Goal: Task Accomplishment & Management: Manage account settings

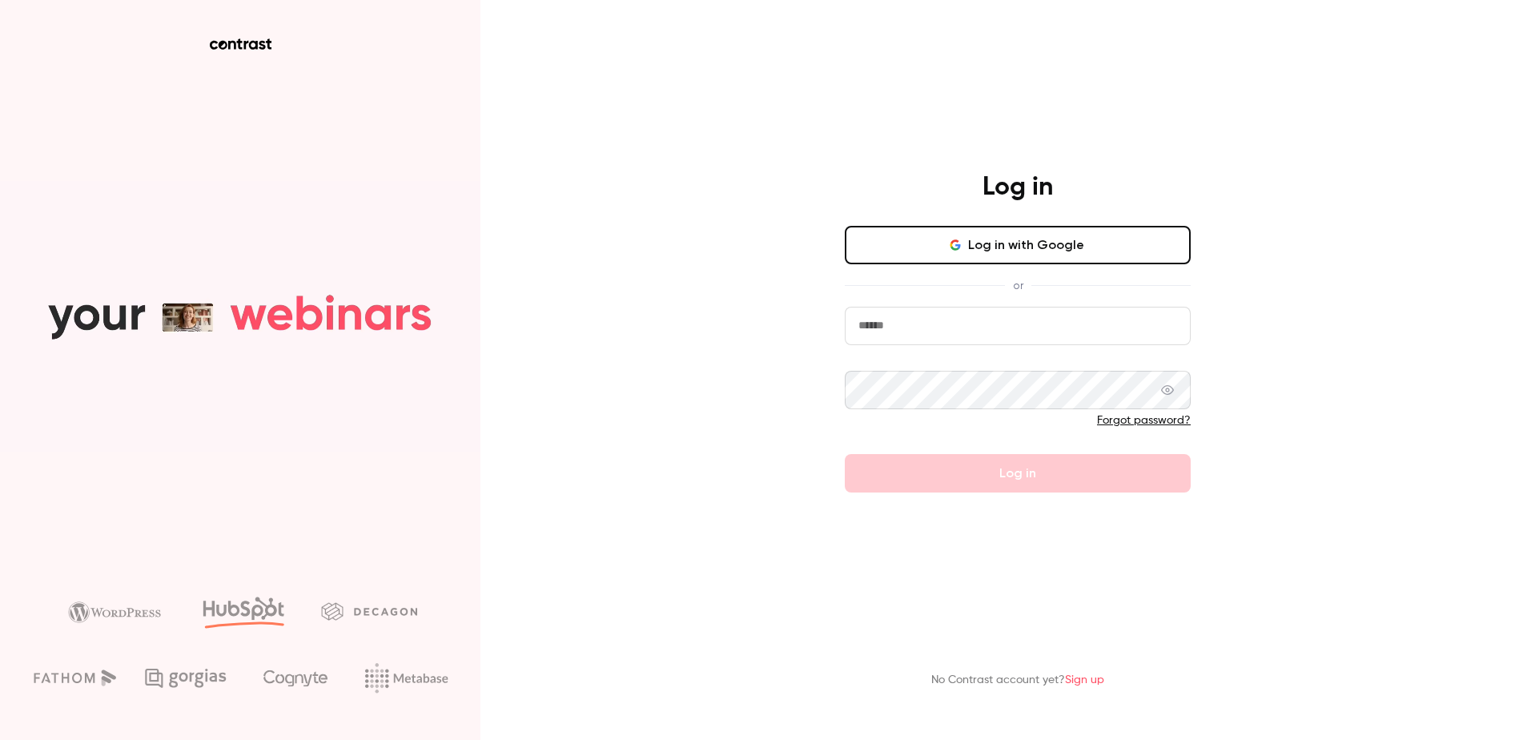
click at [945, 324] on input "email" at bounding box center [1018, 326] width 346 height 38
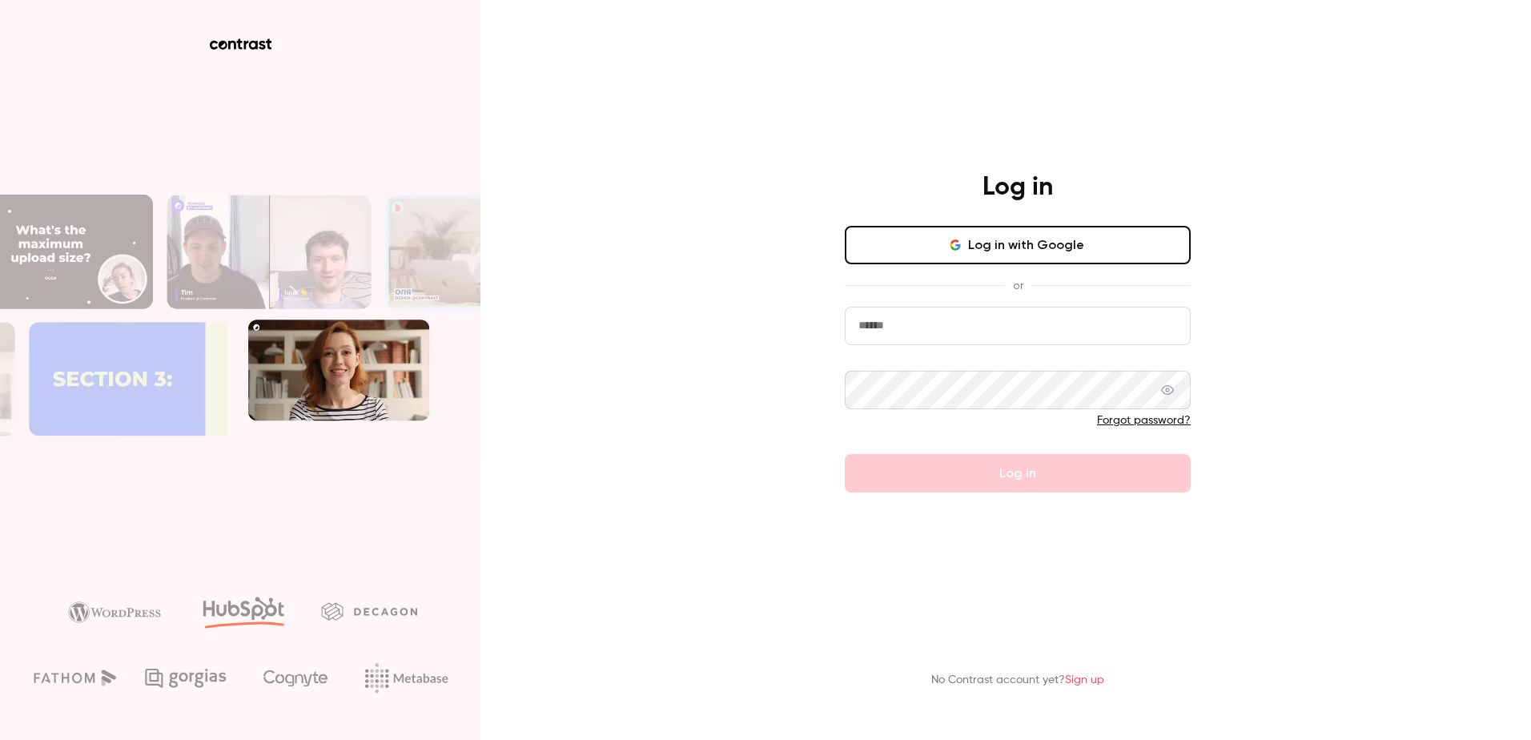
paste input "**********"
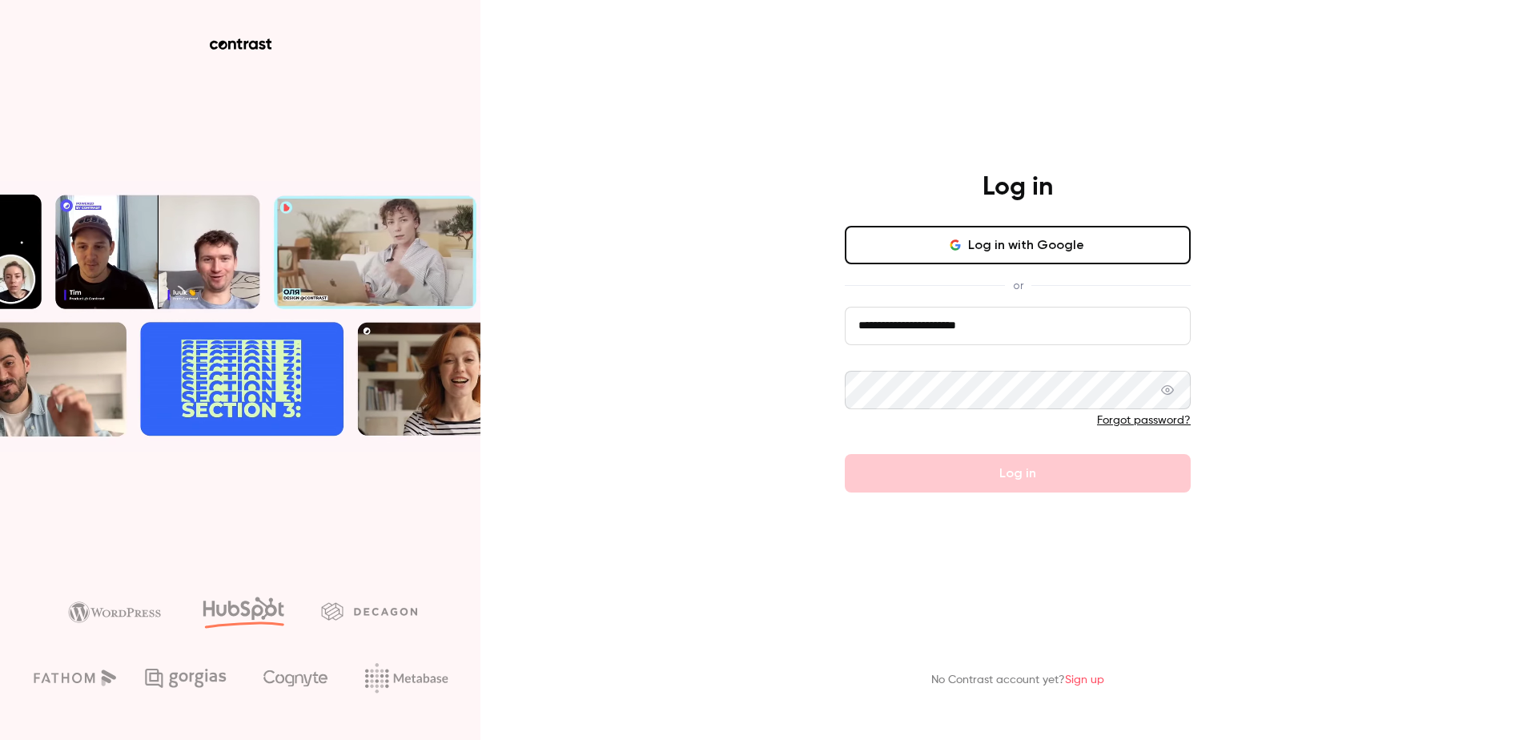
type input "**********"
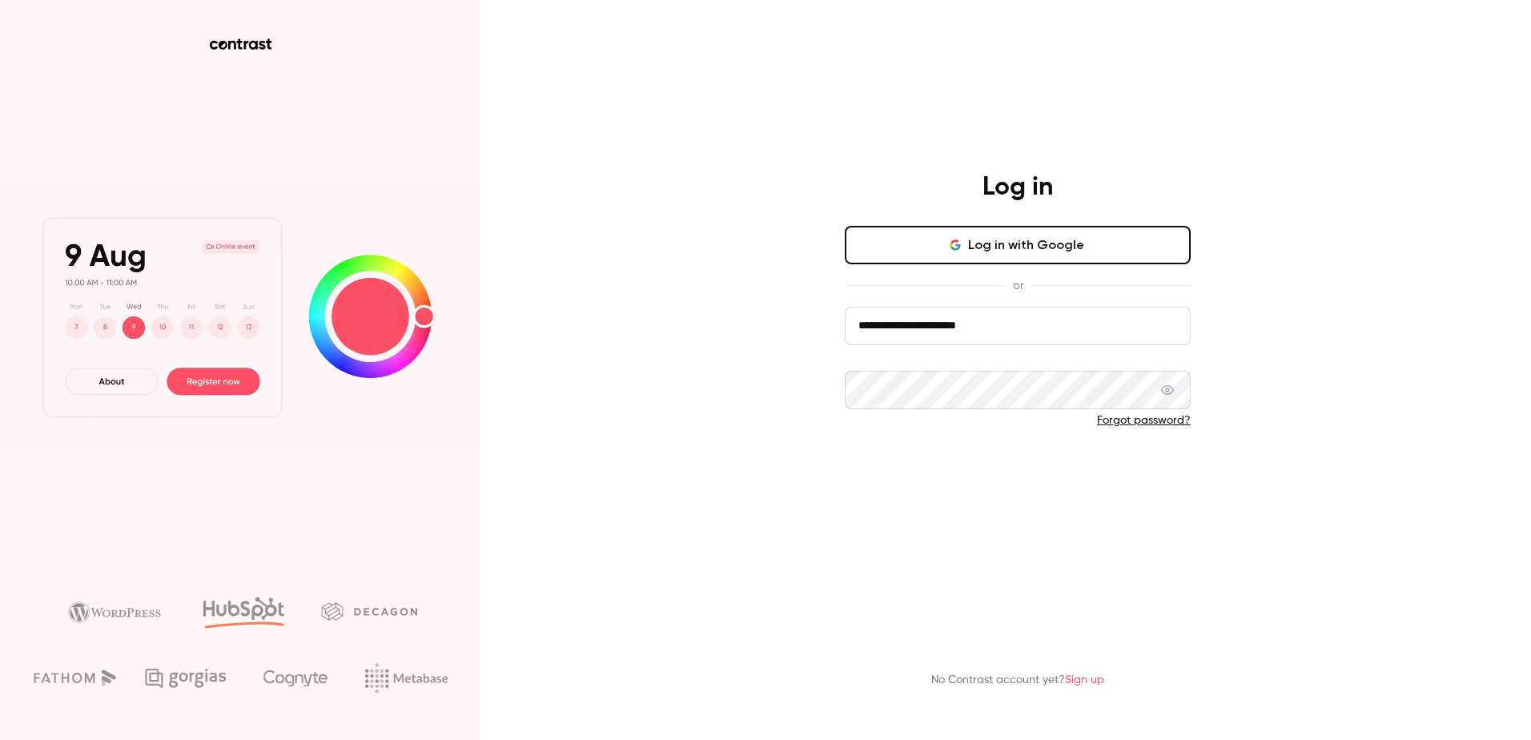
click at [1075, 480] on button "Log in" at bounding box center [1018, 473] width 346 height 38
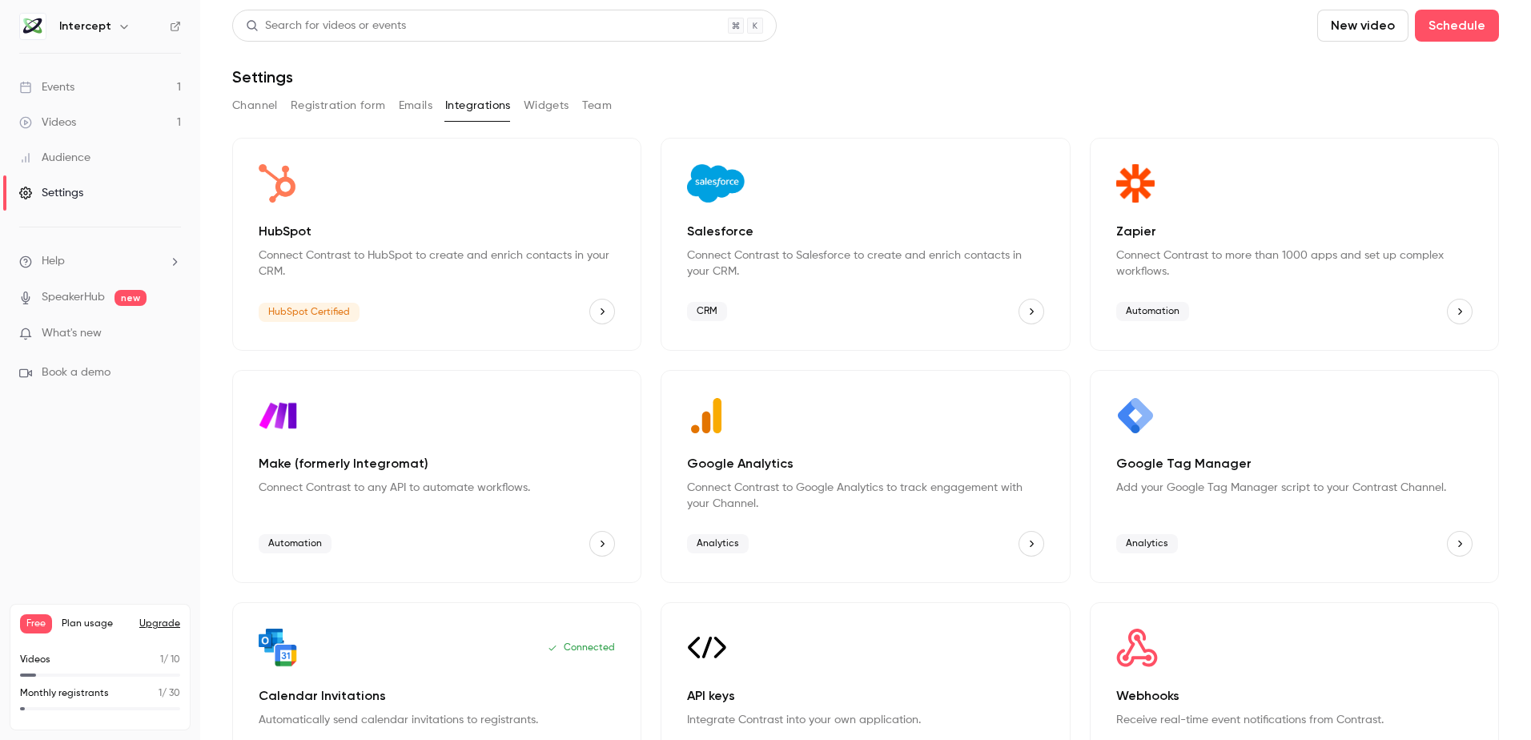
click at [601, 316] on icon "HubSpot" at bounding box center [601, 311] width 11 height 11
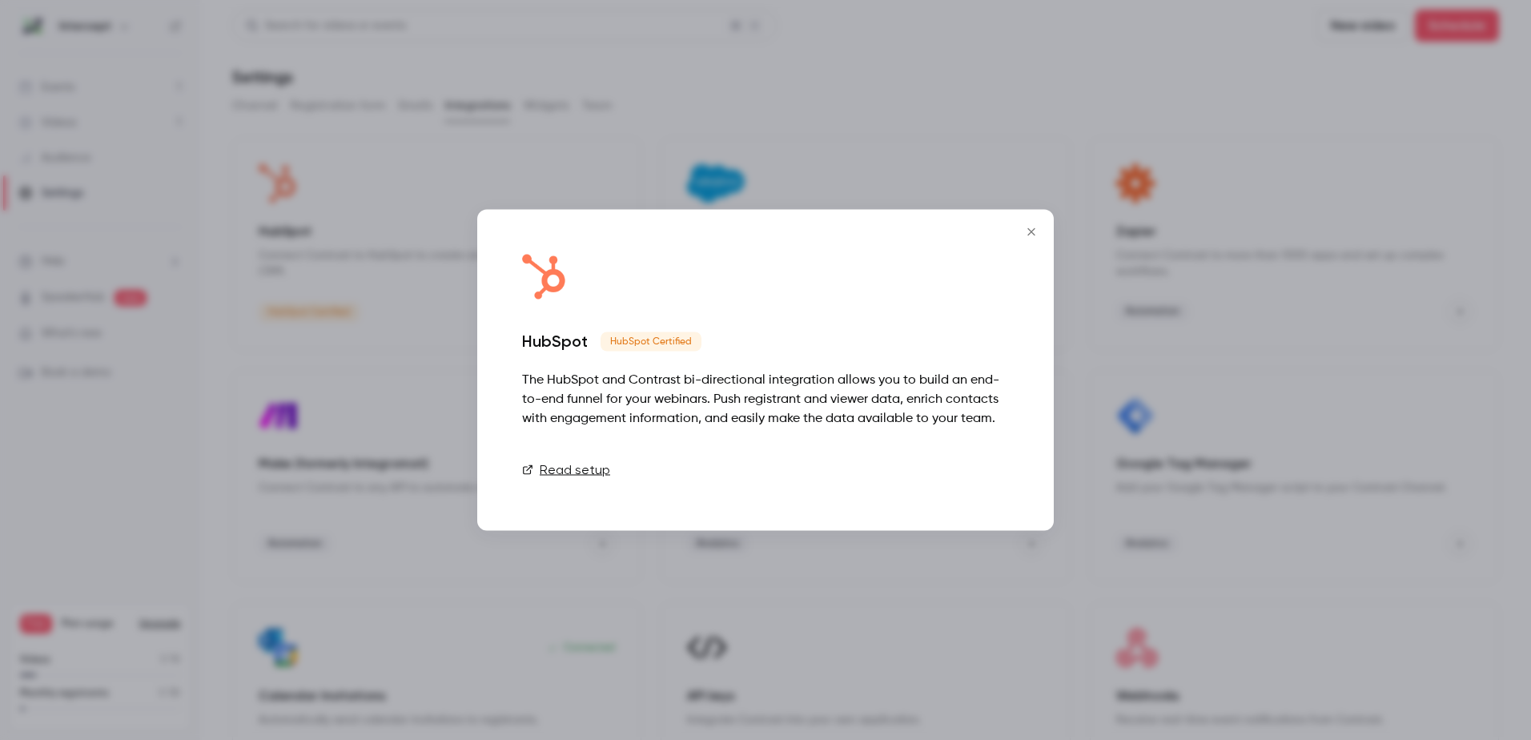
click at [939, 464] on link "Connect" at bounding box center [969, 470] width 80 height 32
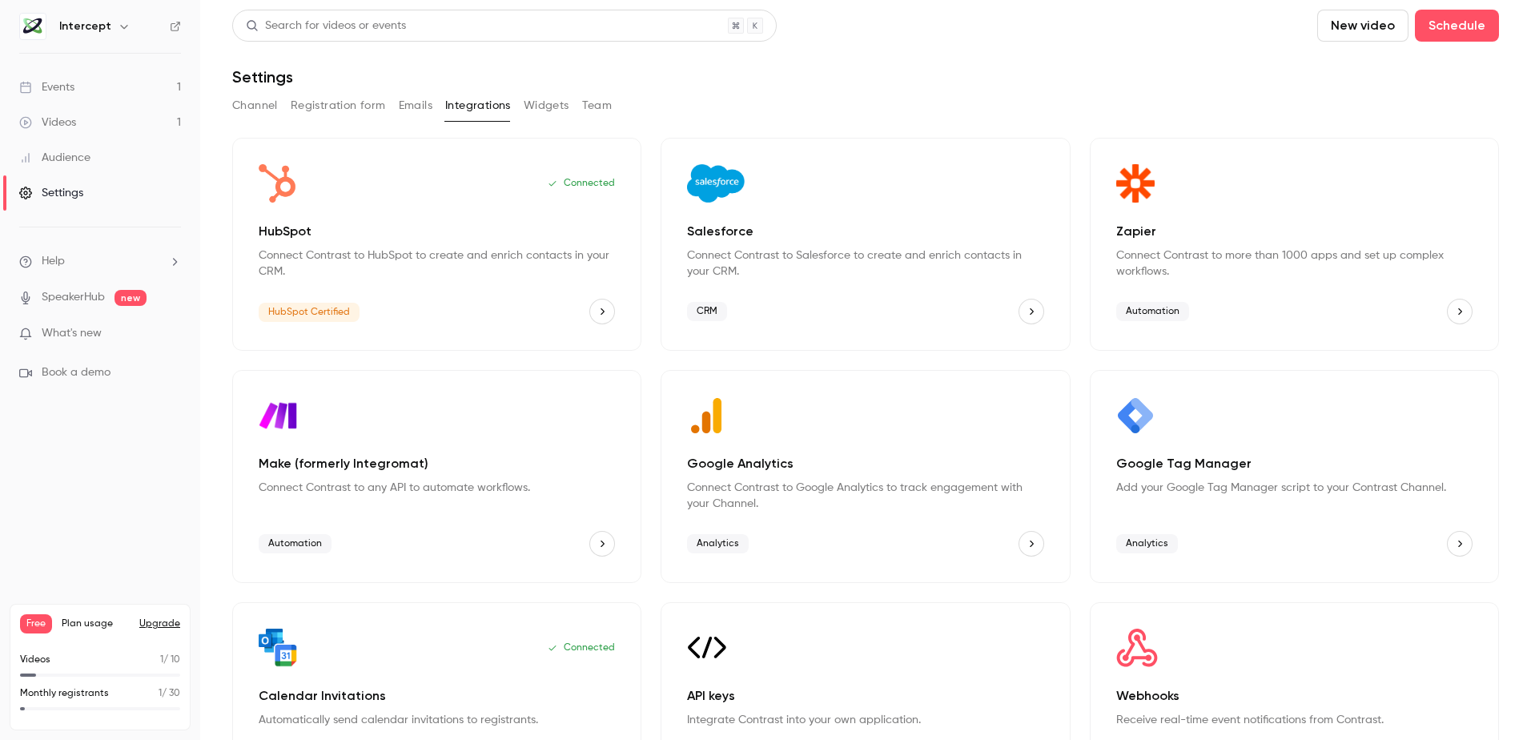
click at [73, 90] on div "Events" at bounding box center [46, 87] width 55 height 16
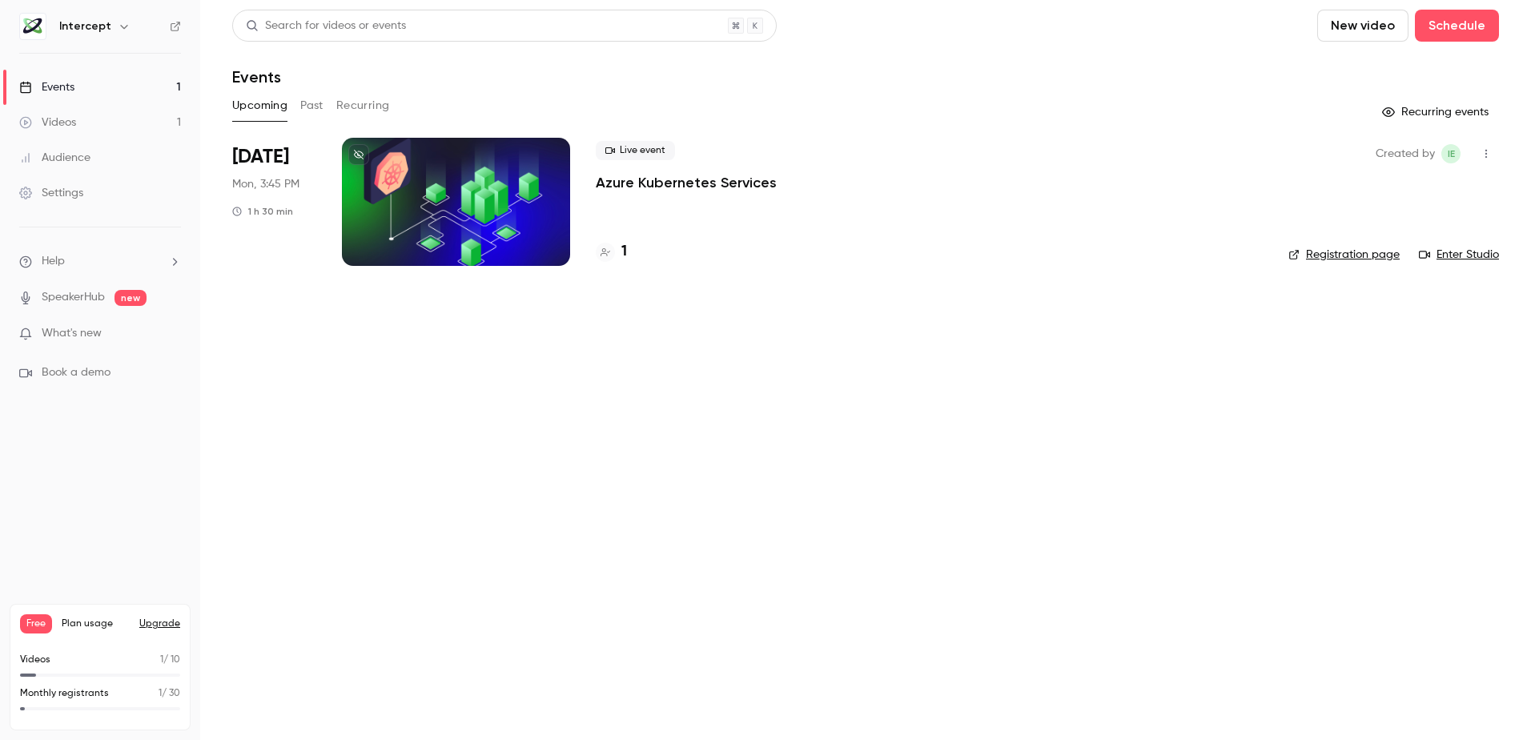
click at [177, 262] on icon "help-dropdown-opener" at bounding box center [175, 261] width 4 height 7
click at [254, 286] on span "Help center" at bounding box center [250, 292] width 61 height 17
click at [120, 27] on icon "button" at bounding box center [123, 27] width 7 height 4
click at [89, 94] on div "Intercept insights@intercept.cloud Billing Free New channel Log out" at bounding box center [134, 160] width 240 height 188
click at [60, 148] on div "Billing" at bounding box center [133, 148] width 150 height 16
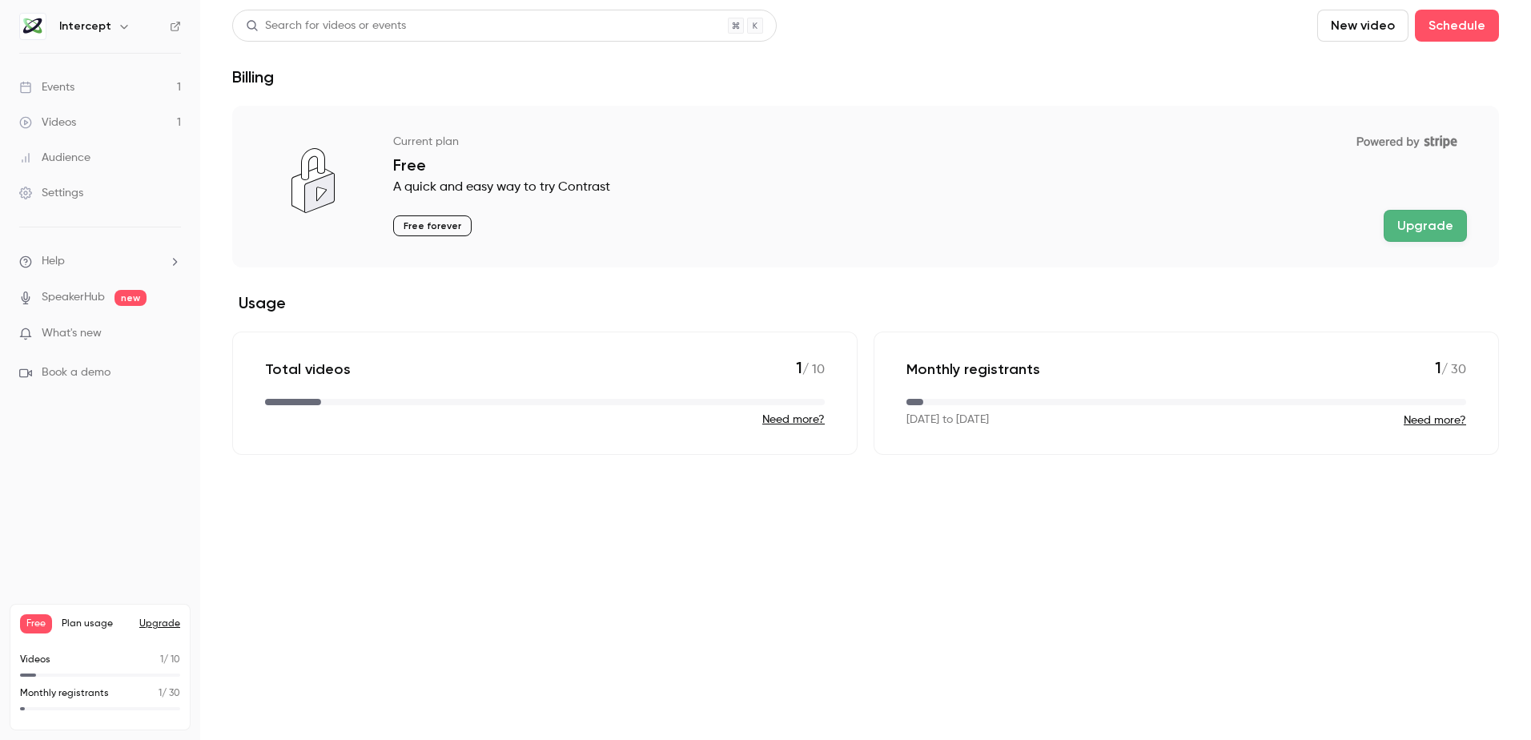
click at [70, 184] on link "Settings" at bounding box center [100, 192] width 200 height 35
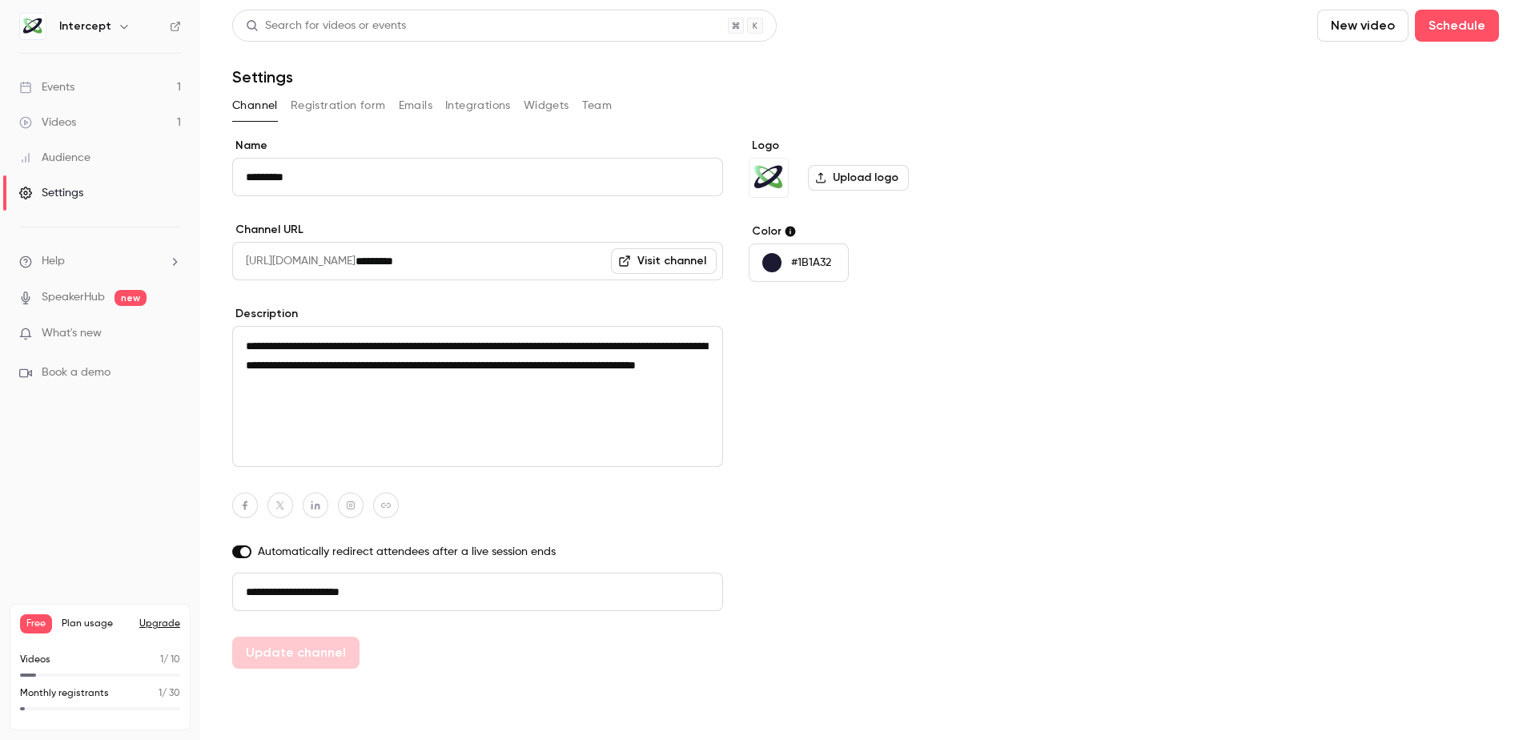
click at [463, 107] on button "Integrations" at bounding box center [478, 106] width 66 height 26
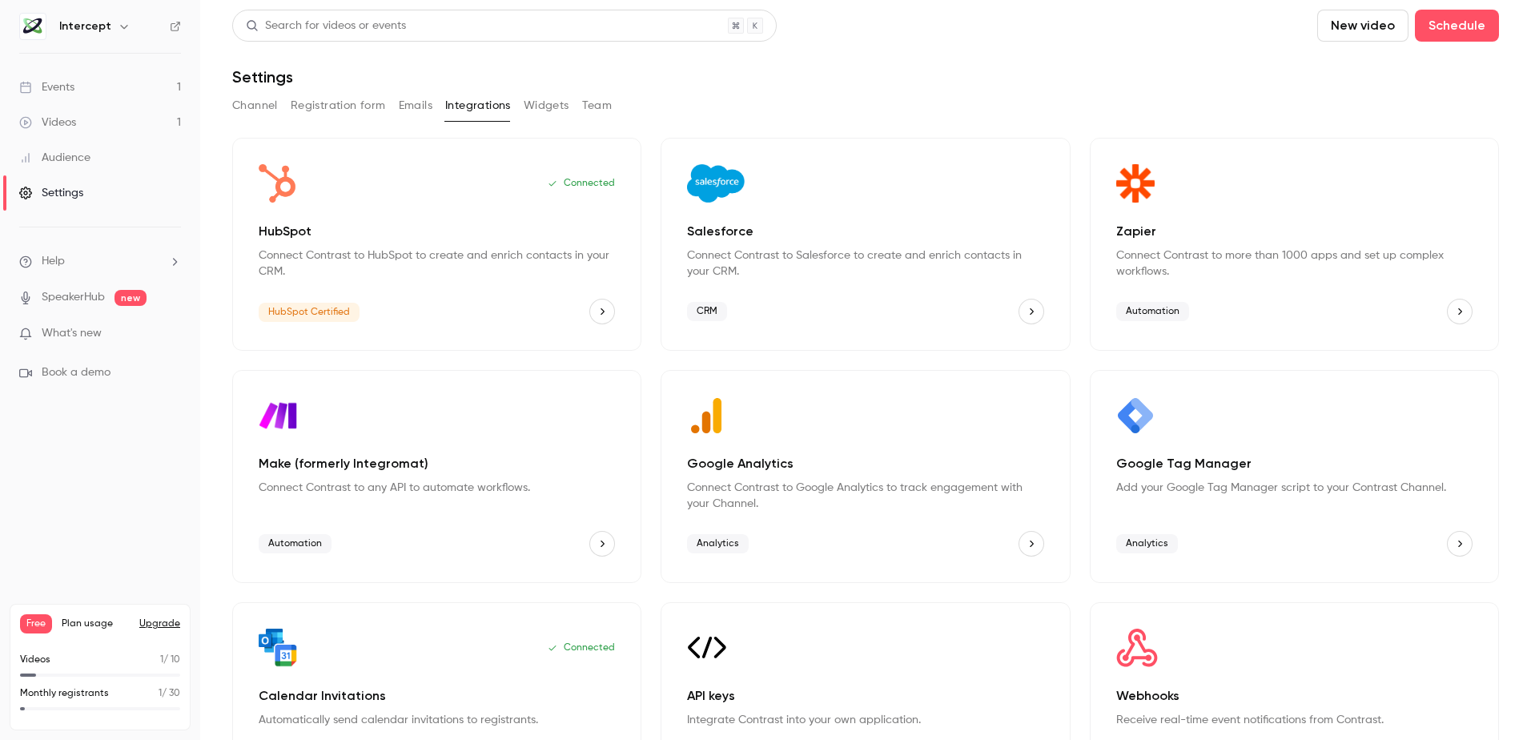
click at [600, 313] on icon "HubSpot" at bounding box center [601, 311] width 11 height 11
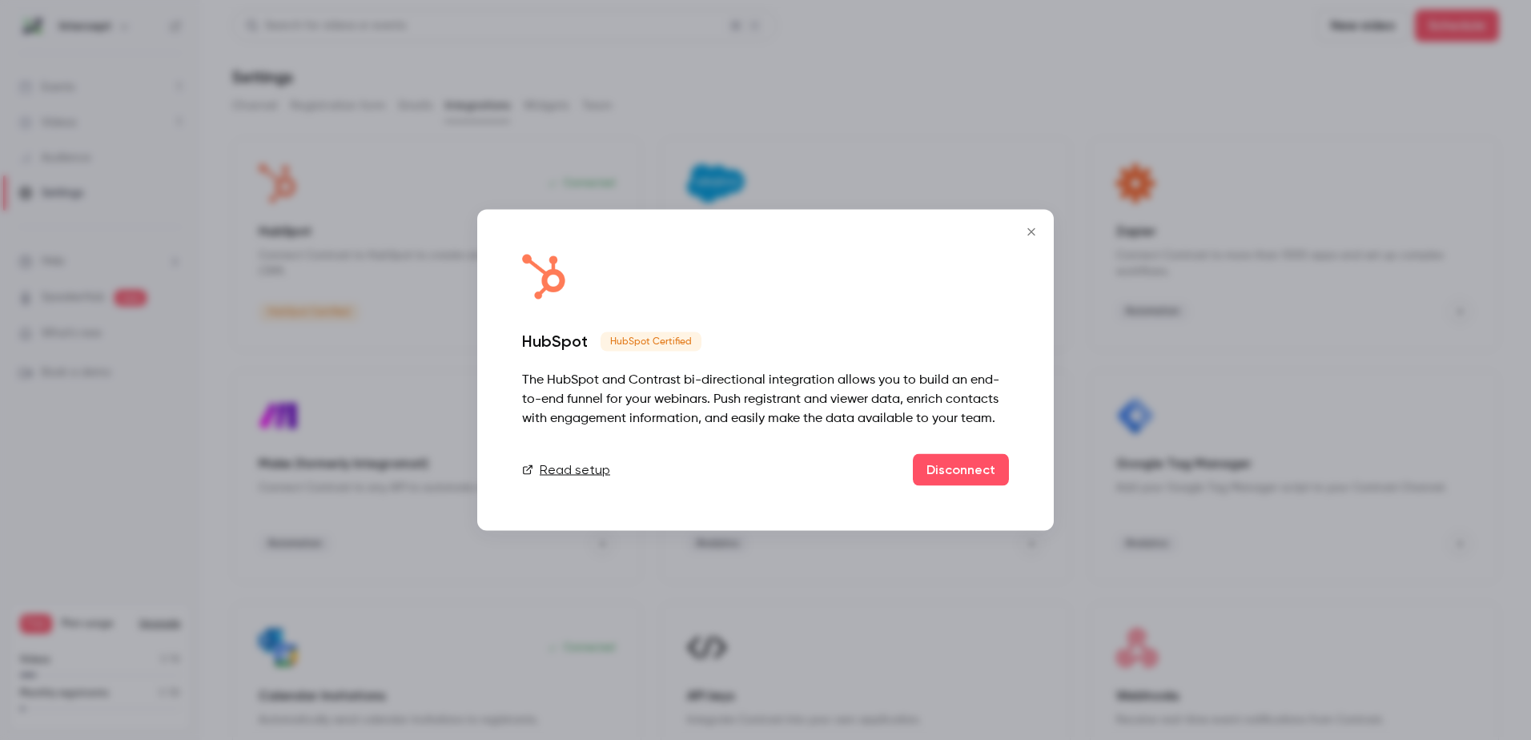
click at [1030, 235] on icon "Close" at bounding box center [1031, 232] width 19 height 13
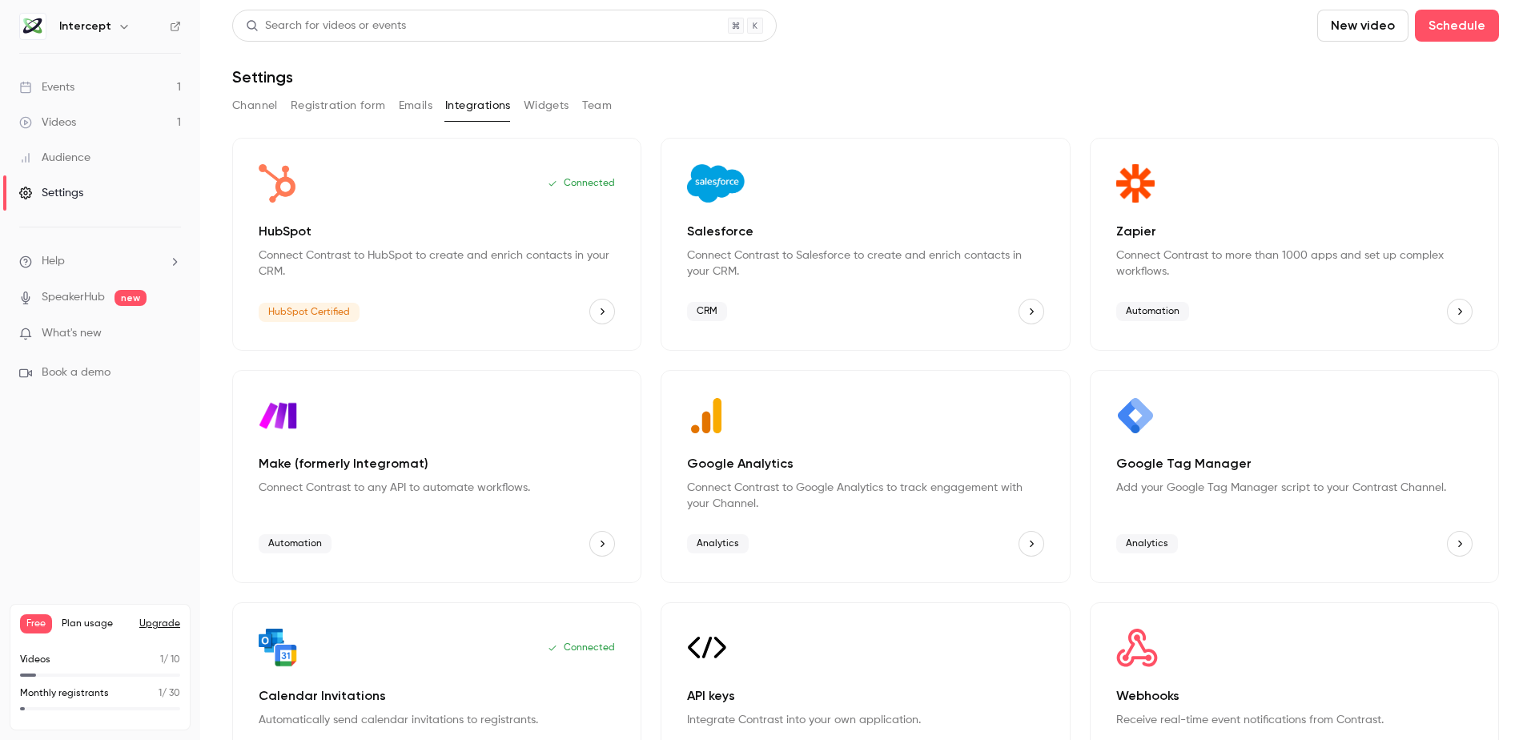
click at [89, 85] on link "Events 1" at bounding box center [100, 87] width 200 height 35
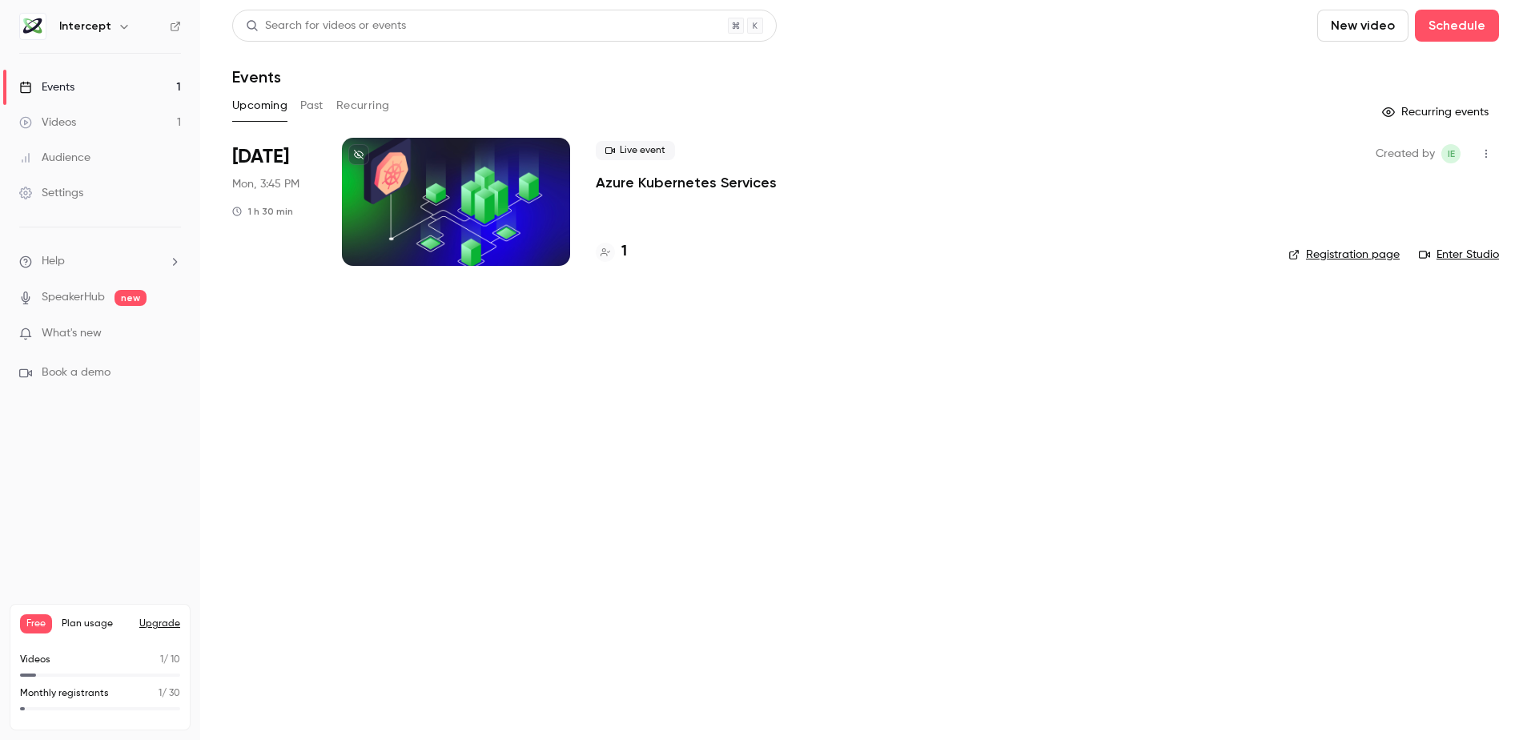
click at [468, 163] on div at bounding box center [456, 202] width 228 height 128
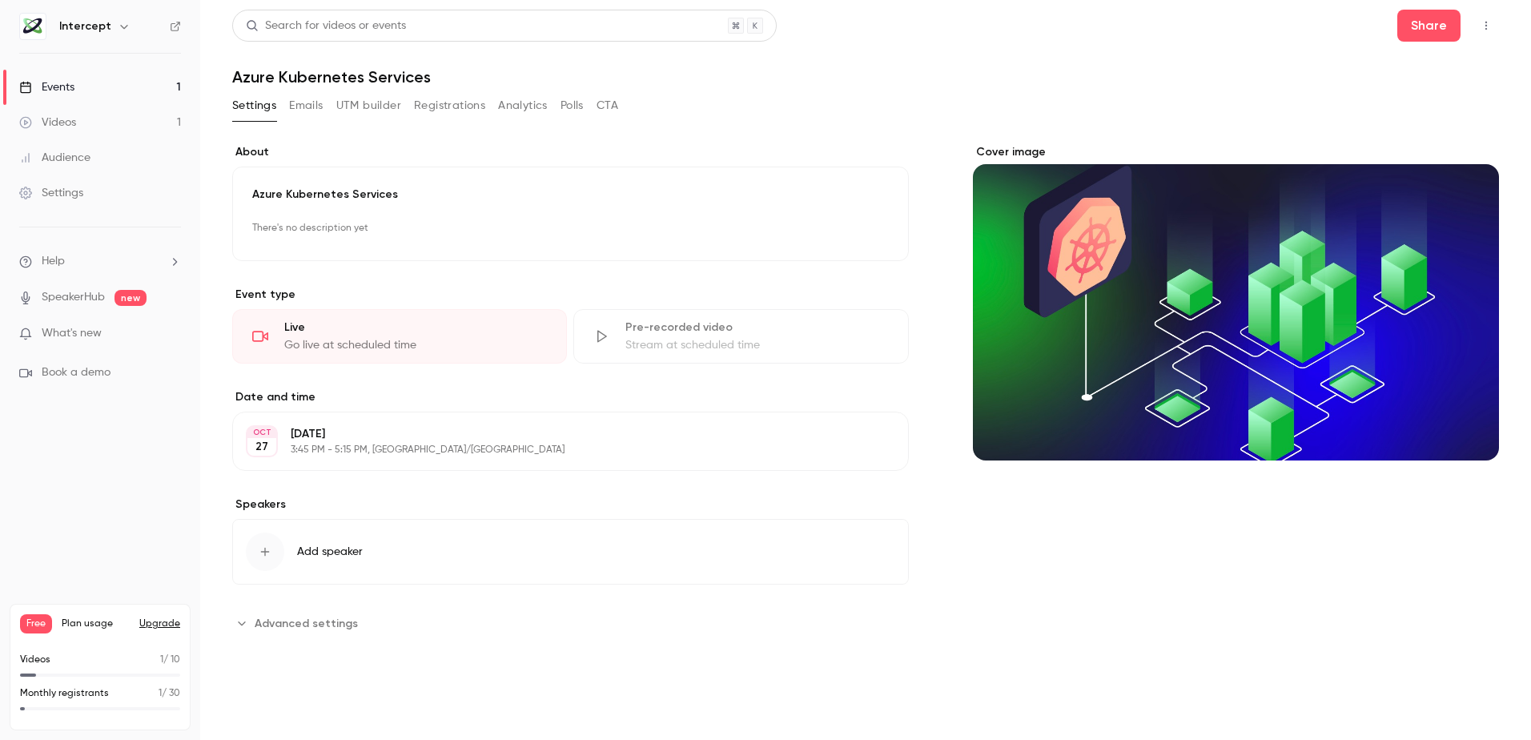
click at [870, 445] on button "Edit" at bounding box center [866, 441] width 58 height 26
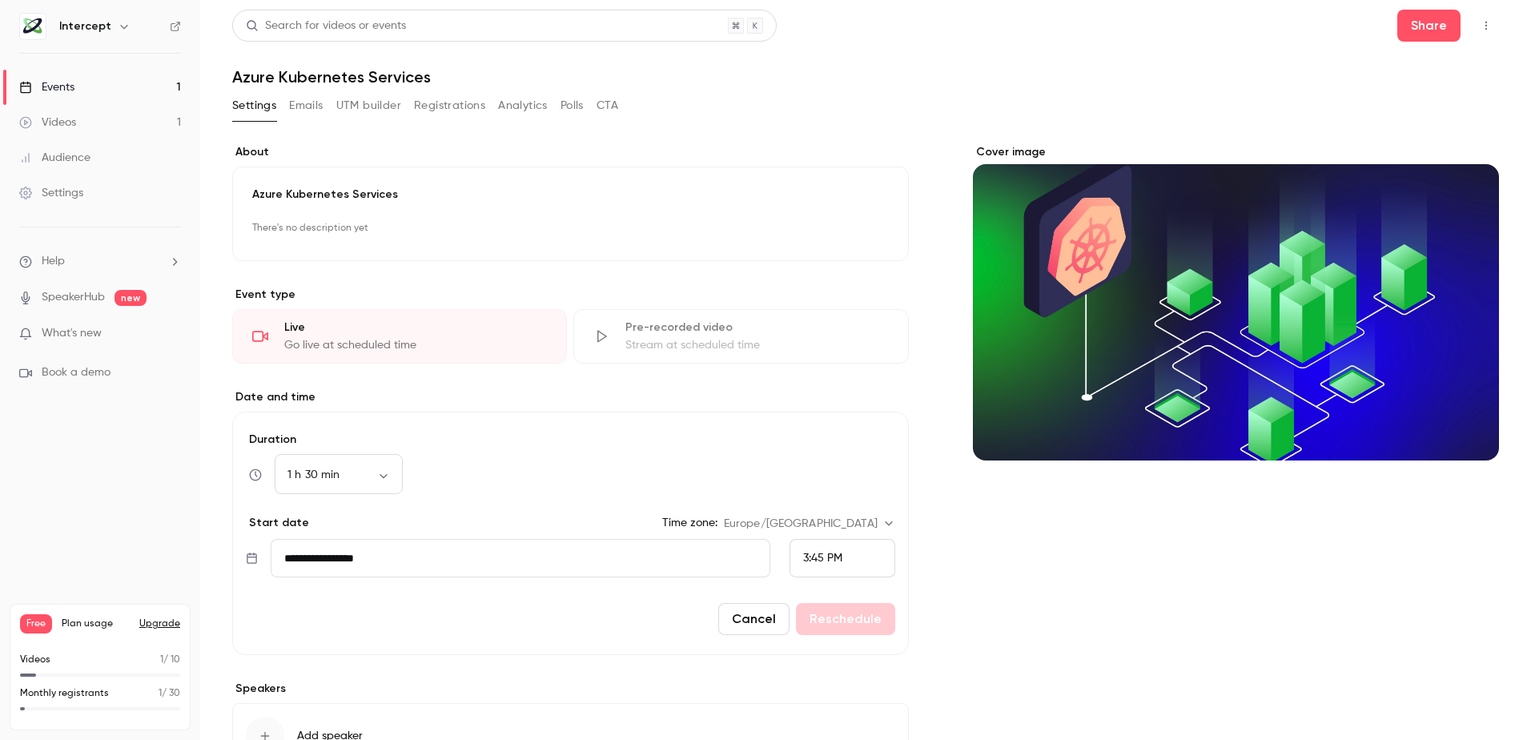
click at [528, 558] on input "**********" at bounding box center [521, 558] width 500 height 38
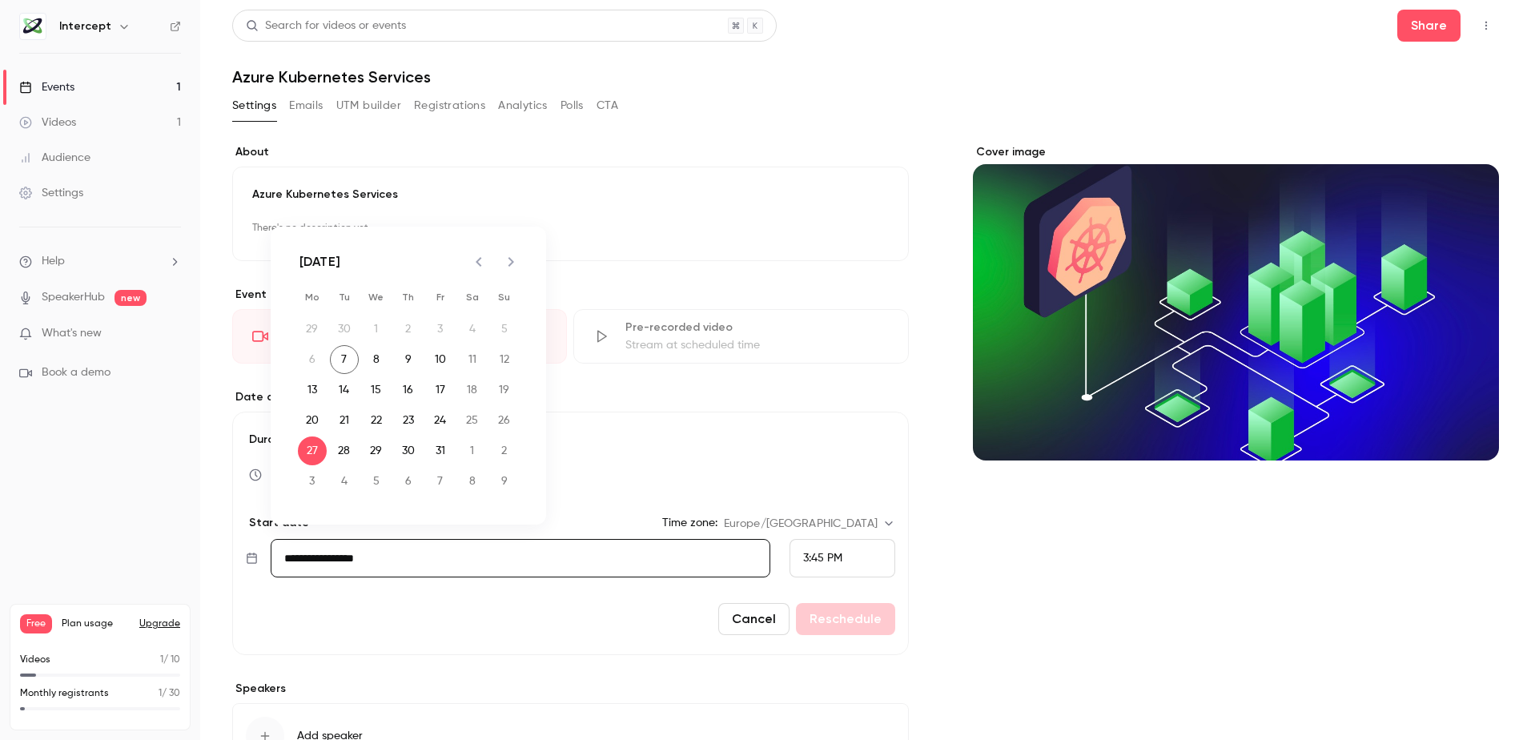
click at [511, 261] on icon "Next month" at bounding box center [510, 261] width 19 height 19
click at [408, 360] on button "6" at bounding box center [408, 359] width 29 height 29
type input "**********"
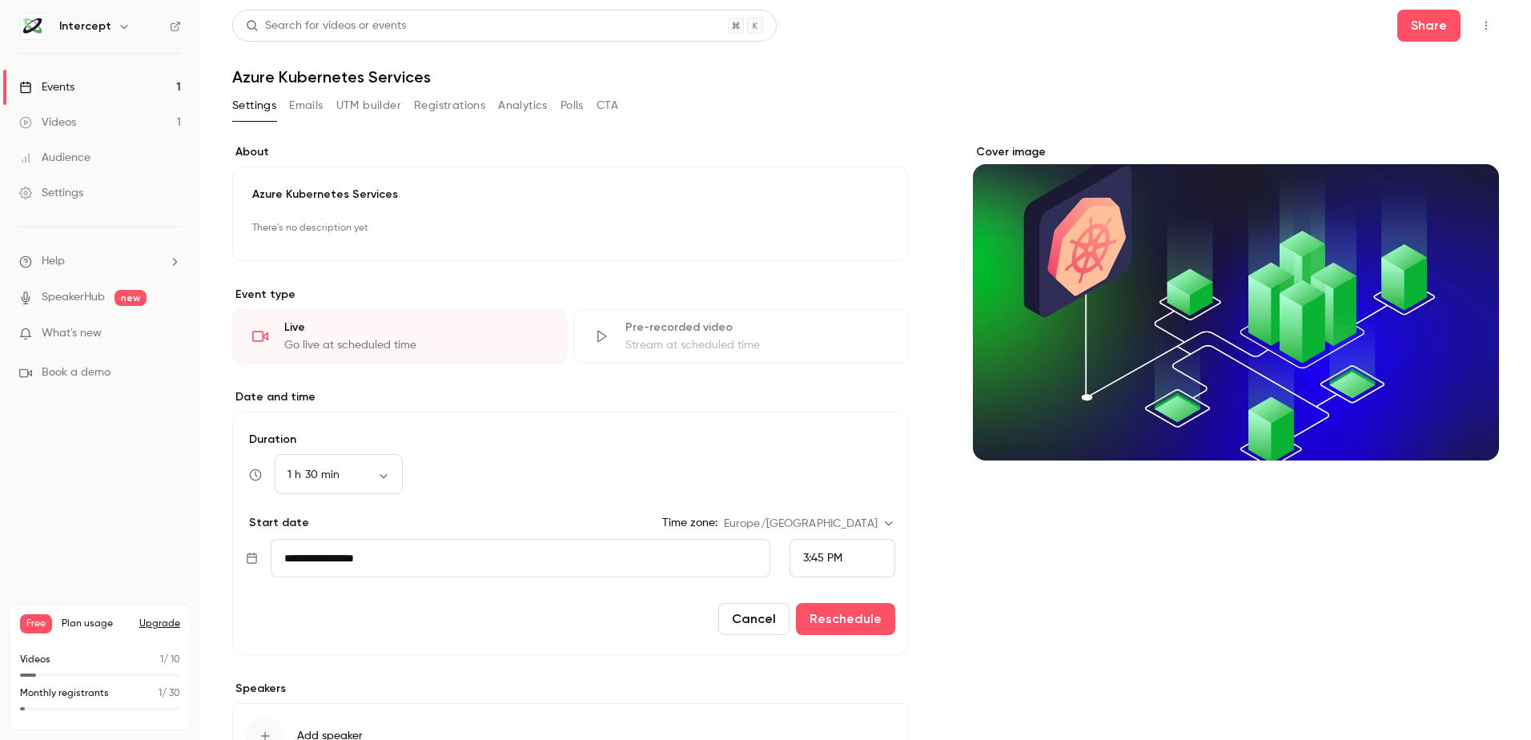
click at [853, 559] on div "3:45 PM" at bounding box center [842, 558] width 106 height 38
click at [848, 335] on div "10:30 AM" at bounding box center [835, 338] width 78 height 17
click at [998, 628] on div "Cover image" at bounding box center [1236, 482] width 526 height 676
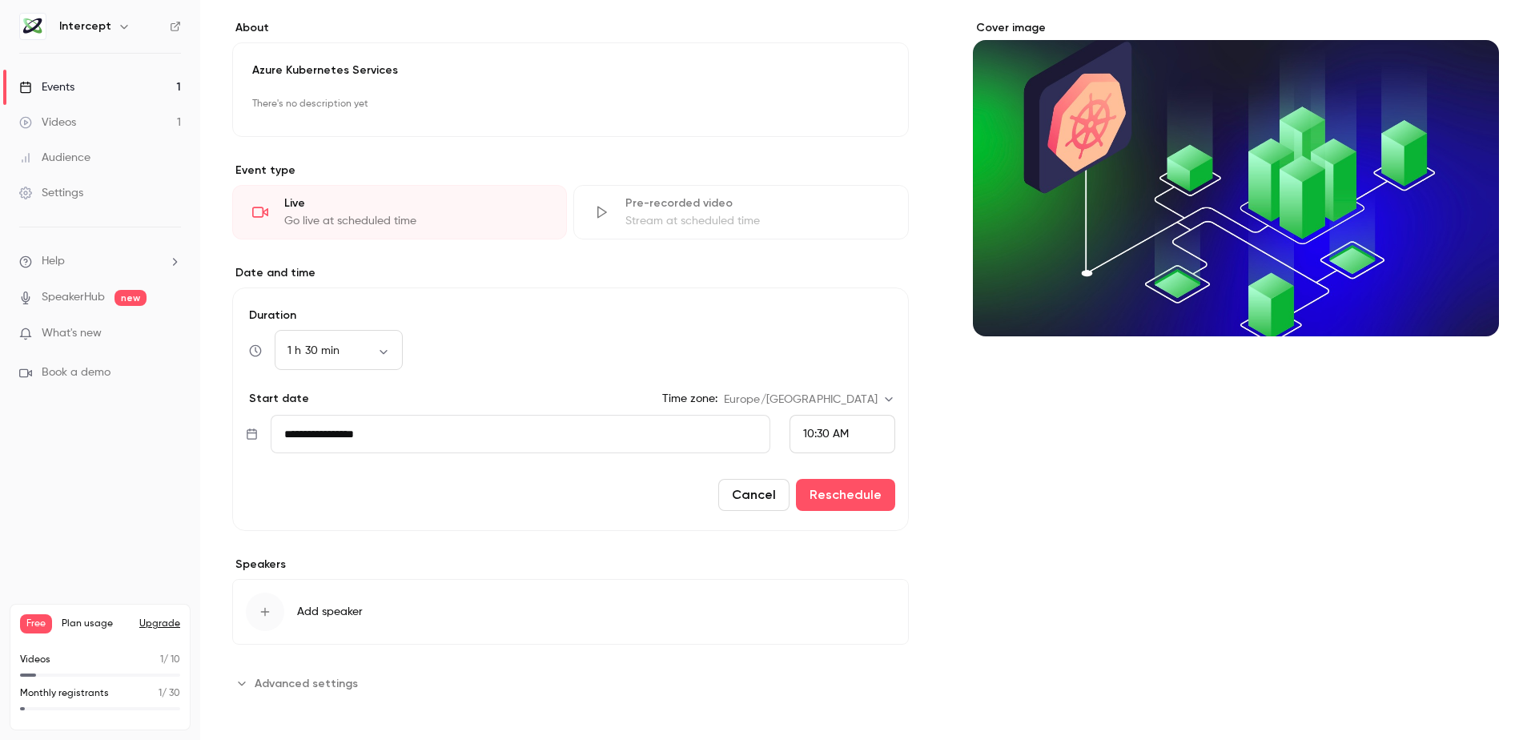
scroll to position [128, 0]
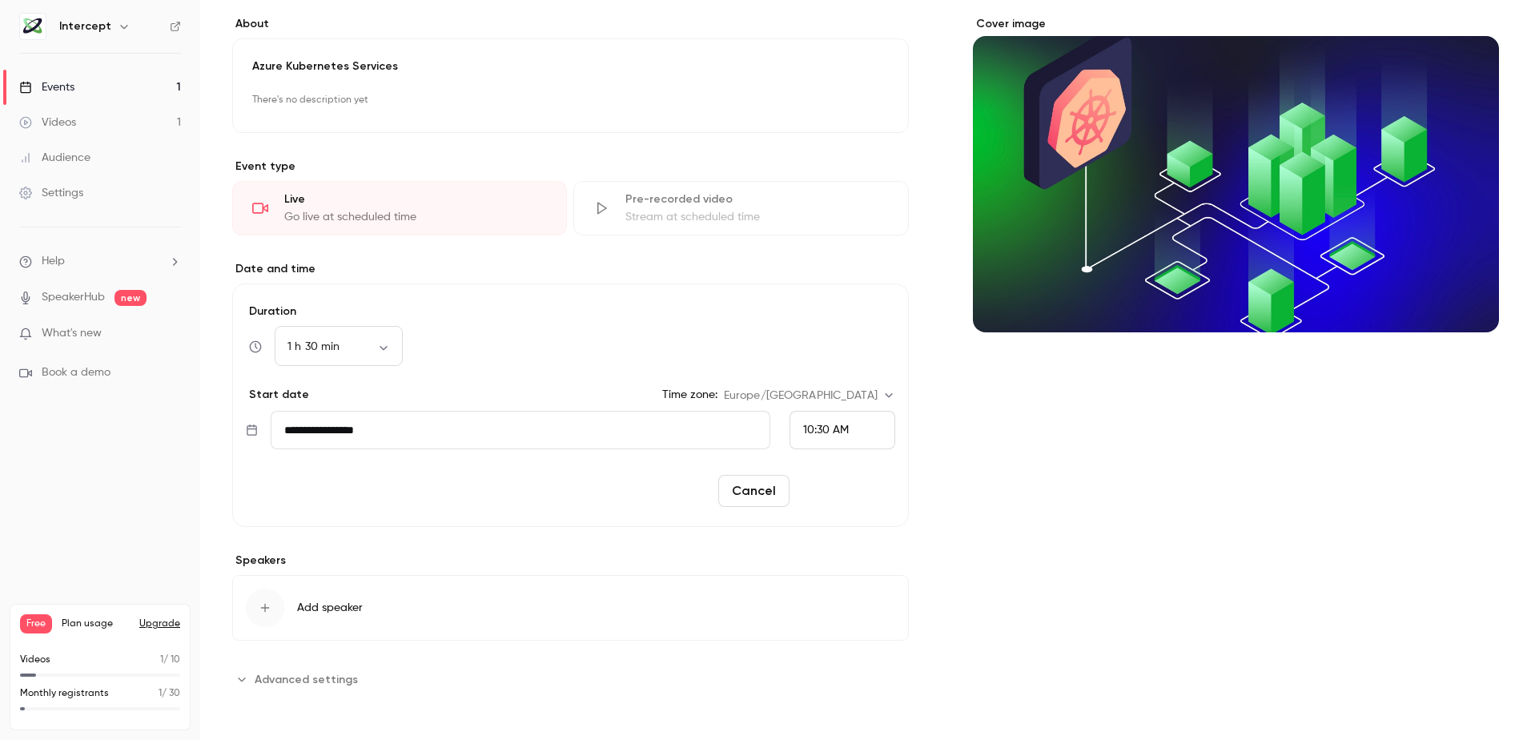
click at [856, 488] on button "Reschedule" at bounding box center [845, 491] width 99 height 32
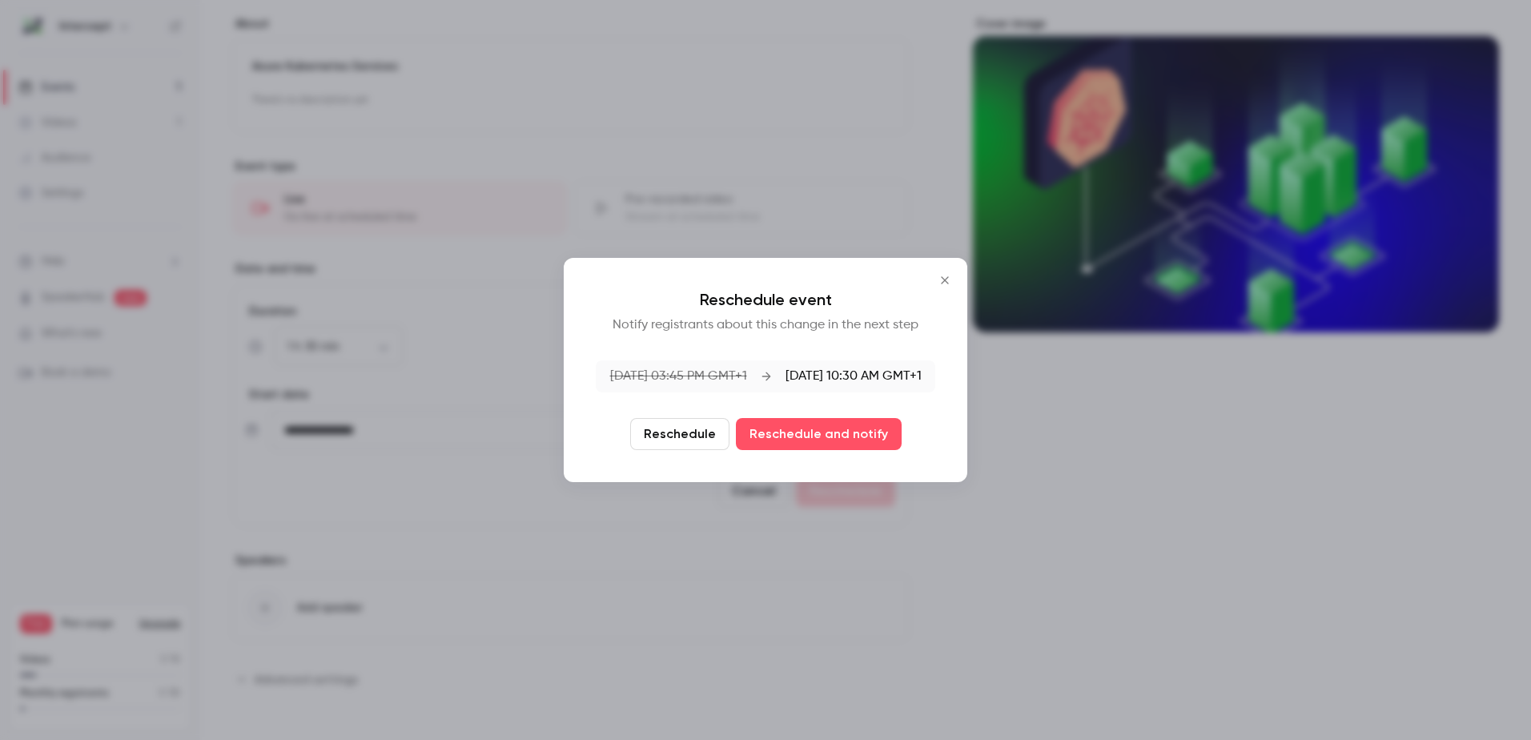
click at [684, 437] on button "Reschedule" at bounding box center [679, 434] width 99 height 32
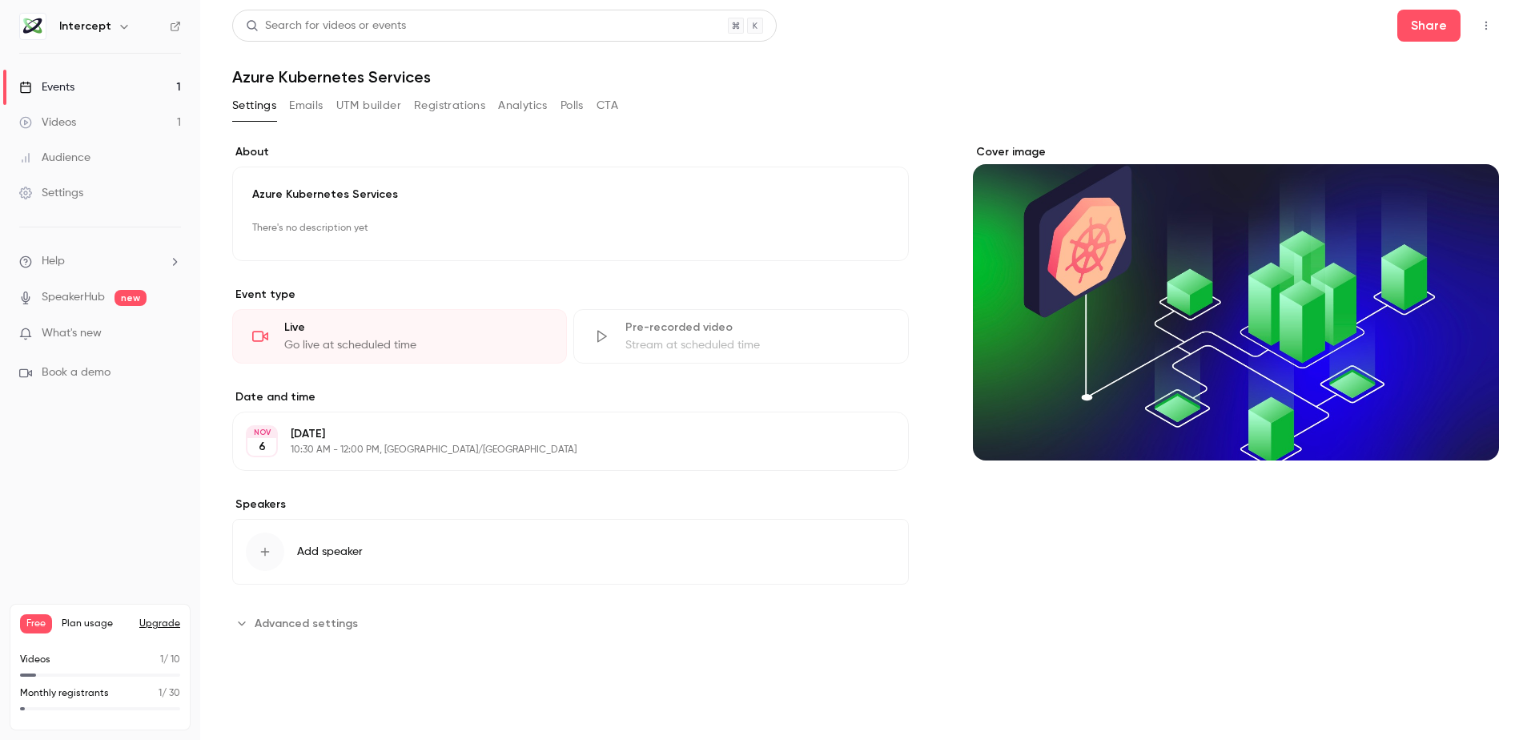
click at [307, 114] on button "Emails" at bounding box center [306, 106] width 34 height 26
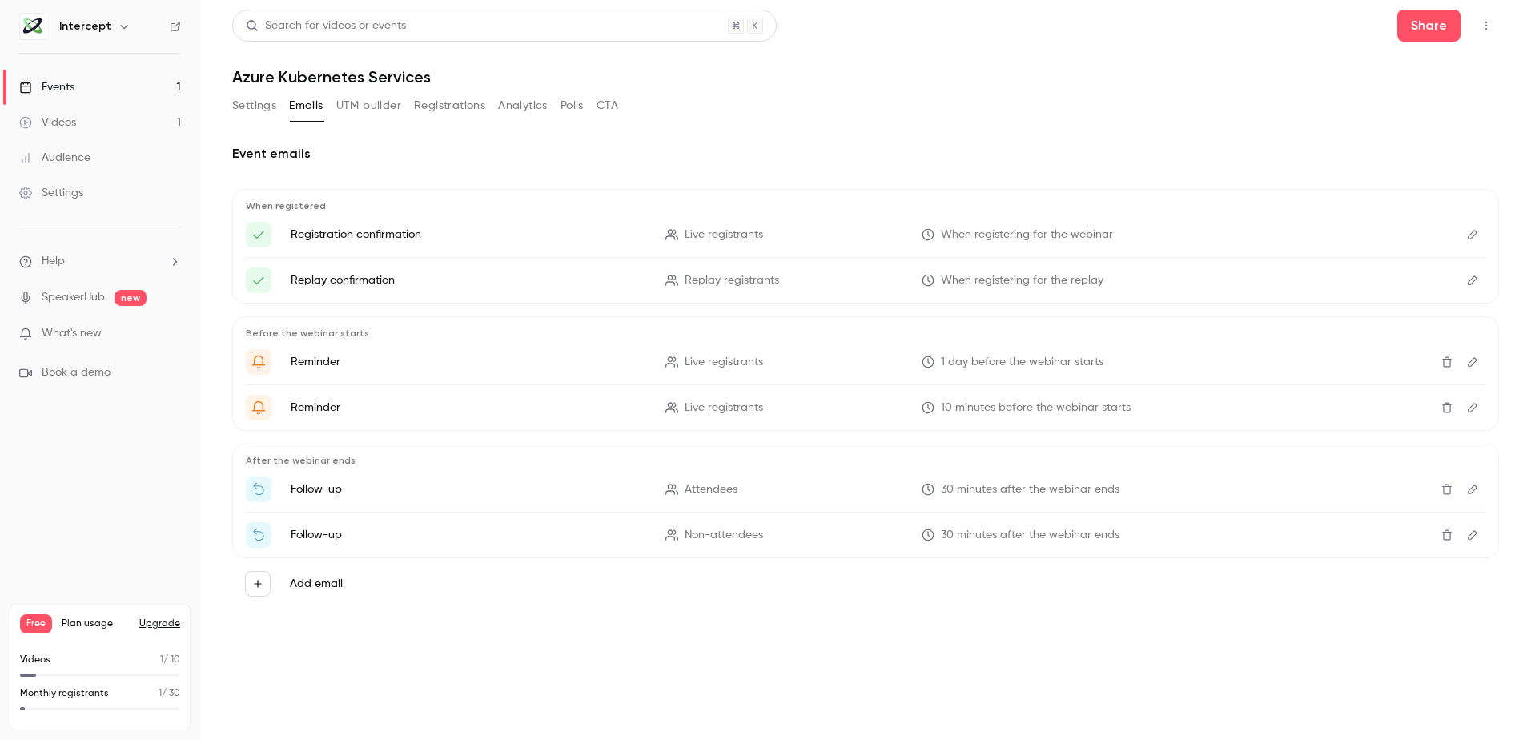
click at [362, 109] on button "UTM builder" at bounding box center [368, 106] width 65 height 26
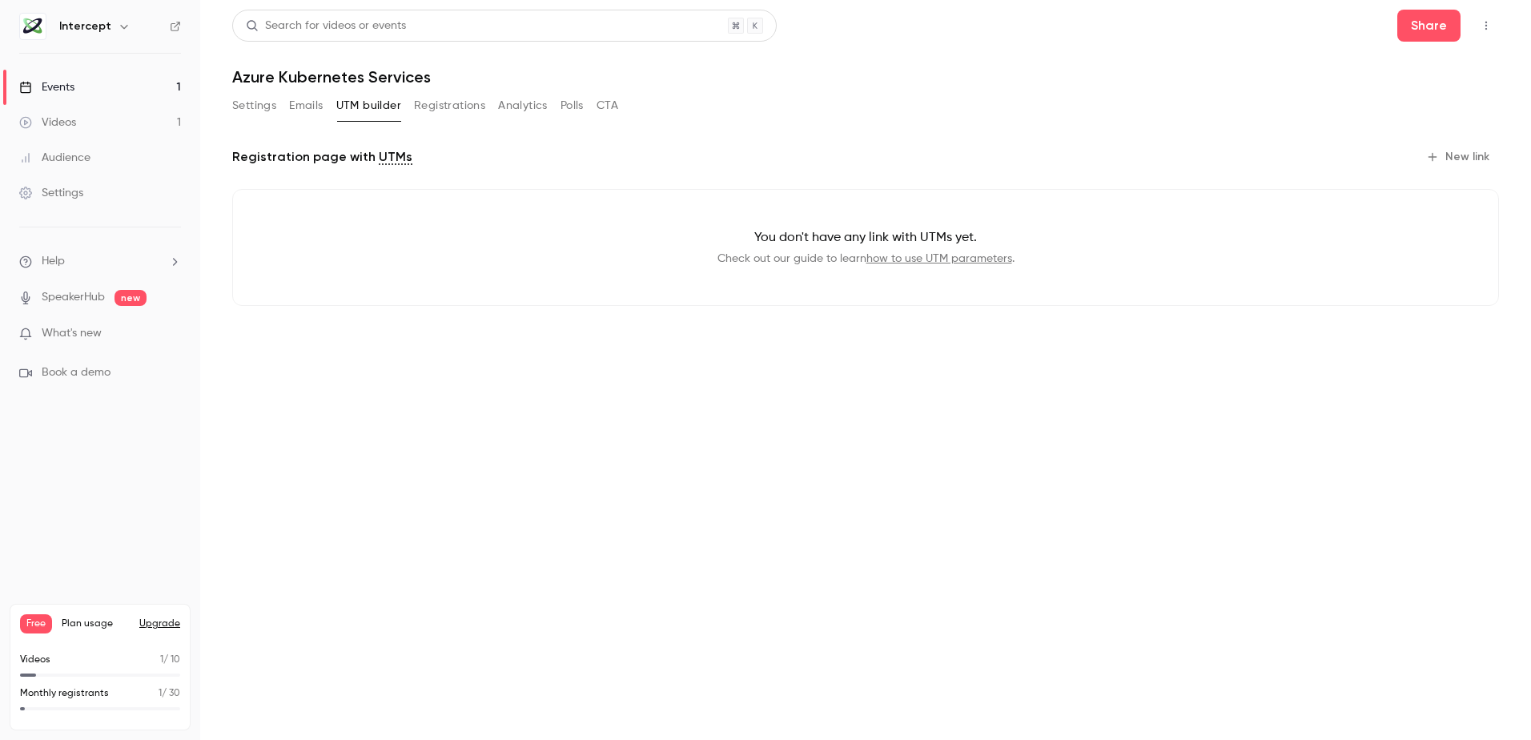
click at [424, 108] on button "Registrations" at bounding box center [449, 106] width 71 height 26
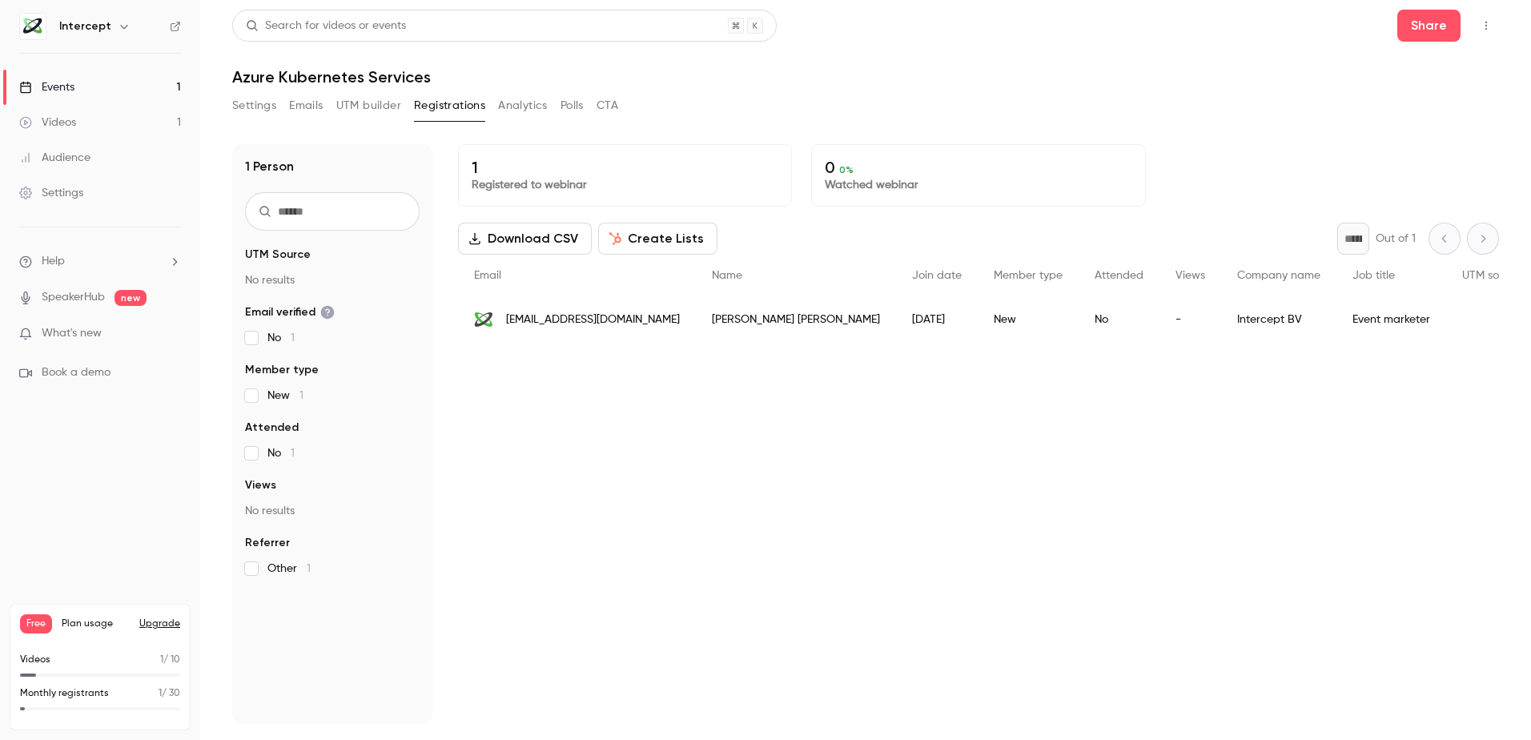
click at [632, 246] on button "Create Lists" at bounding box center [657, 239] width 119 height 32
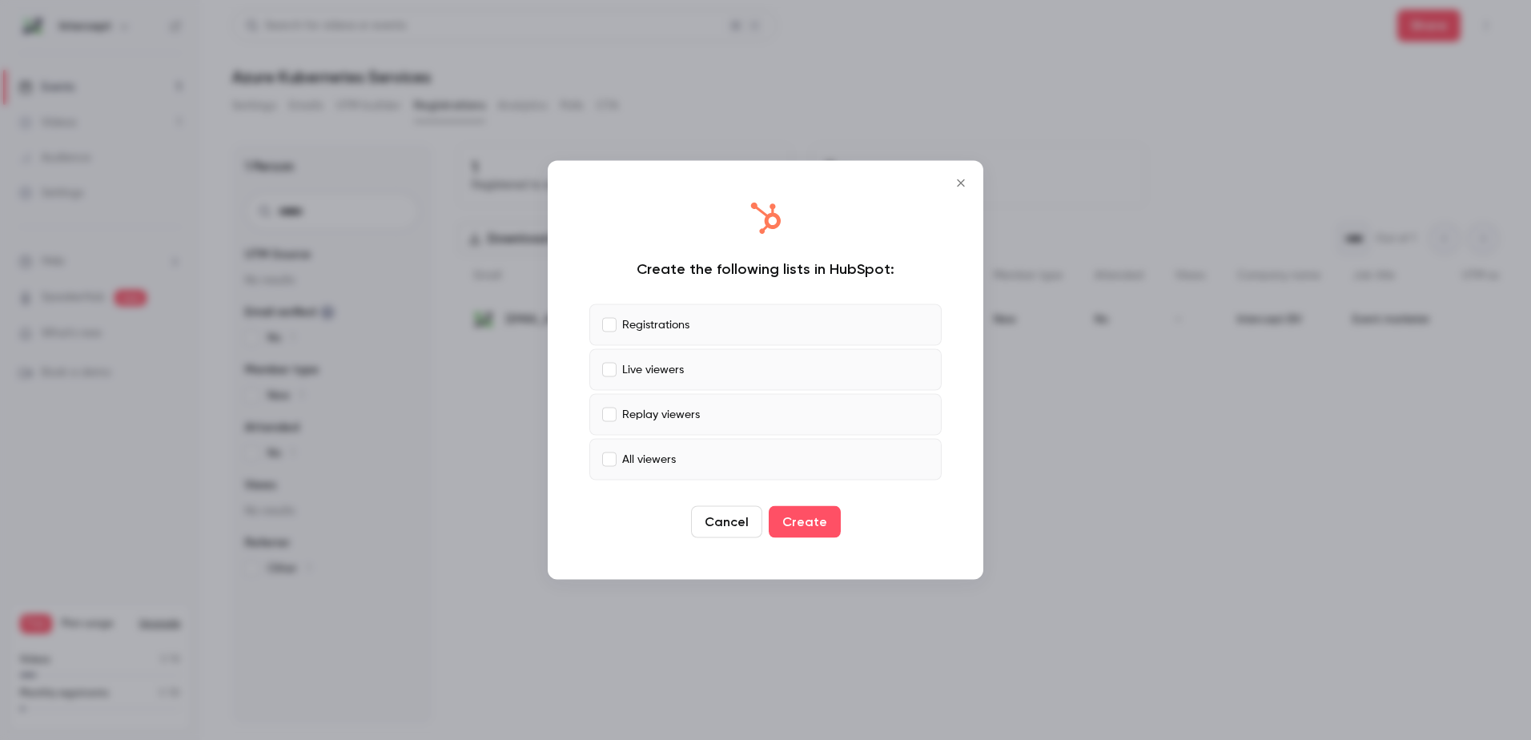
click at [722, 531] on button "Cancel" at bounding box center [726, 522] width 71 height 32
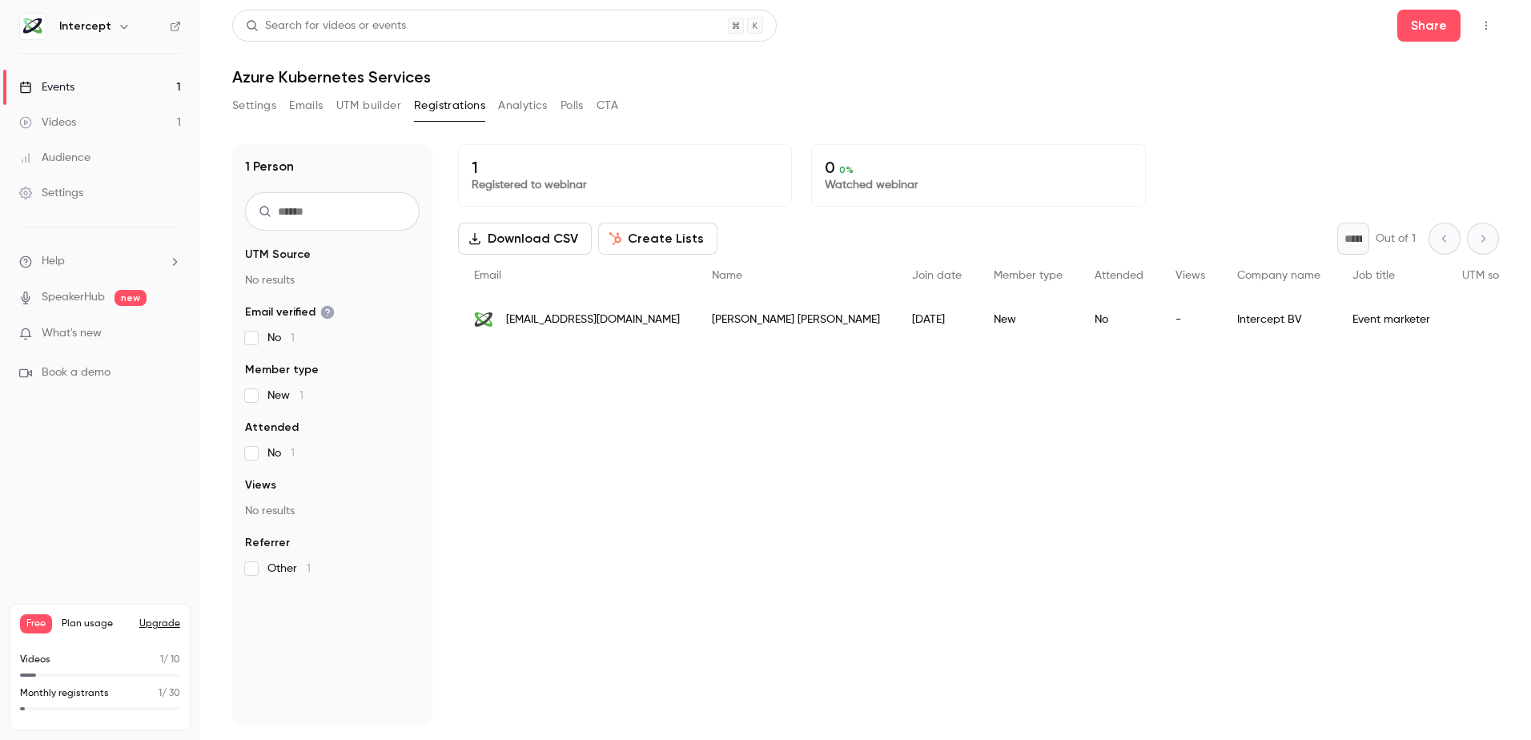
click at [510, 107] on button "Analytics" at bounding box center [523, 106] width 50 height 26
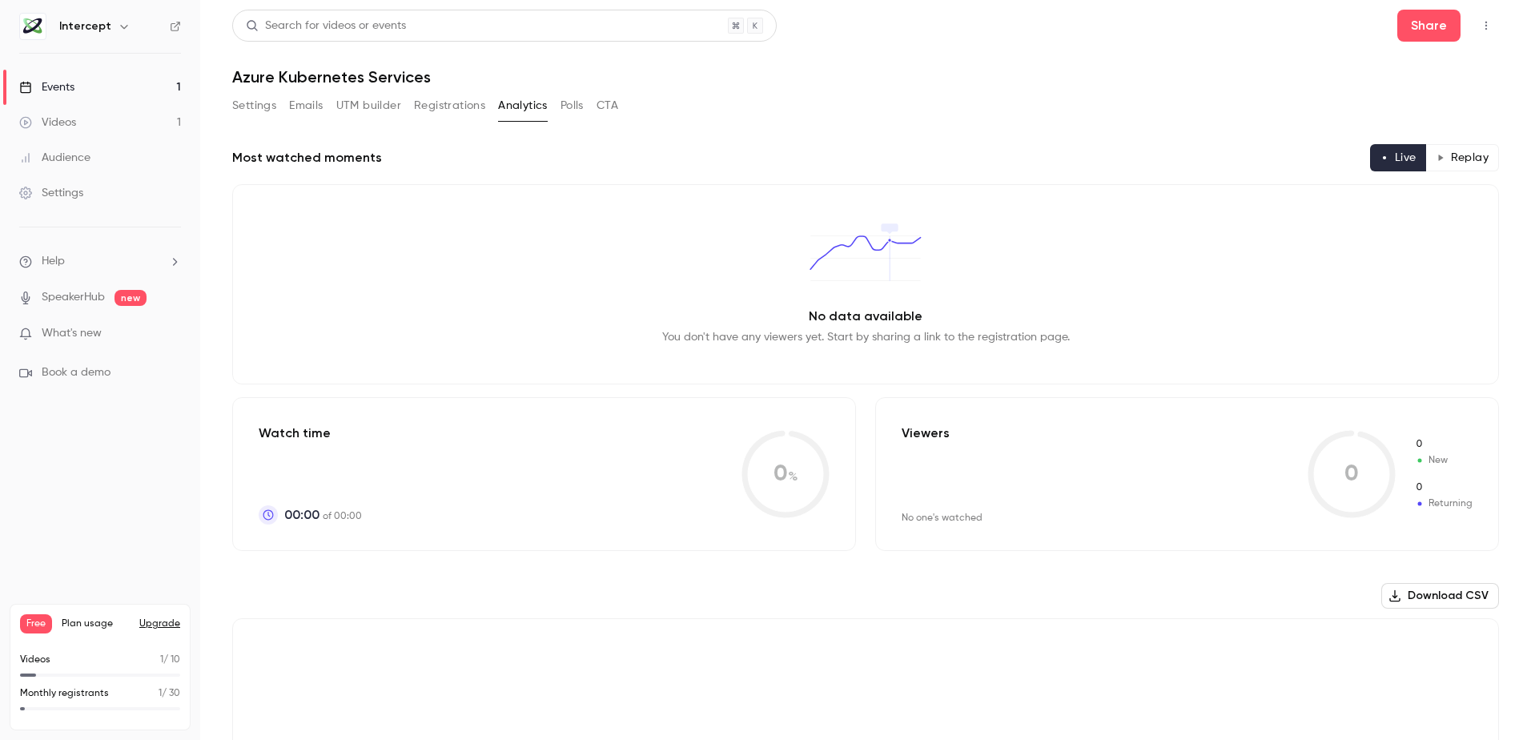
click at [568, 107] on button "Polls" at bounding box center [571, 106] width 23 height 26
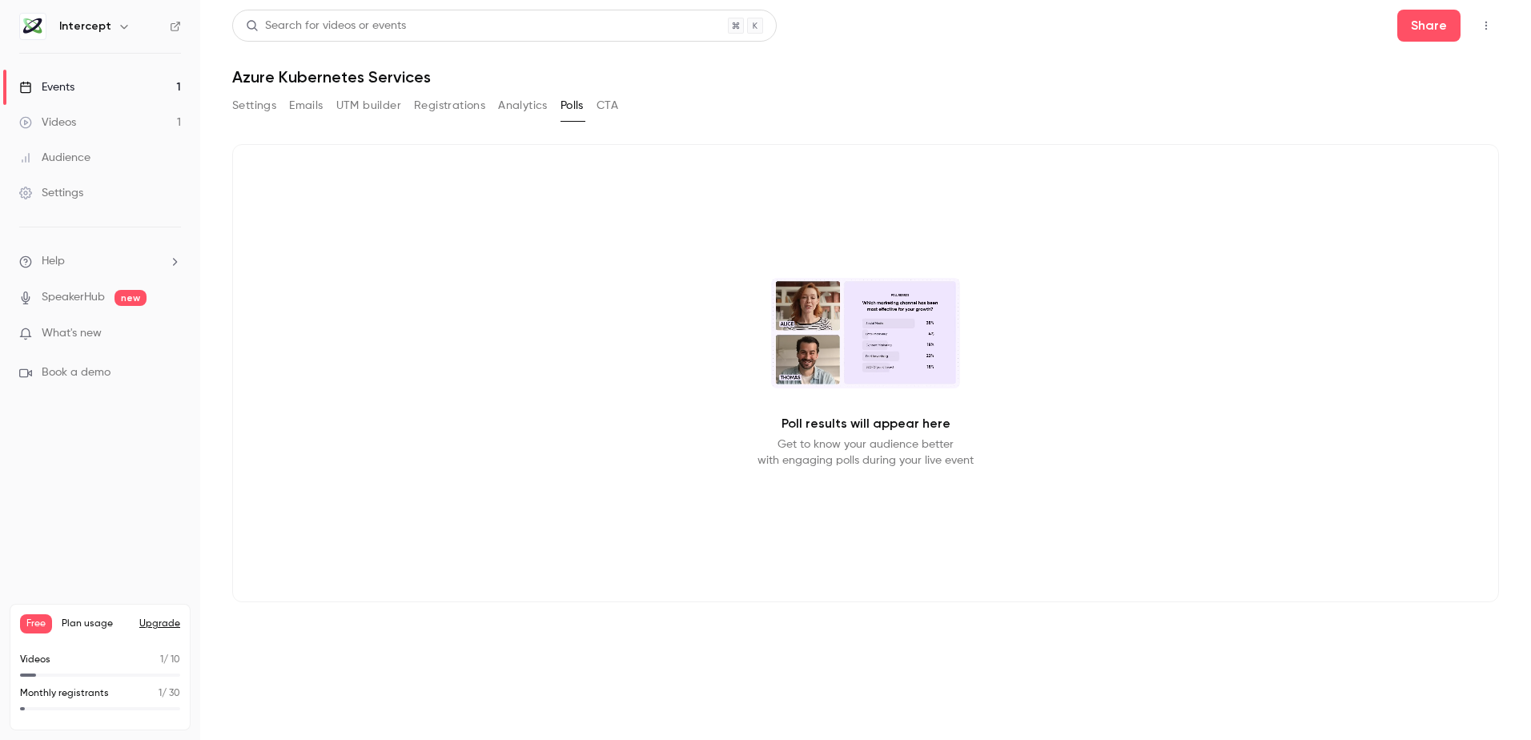
click at [610, 105] on button "CTA" at bounding box center [607, 106] width 22 height 26
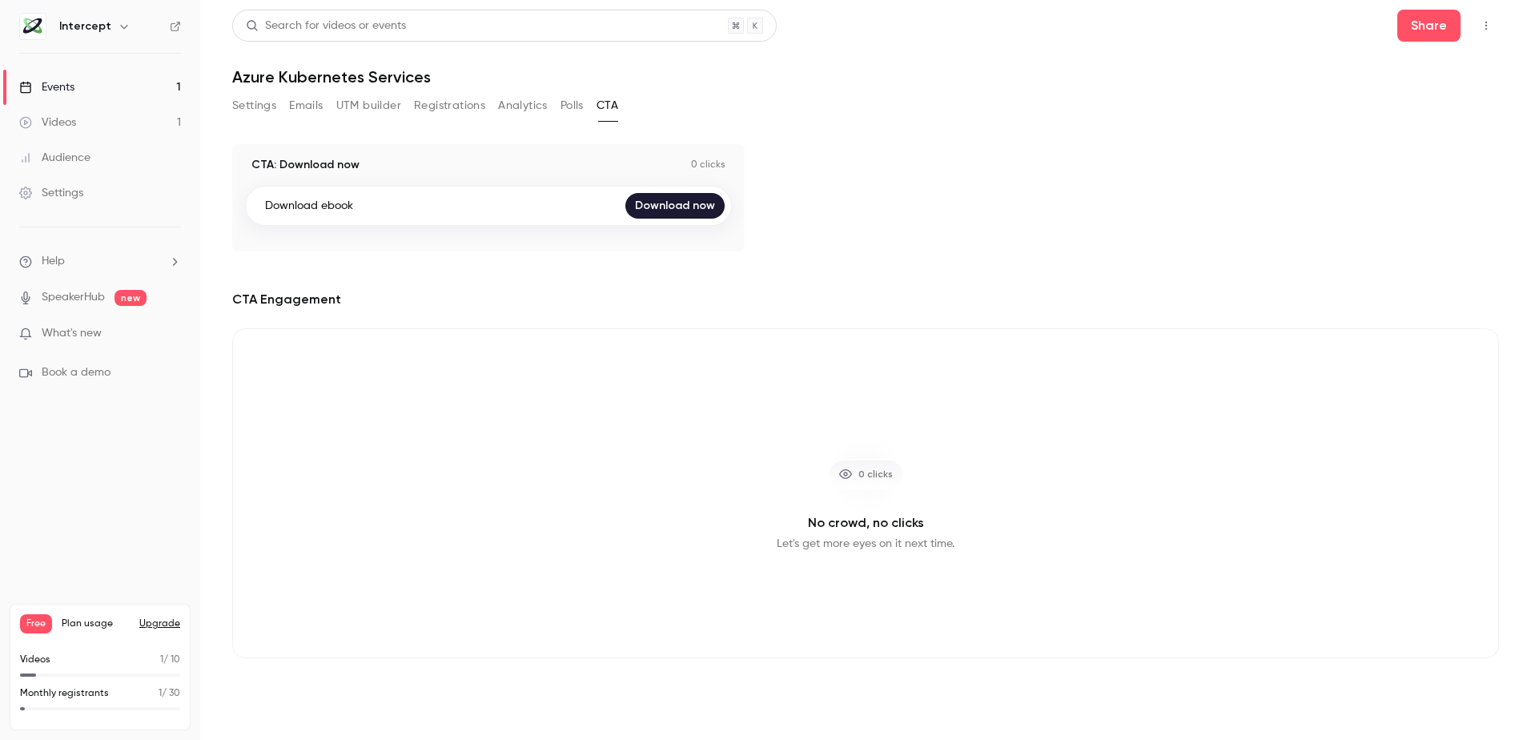
click at [251, 111] on button "Settings" at bounding box center [254, 106] width 44 height 26
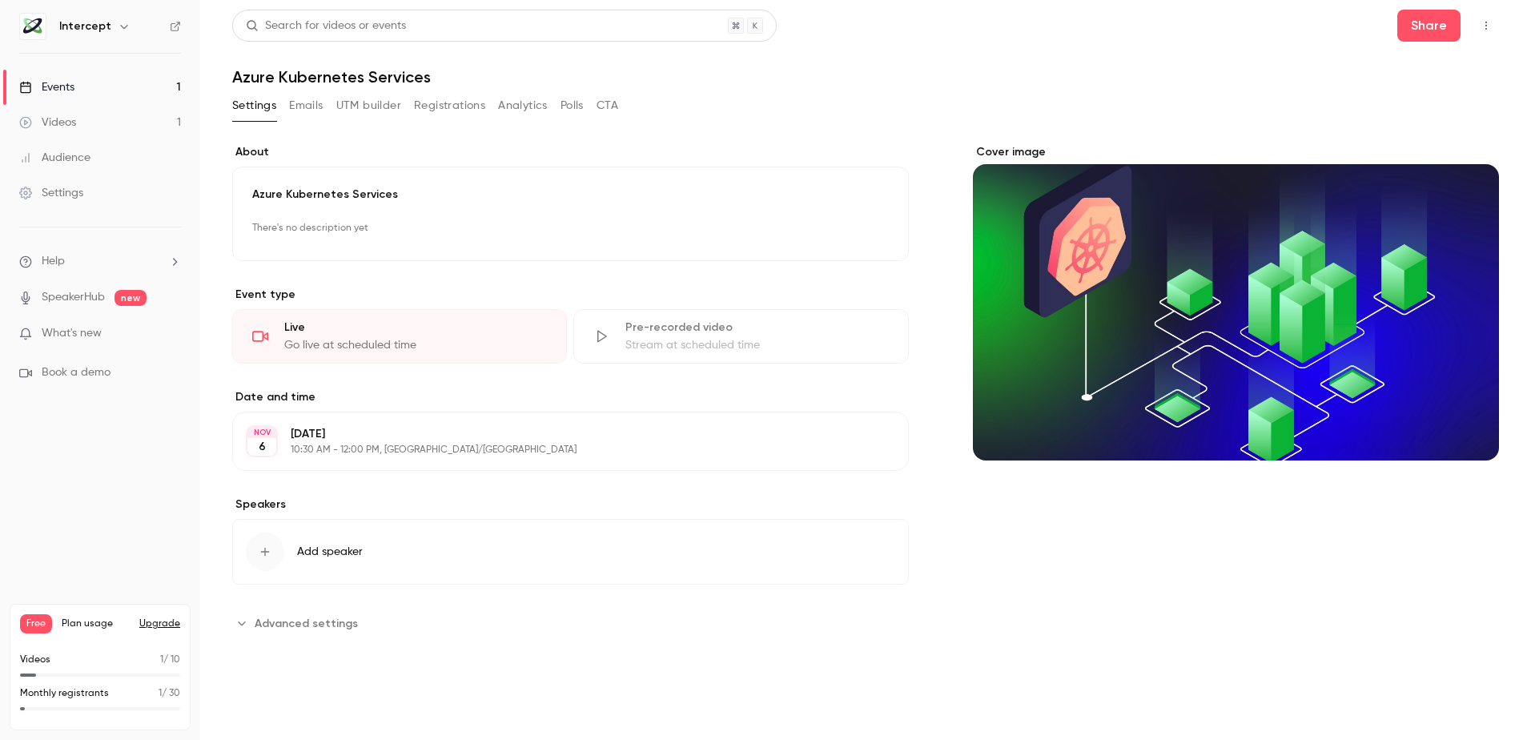
click at [243, 624] on icon "Advanced settings" at bounding box center [241, 623] width 7 height 4
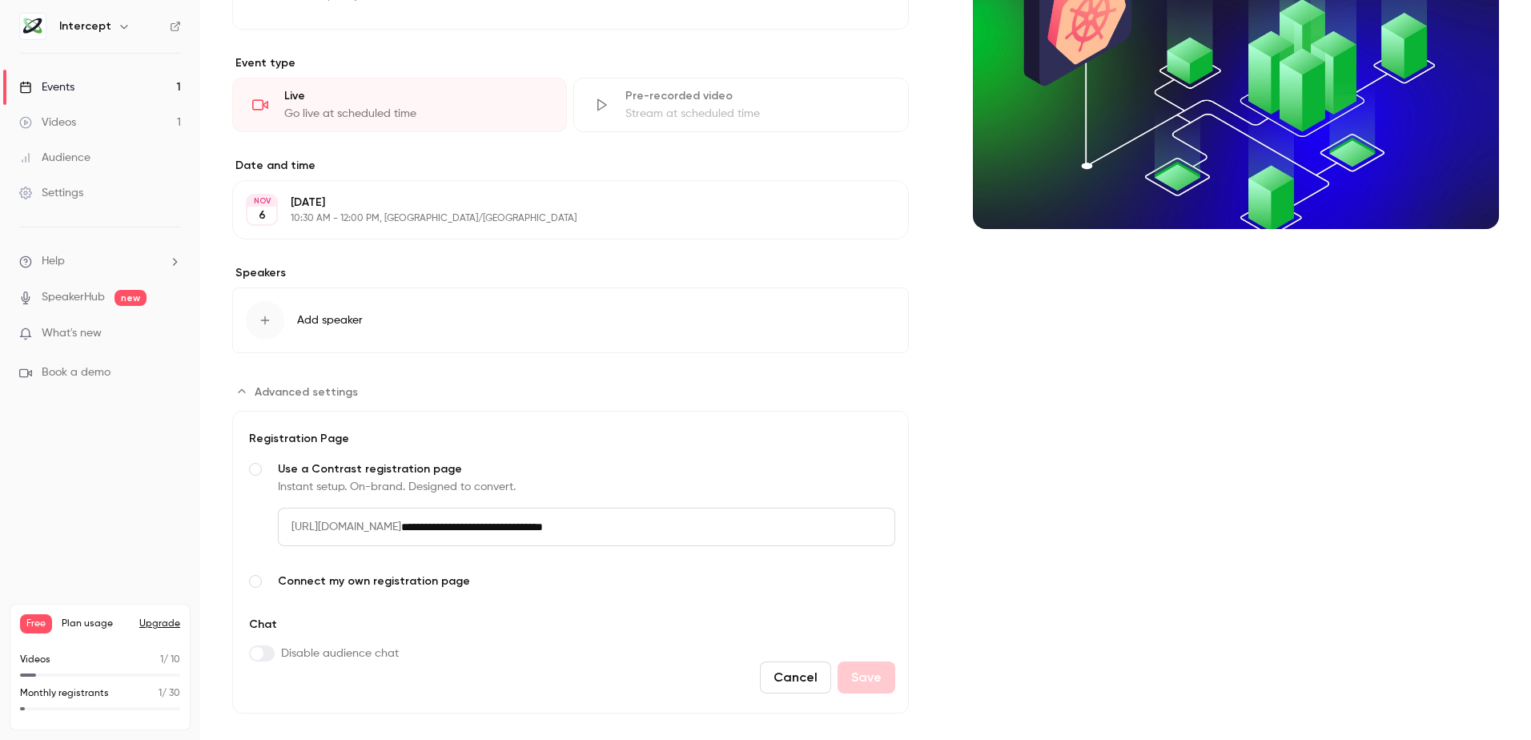
scroll to position [240, 0]
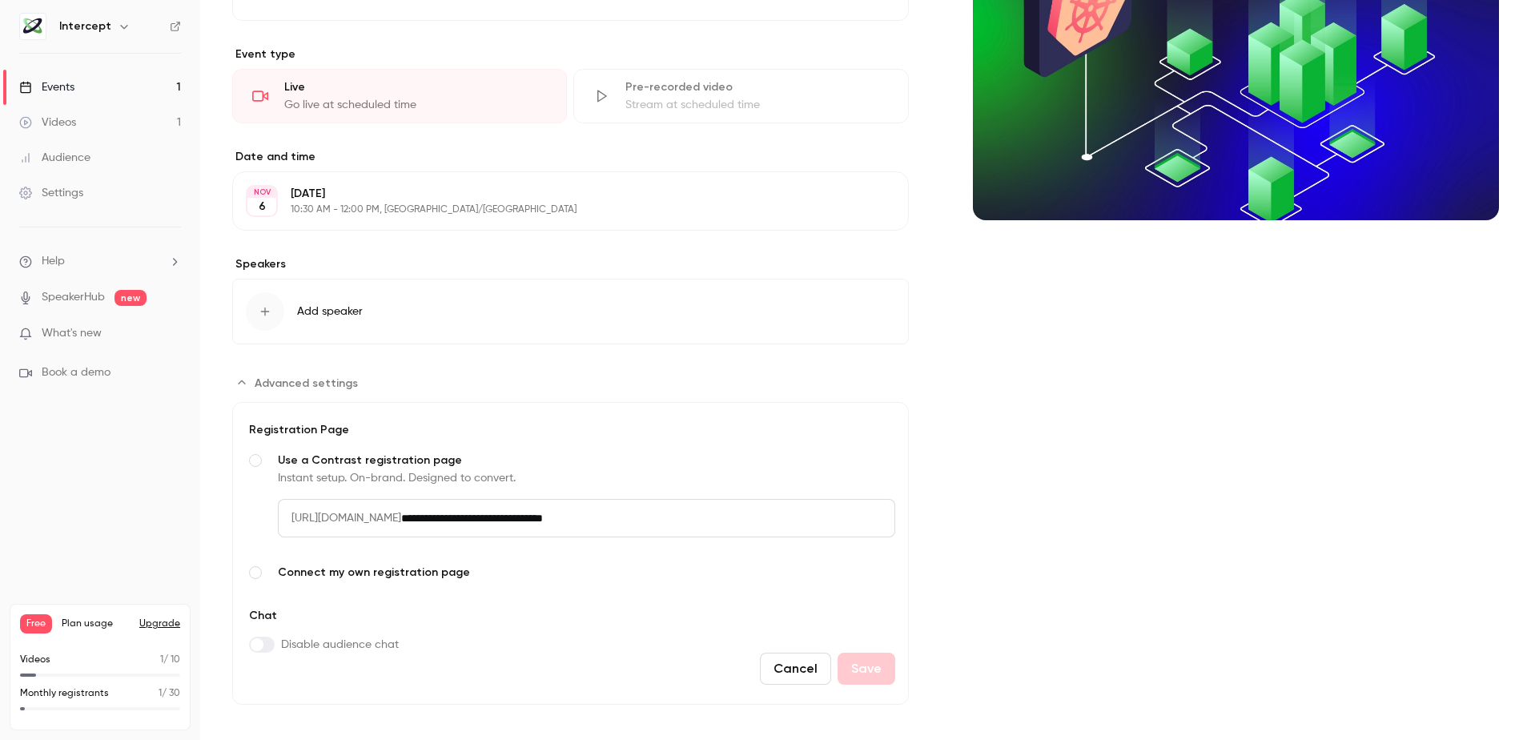
drag, startPoint x: 257, startPoint y: 572, endPoint x: 270, endPoint y: 572, distance: 12.8
click at [257, 572] on span "Advanced settings" at bounding box center [255, 572] width 13 height 13
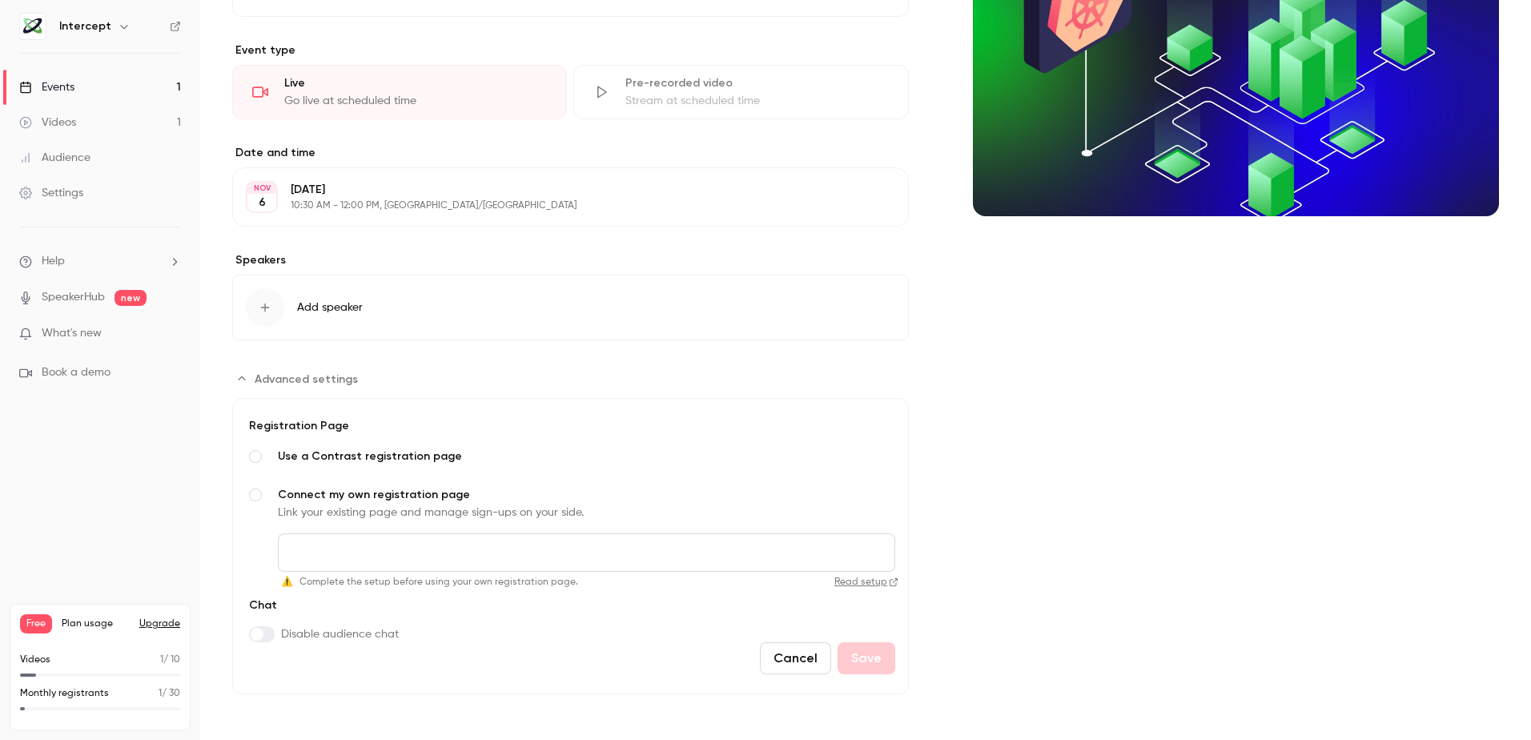
scroll to position [247, 0]
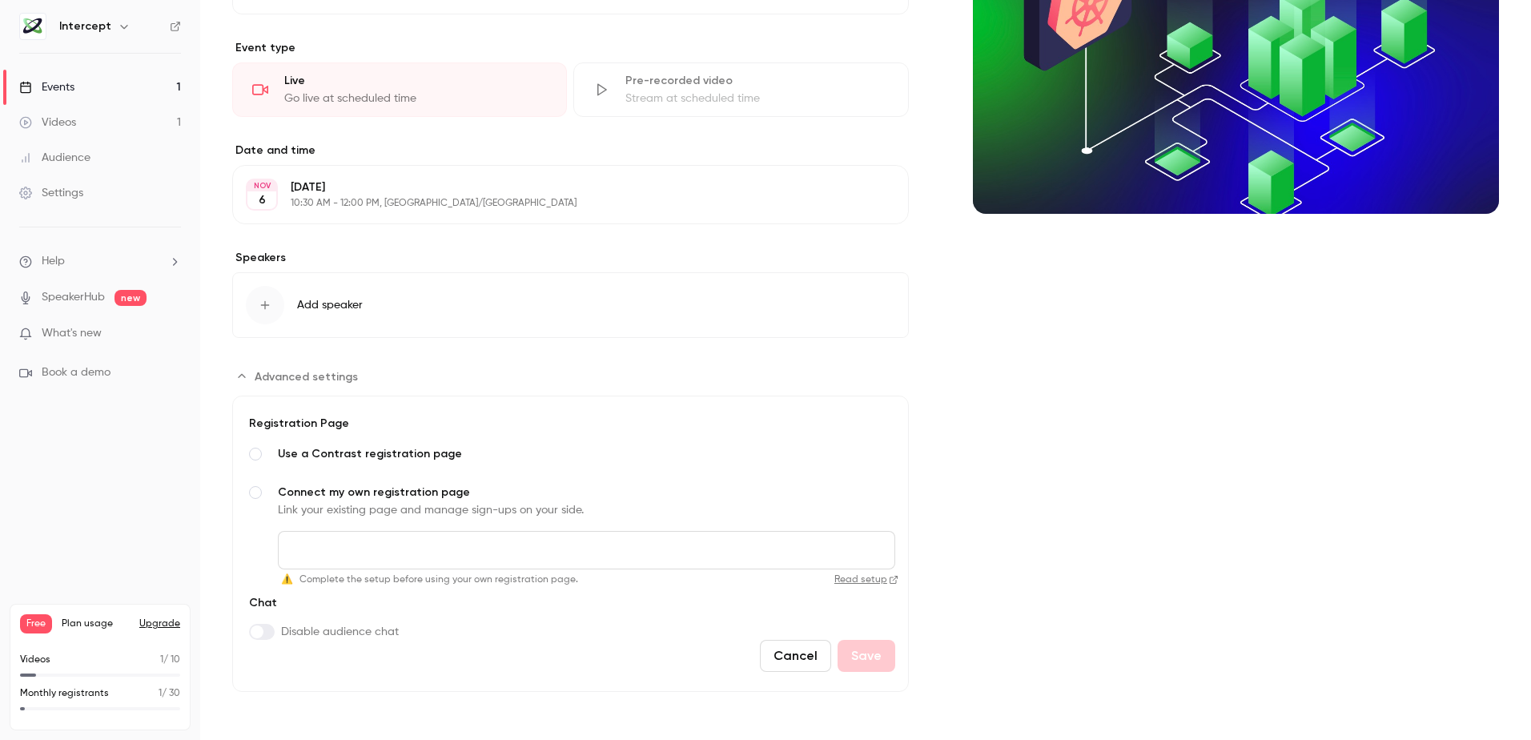
click at [857, 577] on link "Read setup" at bounding box center [741, 579] width 314 height 13
click at [394, 549] on input "Connect my own registration page Link your existing page and manage sign-ups on…" at bounding box center [586, 550] width 617 height 38
click at [320, 557] on input "Connect my own registration page Link your existing page and manage sign-ups on…" at bounding box center [586, 550] width 617 height 38
paste input "**********"
click at [1055, 571] on div "Cover image" at bounding box center [1236, 295] width 526 height 794
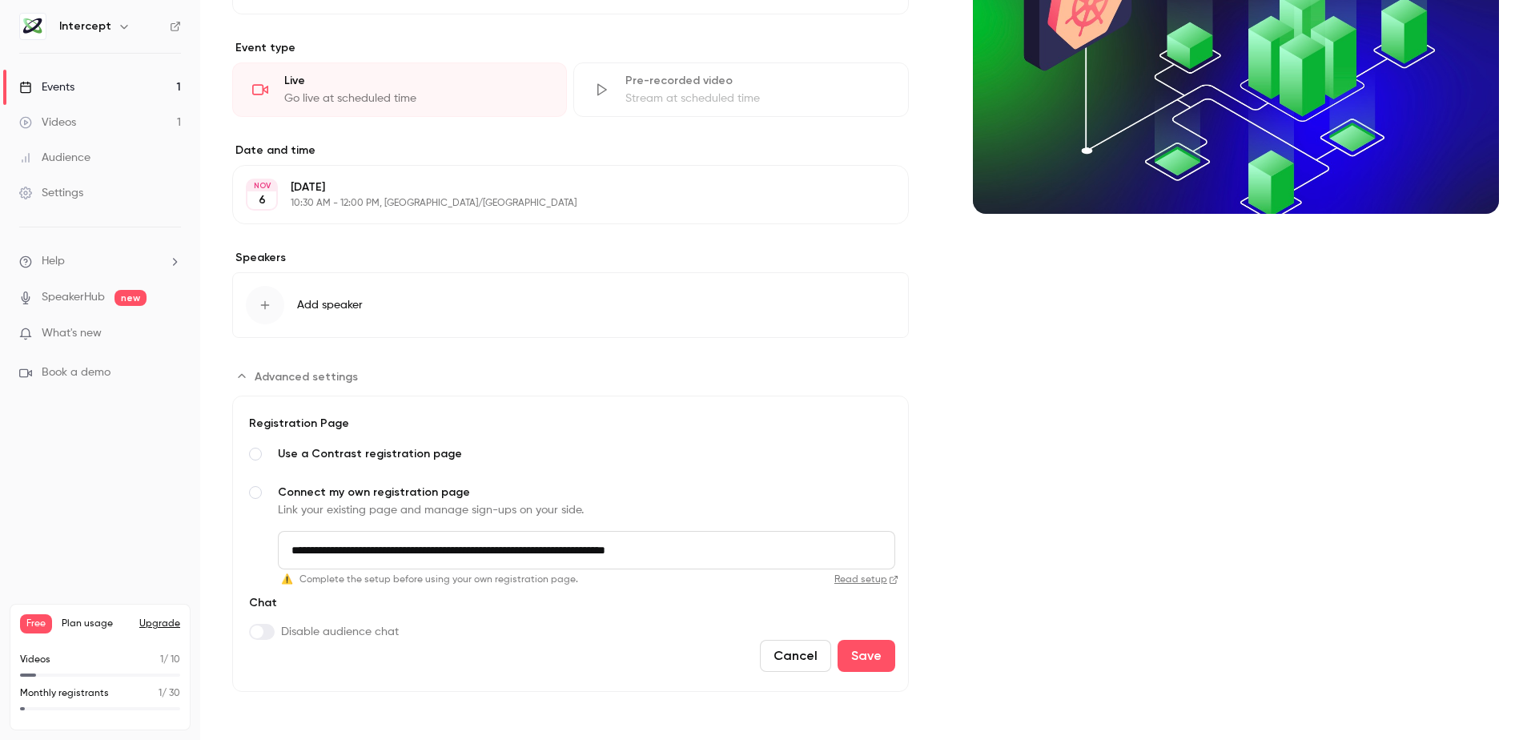
click at [347, 581] on span "Complete the setup before using your own registration page." at bounding box center [438, 579] width 279 height 14
click at [560, 584] on span "Complete the setup before using your own registration page." at bounding box center [438, 579] width 279 height 14
click at [869, 579] on link "Read setup" at bounding box center [741, 579] width 314 height 13
click at [721, 556] on input "**********" at bounding box center [586, 550] width 617 height 38
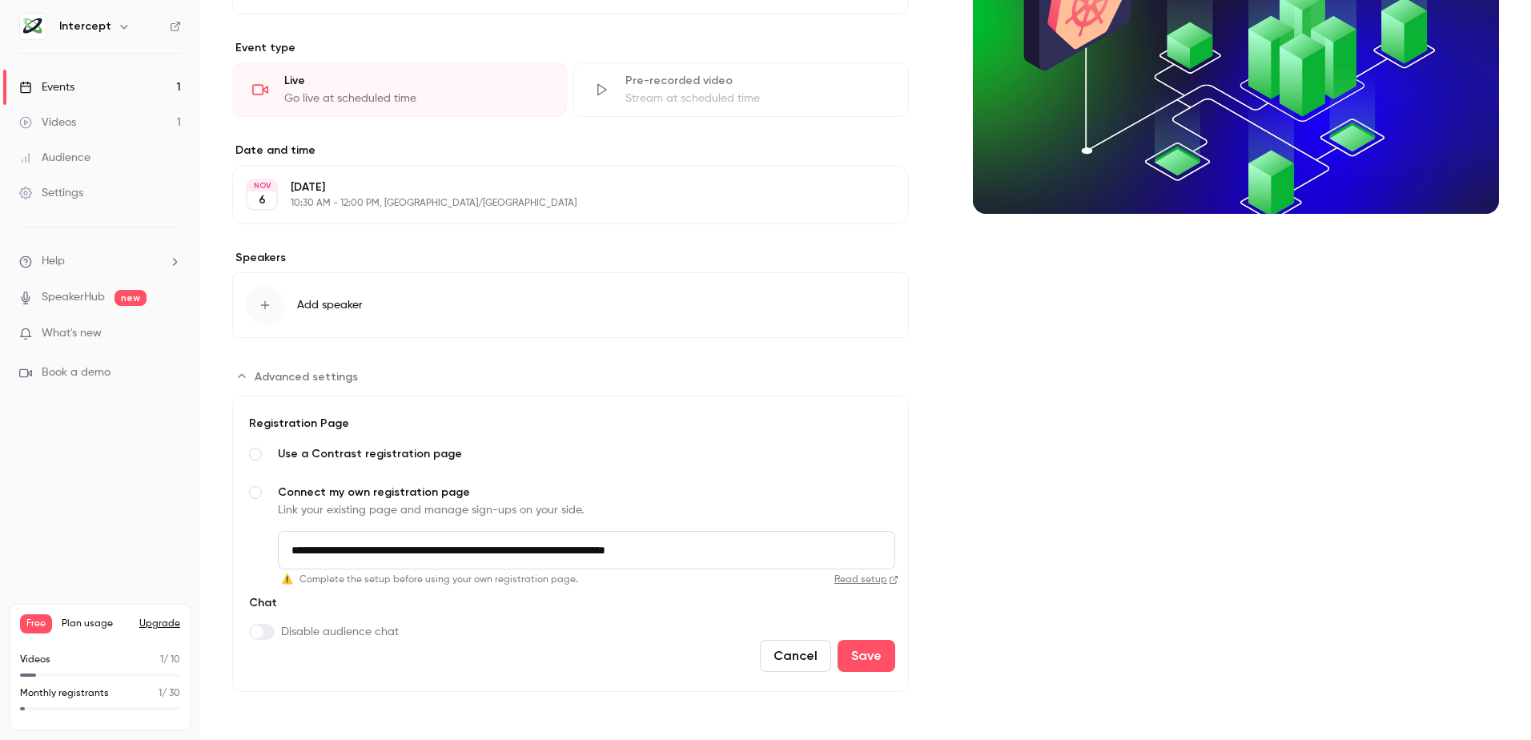
click at [721, 556] on input "**********" at bounding box center [586, 550] width 617 height 38
paste input "Advanced settings"
type input "**********"
click at [856, 653] on button "Save" at bounding box center [866, 656] width 58 height 32
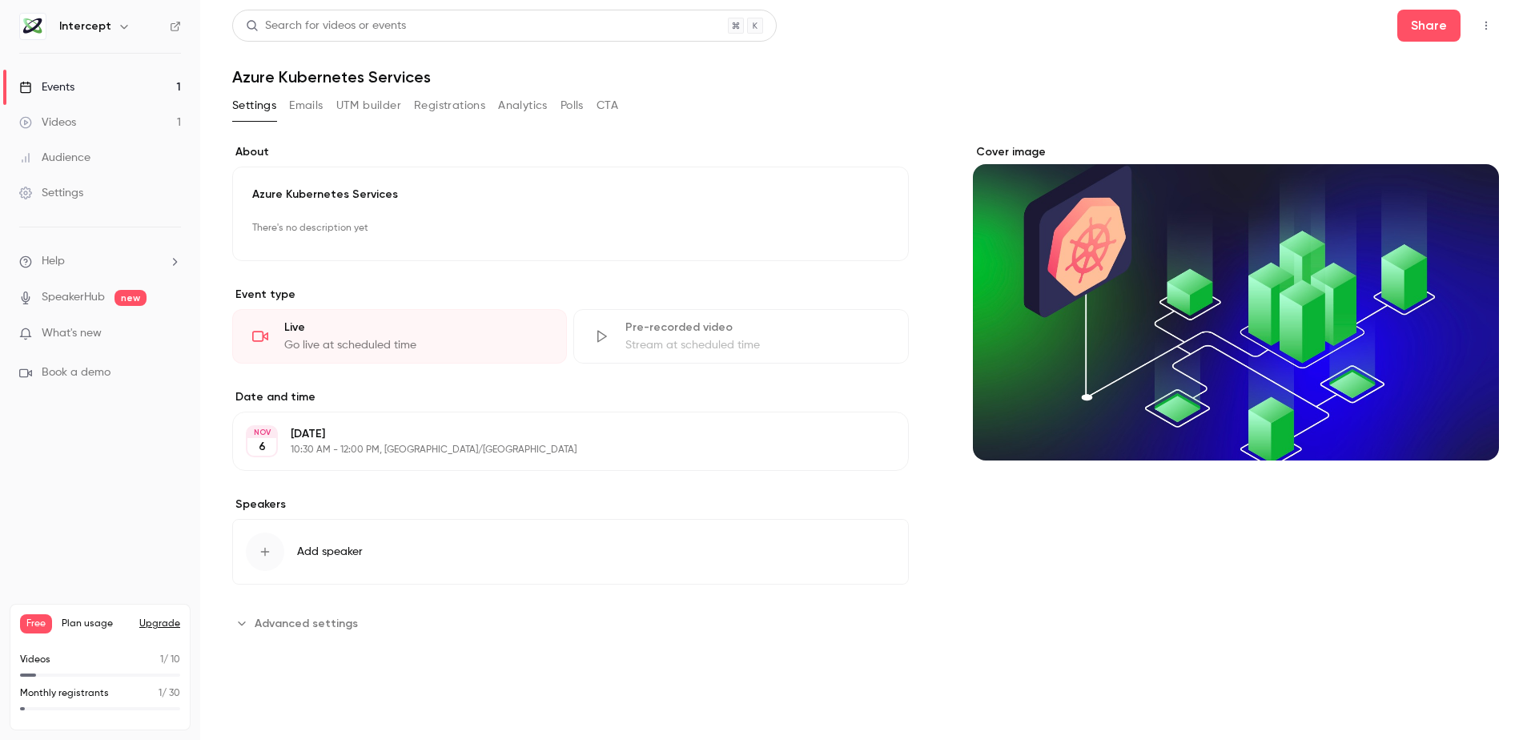
click at [243, 625] on icon "Advanced settings" at bounding box center [241, 622] width 13 height 13
click at [1479, 24] on icon "button" at bounding box center [1485, 25] width 13 height 11
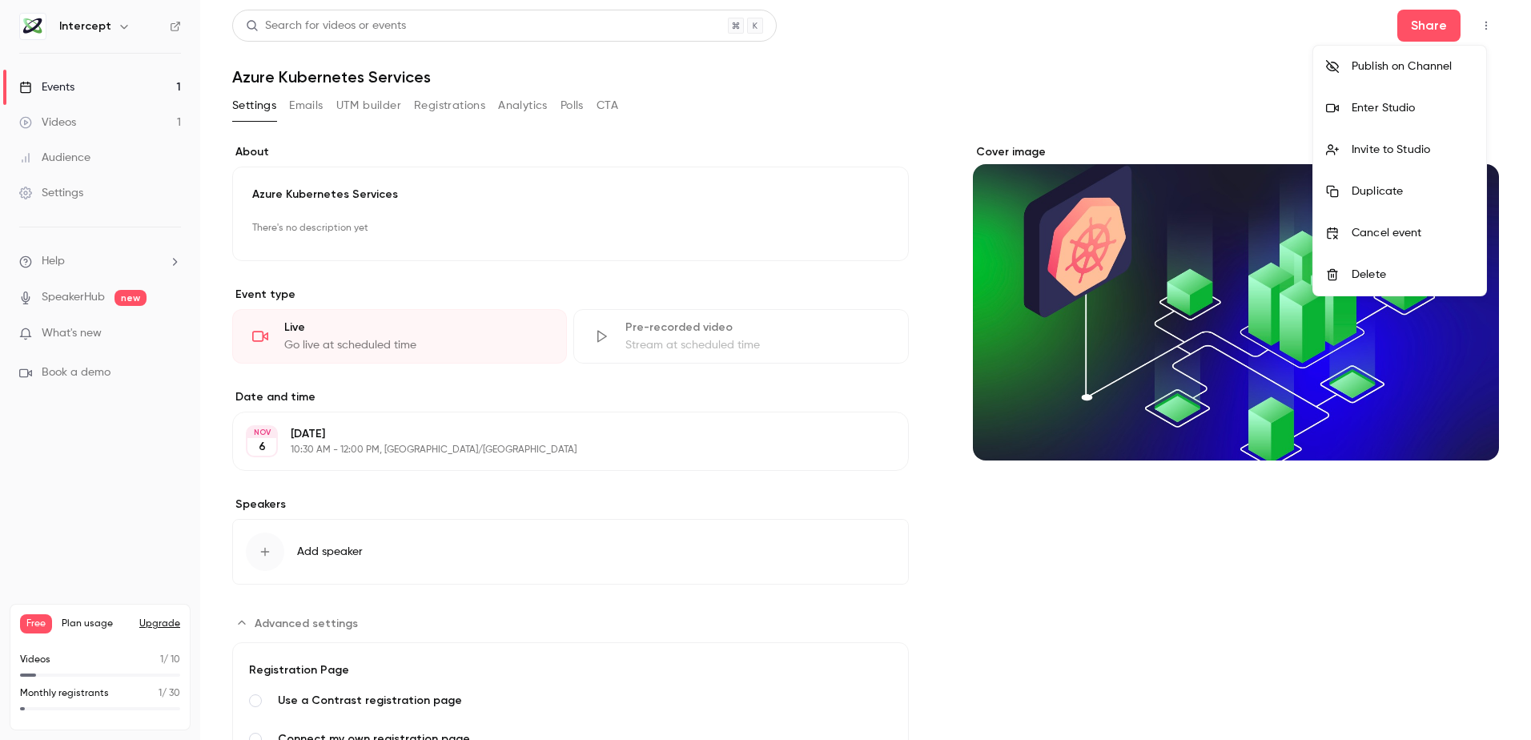
click at [1196, 8] on div at bounding box center [765, 370] width 1531 height 740
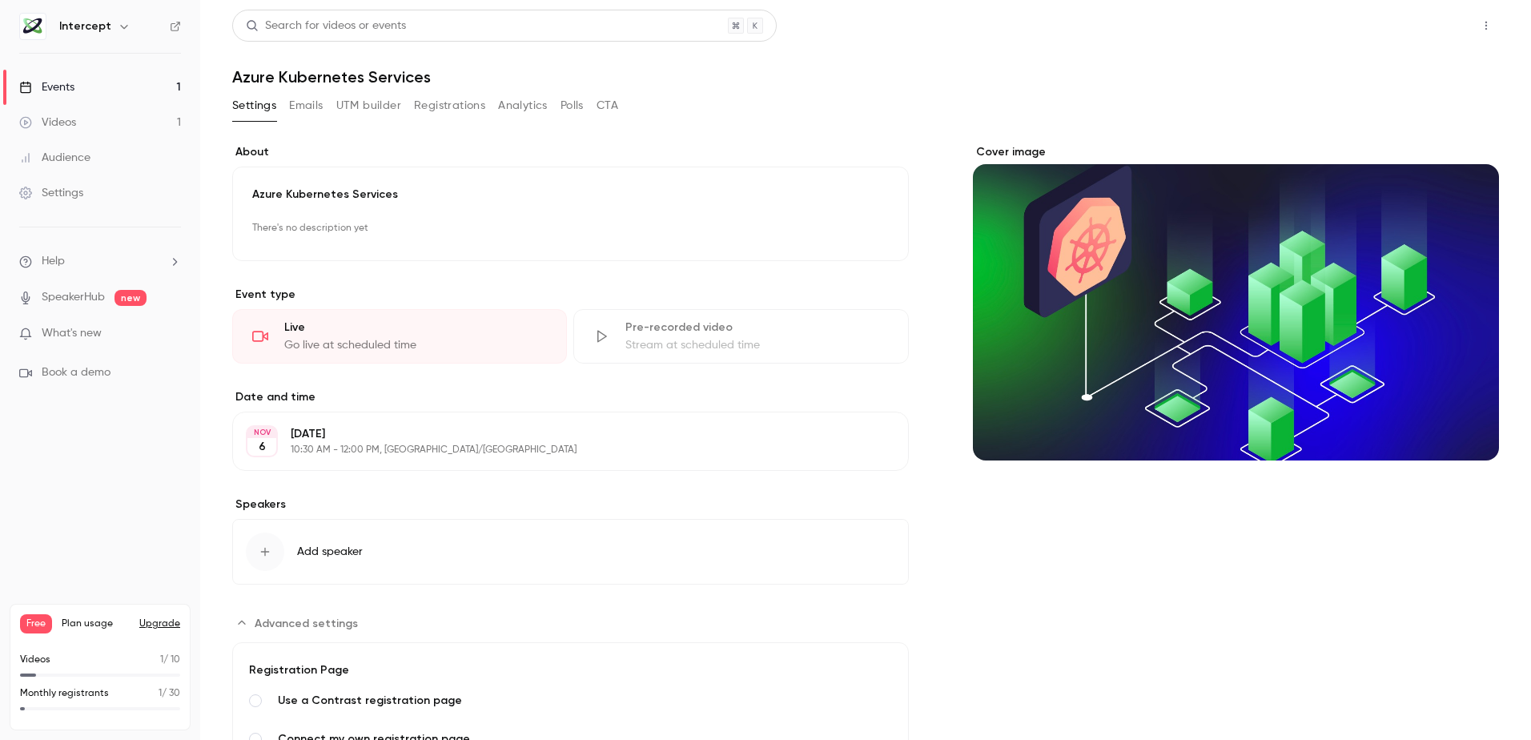
click at [1418, 31] on button "Share" at bounding box center [1428, 26] width 63 height 32
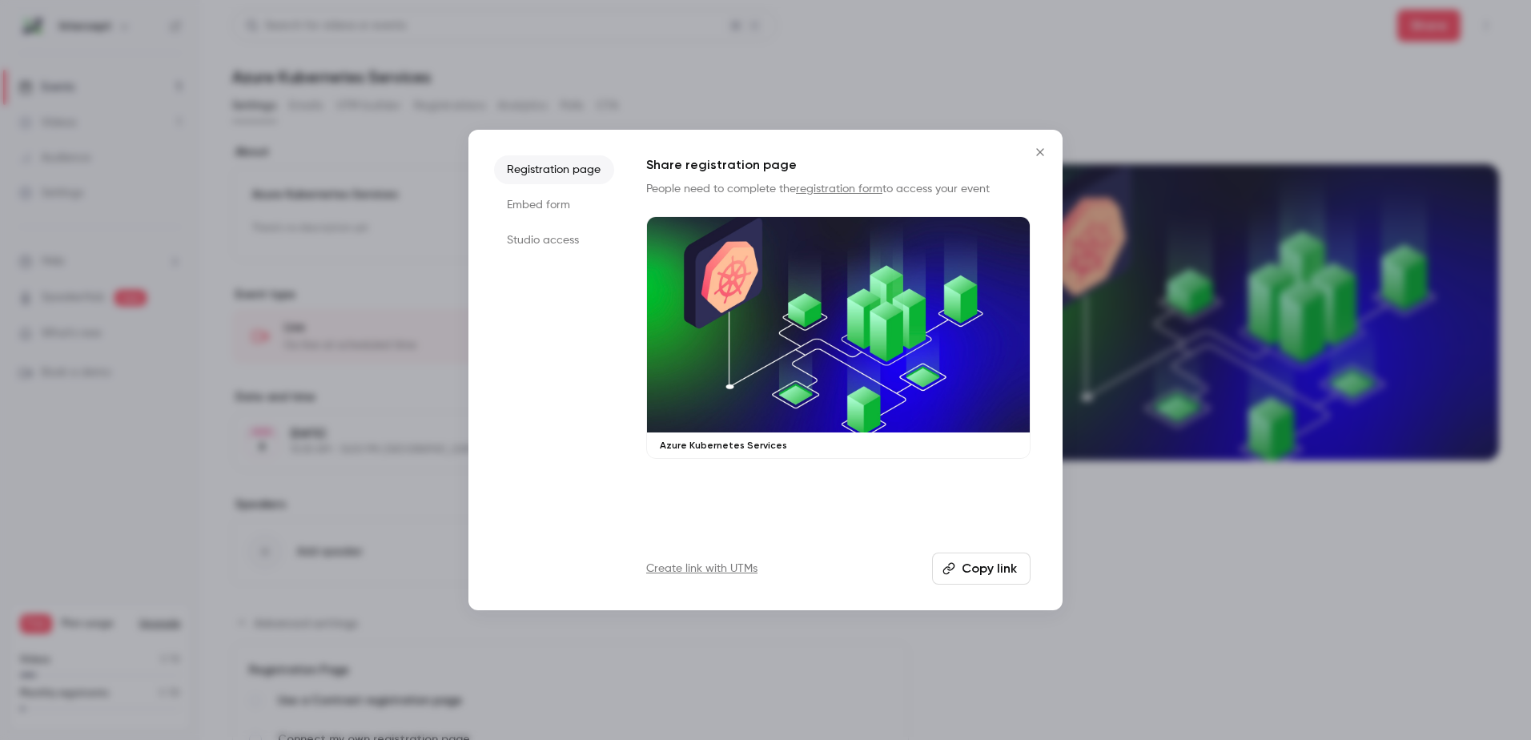
click at [537, 199] on li "Embed form" at bounding box center [554, 205] width 120 height 29
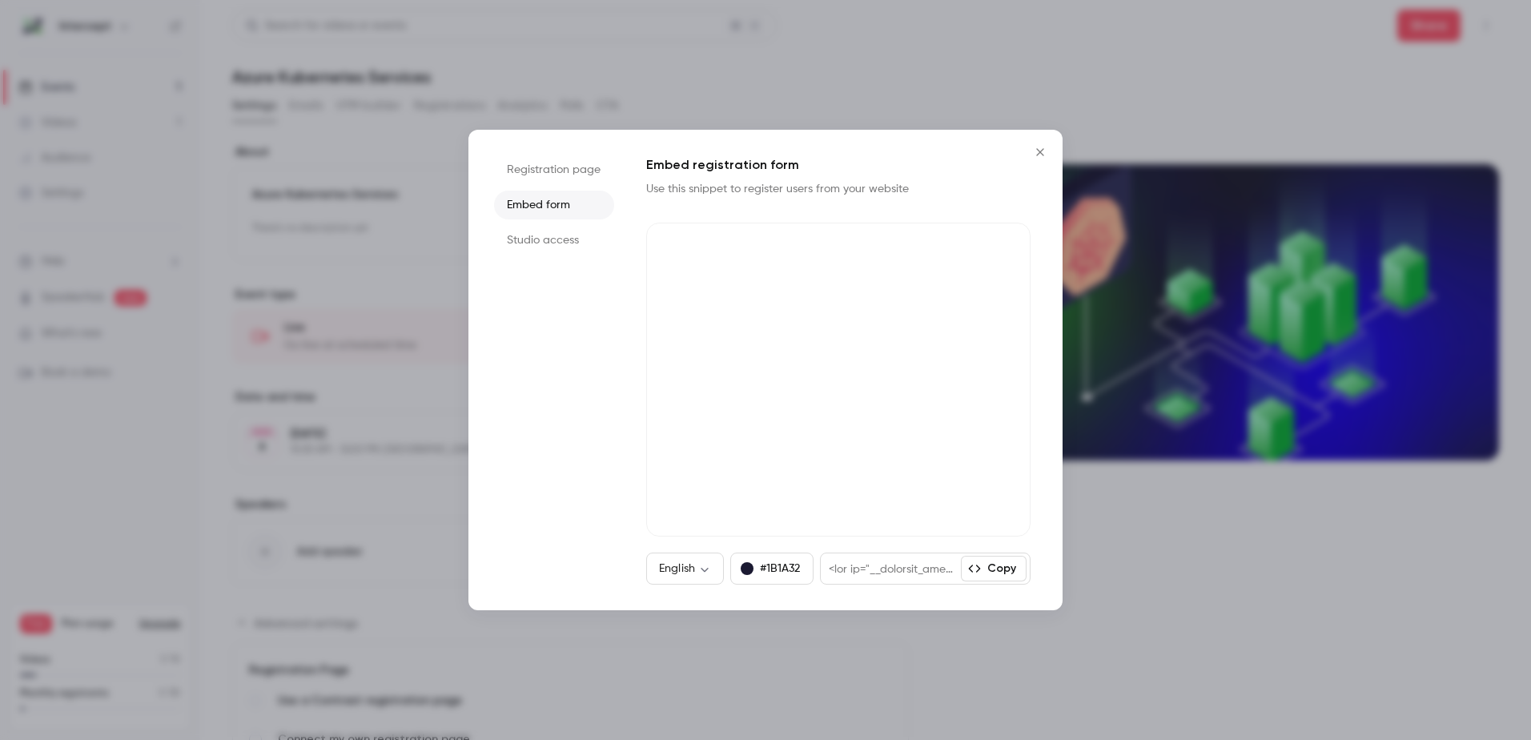
click at [548, 239] on li "Studio access" at bounding box center [554, 240] width 120 height 29
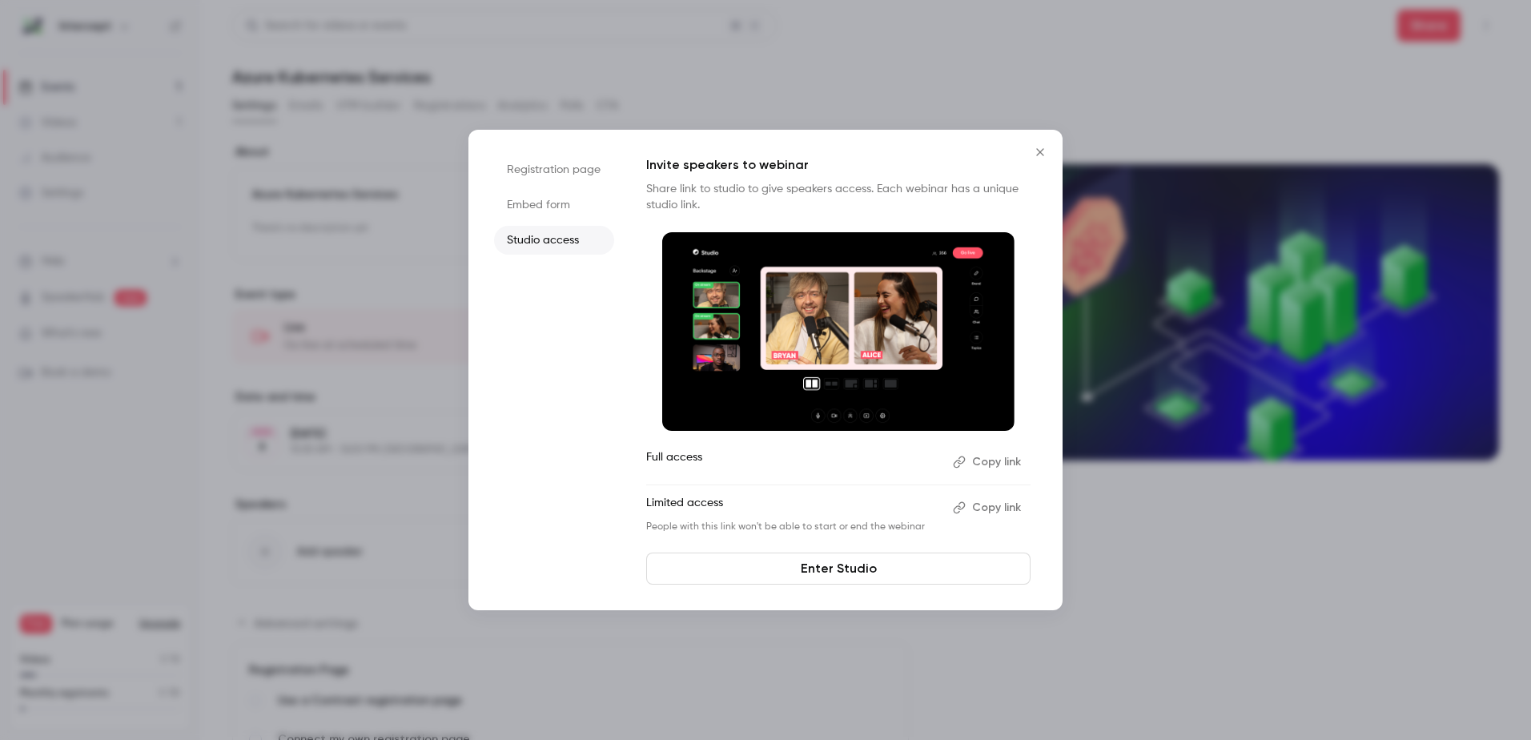
click at [527, 171] on li "Registration page" at bounding box center [554, 169] width 120 height 29
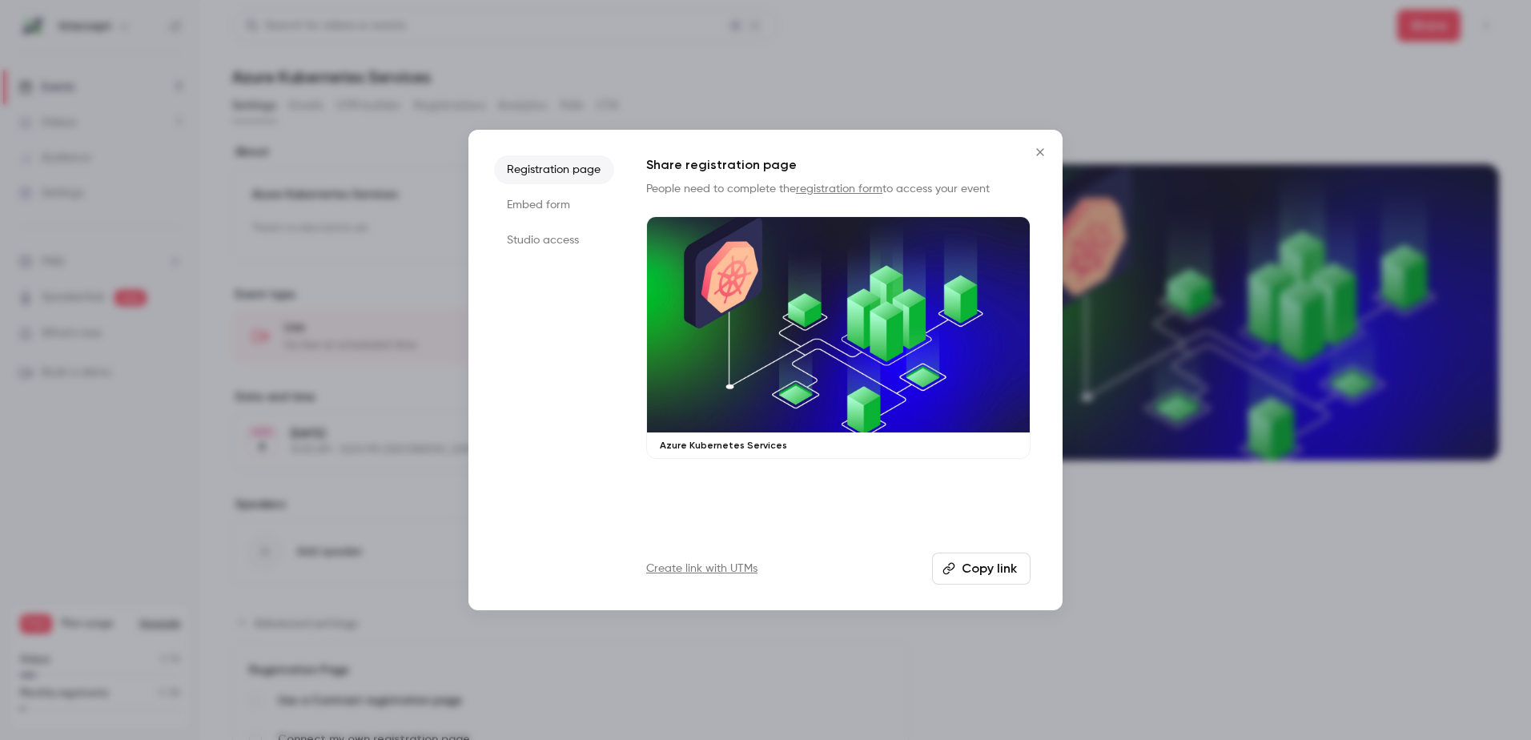
click at [820, 190] on link "registration form" at bounding box center [839, 188] width 86 height 11
click at [1041, 153] on icon "Close" at bounding box center [1039, 151] width 7 height 7
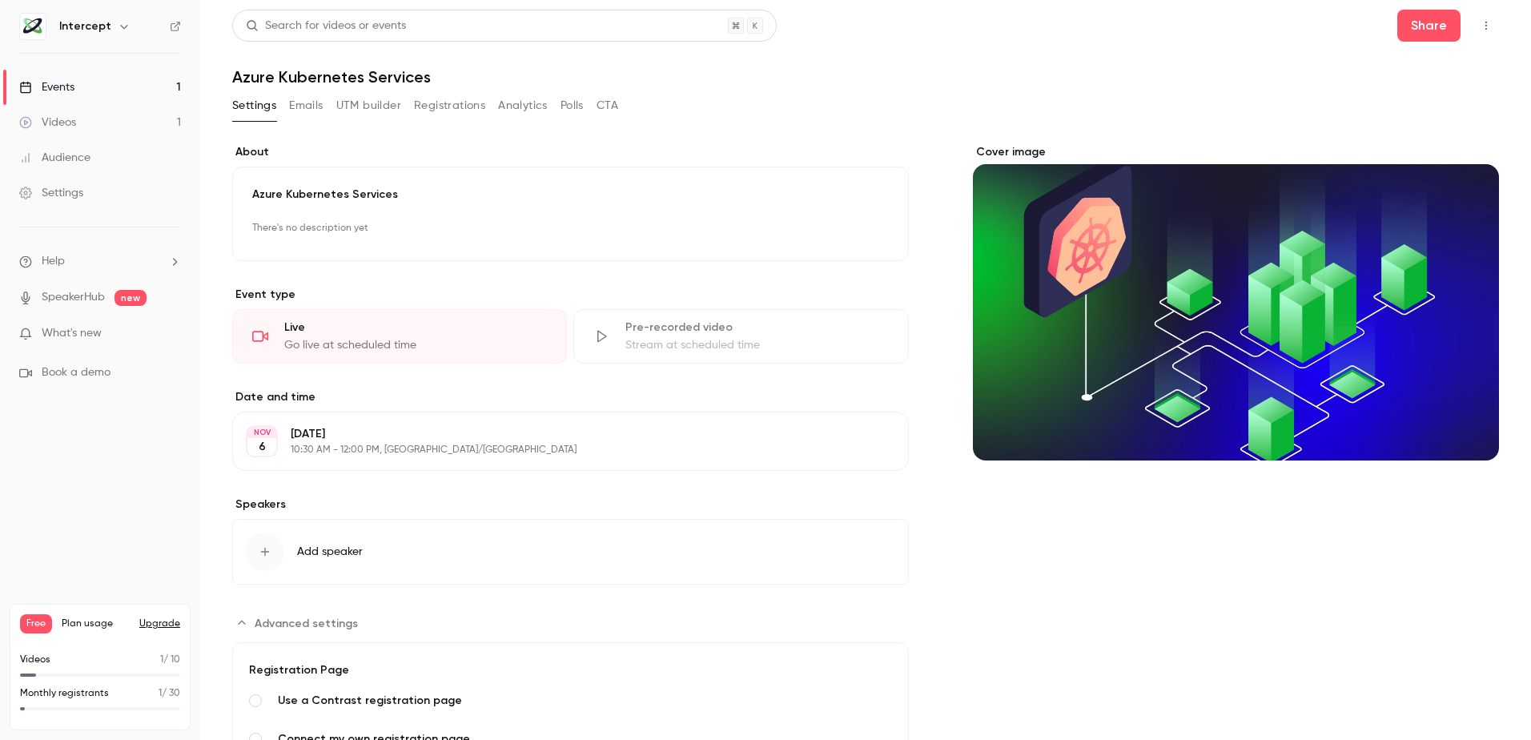
click at [63, 85] on div "Events" at bounding box center [46, 87] width 55 height 16
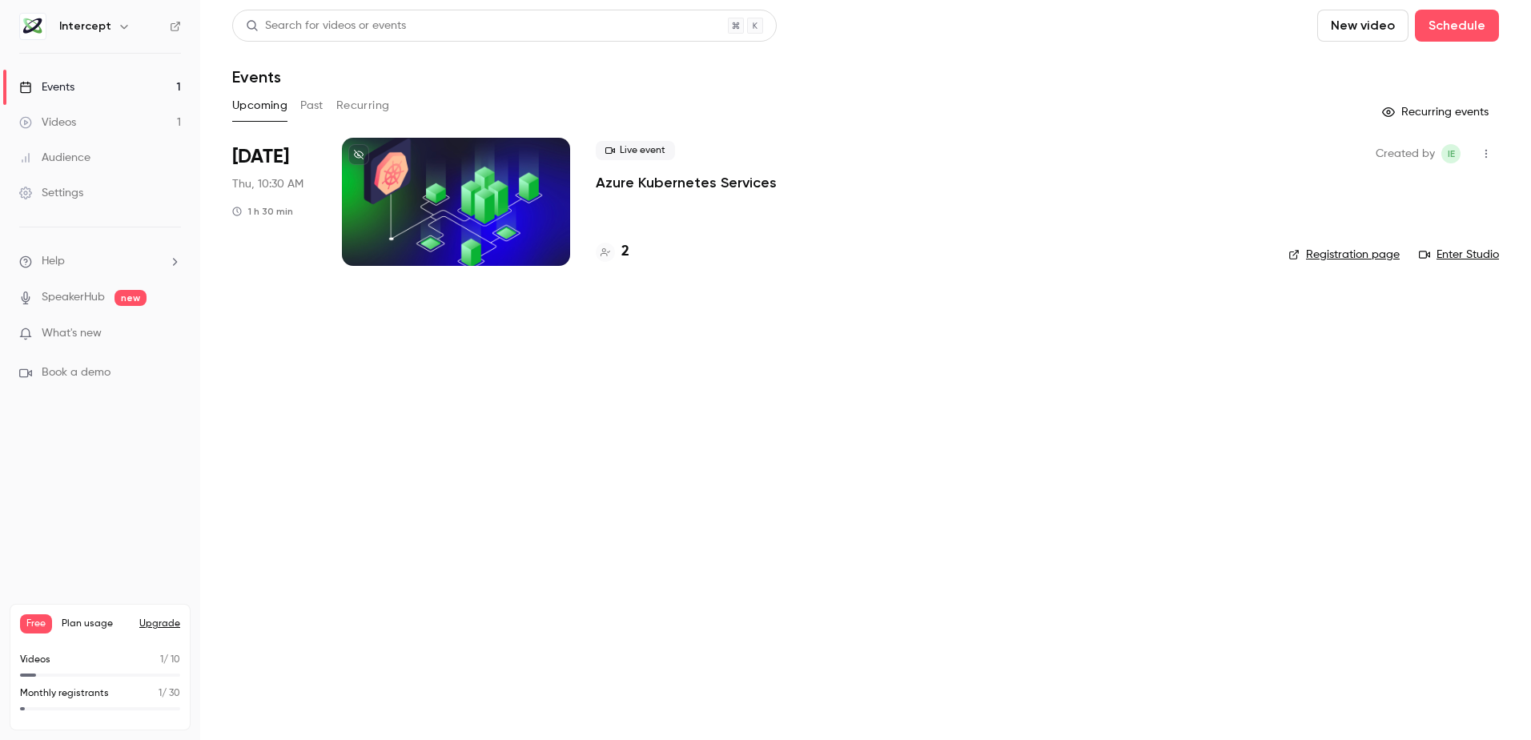
click at [1337, 251] on link "Registration page" at bounding box center [1343, 255] width 111 height 16
click at [620, 252] on div "2" at bounding box center [613, 252] width 34 height 22
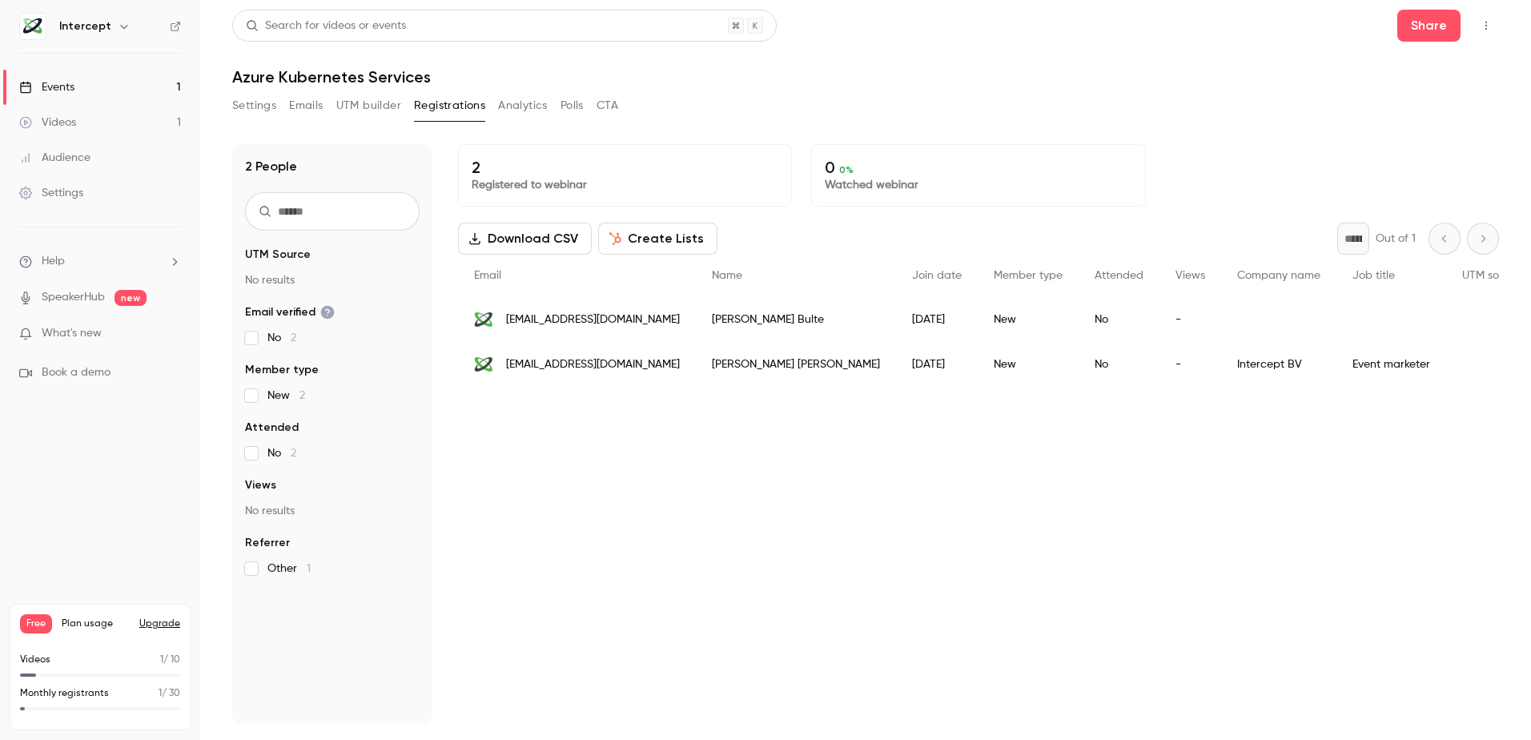
click at [155, 630] on div "Free Plan usage Upgrade" at bounding box center [100, 623] width 160 height 19
click at [155, 624] on button "Upgrade" at bounding box center [159, 623] width 41 height 13
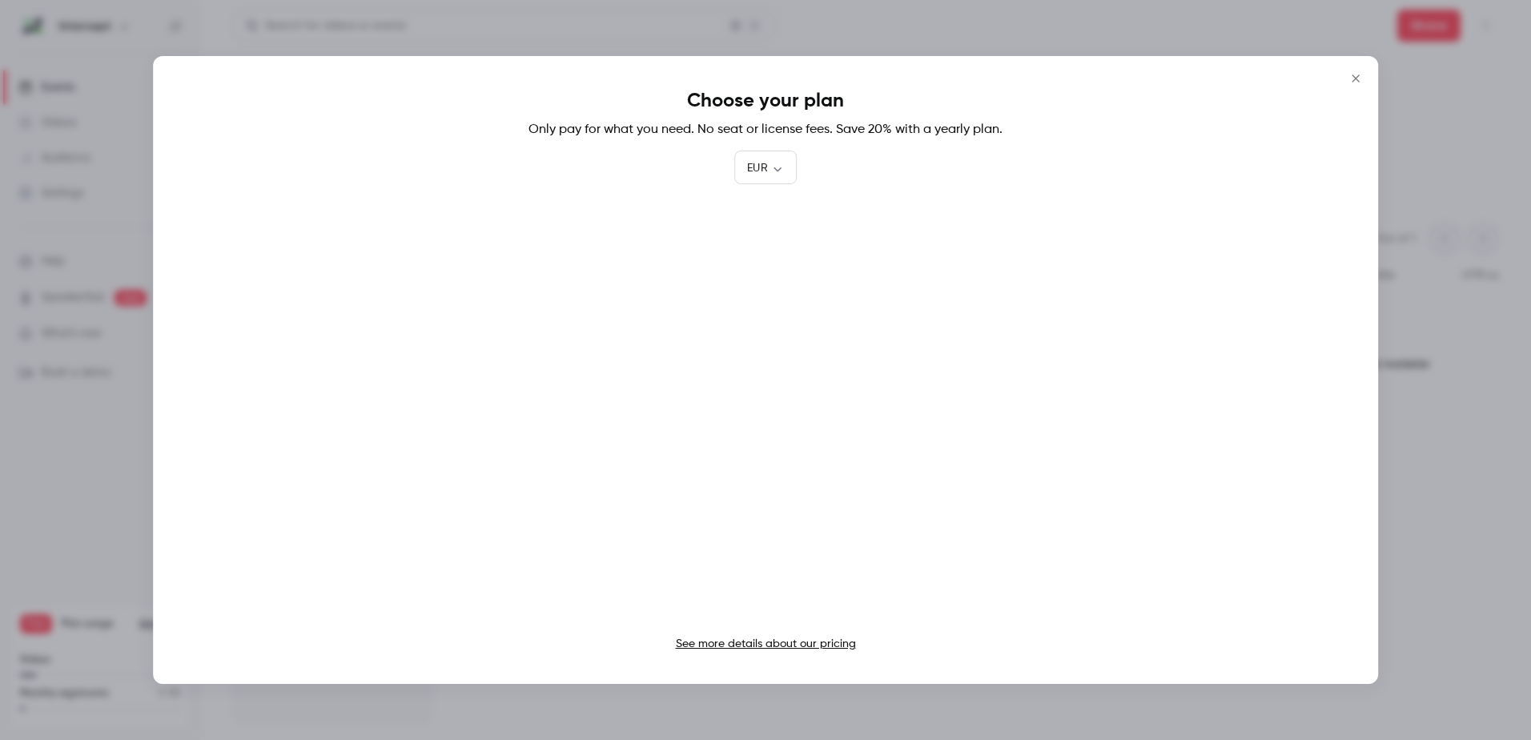
click at [1353, 77] on icon "Close" at bounding box center [1354, 77] width 7 height 7
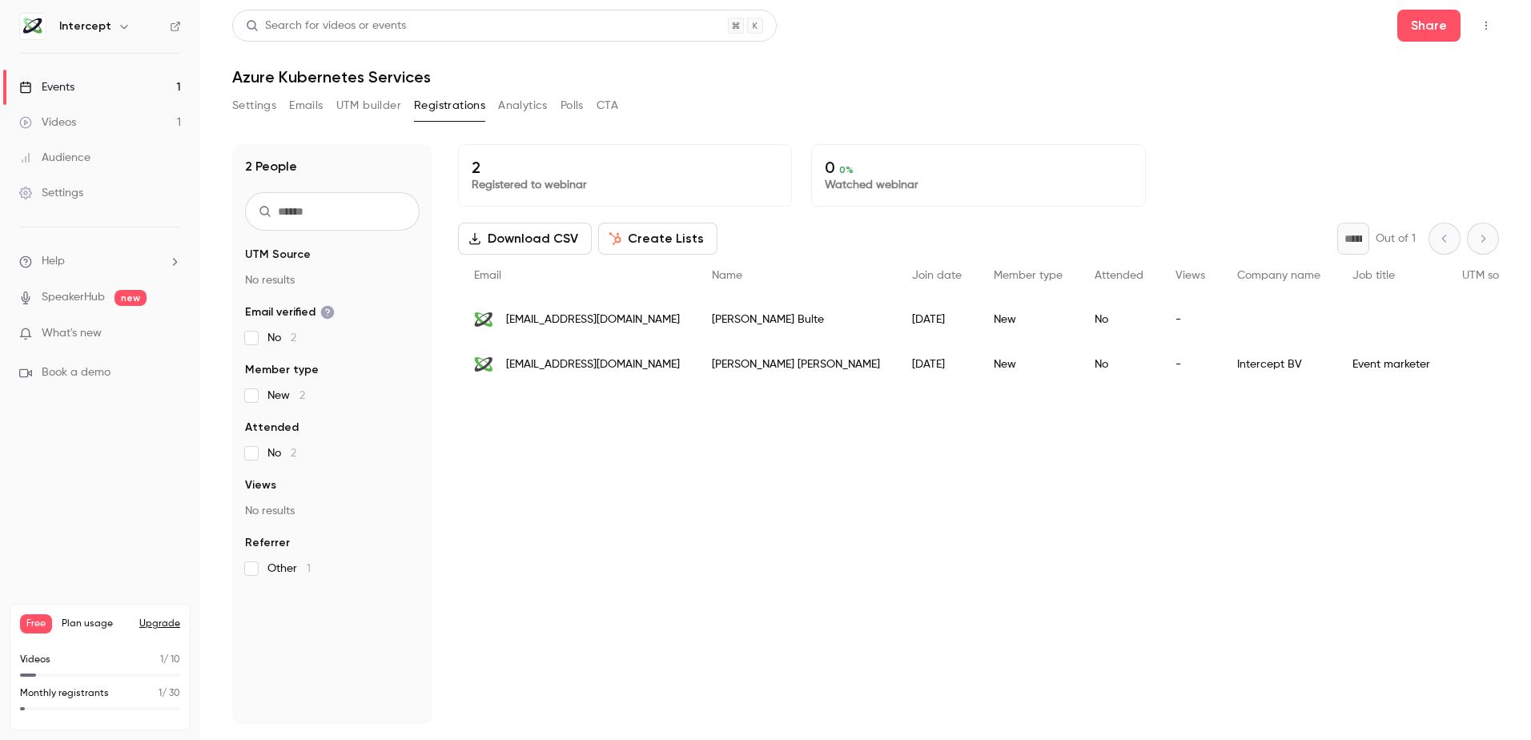
click at [693, 504] on div "2 Registered to webinar 0 0 % Watched webinar Download CSV Create Lists * Out o…" at bounding box center [978, 434] width 1041 height 580
click at [330, 311] on icon "facet-groups" at bounding box center [328, 313] width 14 height 14
click at [551, 327] on span "tbulte@intercept.cloud" at bounding box center [593, 319] width 174 height 17
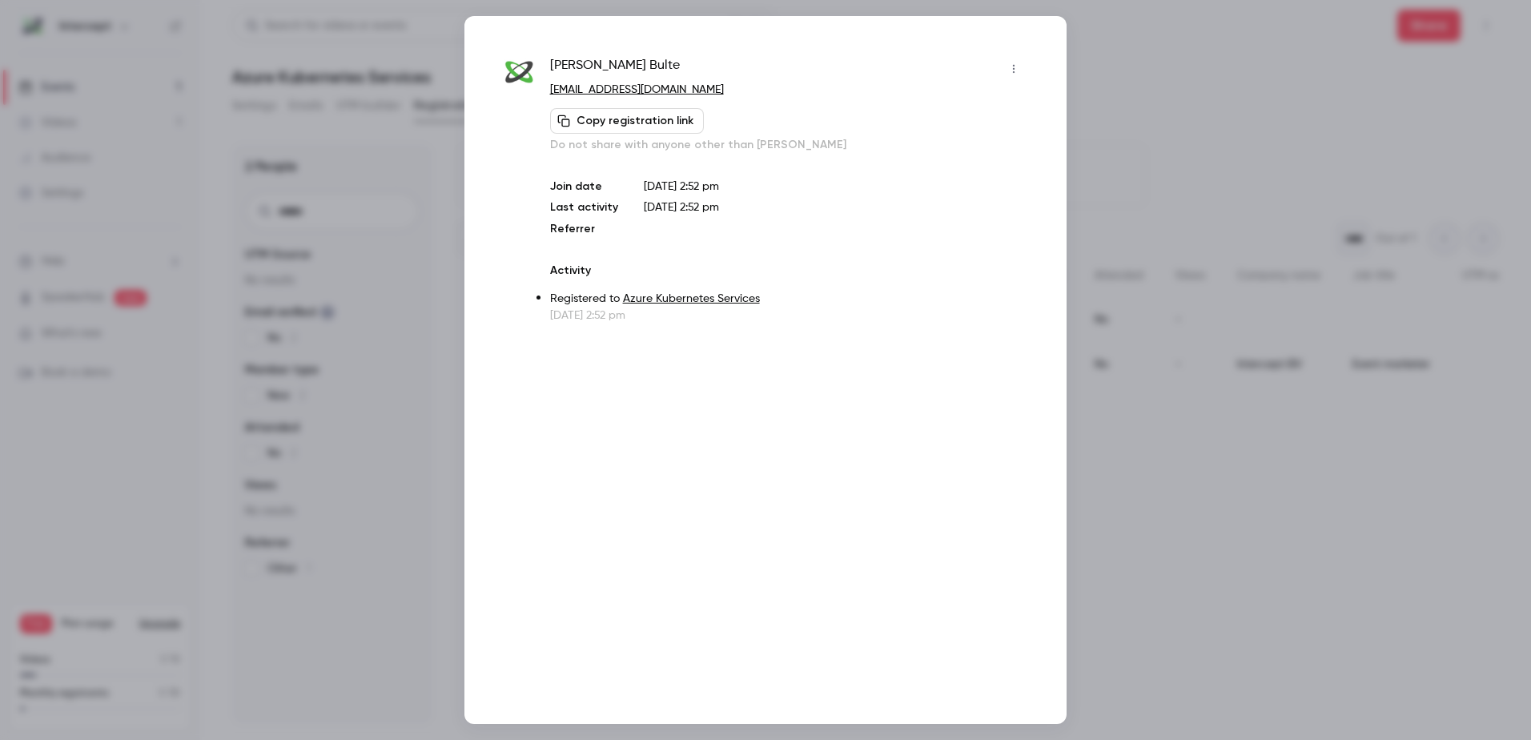
click at [1164, 532] on div at bounding box center [765, 370] width 1531 height 740
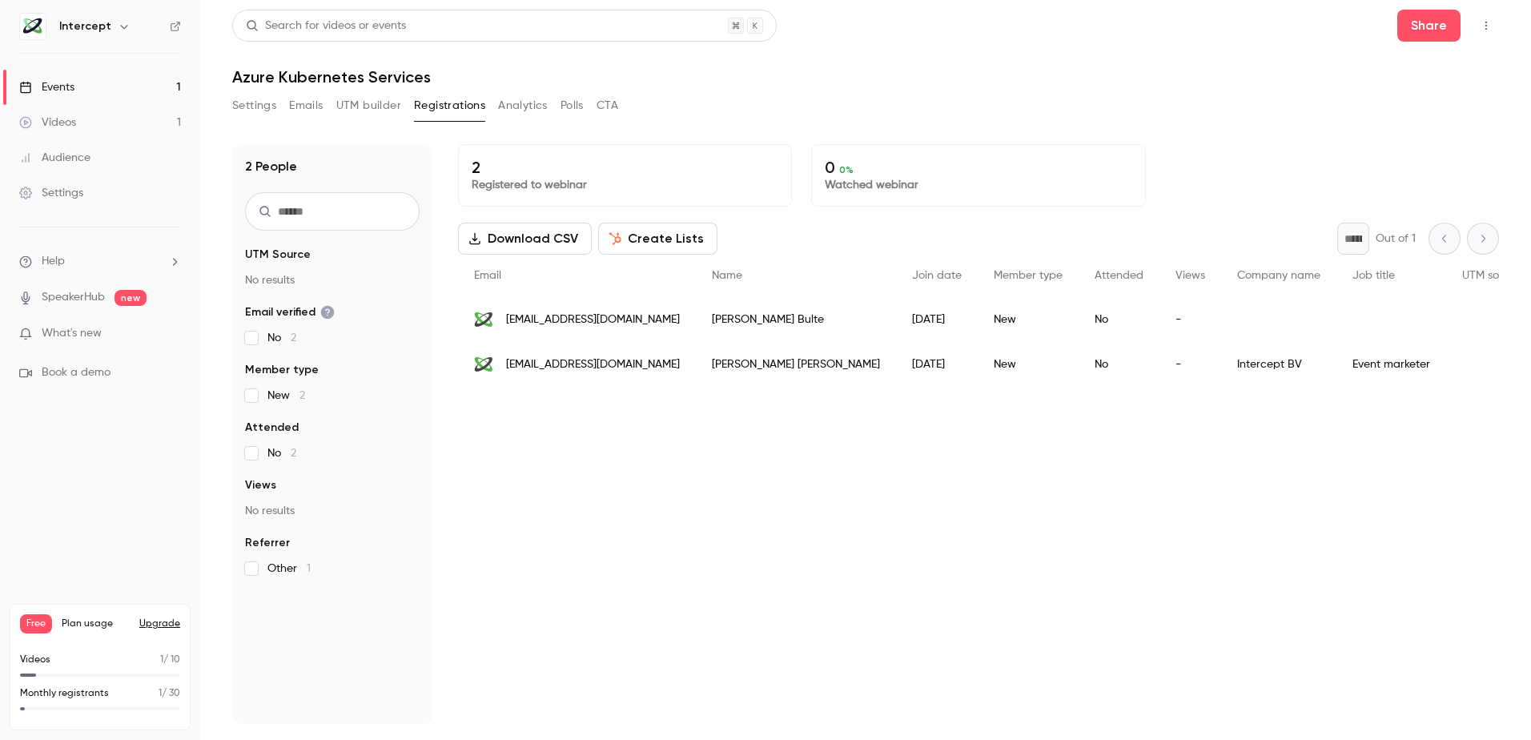
click at [93, 83] on link "Events 1" at bounding box center [100, 87] width 200 height 35
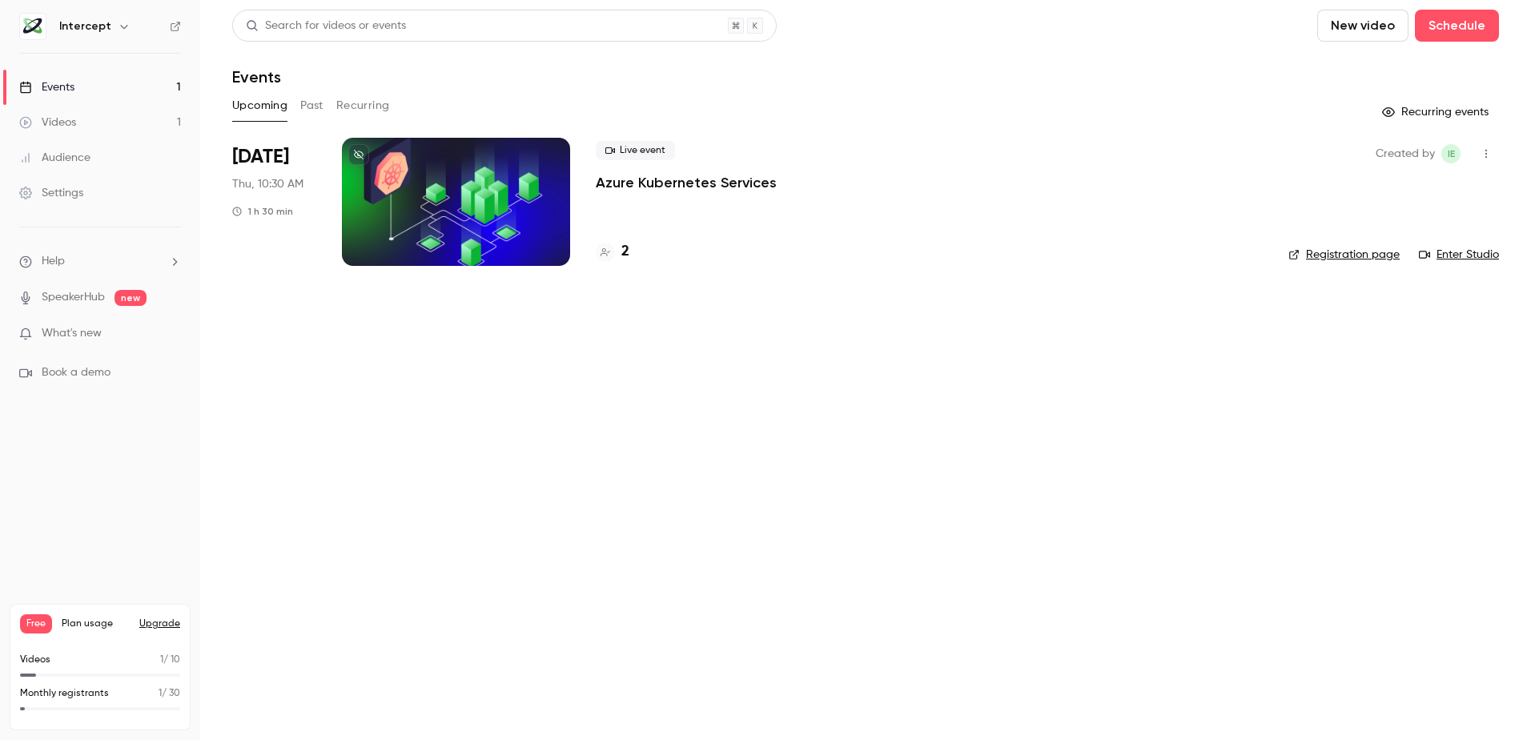
click at [504, 180] on div at bounding box center [456, 202] width 228 height 128
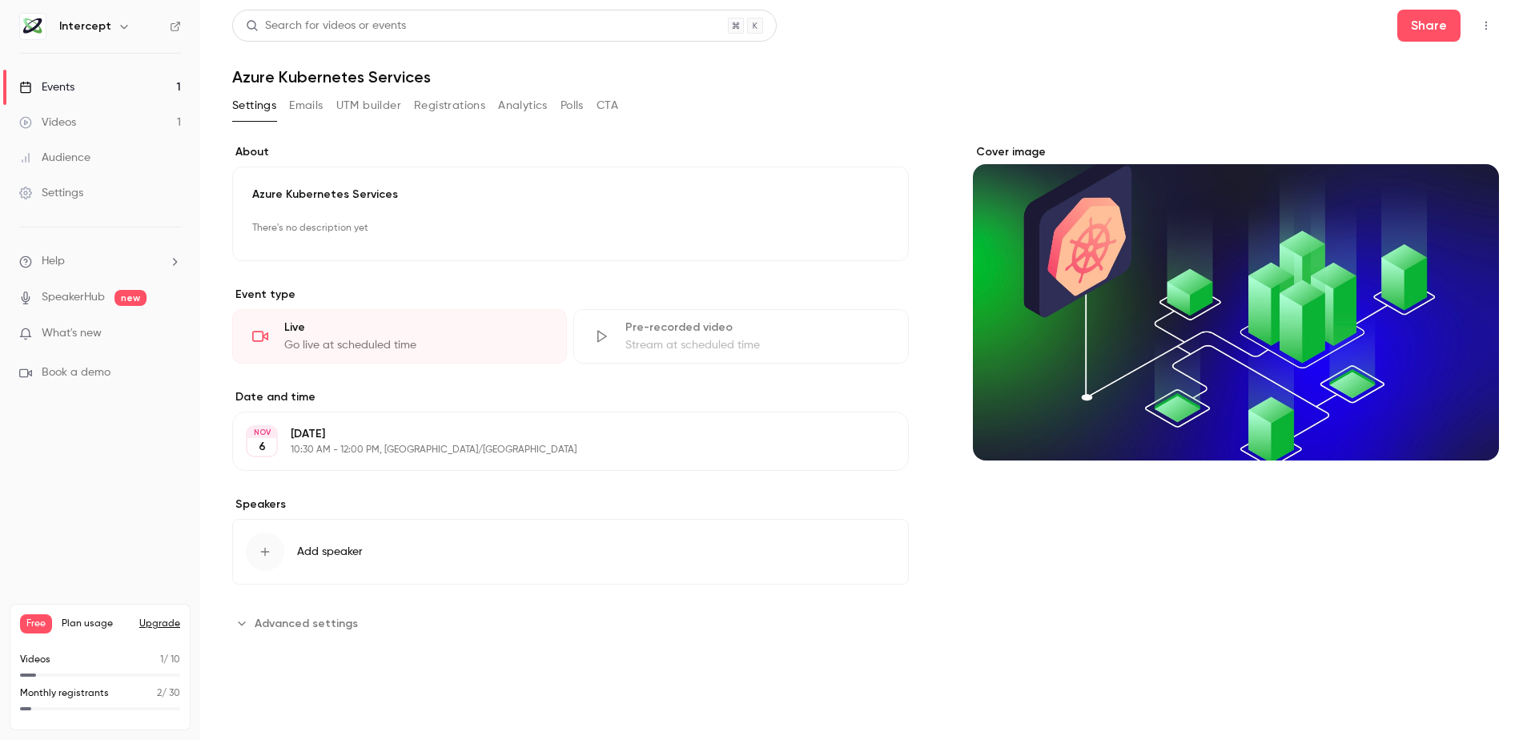
click at [311, 106] on button "Emails" at bounding box center [306, 106] width 34 height 26
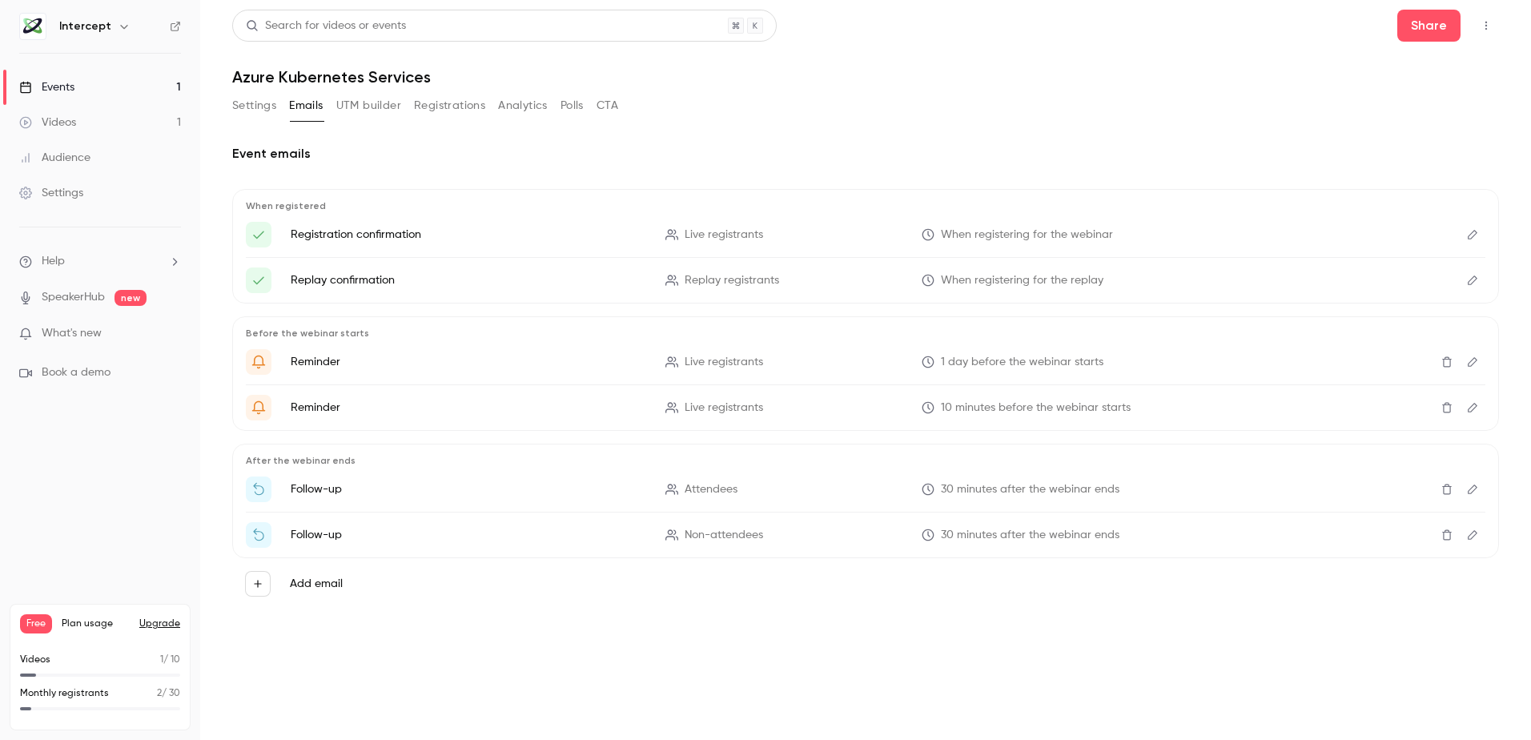
click at [1481, 237] on button "Edit" at bounding box center [1472, 235] width 26 height 26
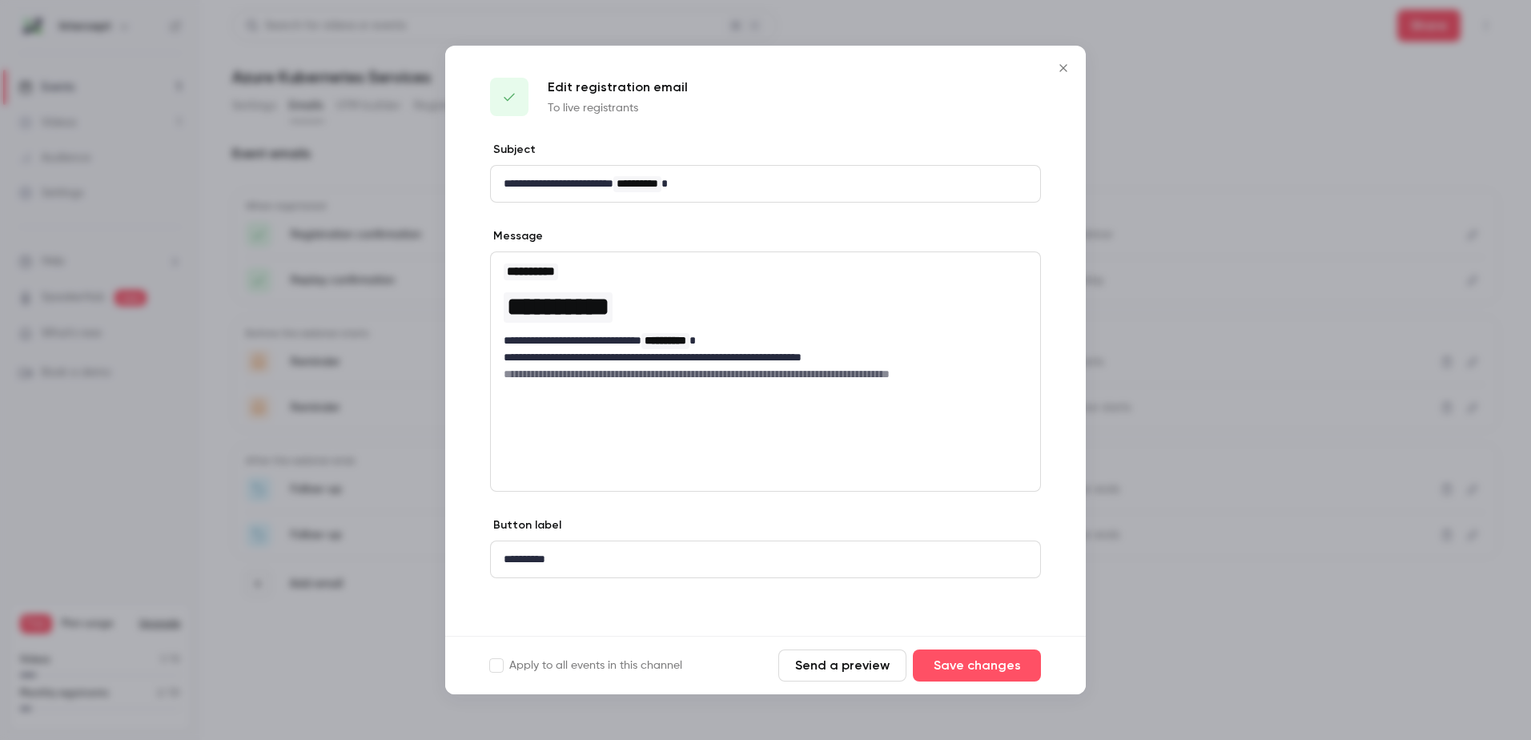
click at [836, 669] on button "Send a preview" at bounding box center [842, 665] width 128 height 32
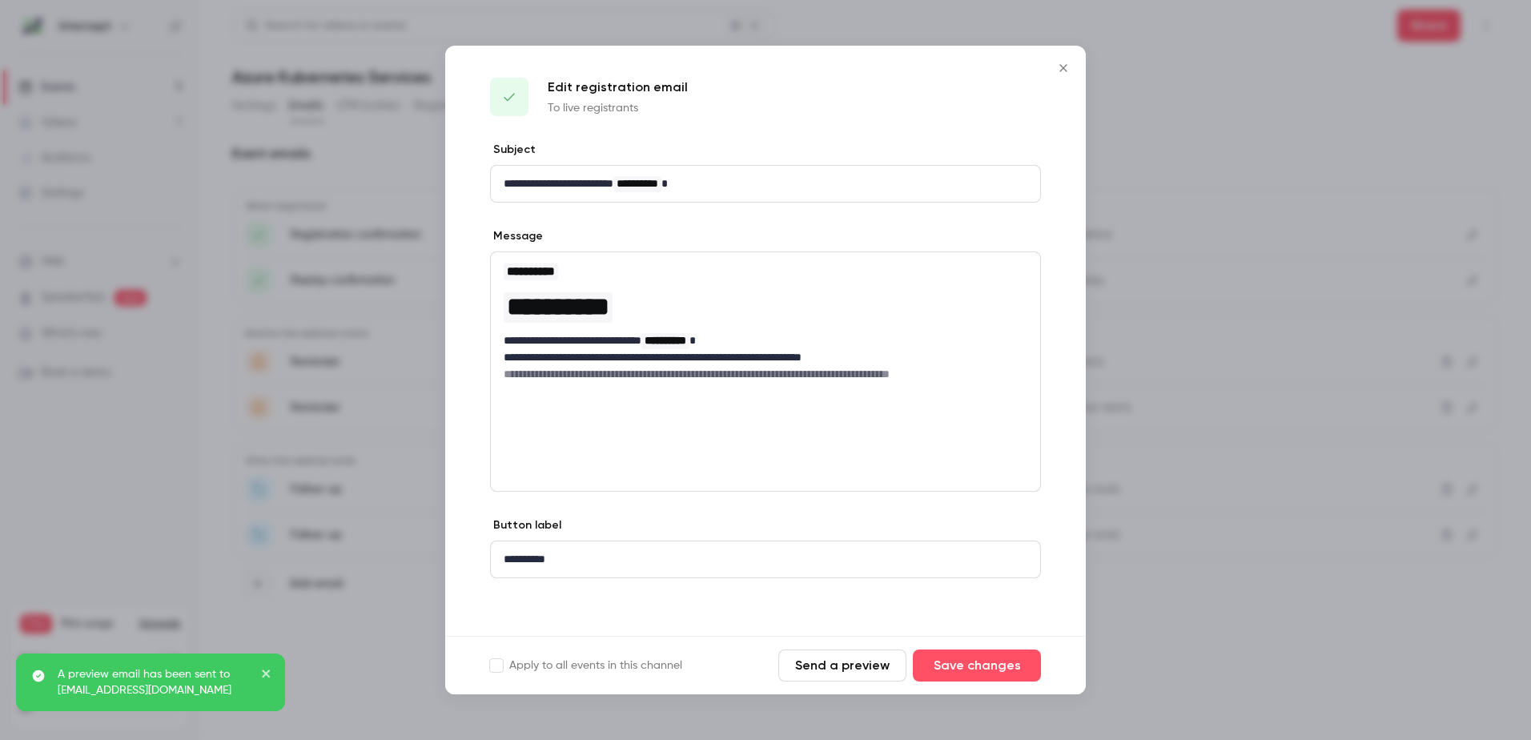
click at [1062, 67] on icon "Close" at bounding box center [1063, 68] width 19 height 13
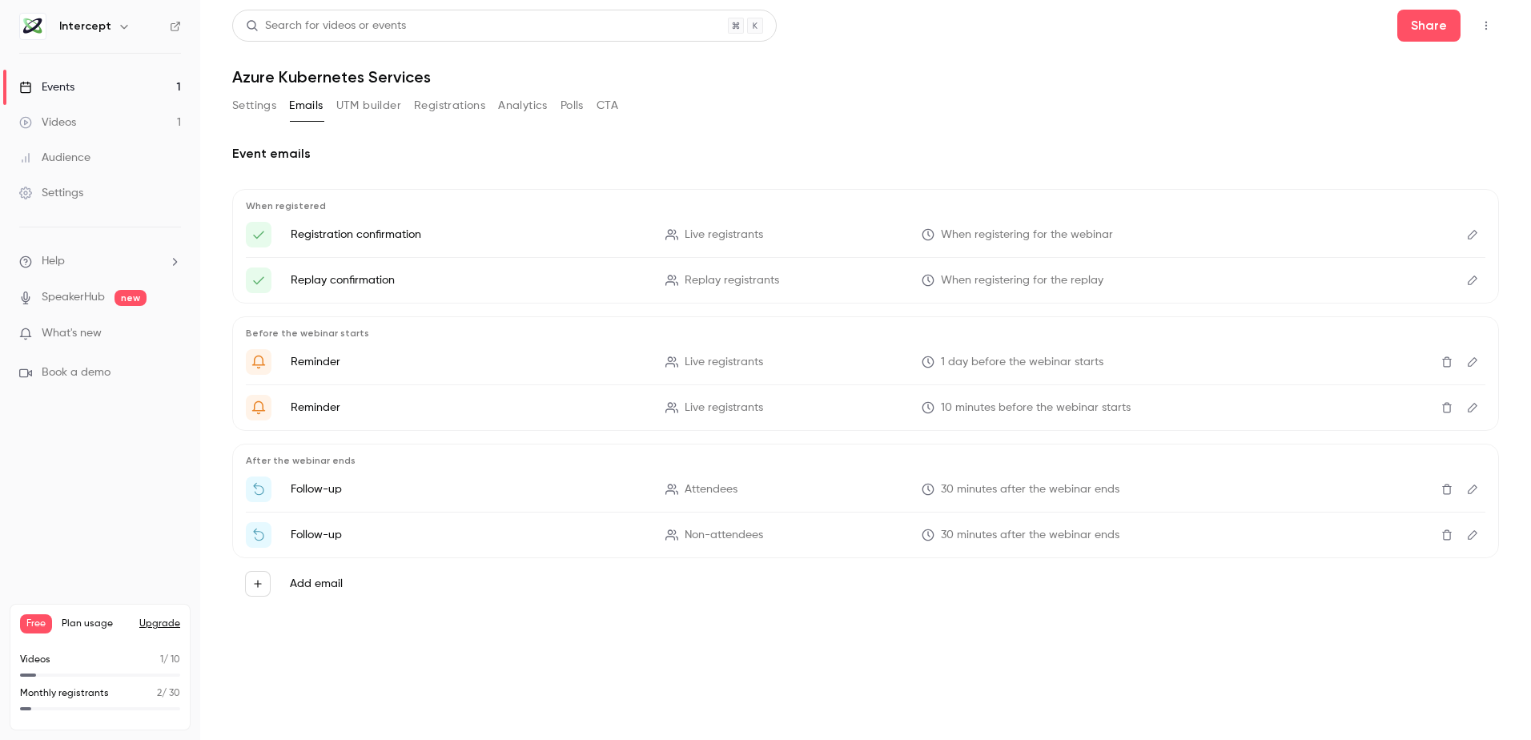
click at [376, 104] on button "UTM builder" at bounding box center [368, 106] width 65 height 26
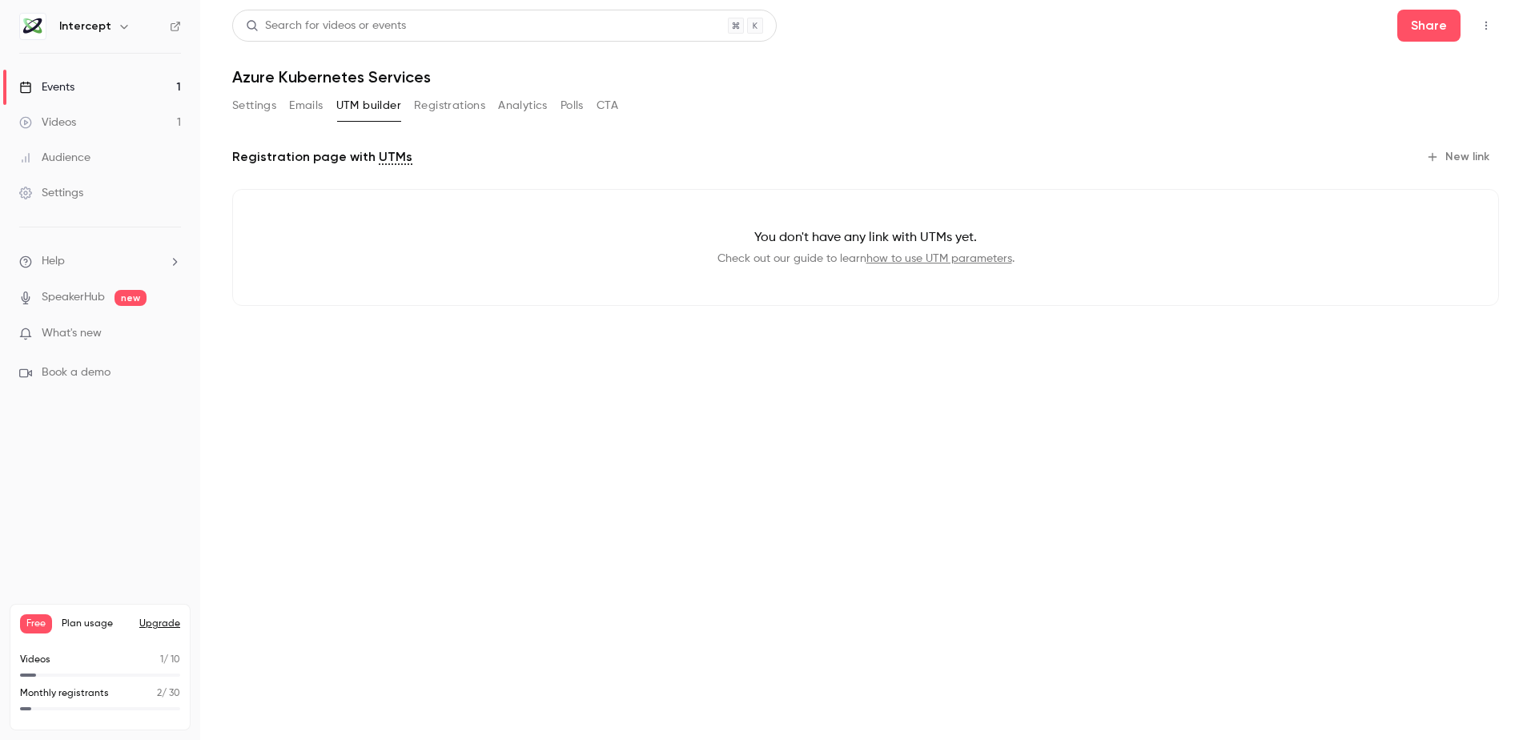
click at [461, 109] on button "Registrations" at bounding box center [449, 106] width 71 height 26
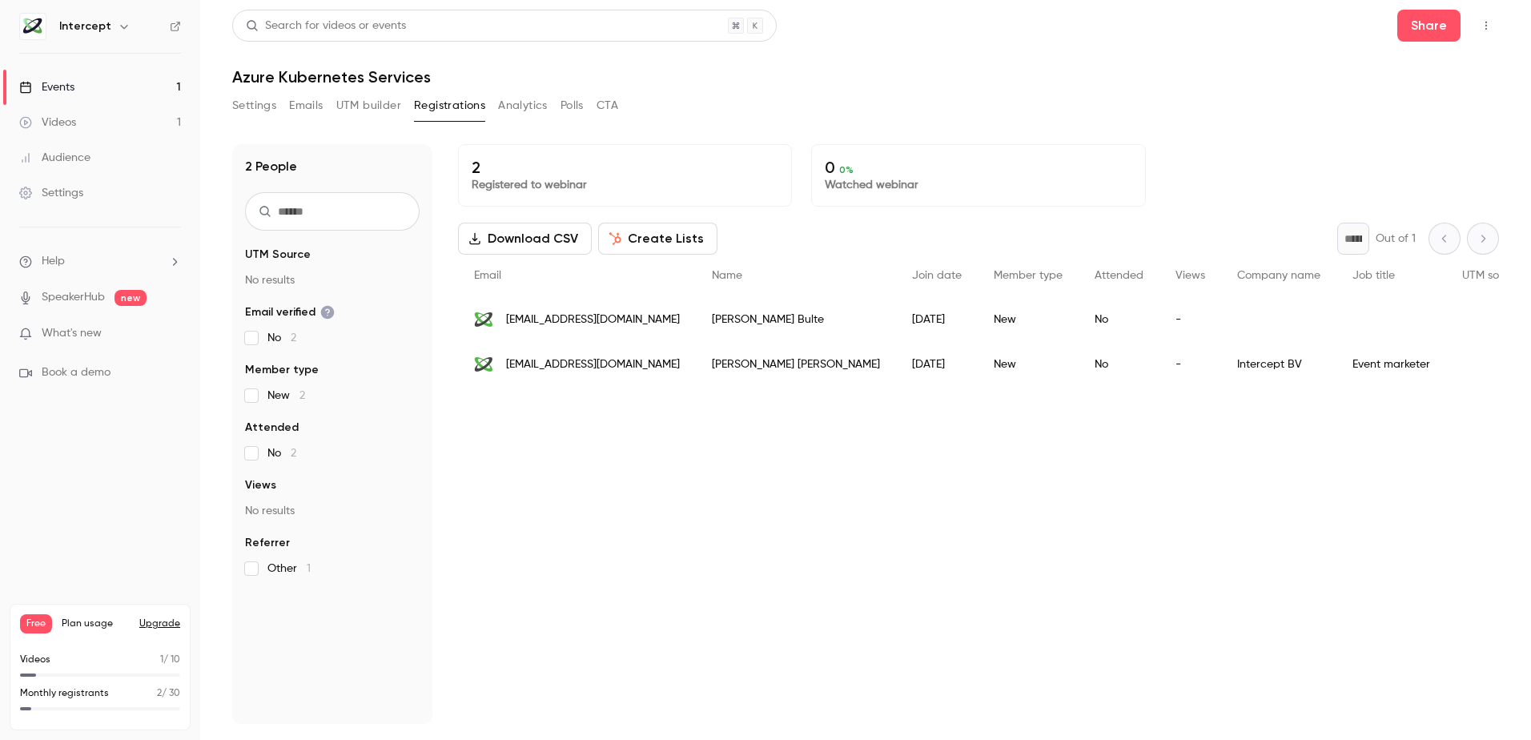
click at [526, 110] on button "Analytics" at bounding box center [523, 106] width 50 height 26
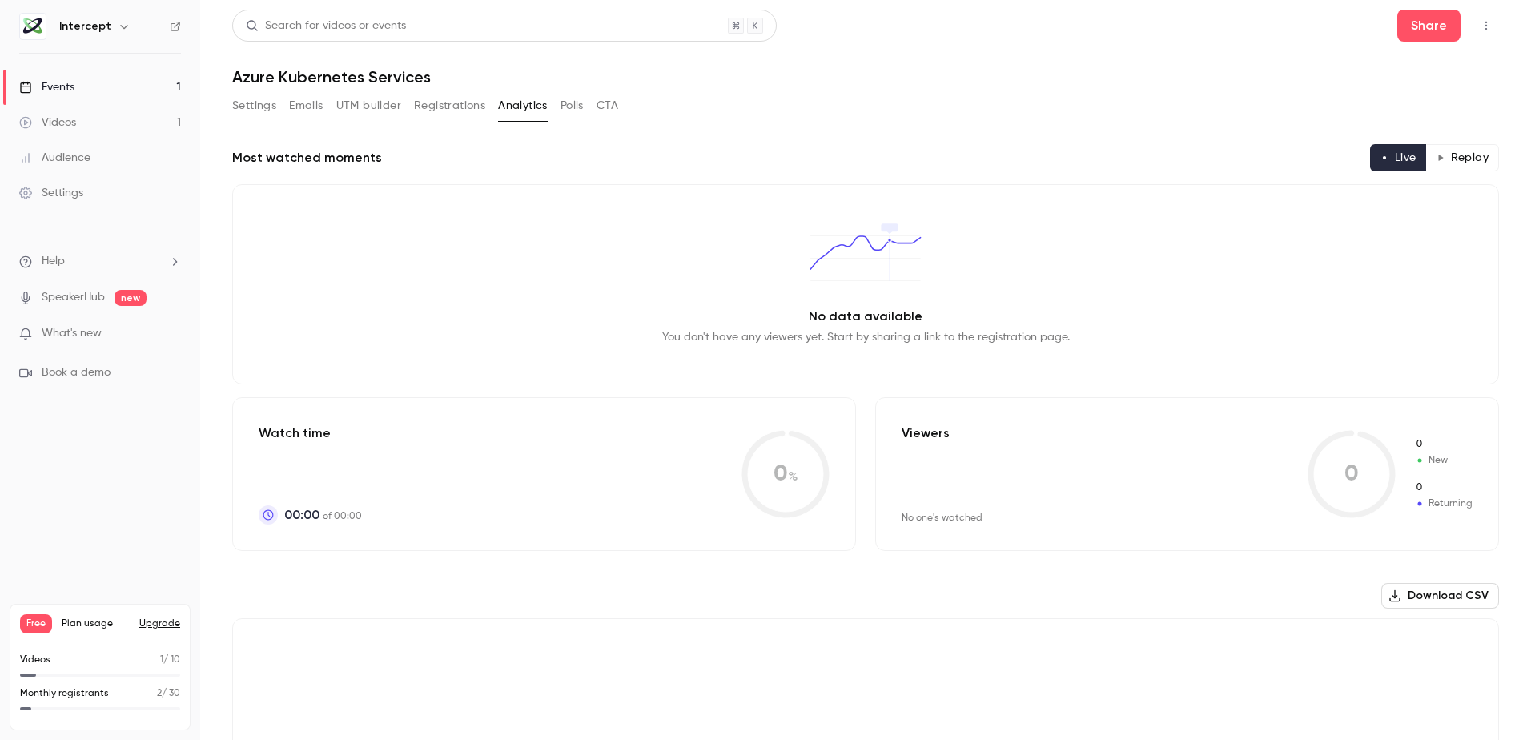
click at [578, 105] on button "Polls" at bounding box center [571, 106] width 23 height 26
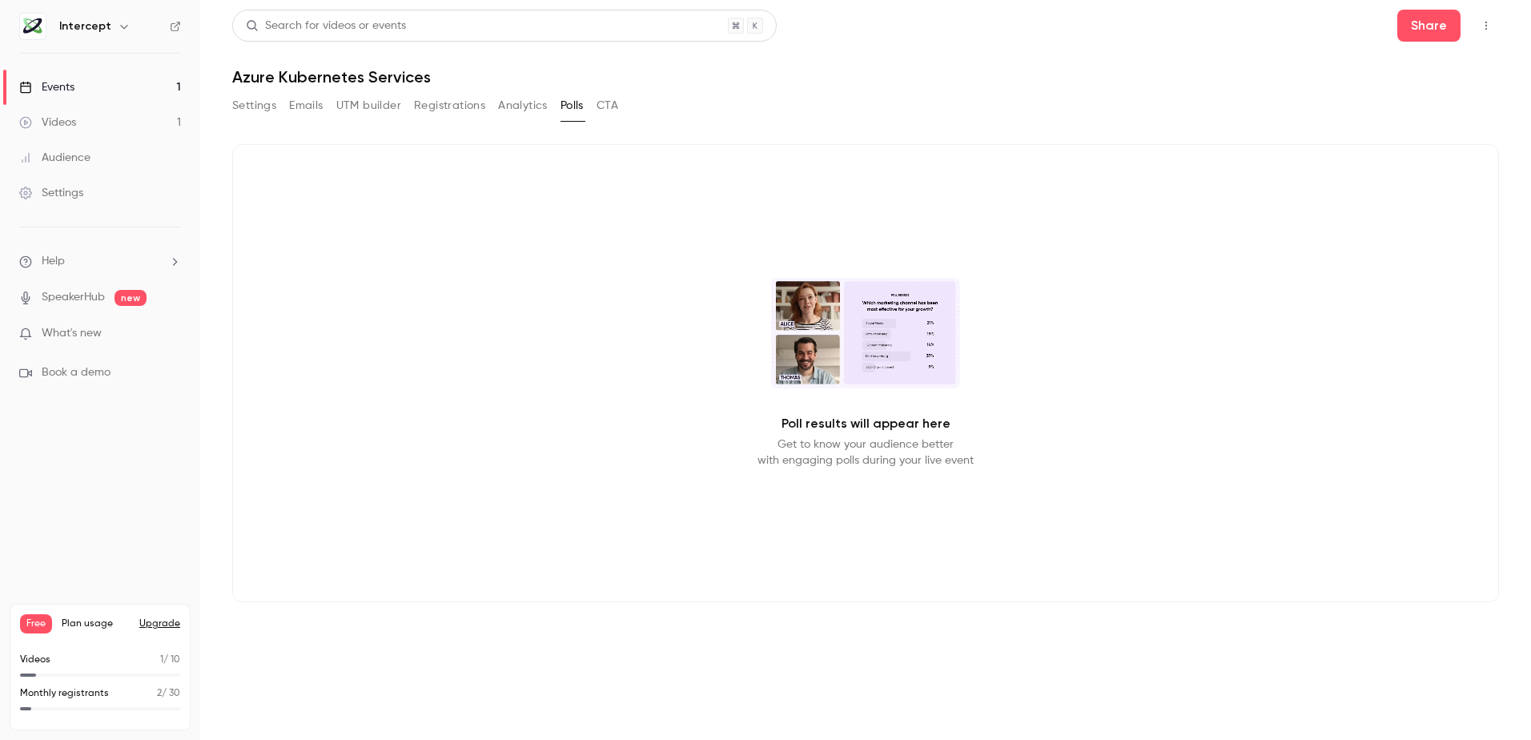
click at [611, 105] on button "CTA" at bounding box center [607, 106] width 22 height 26
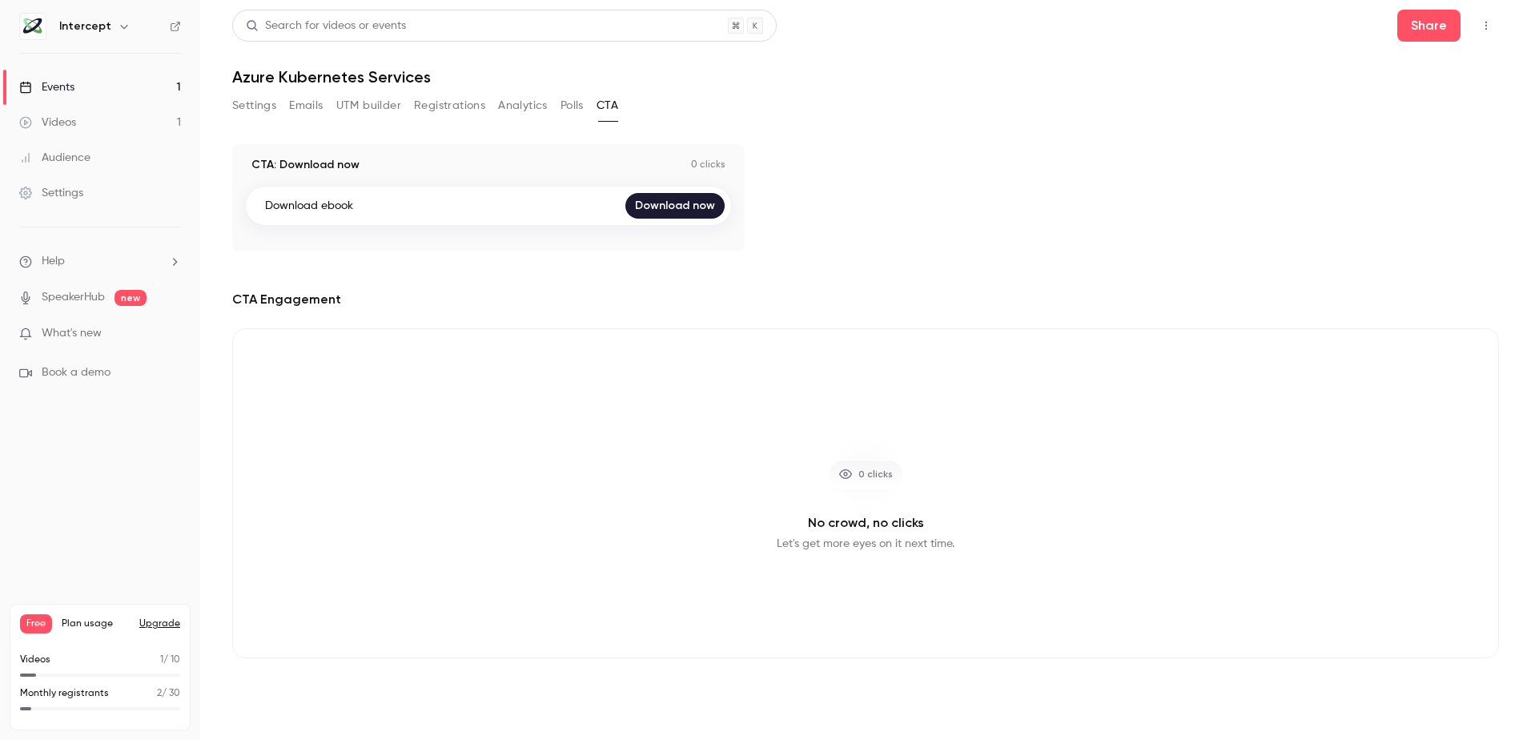
click at [259, 107] on button "Settings" at bounding box center [254, 106] width 44 height 26
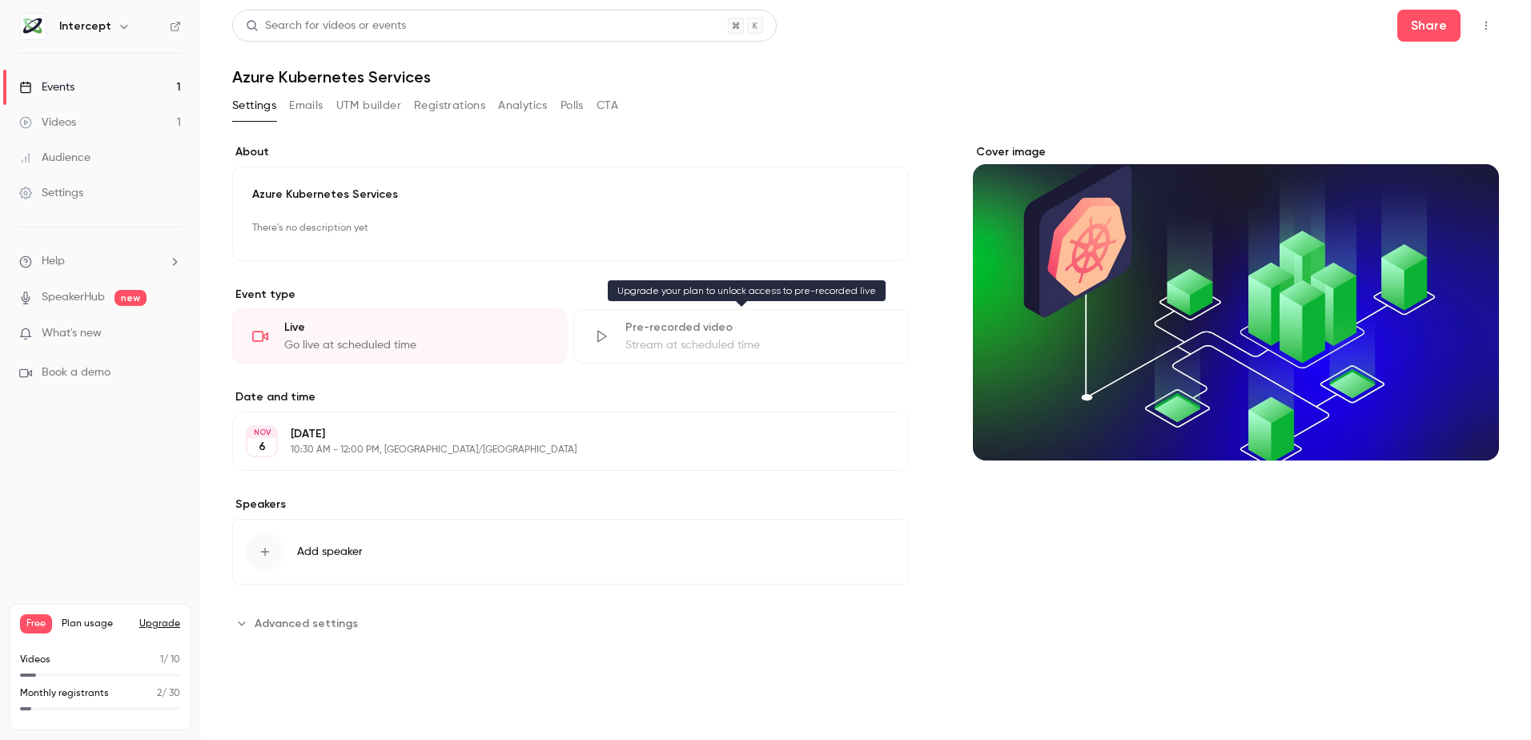
click at [729, 336] on div "Pre-recorded video Stream at scheduled time" at bounding box center [740, 336] width 335 height 54
click at [65, 116] on div "Videos" at bounding box center [47, 122] width 57 height 16
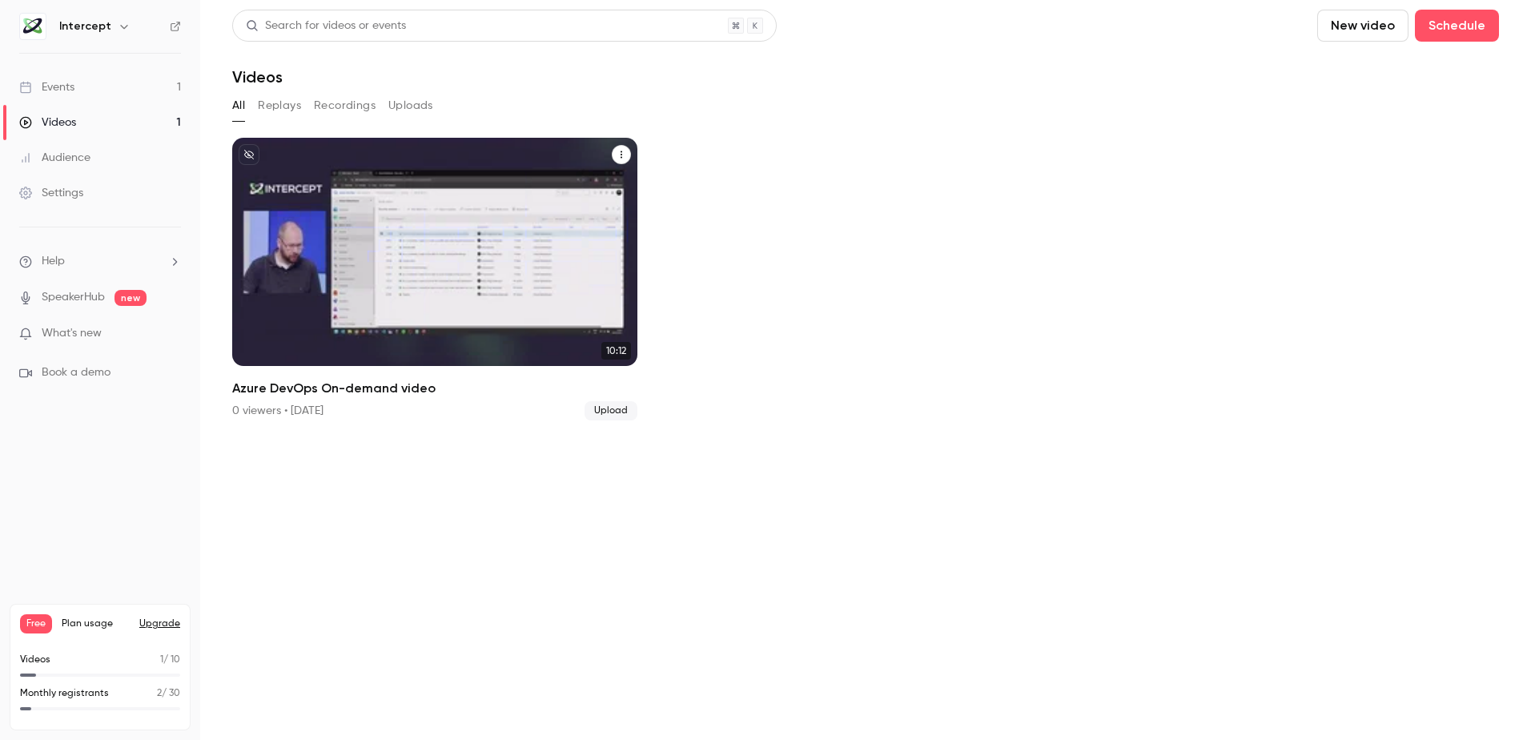
click at [618, 148] on button "Azure DevOps On-demand video" at bounding box center [621, 154] width 19 height 19
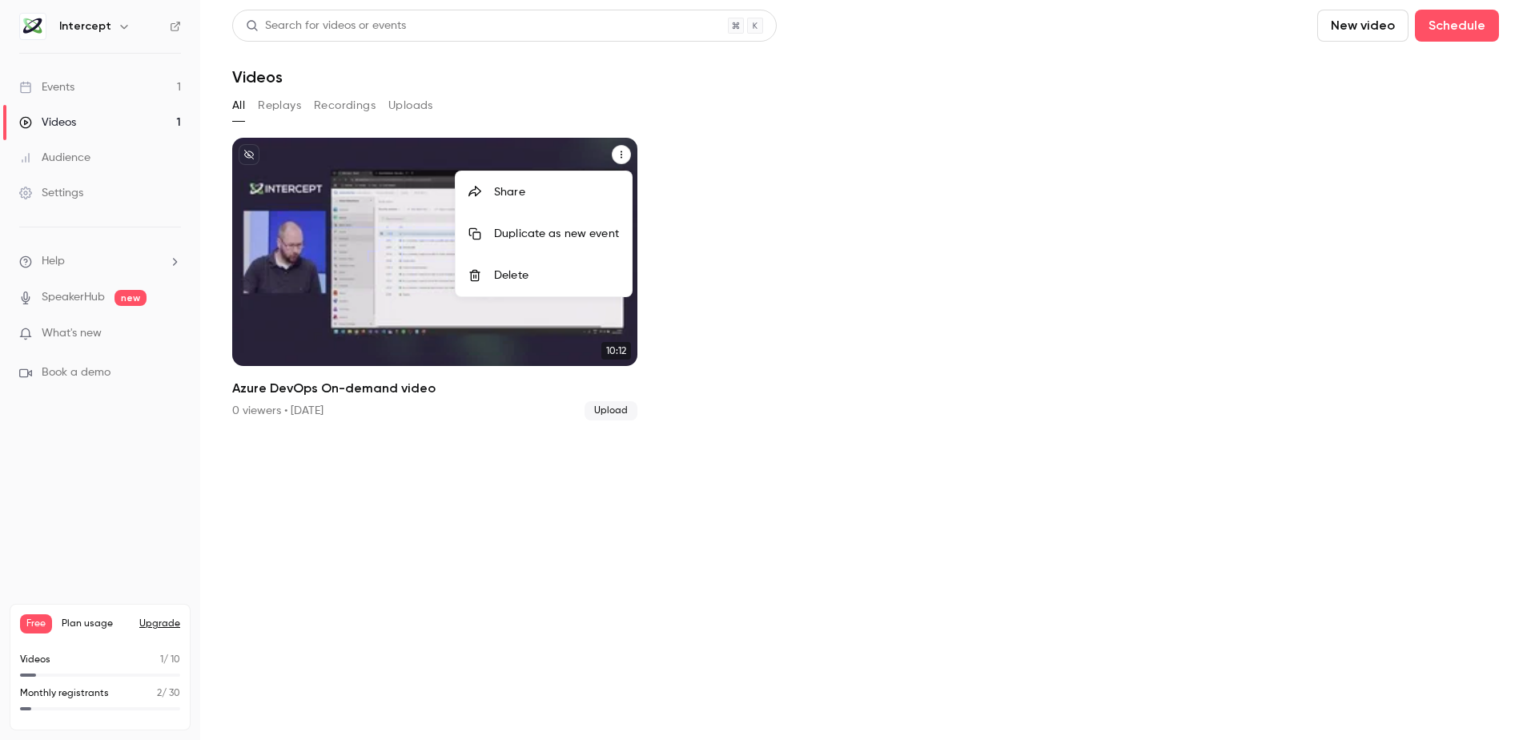
click at [317, 255] on div at bounding box center [765, 370] width 1531 height 740
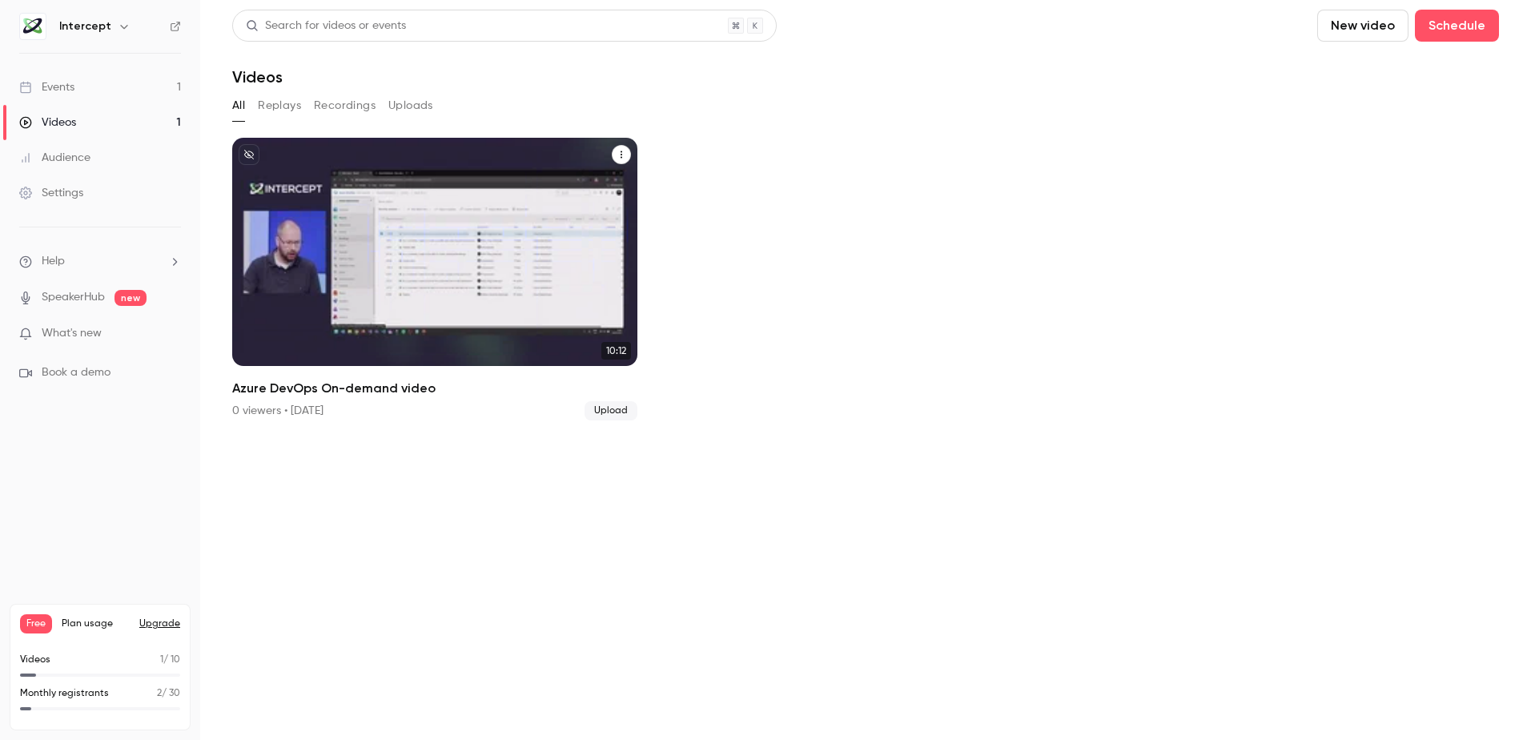
click at [391, 247] on div "Intercept Sep 23 Azure DevOps On-demand video" at bounding box center [434, 252] width 405 height 228
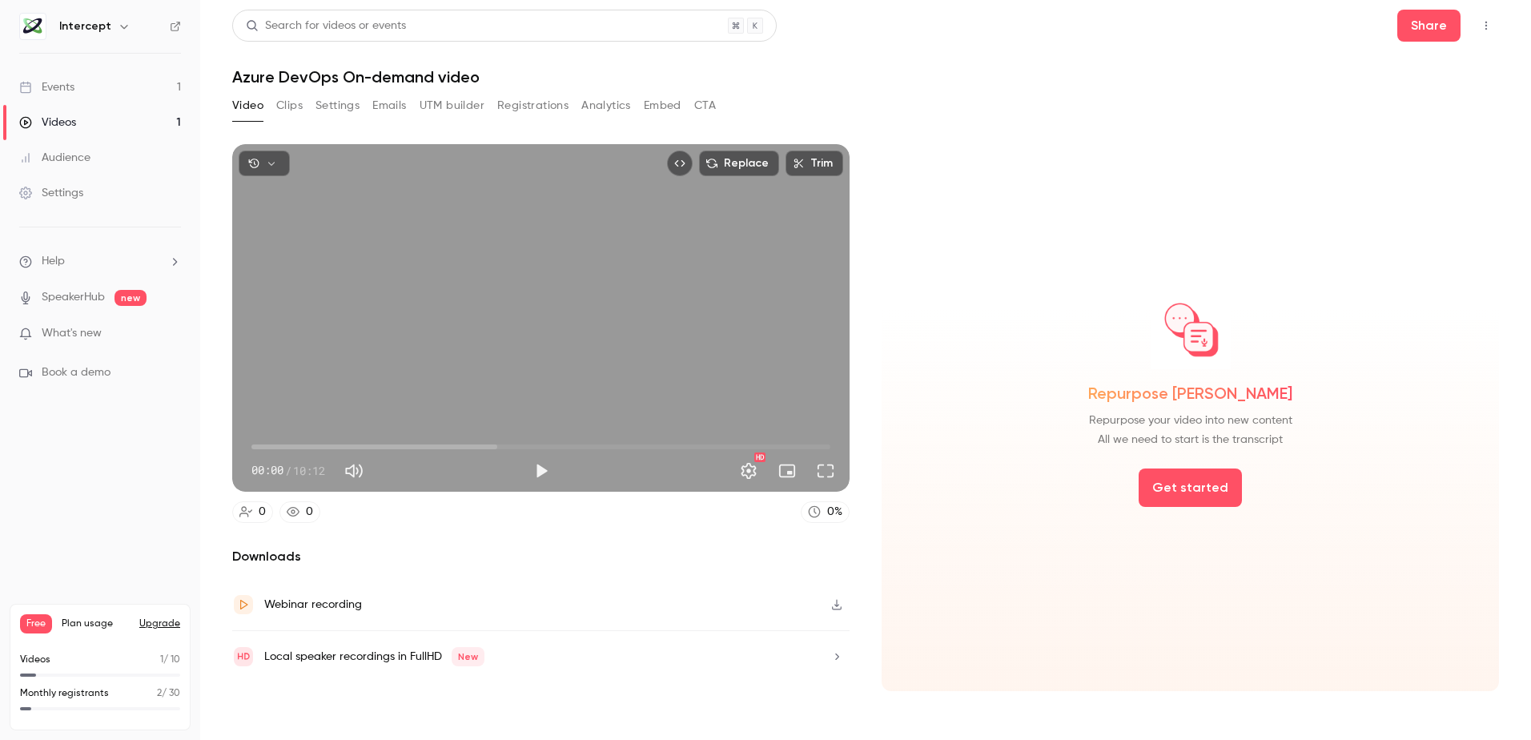
click at [268, 163] on icon "button" at bounding box center [271, 163] width 11 height 11
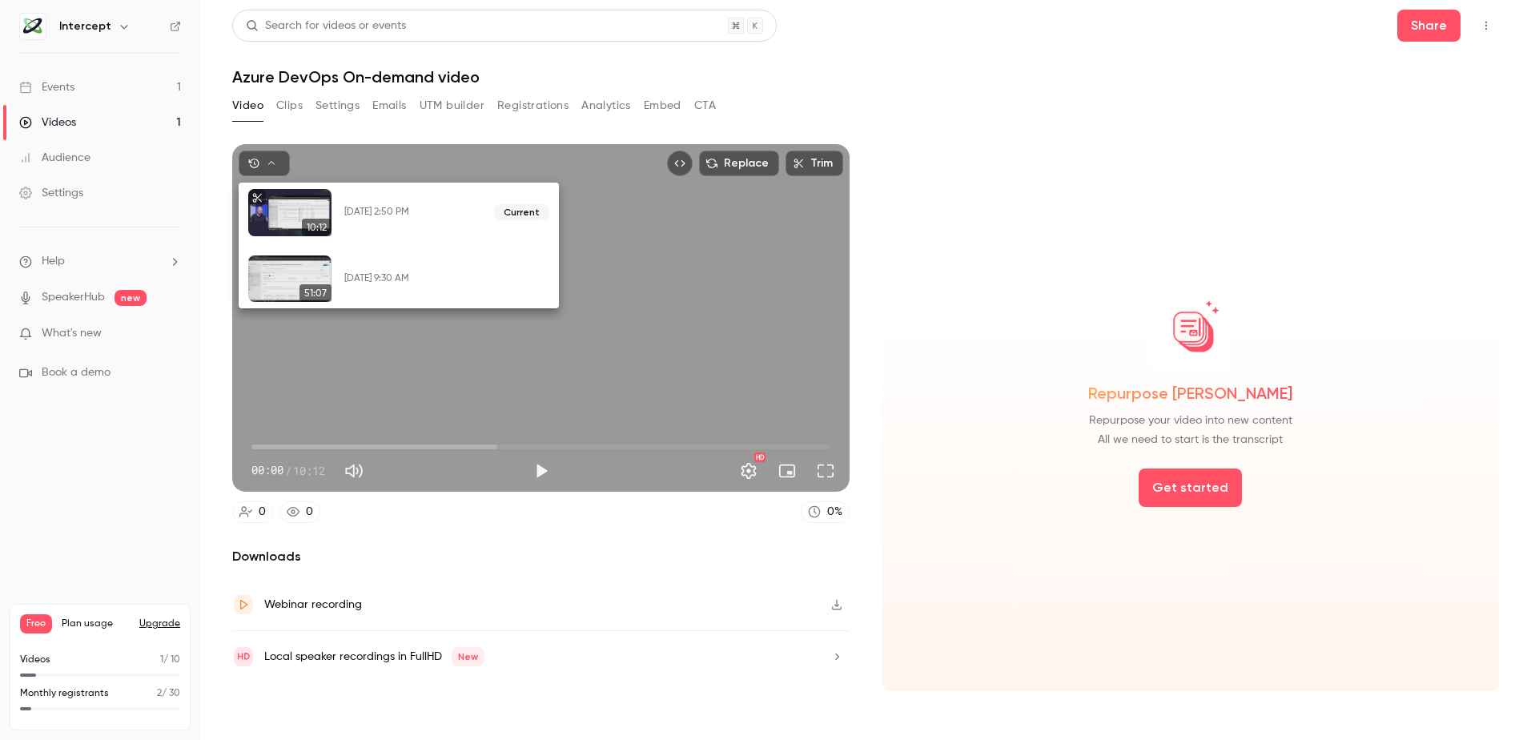
click at [1007, 164] on div at bounding box center [765, 370] width 1531 height 740
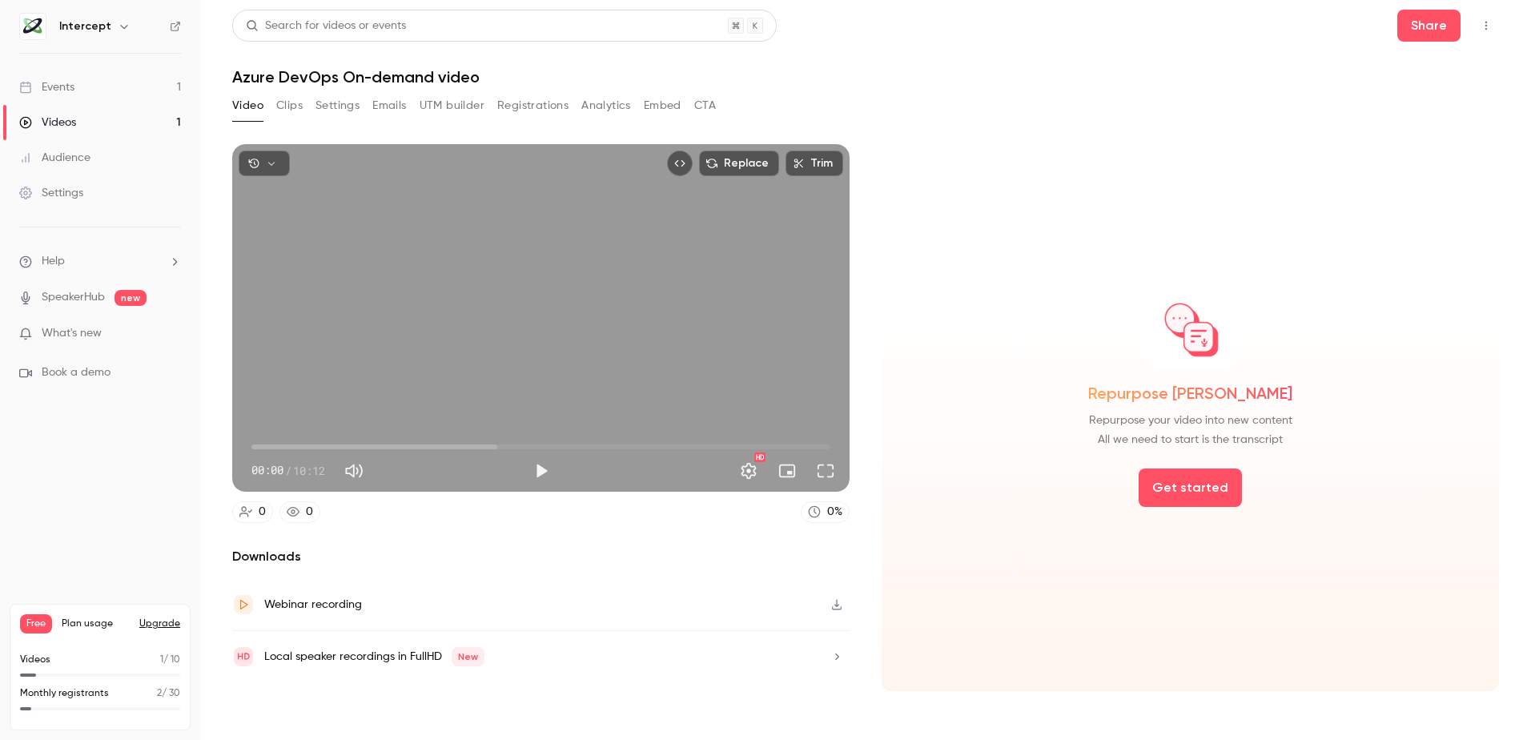
click at [741, 164] on button "Replace" at bounding box center [739, 164] width 80 height 26
click at [972, 268] on div "Repurpose Ai Repurpose your video into new content All we need to start is the …" at bounding box center [1189, 417] width 617 height 547
click at [283, 102] on button "Clips" at bounding box center [289, 106] width 26 height 26
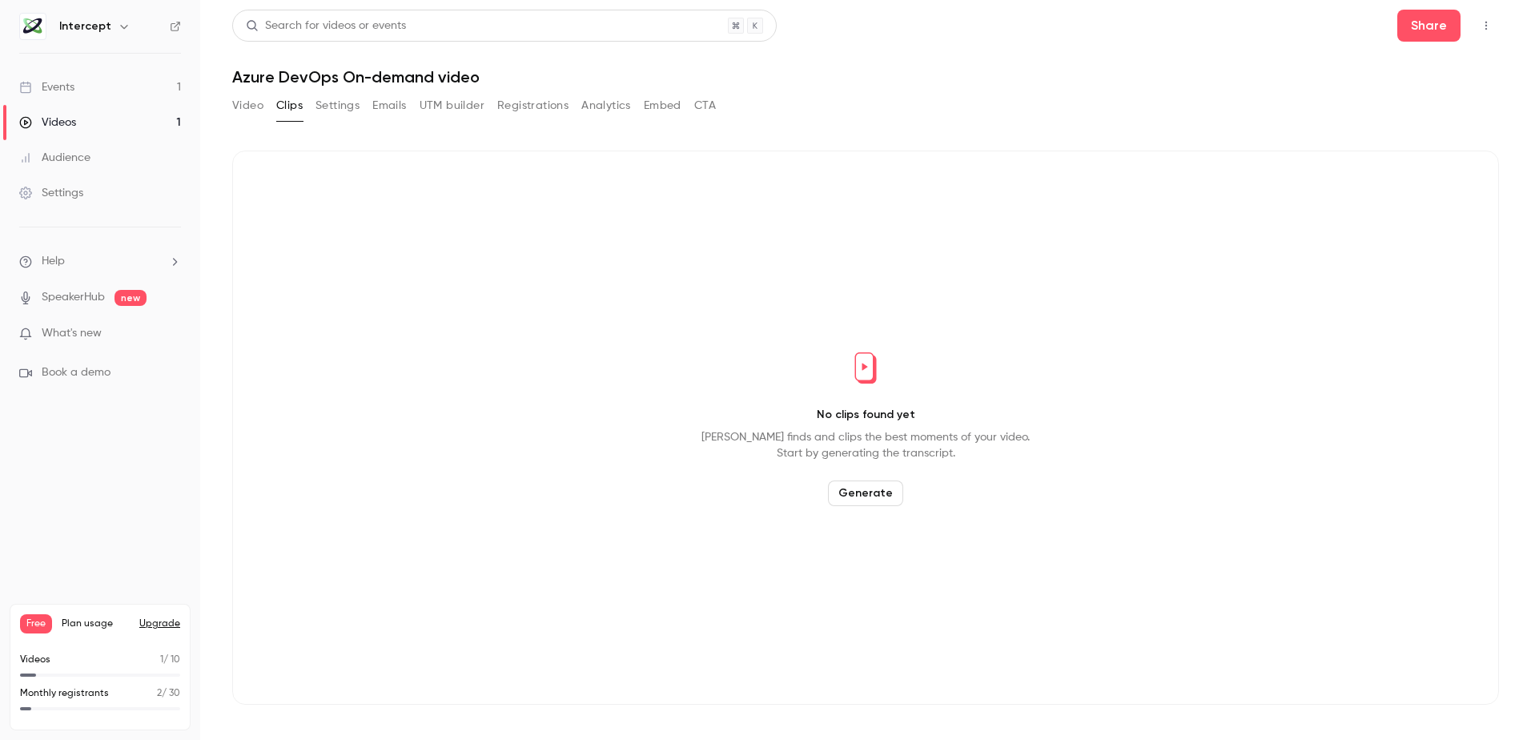
click at [239, 98] on button "Video" at bounding box center [247, 106] width 31 height 26
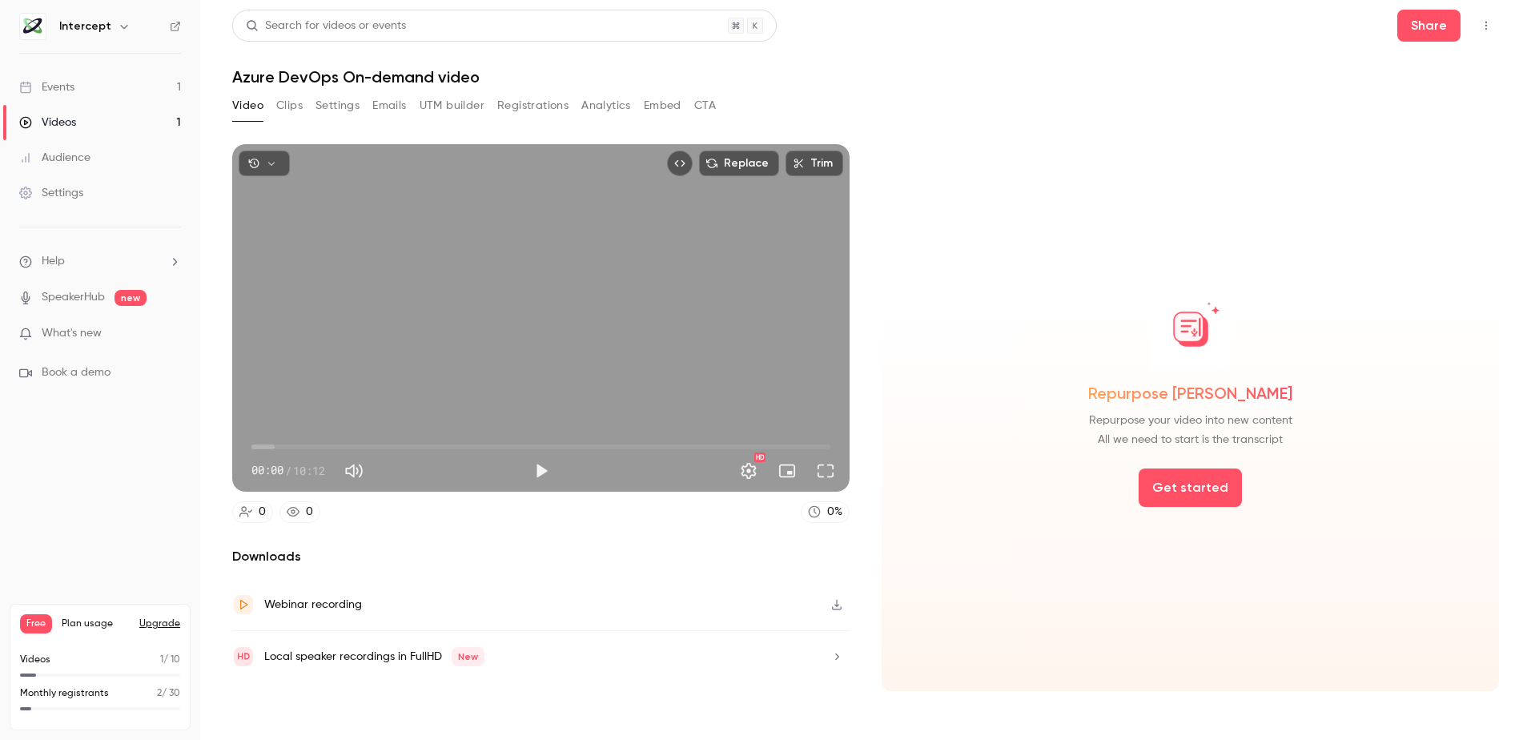
click at [57, 84] on div "Events" at bounding box center [46, 87] width 55 height 16
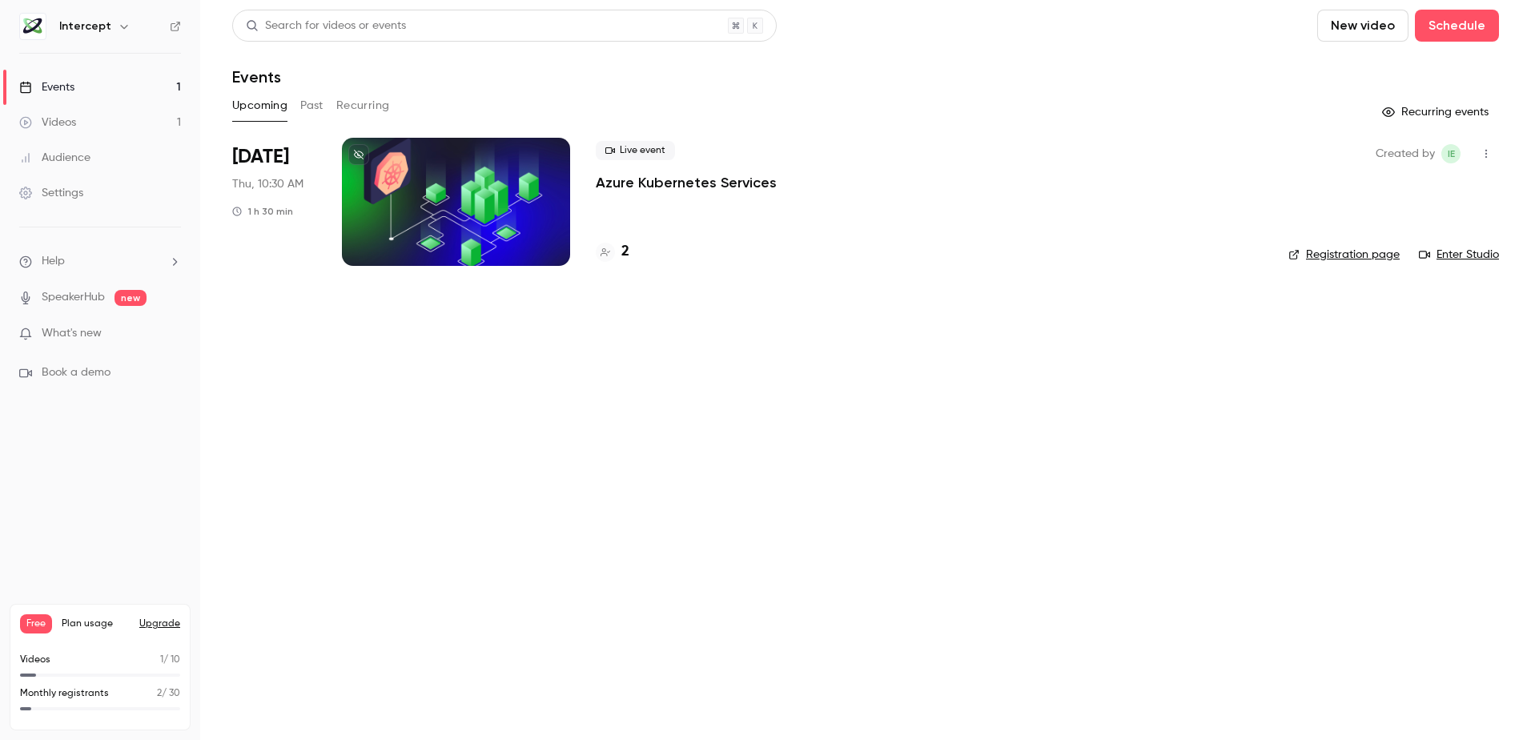
click at [176, 260] on icon "help-dropdown-opener" at bounding box center [175, 261] width 4 height 7
click at [279, 289] on span "Help center" at bounding box center [250, 292] width 61 height 17
click at [98, 82] on link "Events 1" at bounding box center [100, 87] width 200 height 35
click at [46, 82] on div "Events" at bounding box center [46, 87] width 55 height 16
click at [1372, 19] on button "New video" at bounding box center [1362, 26] width 91 height 32
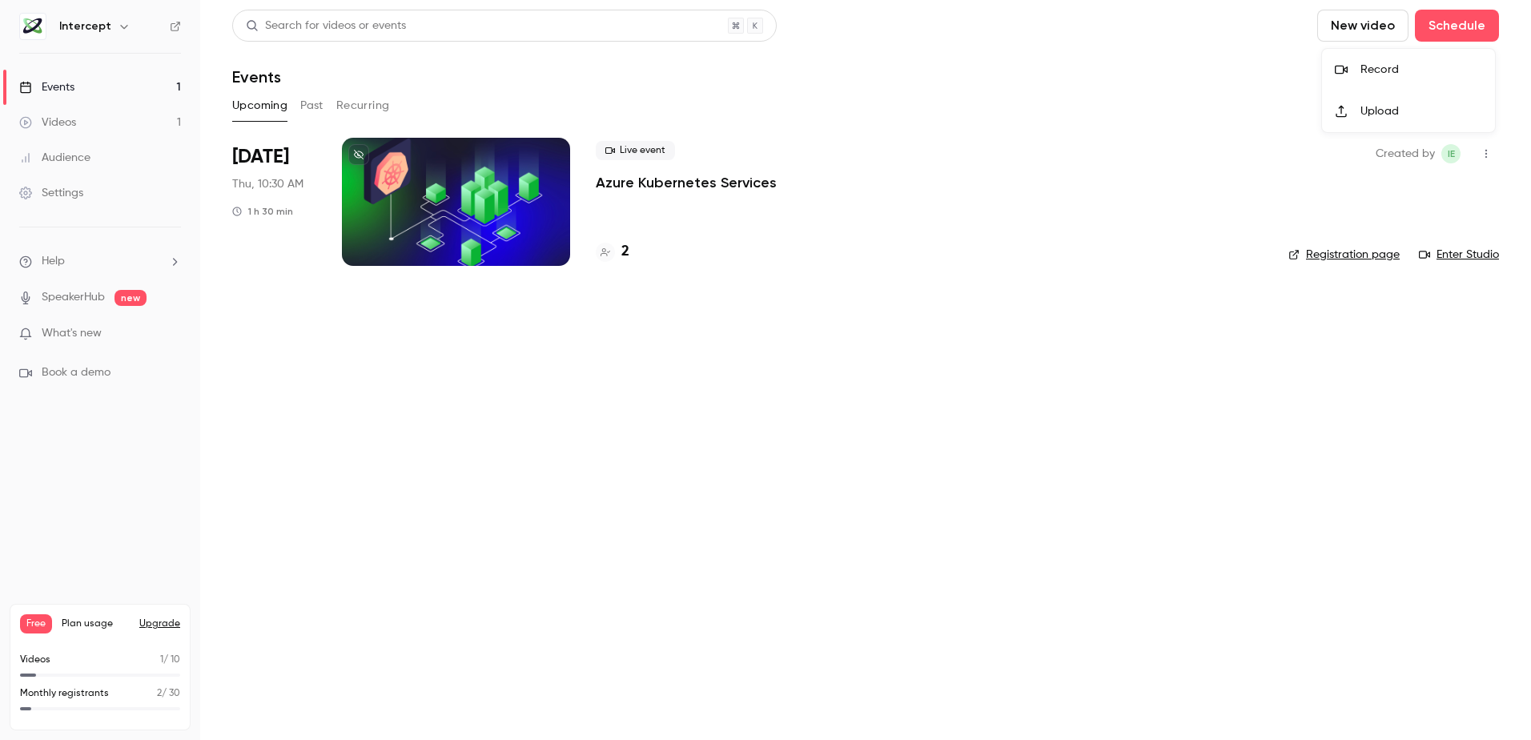
click at [952, 472] on div at bounding box center [765, 370] width 1531 height 740
click at [1456, 30] on button "Schedule" at bounding box center [1457, 26] width 84 height 32
click at [1385, 68] on div "One time event" at bounding box center [1424, 70] width 122 height 16
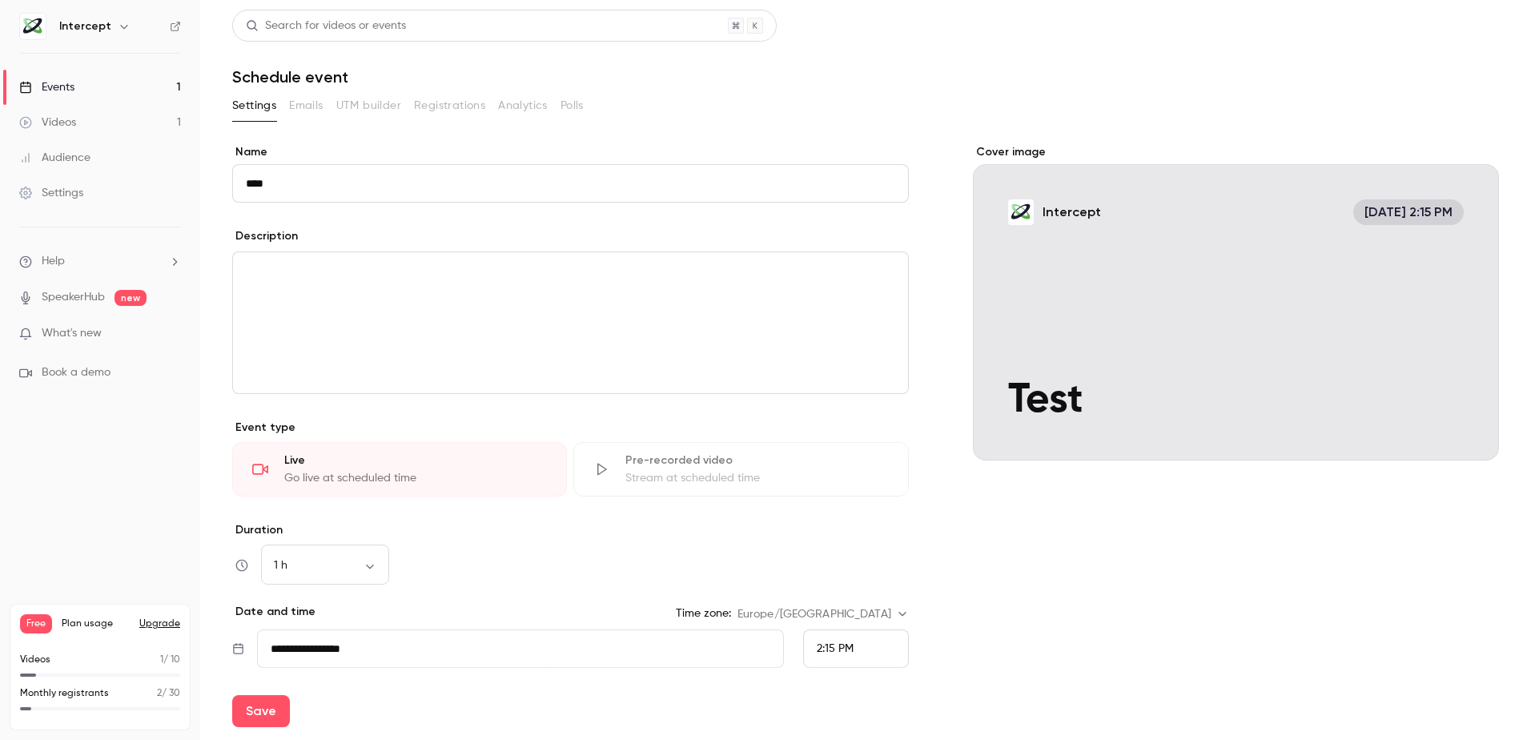
type input "****"
click at [351, 323] on div "editor" at bounding box center [570, 322] width 675 height 141
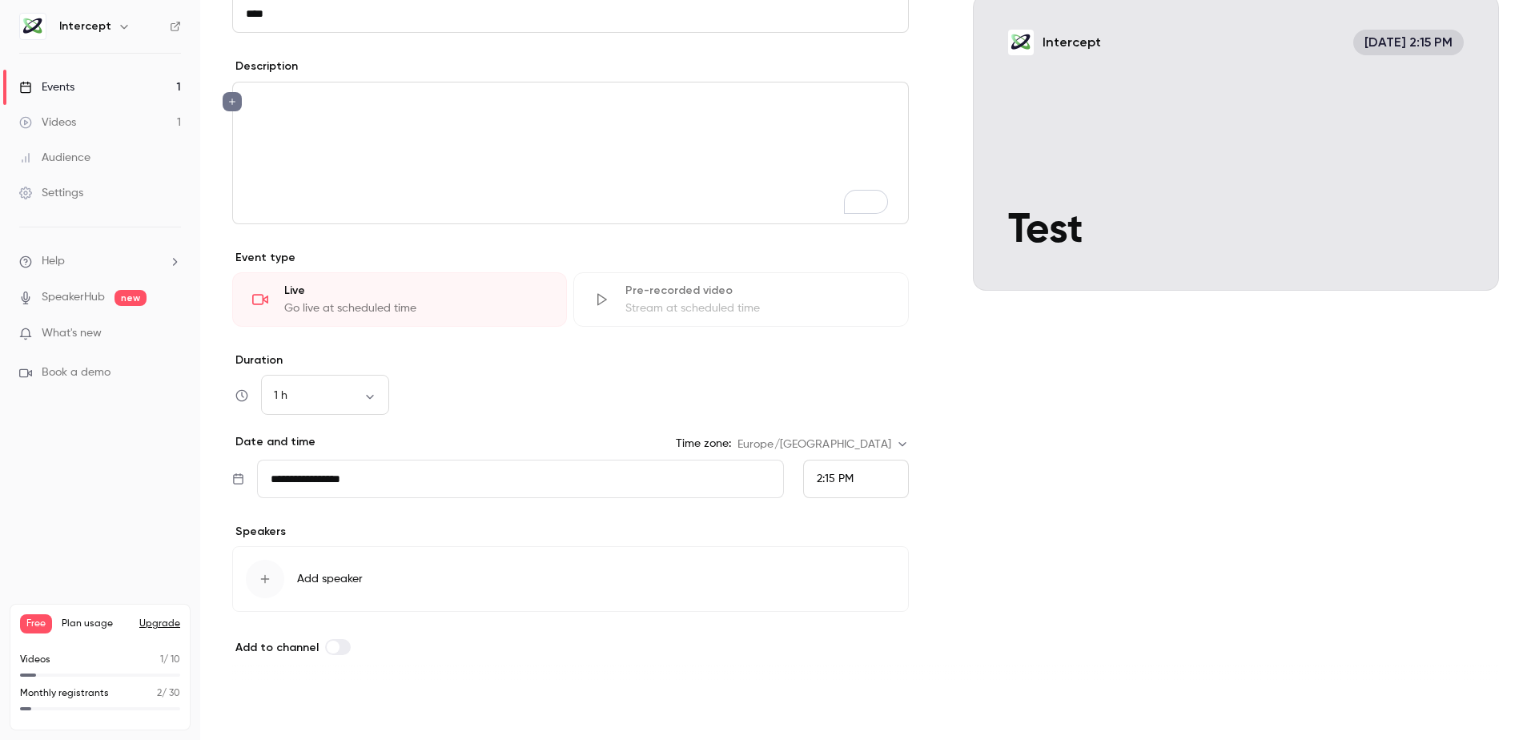
click at [255, 695] on button "Save" at bounding box center [261, 711] width 58 height 32
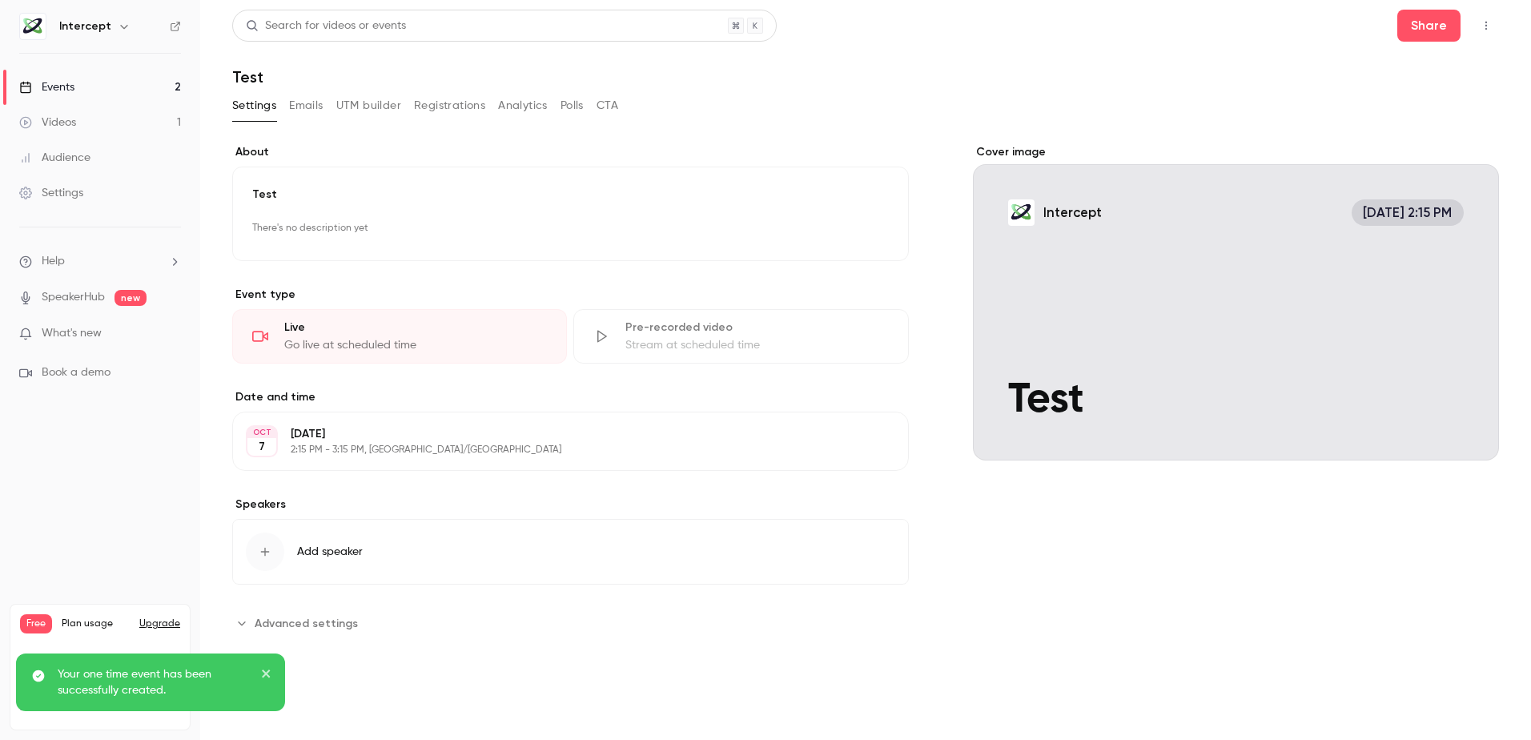
click at [241, 624] on icon "Advanced settings" at bounding box center [241, 623] width 7 height 4
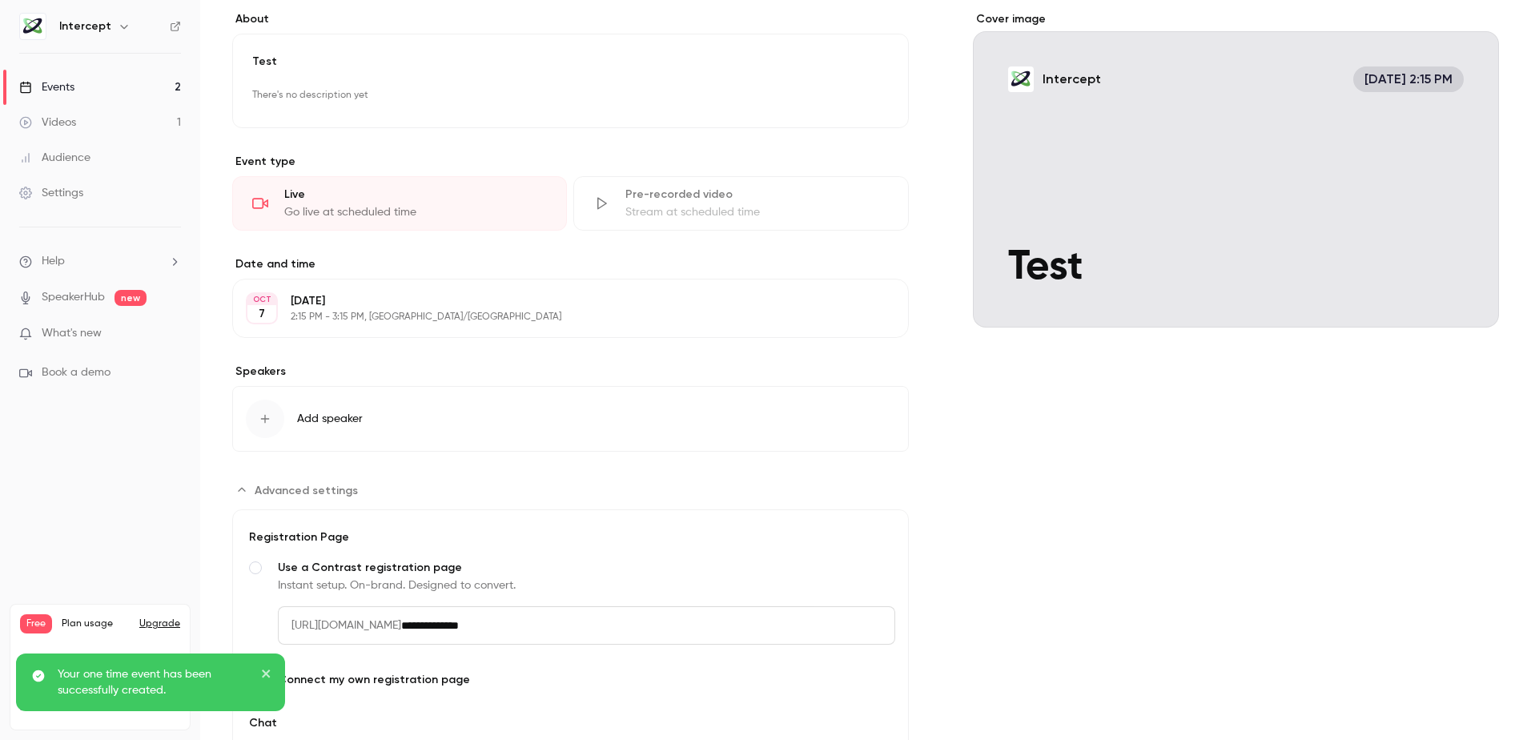
scroll to position [253, 0]
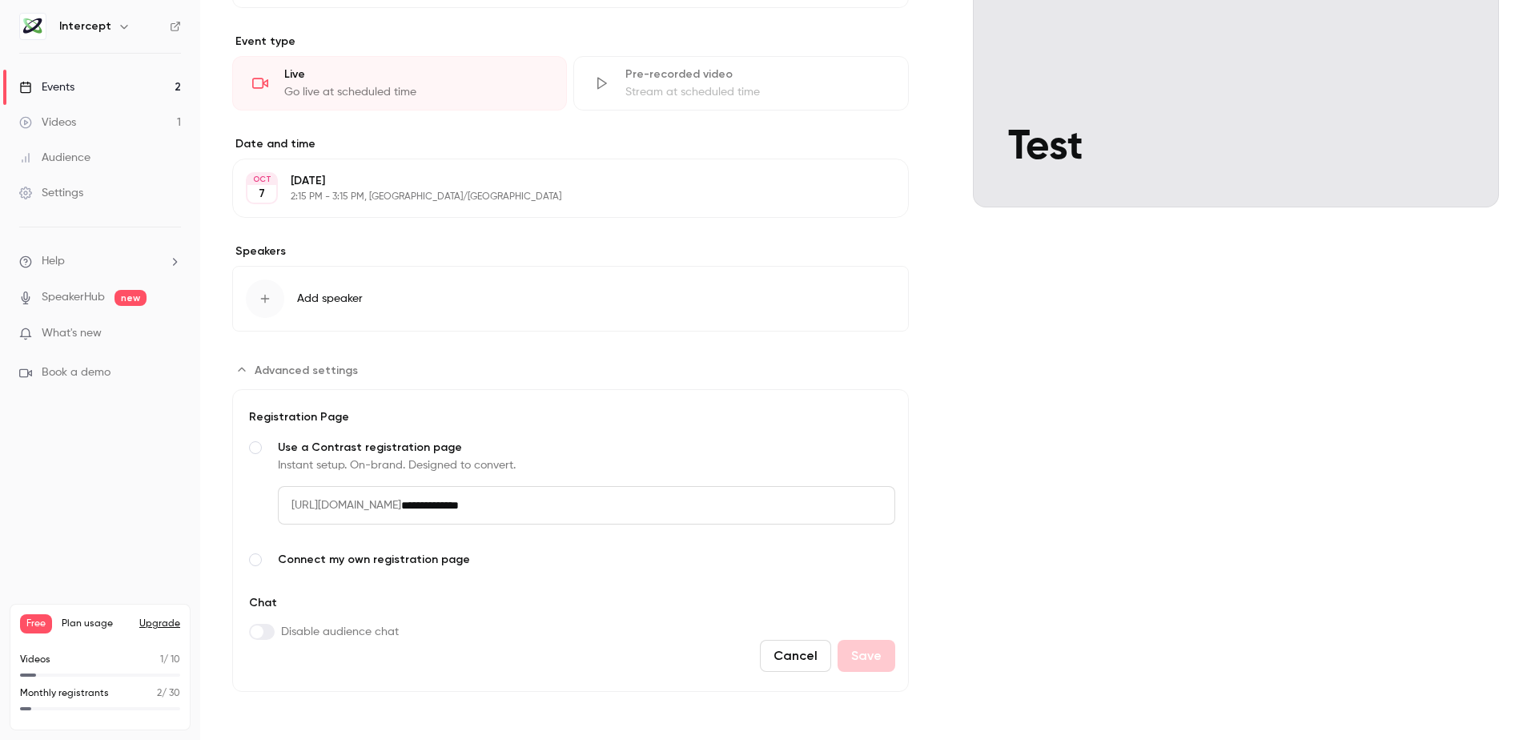
click at [257, 560] on span "Advanced settings" at bounding box center [255, 559] width 13 height 13
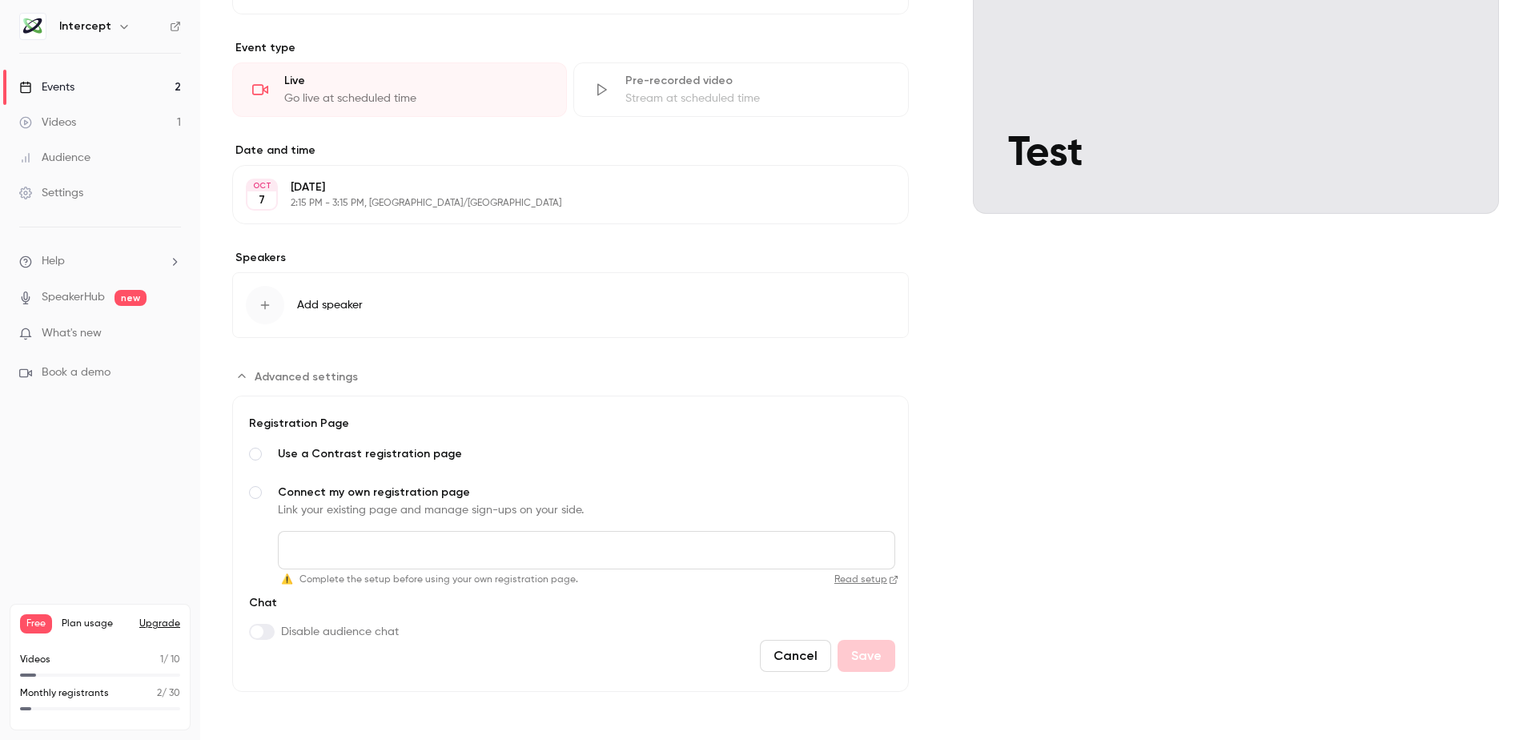
click at [791, 653] on button "Cancel" at bounding box center [795, 656] width 71 height 32
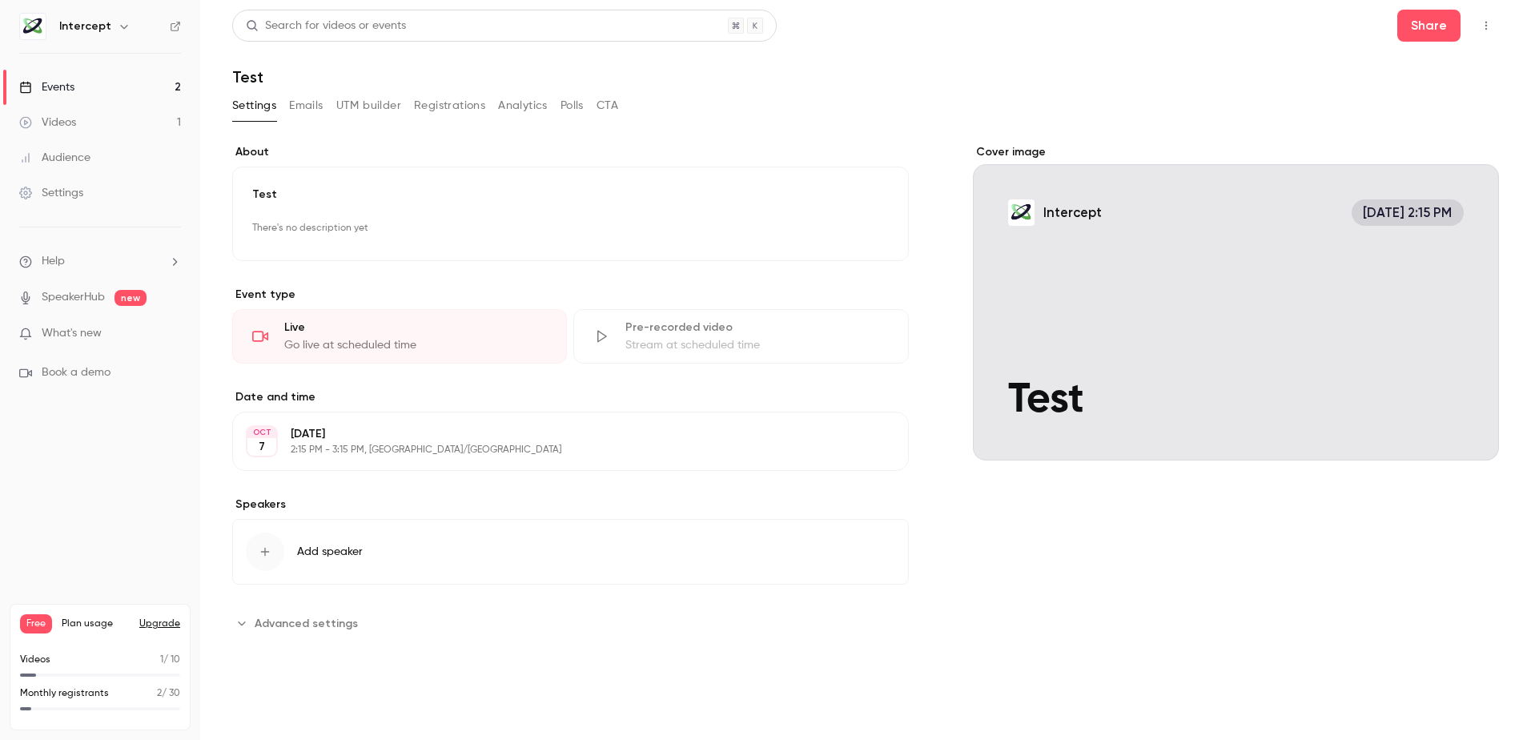
click at [58, 88] on div "Events" at bounding box center [46, 87] width 55 height 16
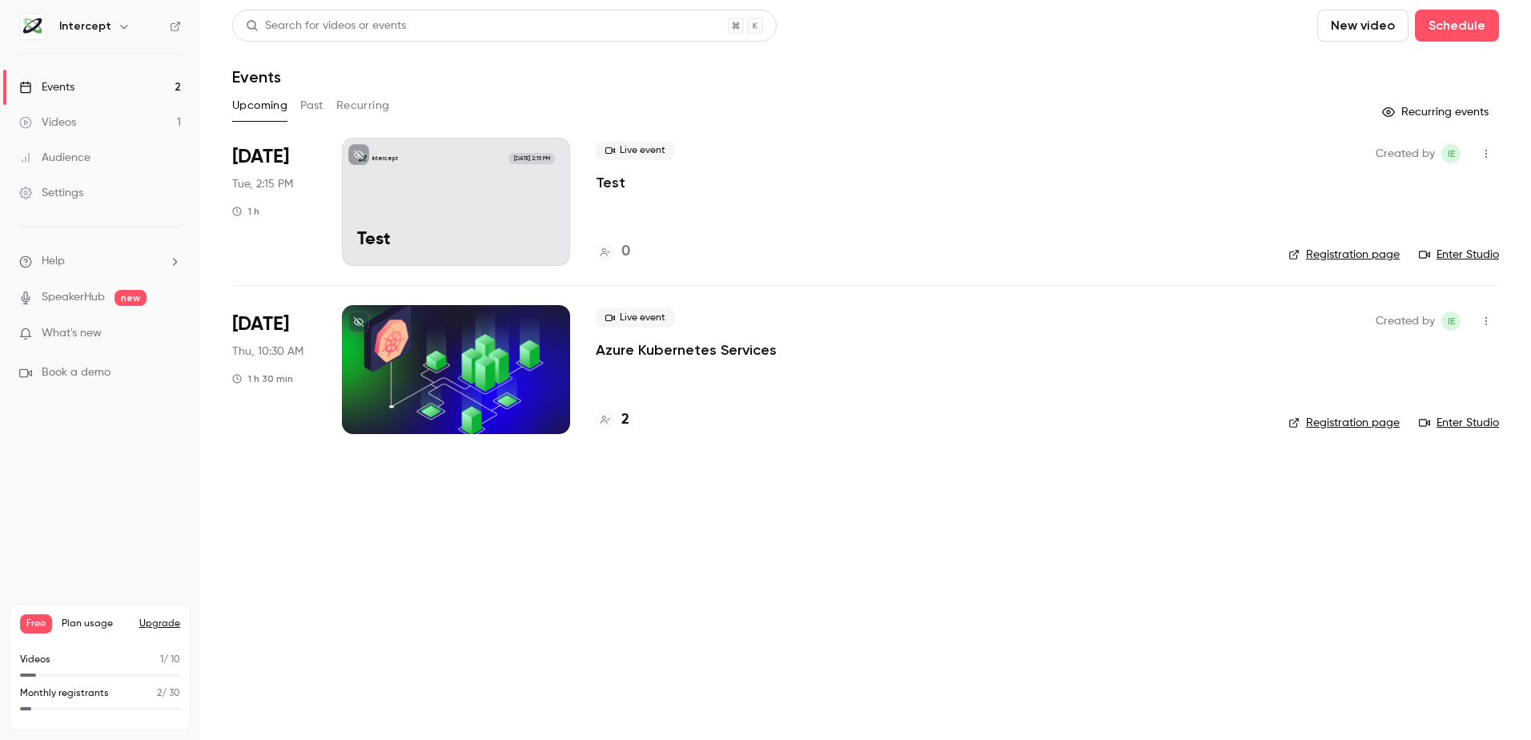
click at [486, 366] on div at bounding box center [456, 369] width 228 height 128
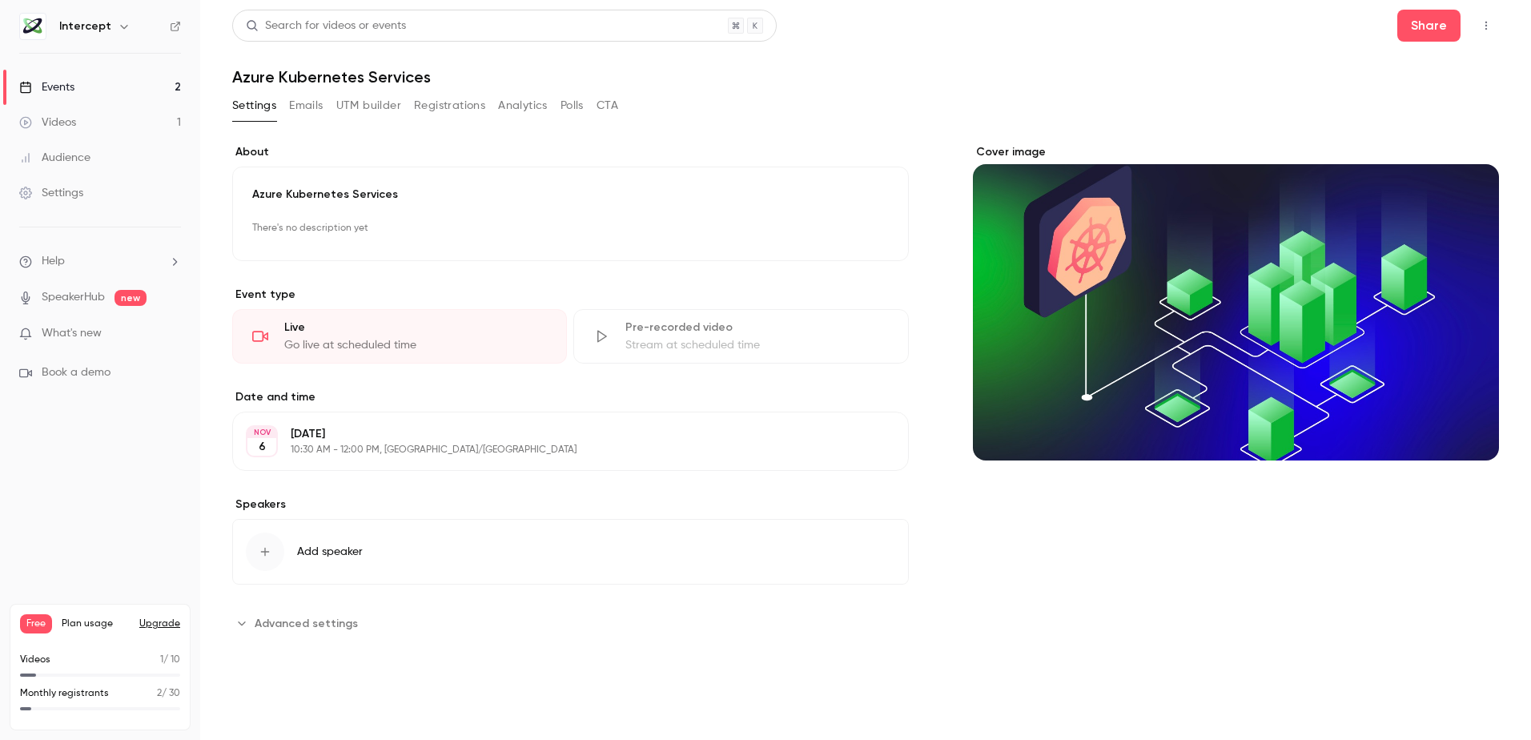
drag, startPoint x: 245, startPoint y: 623, endPoint x: 262, endPoint y: 606, distance: 23.8
click at [245, 622] on icon "Advanced settings" at bounding box center [241, 622] width 13 height 13
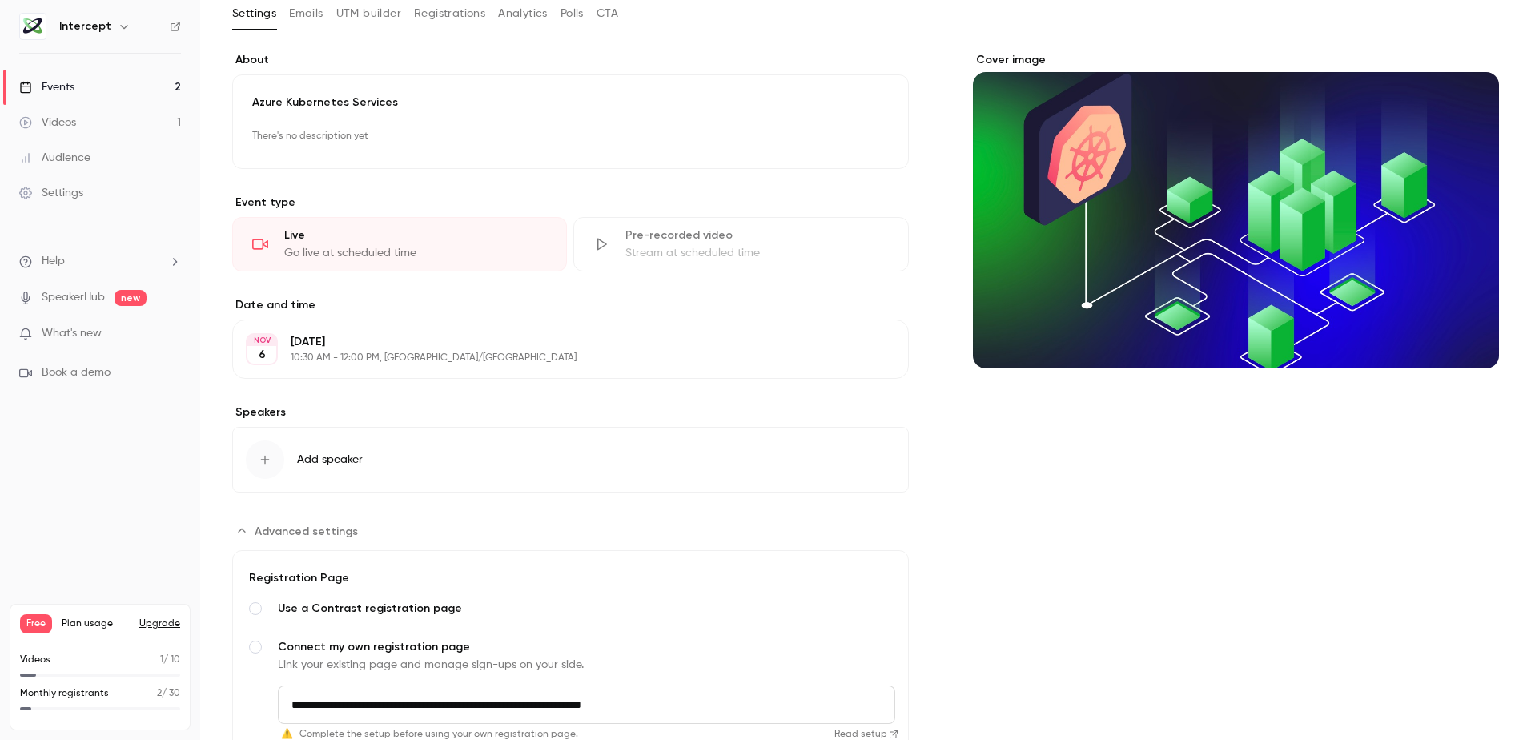
scroll to position [247, 0]
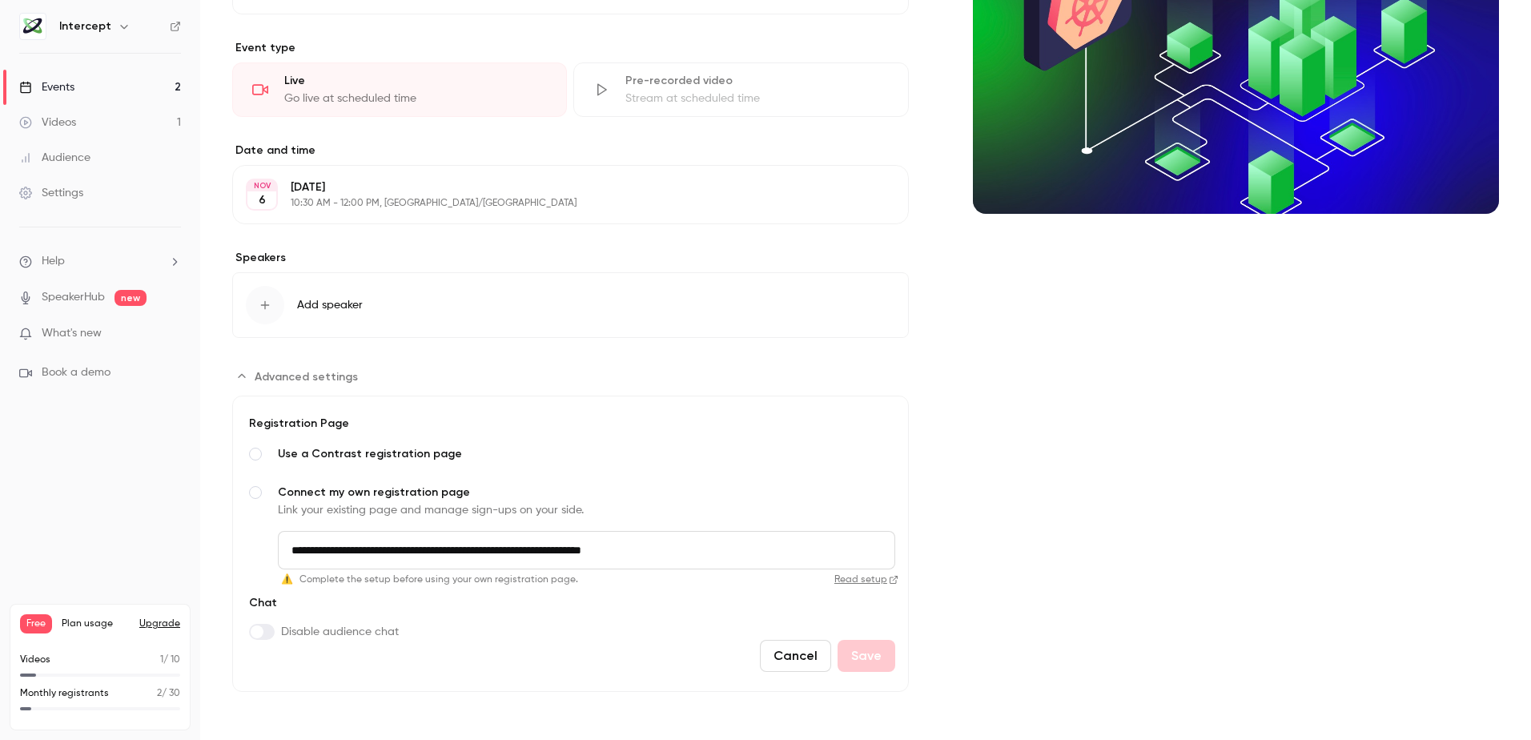
click at [258, 458] on span "Advanced settings" at bounding box center [255, 454] width 13 height 13
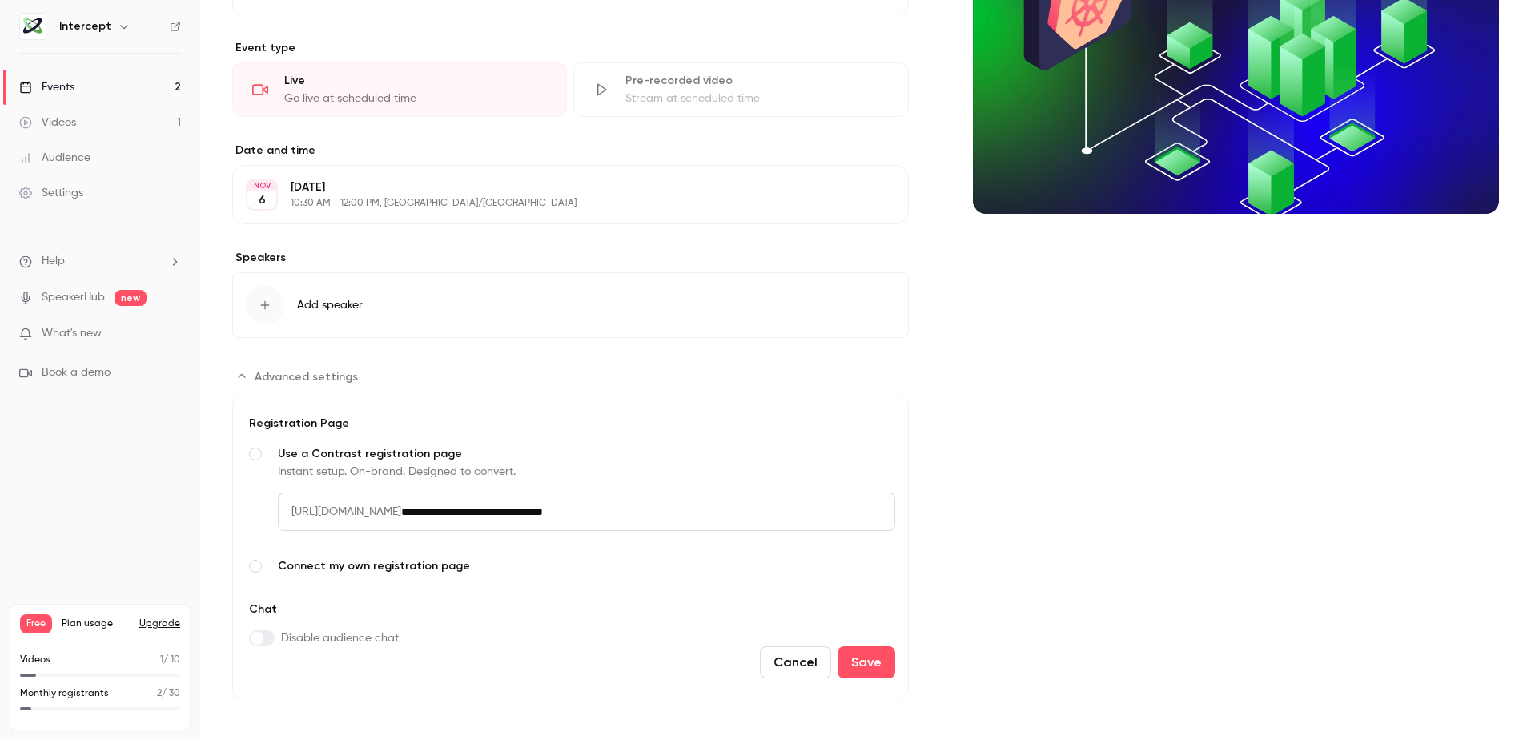
click at [255, 564] on span "Advanced settings" at bounding box center [255, 566] width 13 height 13
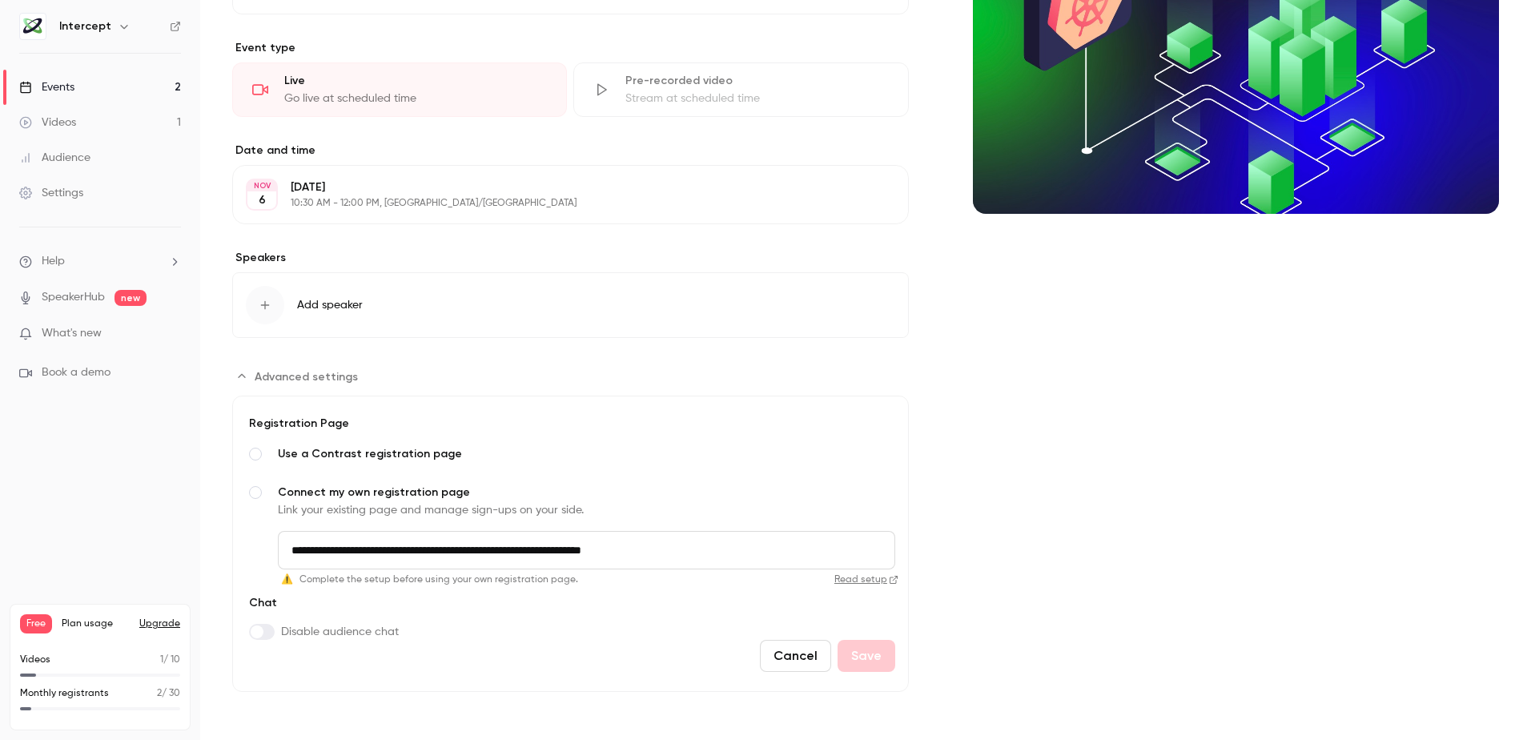
click at [708, 540] on input "**********" at bounding box center [586, 550] width 617 height 38
drag, startPoint x: 251, startPoint y: 456, endPoint x: 293, endPoint y: 476, distance: 46.2
click at [254, 456] on span "Advanced settings" at bounding box center [255, 454] width 13 height 13
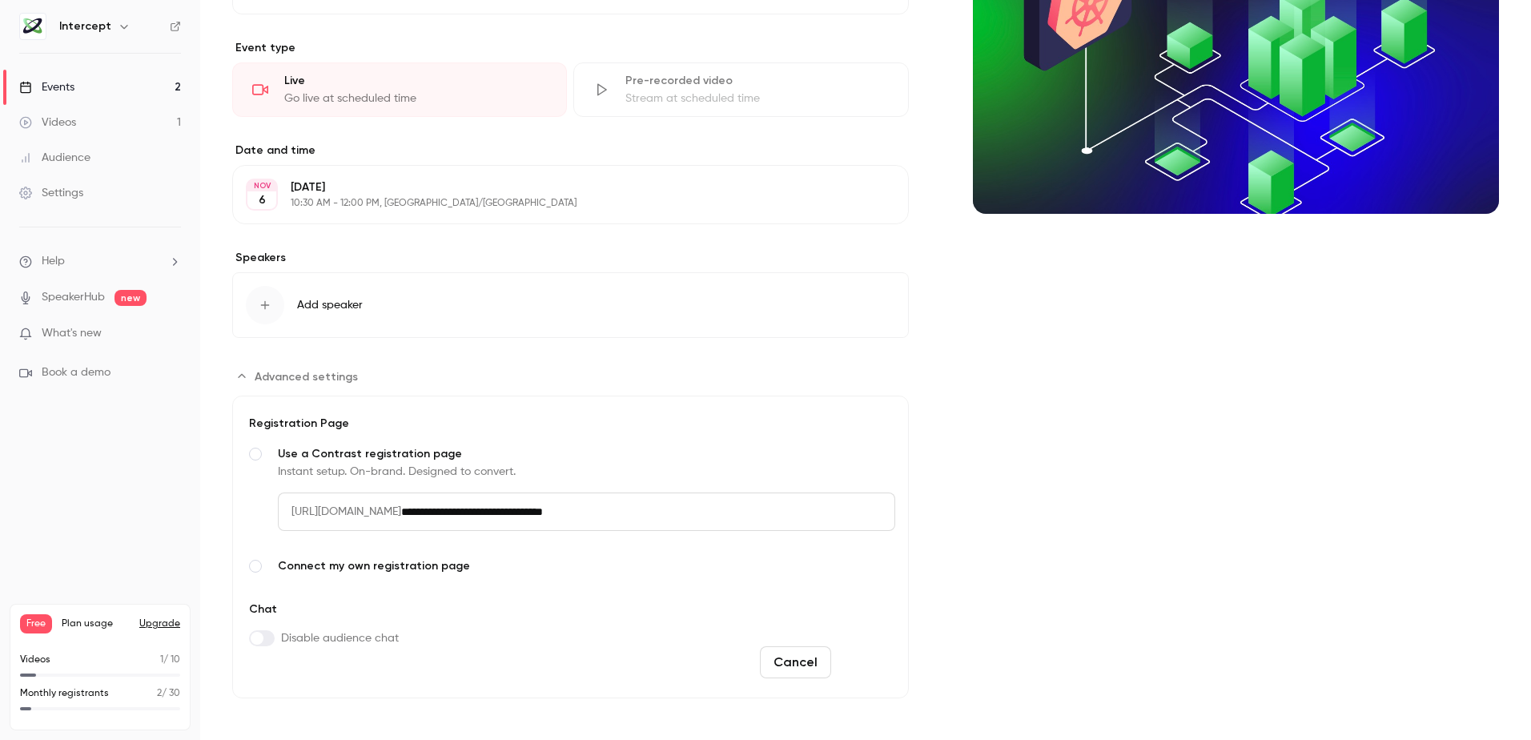
click at [853, 664] on button "Save" at bounding box center [866, 662] width 58 height 32
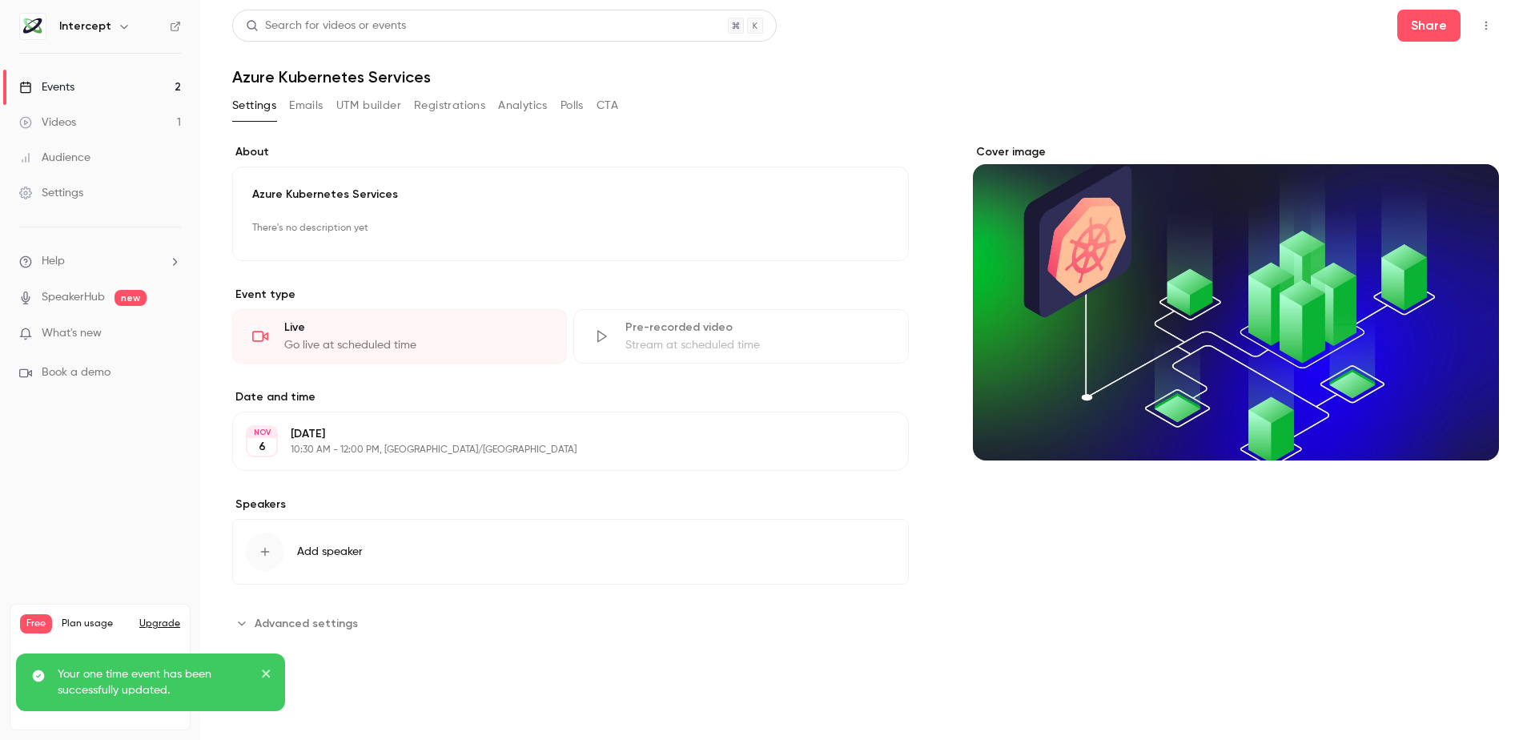
click at [75, 89] on link "Events 2" at bounding box center [100, 87] width 200 height 35
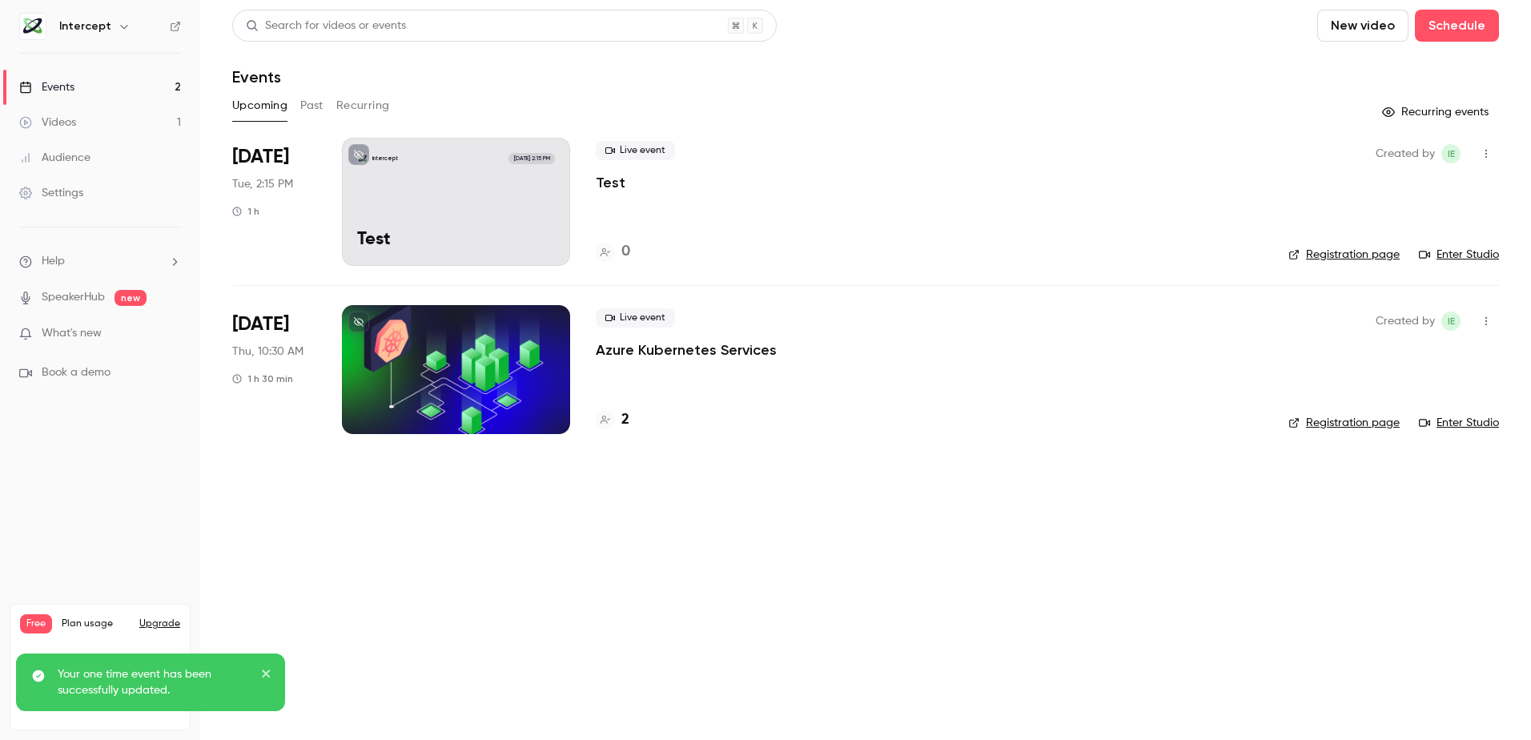
click at [497, 201] on div "Intercept Oct 7, 2:15 PM Test" at bounding box center [456, 202] width 228 height 128
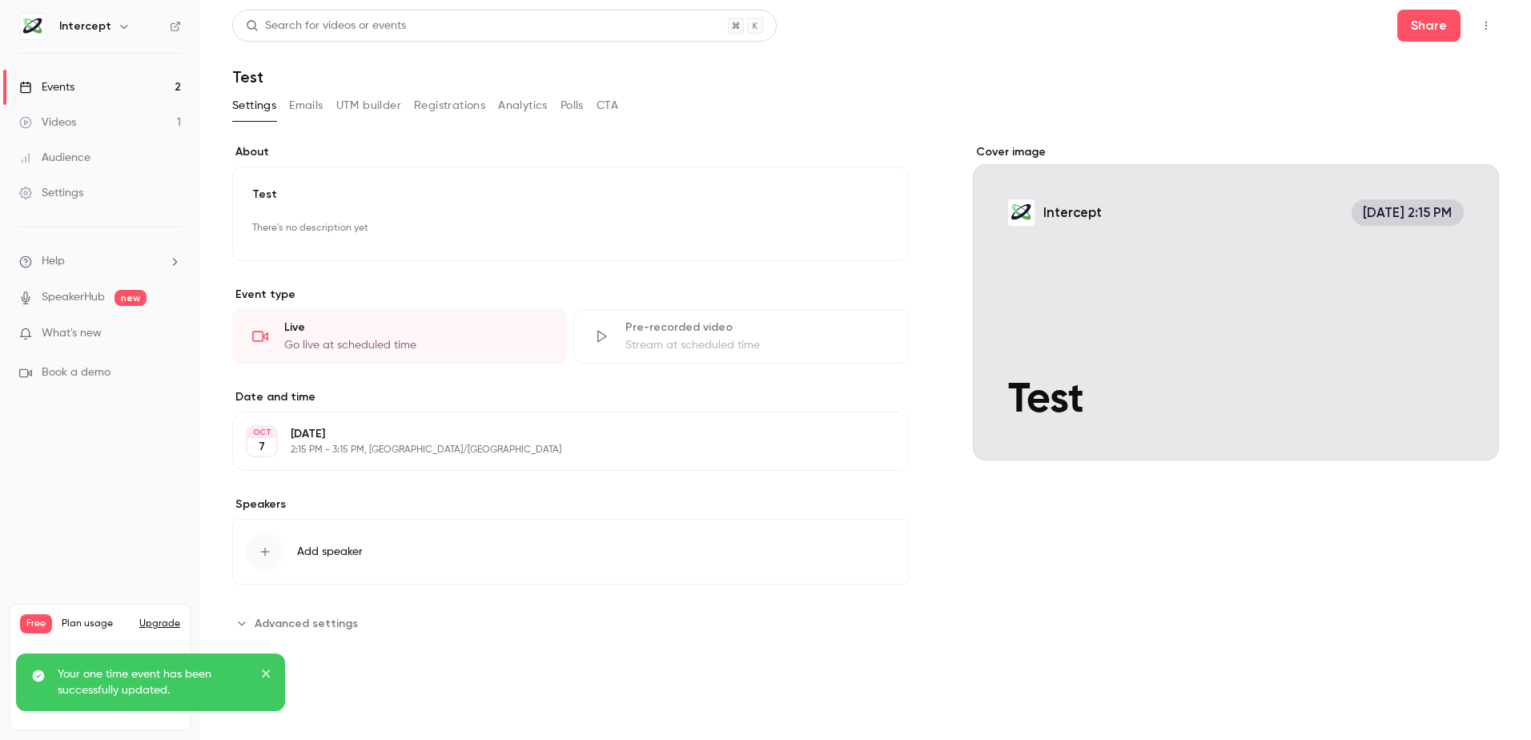
click at [275, 618] on span "Advanced settings" at bounding box center [306, 623] width 103 height 17
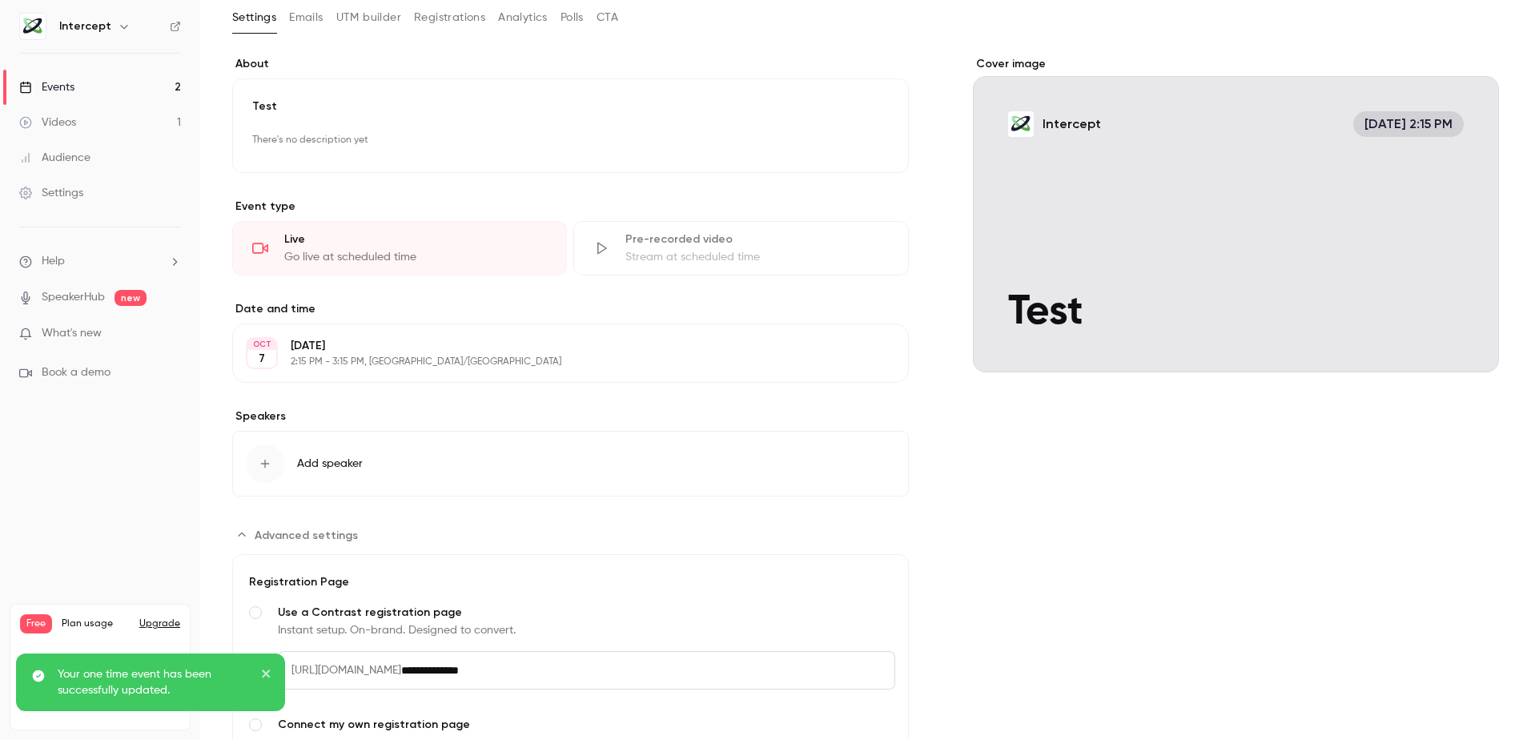
scroll to position [253, 0]
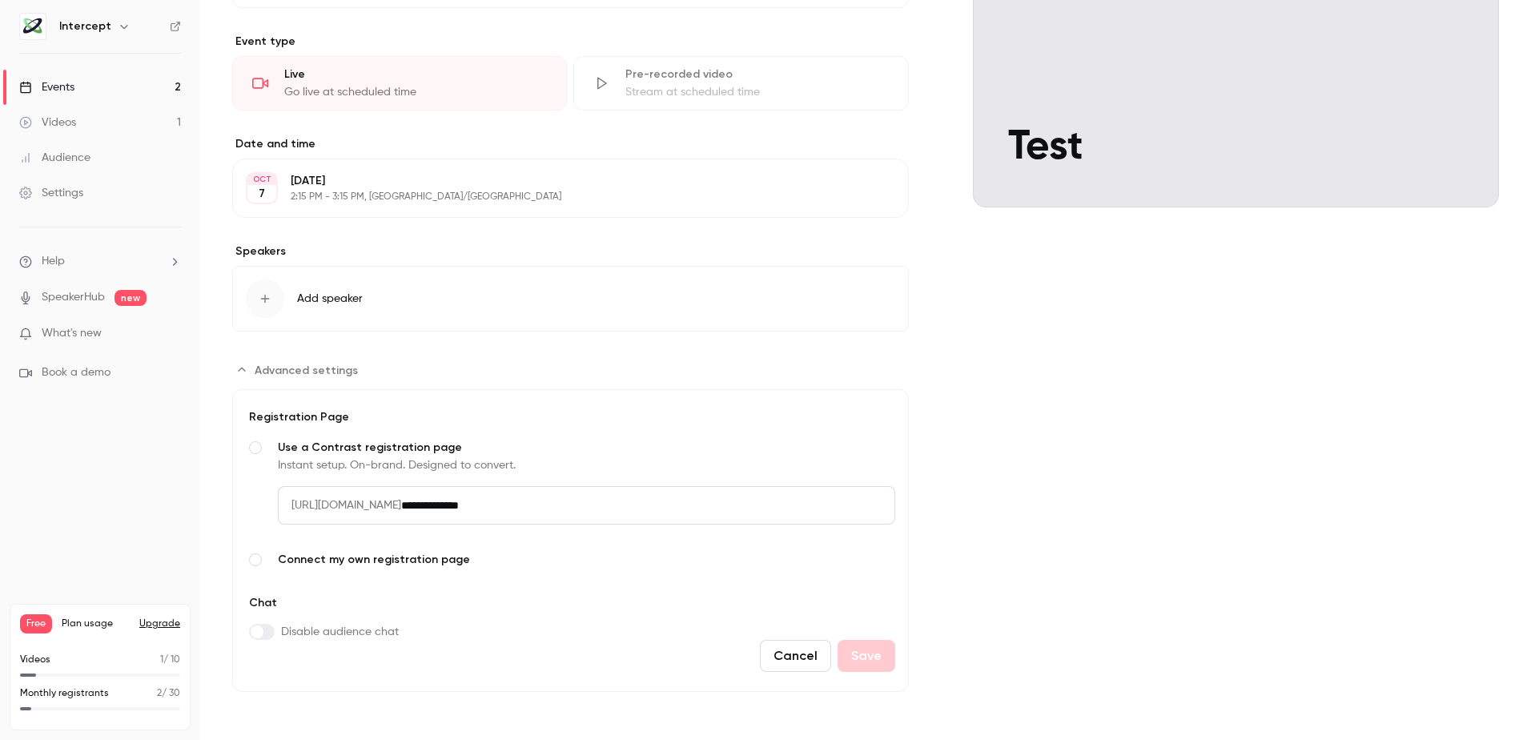
click at [319, 568] on label "Connect my own registration page Link your existing page and manage sign-ups on…" at bounding box center [570, 559] width 649 height 19
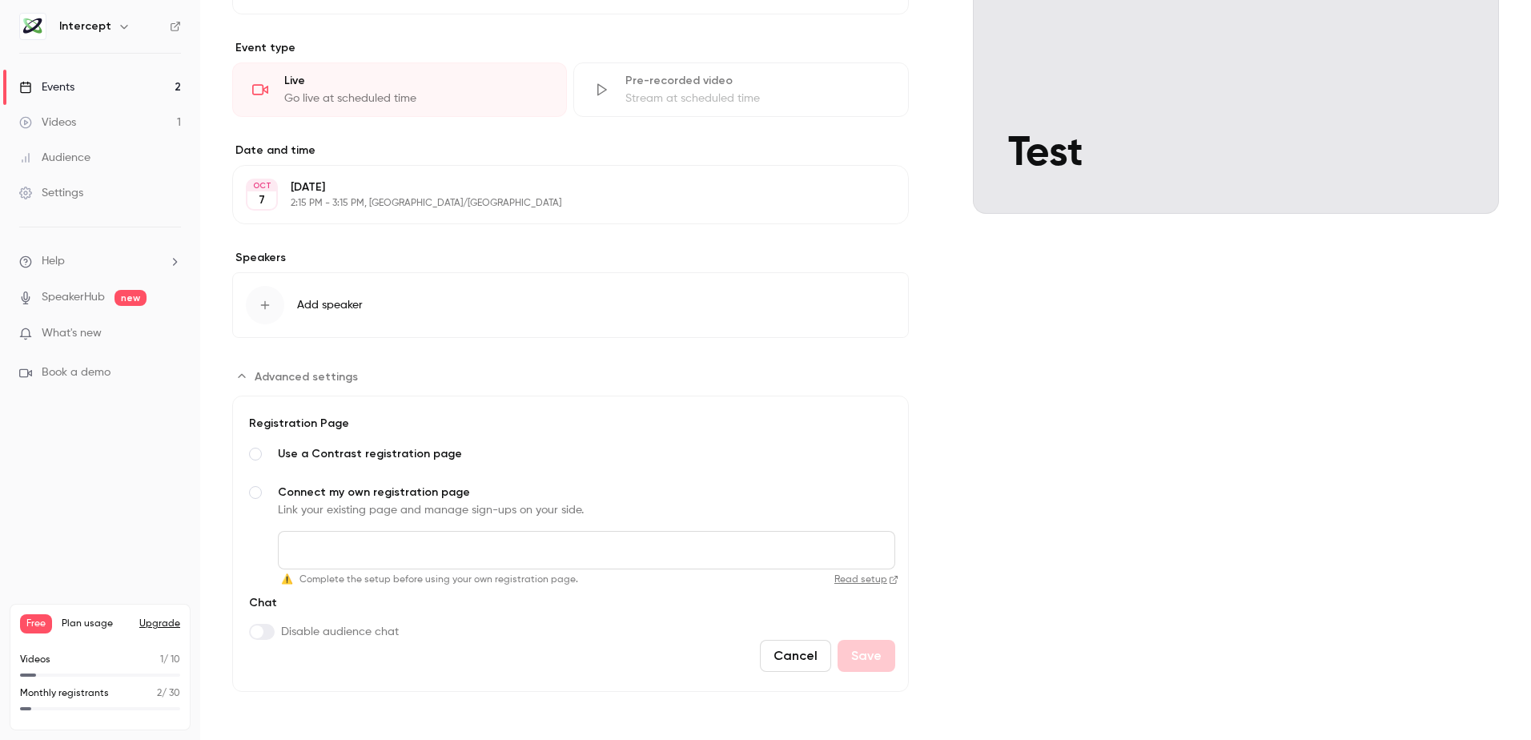
scroll to position [247, 0]
click at [496, 554] on input "Connect my own registration page Link your existing page and manage sign-ups on…" at bounding box center [586, 550] width 617 height 38
paste input "**********"
type input "**********"
click at [1216, 511] on div "Cover image Intercept Oct 7, 2:15 PM Test" at bounding box center [1236, 295] width 526 height 794
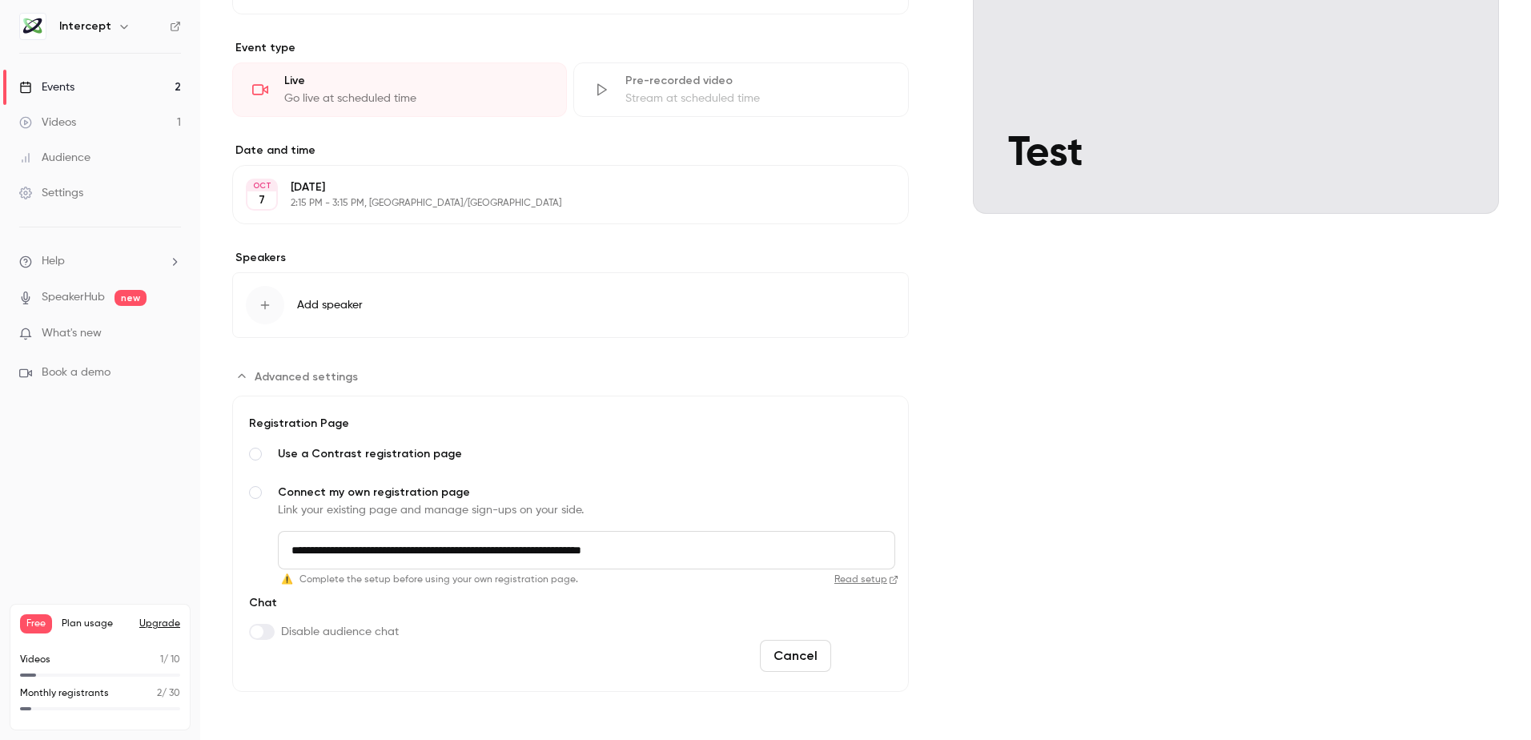
click at [863, 659] on button "Save" at bounding box center [866, 656] width 58 height 32
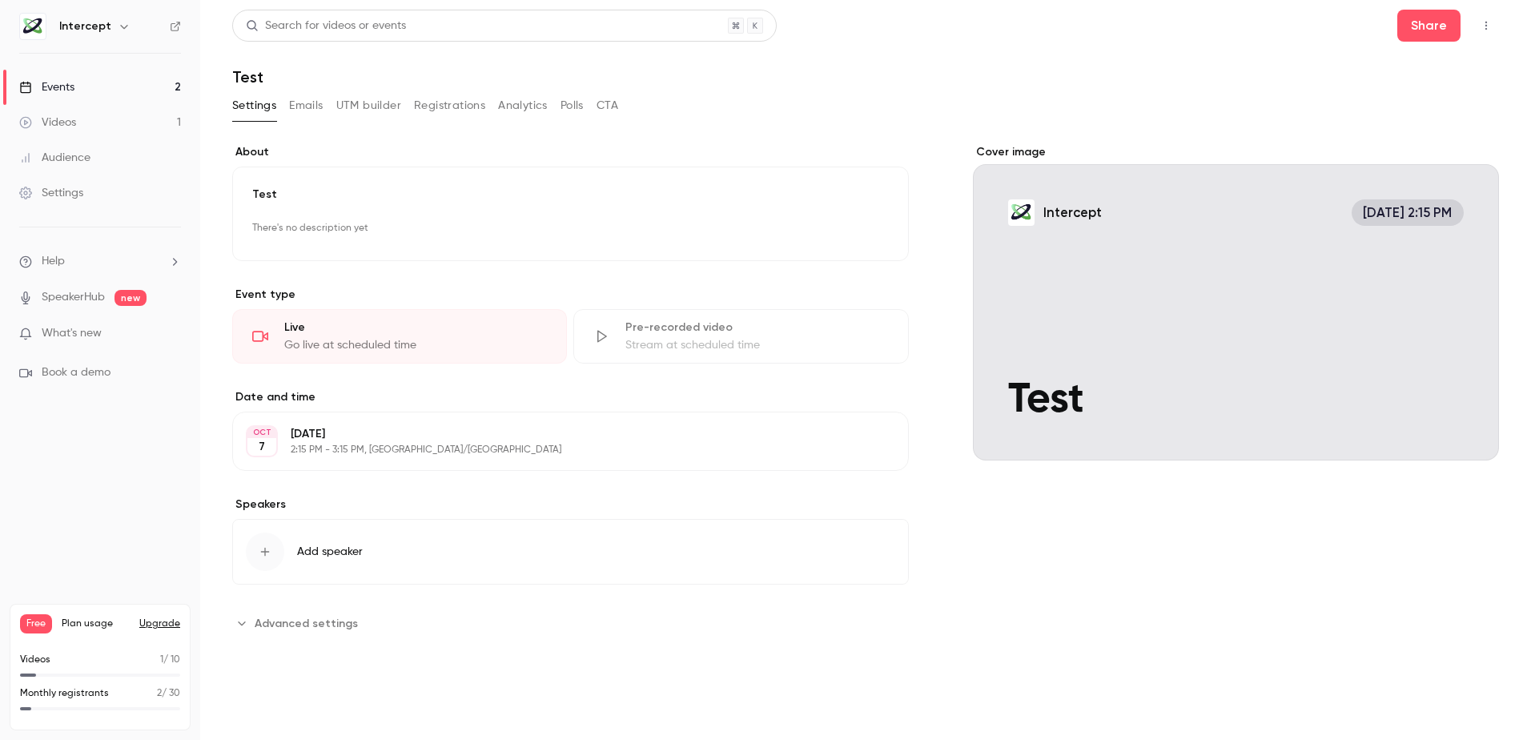
click at [56, 82] on div "Events" at bounding box center [46, 87] width 55 height 16
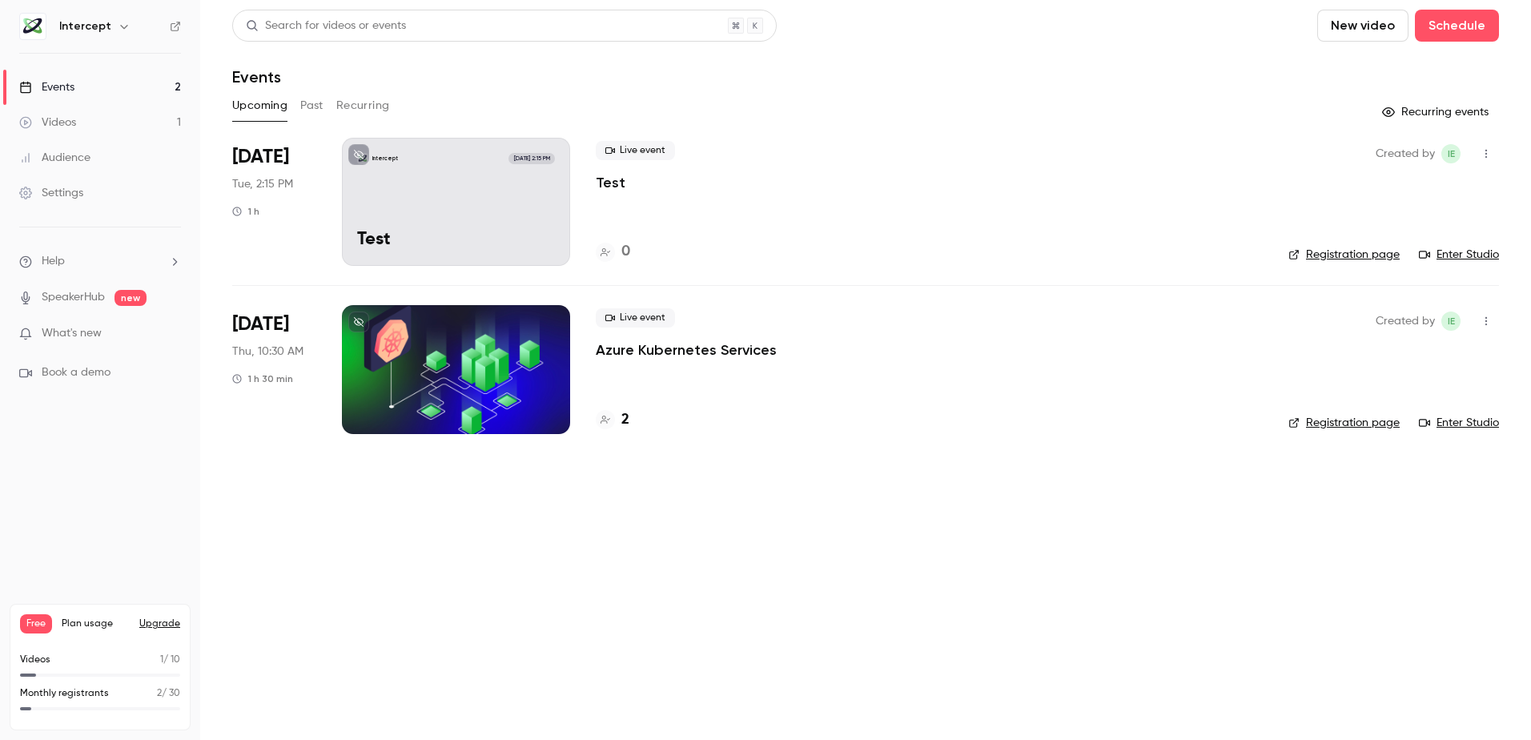
click at [1336, 251] on link "Registration page" at bounding box center [1343, 255] width 111 height 16
click at [1368, 254] on link "Registration page" at bounding box center [1343, 255] width 111 height 16
drag, startPoint x: 717, startPoint y: 642, endPoint x: 957, endPoint y: 497, distance: 281.2
click at [717, 642] on main "Search for videos or events New video Schedule Events Upcoming Past Recurring R…" at bounding box center [865, 370] width 1331 height 740
click at [472, 211] on div "Intercept Oct 7, 2:15 PM Test" at bounding box center [456, 202] width 228 height 128
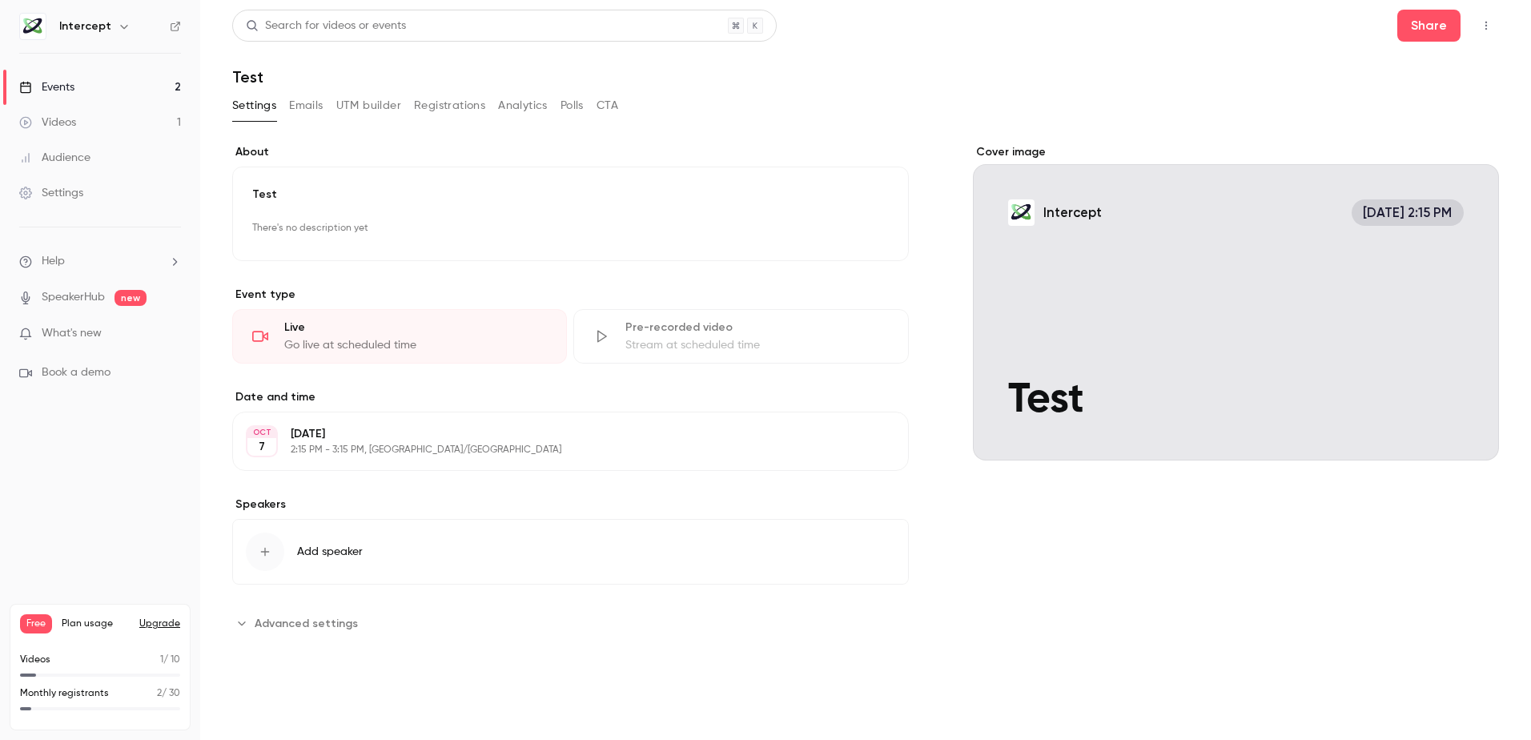
click at [252, 620] on button "Advanced settings" at bounding box center [299, 623] width 135 height 26
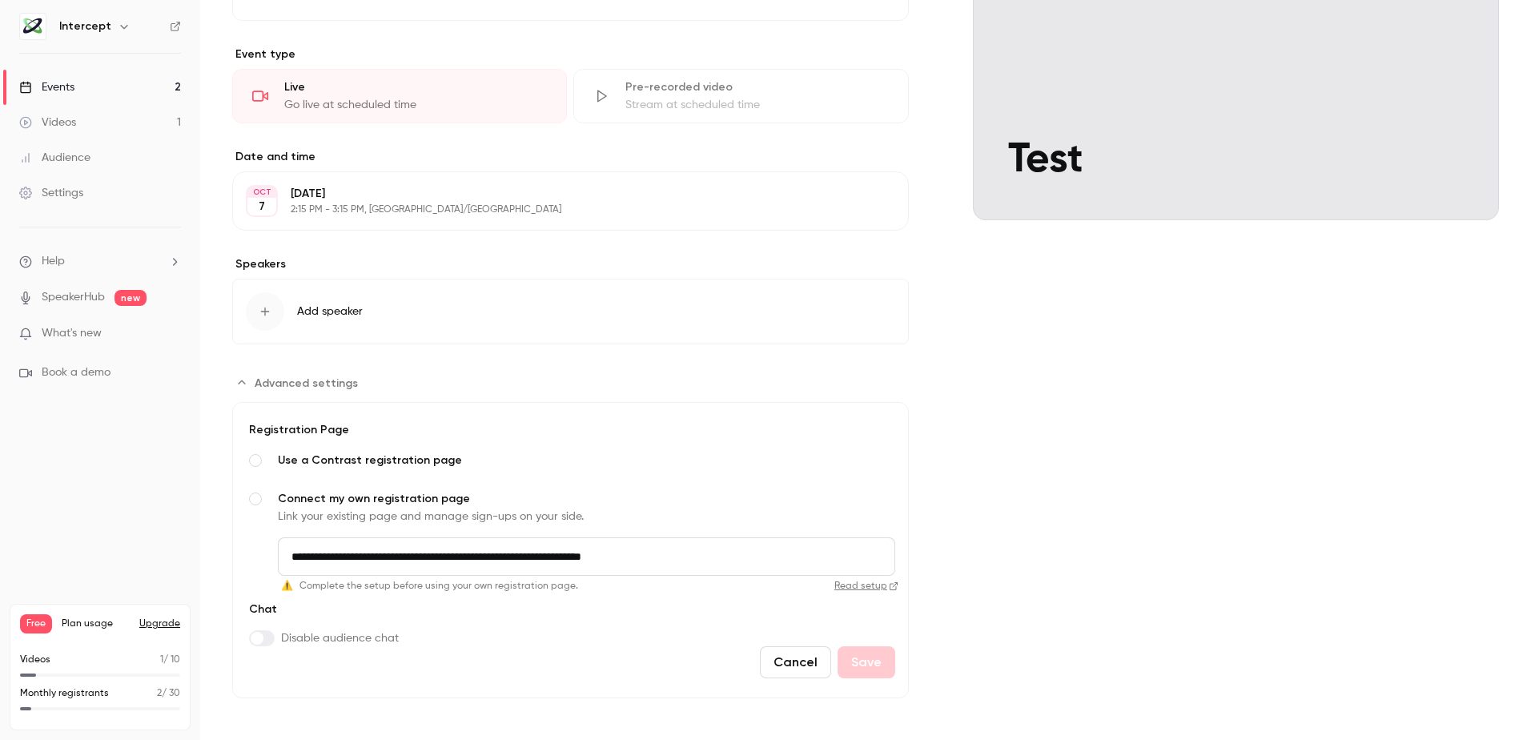
click at [853, 588] on link "Read setup" at bounding box center [741, 586] width 314 height 13
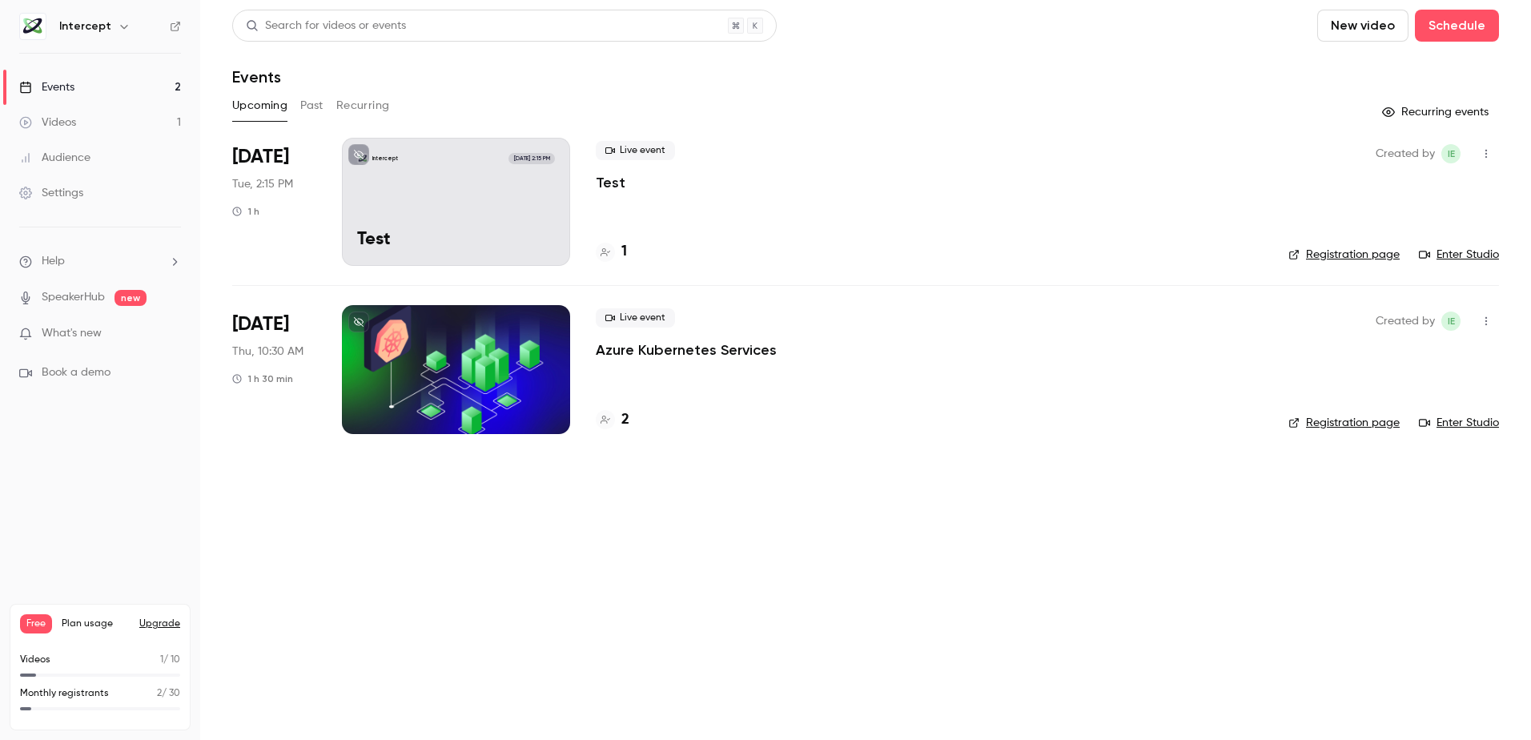
click at [1341, 258] on link "Registration page" at bounding box center [1343, 255] width 111 height 16
click at [371, 195] on div "Intercept Oct 7, 2:15 PM Test" at bounding box center [456, 202] width 228 height 128
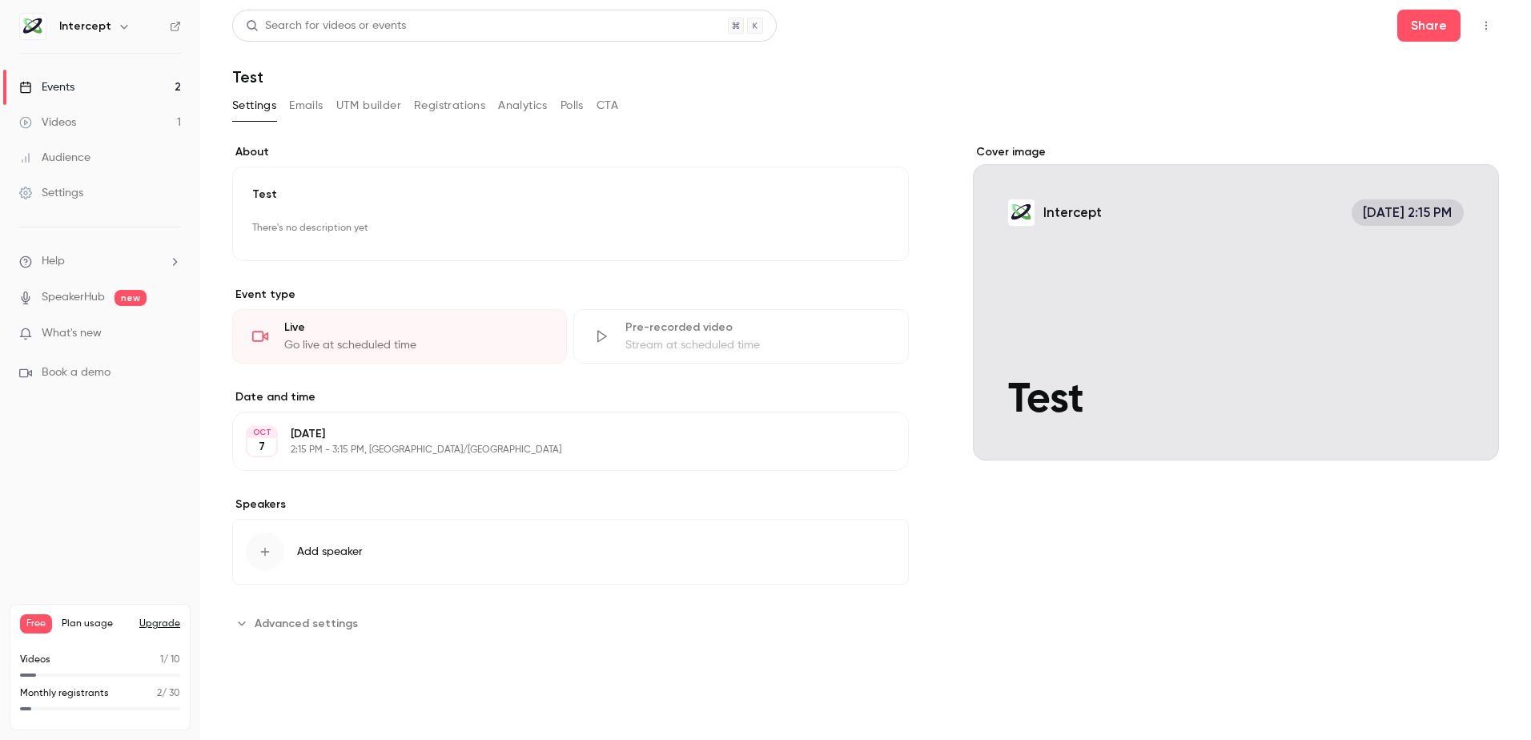
click at [315, 98] on button "Emails" at bounding box center [306, 106] width 34 height 26
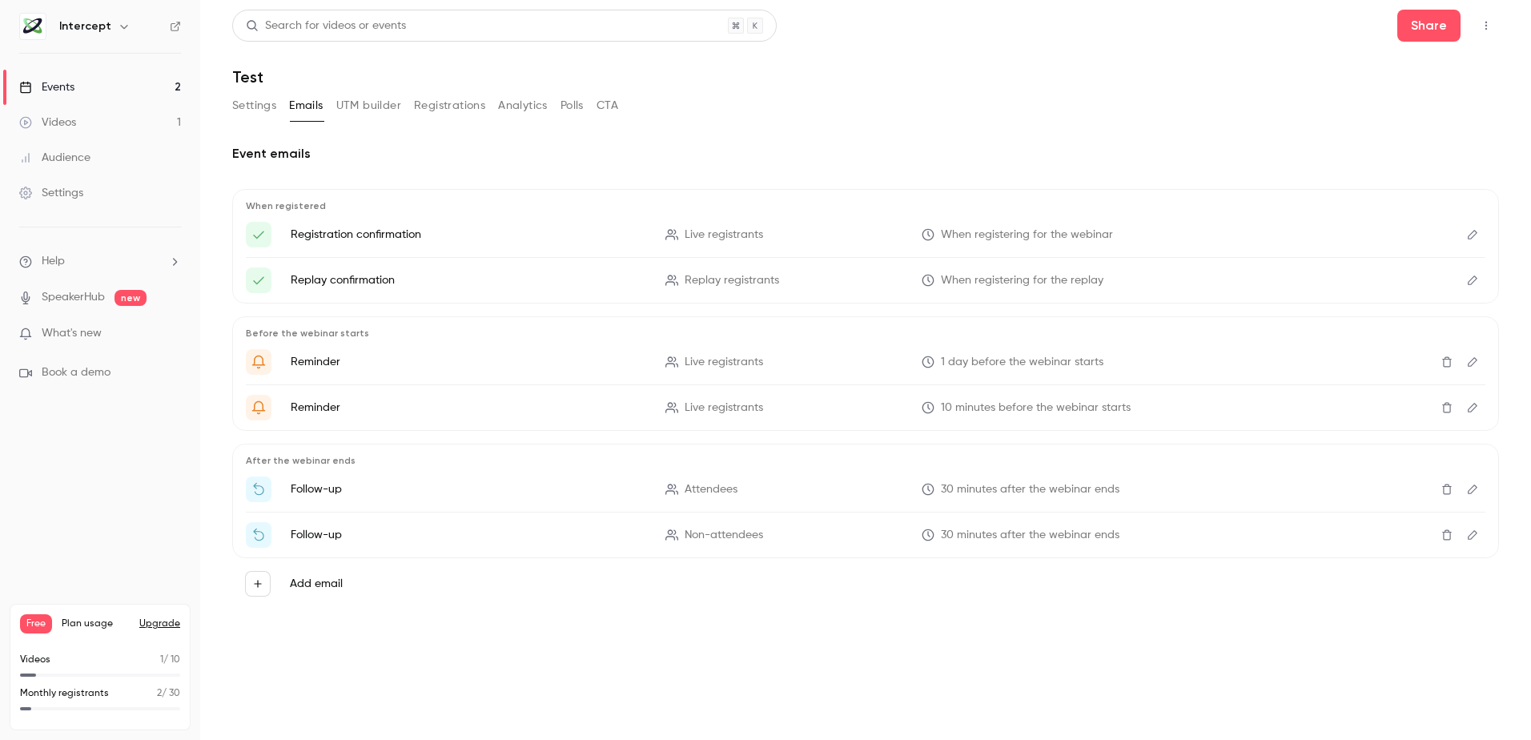
click at [171, 622] on button "Upgrade" at bounding box center [159, 623] width 41 height 13
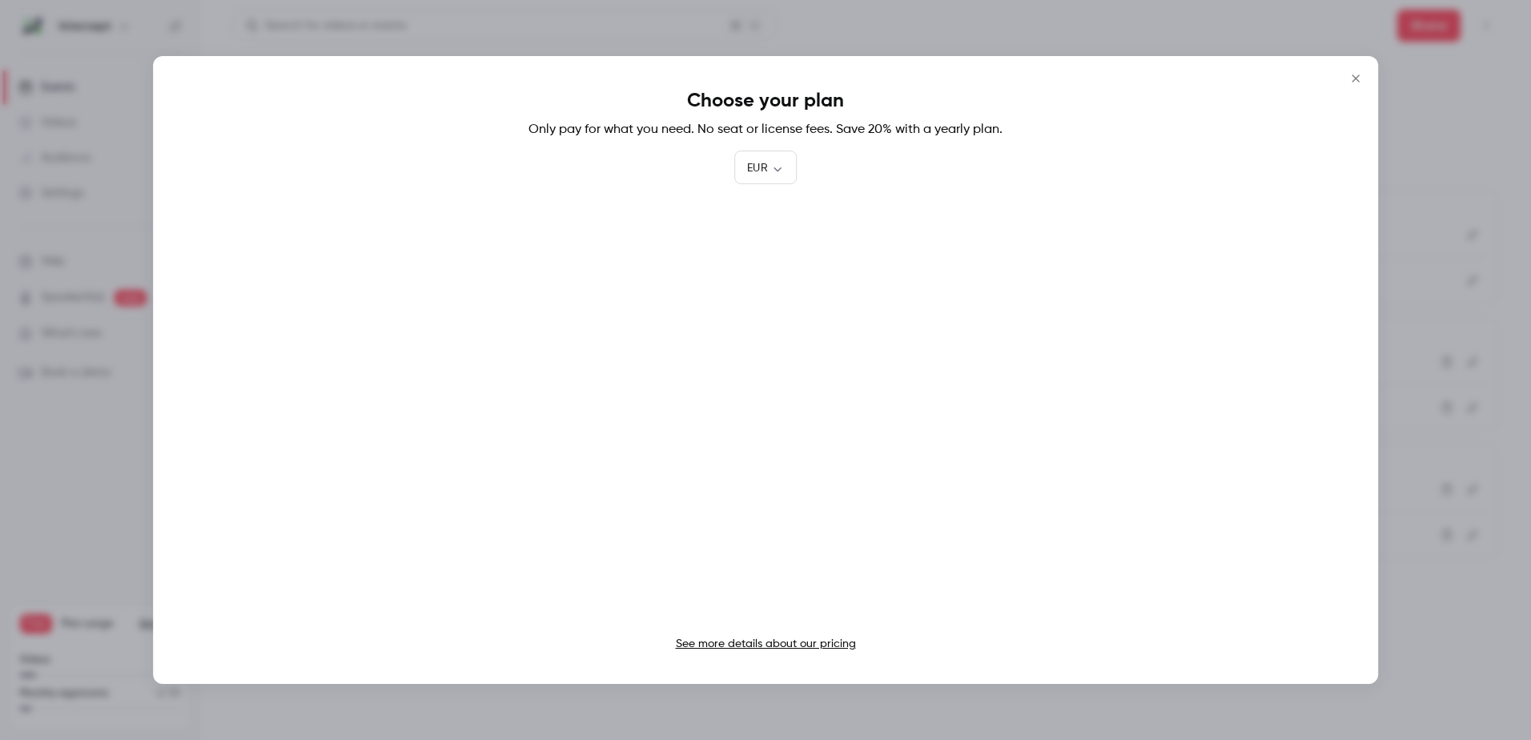
click at [114, 494] on div at bounding box center [765, 370] width 1531 height 740
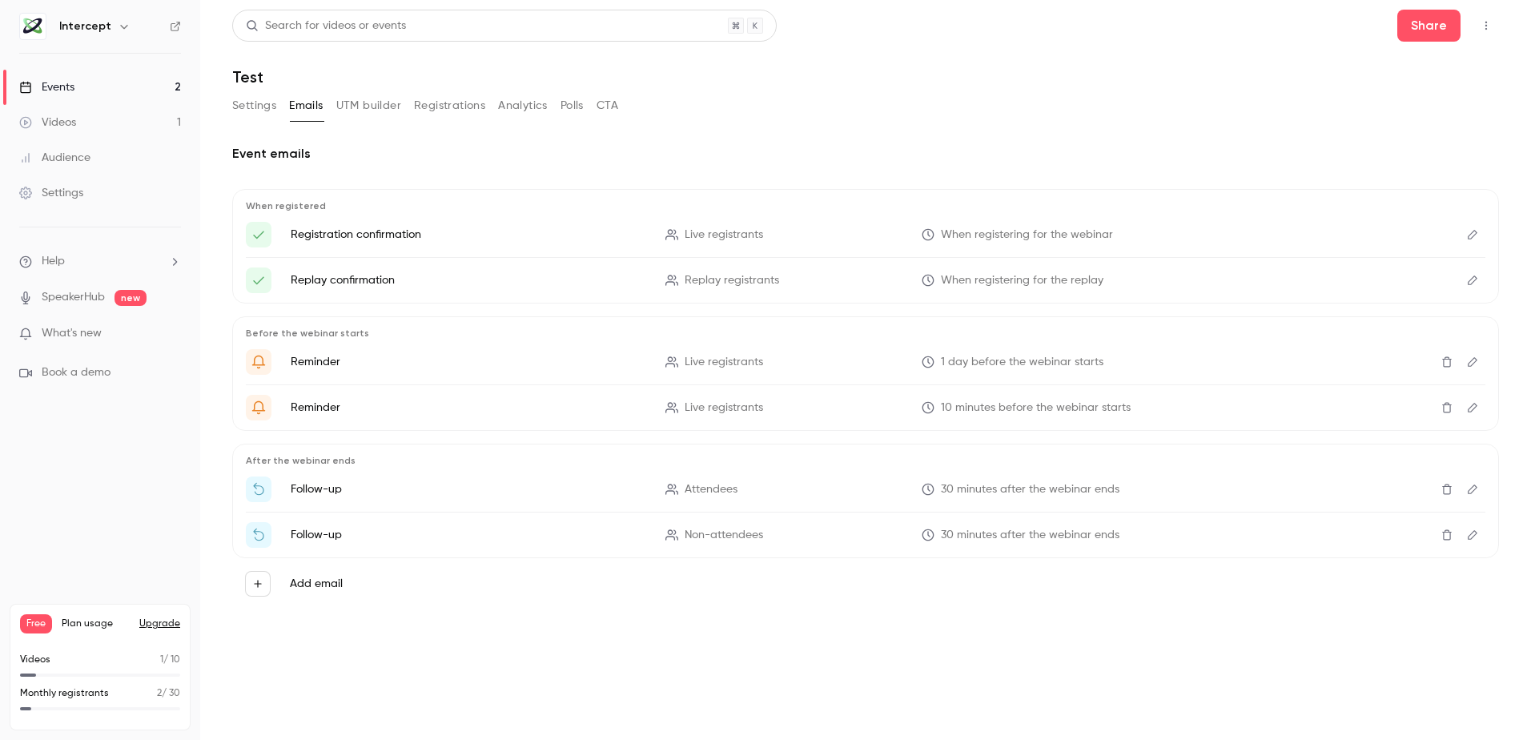
click at [571, 648] on main "Search for videos or events Share Test Settings Emails UTM builder Registration…" at bounding box center [865, 370] width 1331 height 740
click at [56, 121] on div "Videos" at bounding box center [47, 122] width 57 height 16
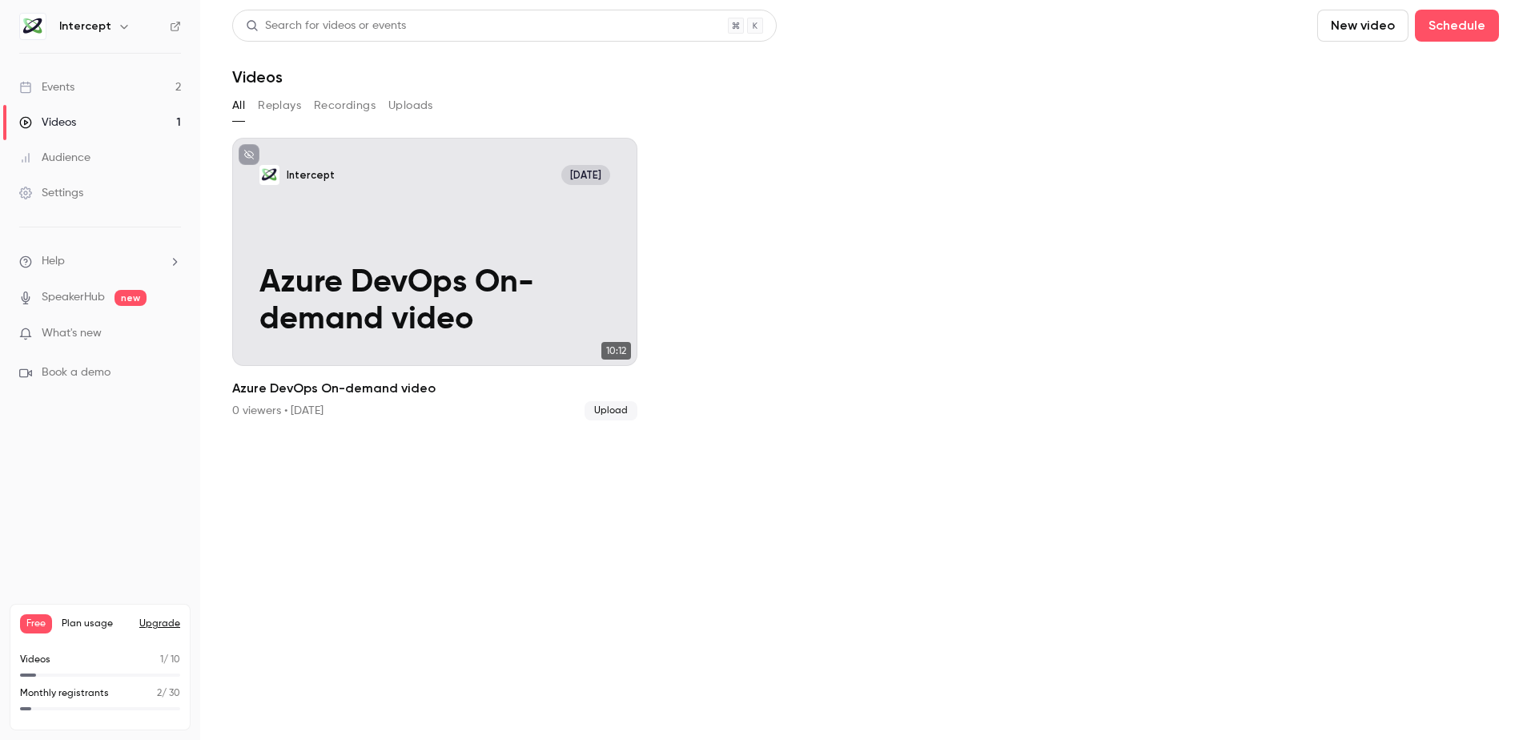
click at [62, 81] on div "Events" at bounding box center [46, 87] width 55 height 16
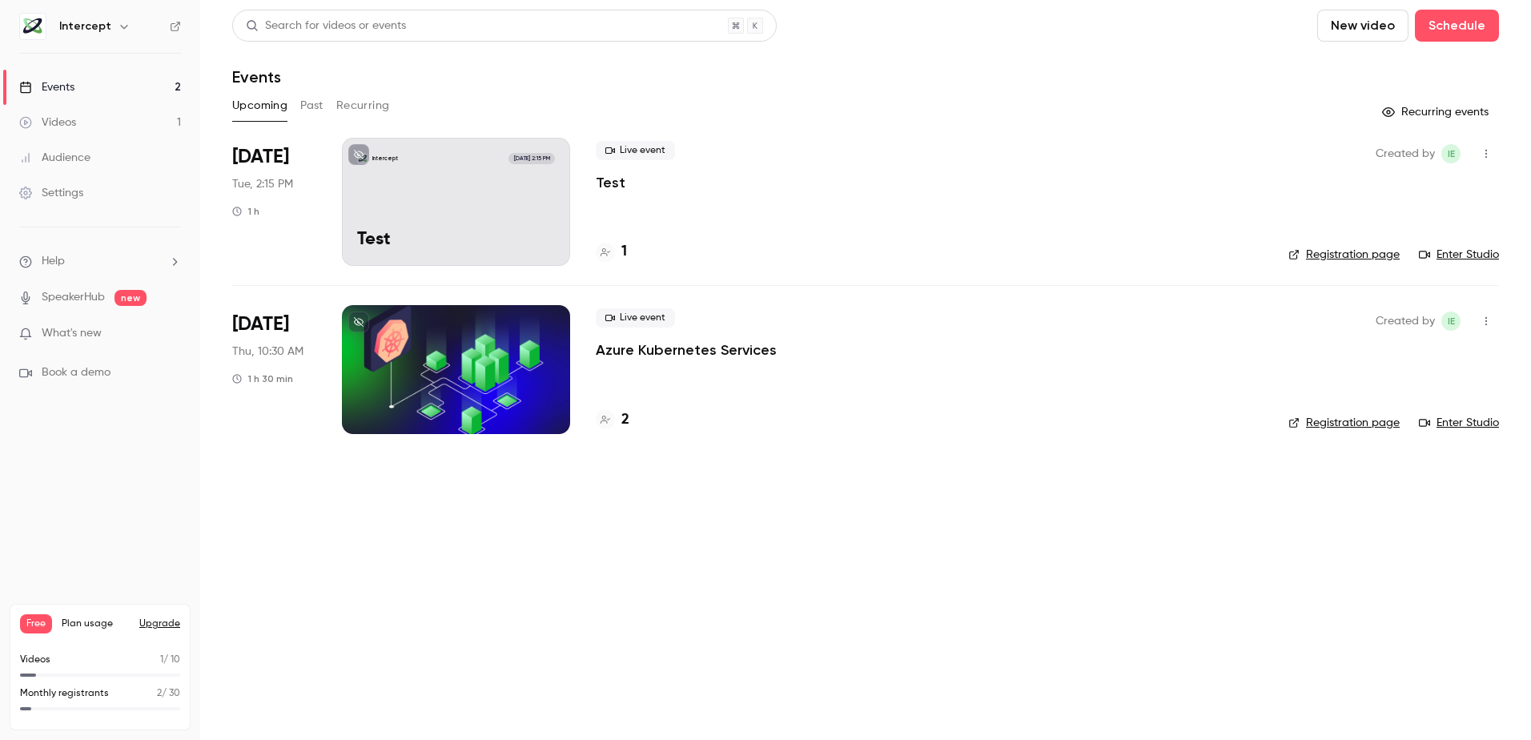
click at [1430, 110] on button "Recurring events" at bounding box center [1437, 112] width 124 height 26
click at [1462, 108] on button "Recurring events" at bounding box center [1437, 112] width 124 height 26
click at [1455, 20] on button "Schedule" at bounding box center [1457, 26] width 84 height 32
click at [1387, 110] on span "Recurring event" at bounding box center [1405, 111] width 84 height 17
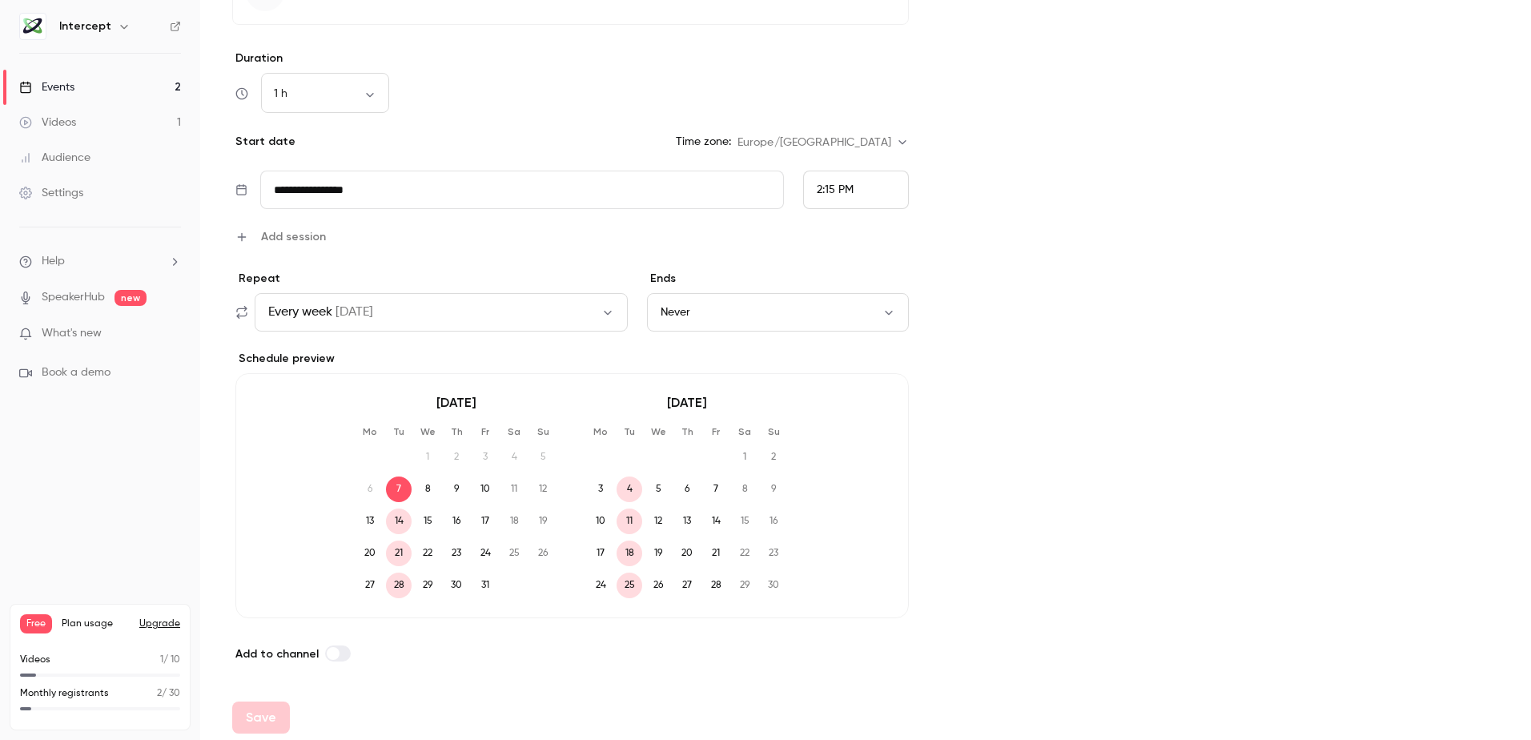
scroll to position [592, 0]
click at [604, 307] on icon "button" at bounding box center [607, 306] width 7 height 4
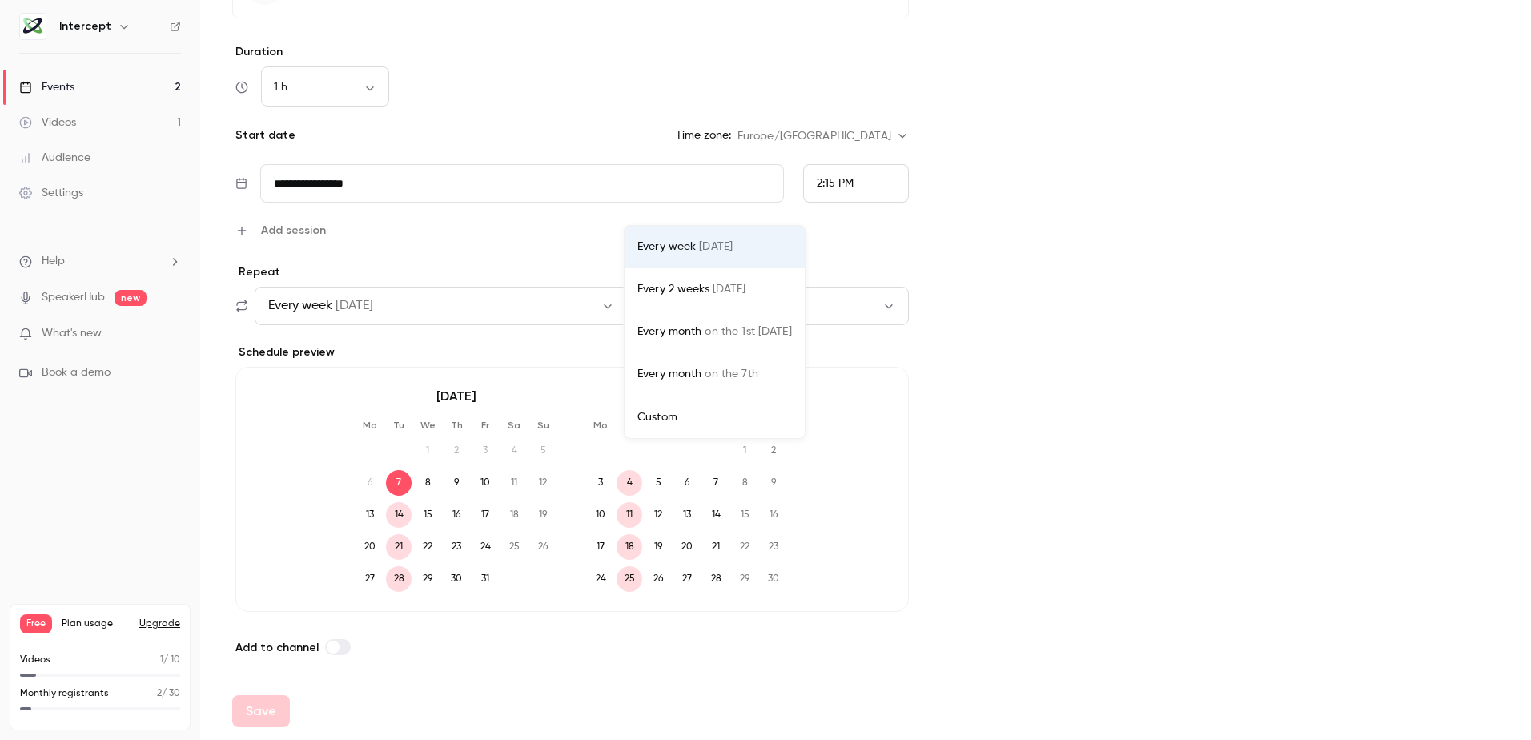
click at [672, 420] on div "Custom" at bounding box center [714, 417] width 155 height 16
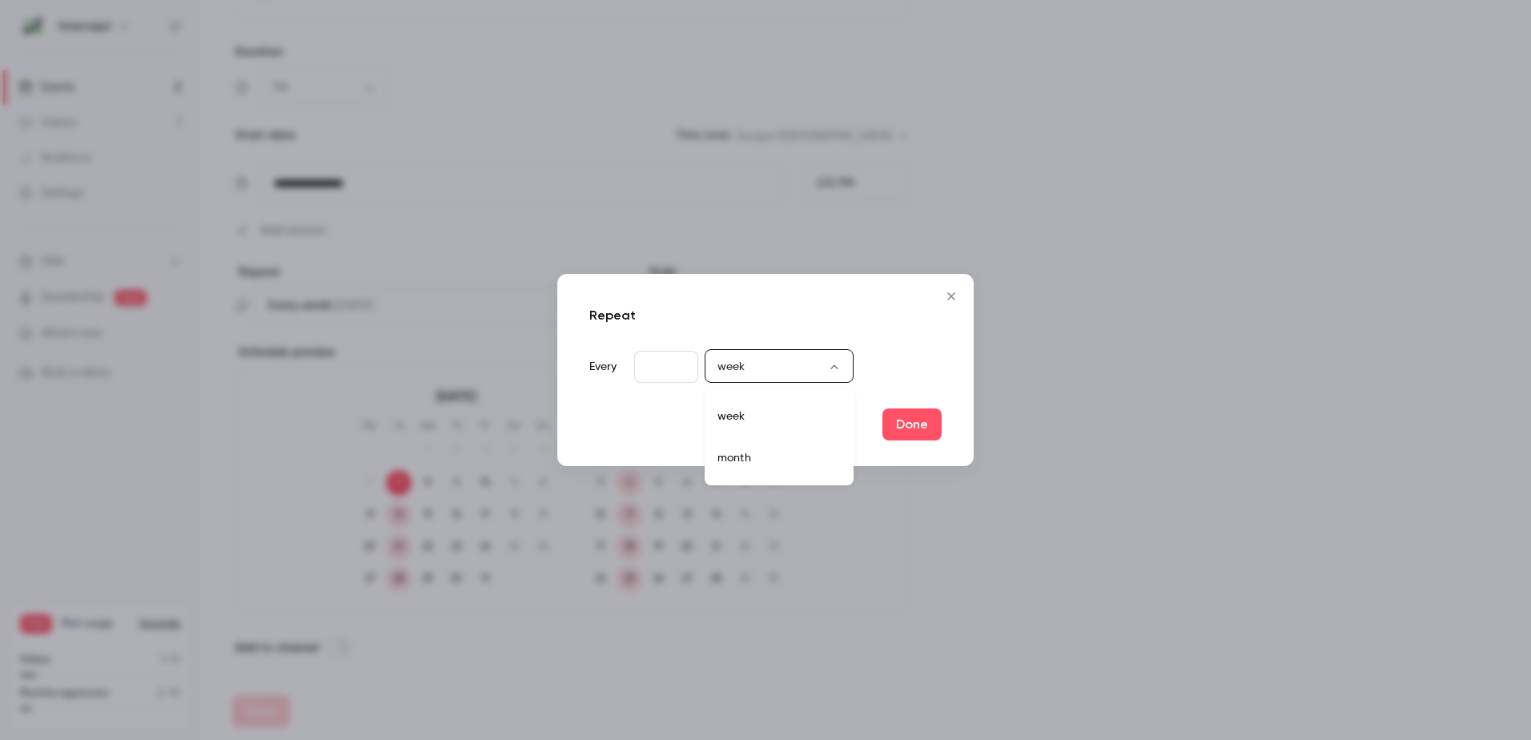
click at [822, 368] on body "**********" at bounding box center [765, 370] width 1531 height 740
drag, startPoint x: 739, startPoint y: 462, endPoint x: 740, endPoint y: 453, distance: 8.8
click at [739, 461] on li "month" at bounding box center [779, 458] width 149 height 42
type input "*****"
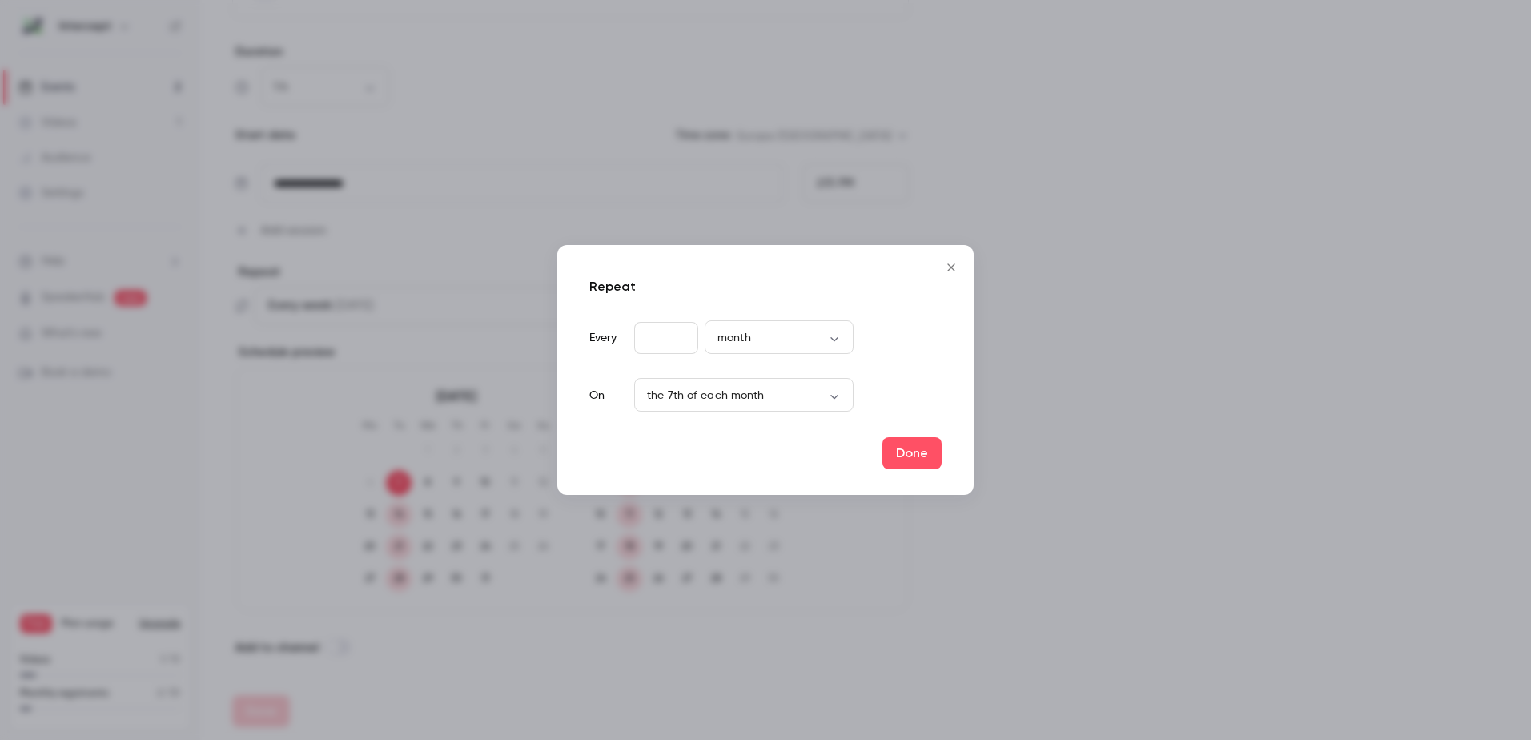
click at [947, 263] on icon "Close" at bounding box center [950, 267] width 19 height 13
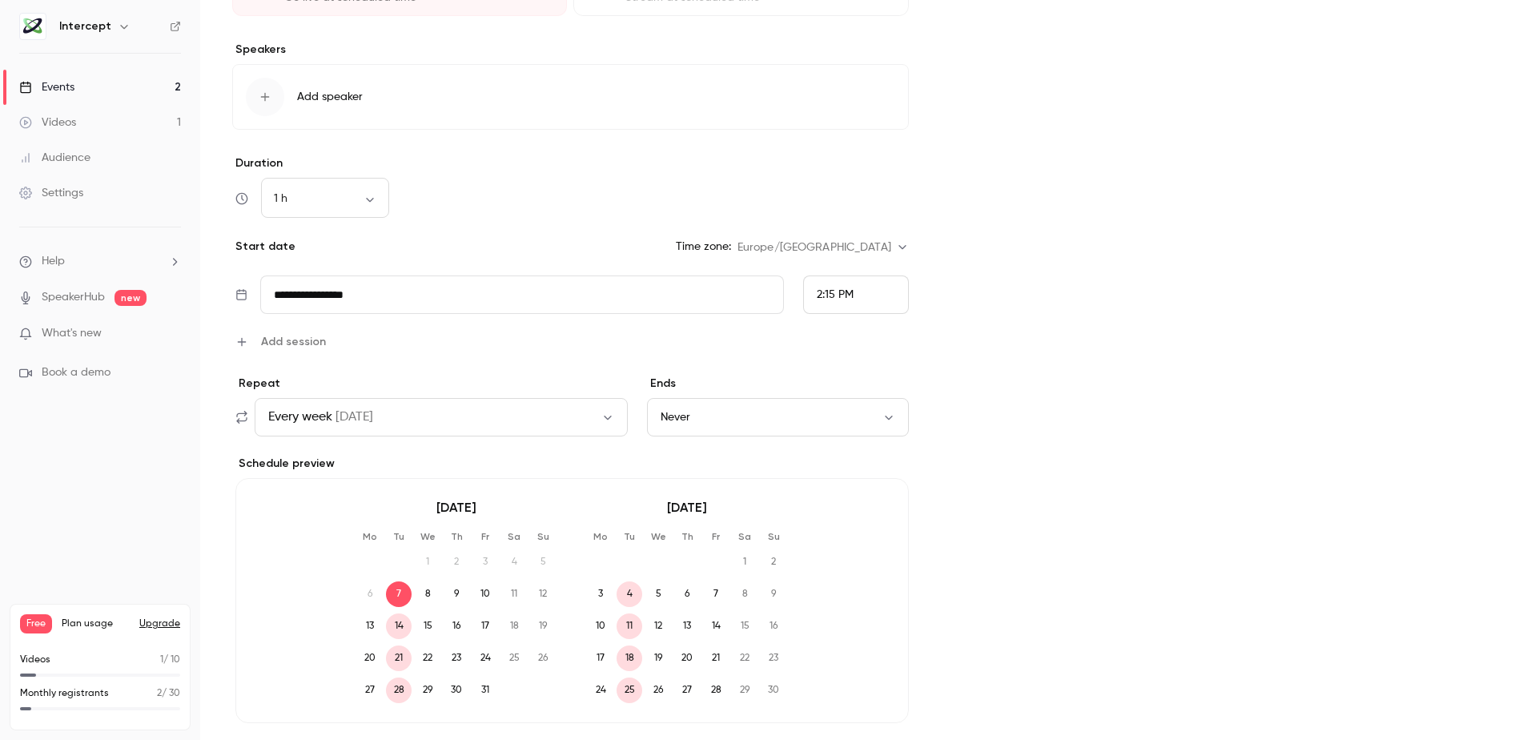
scroll to position [0, 0]
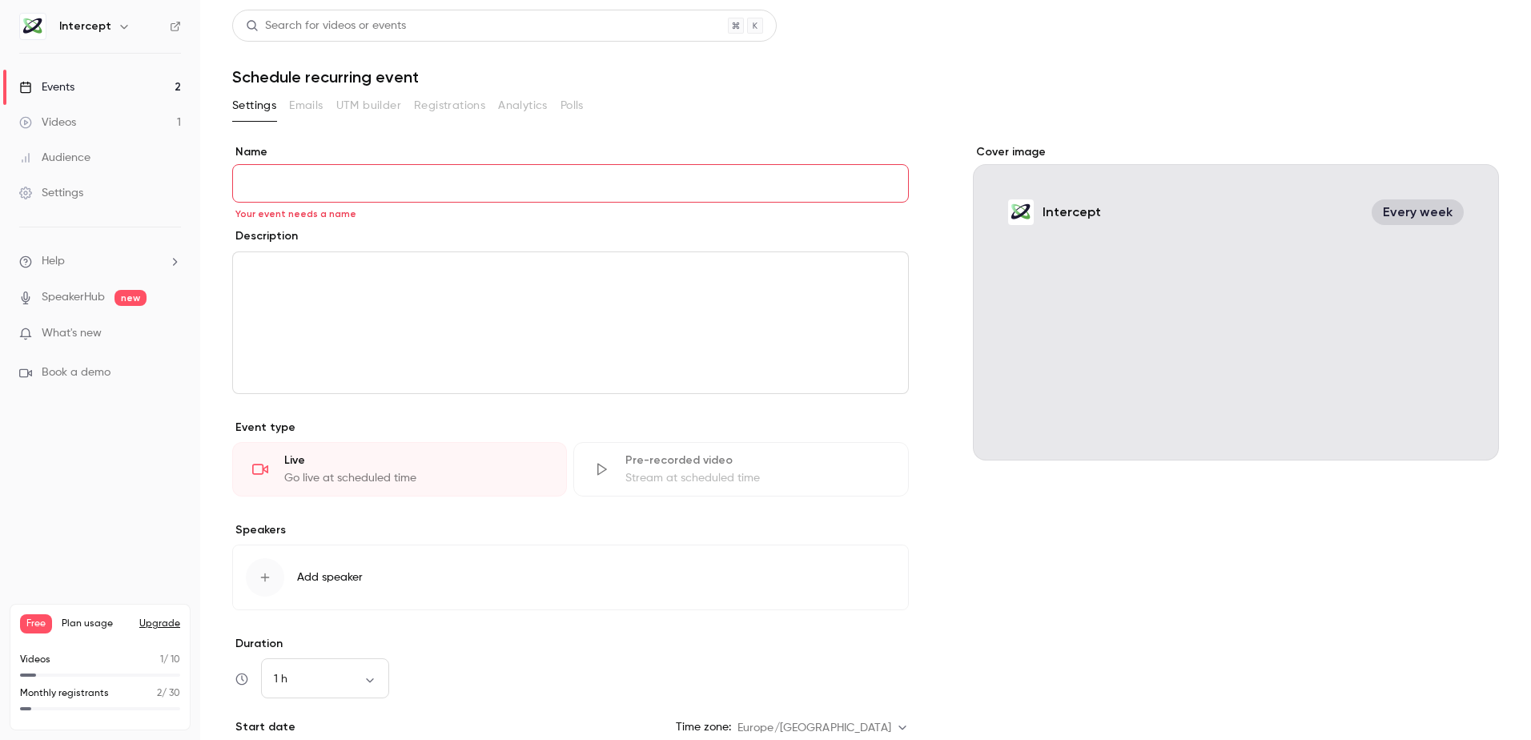
click at [50, 82] on div "Events" at bounding box center [46, 87] width 55 height 16
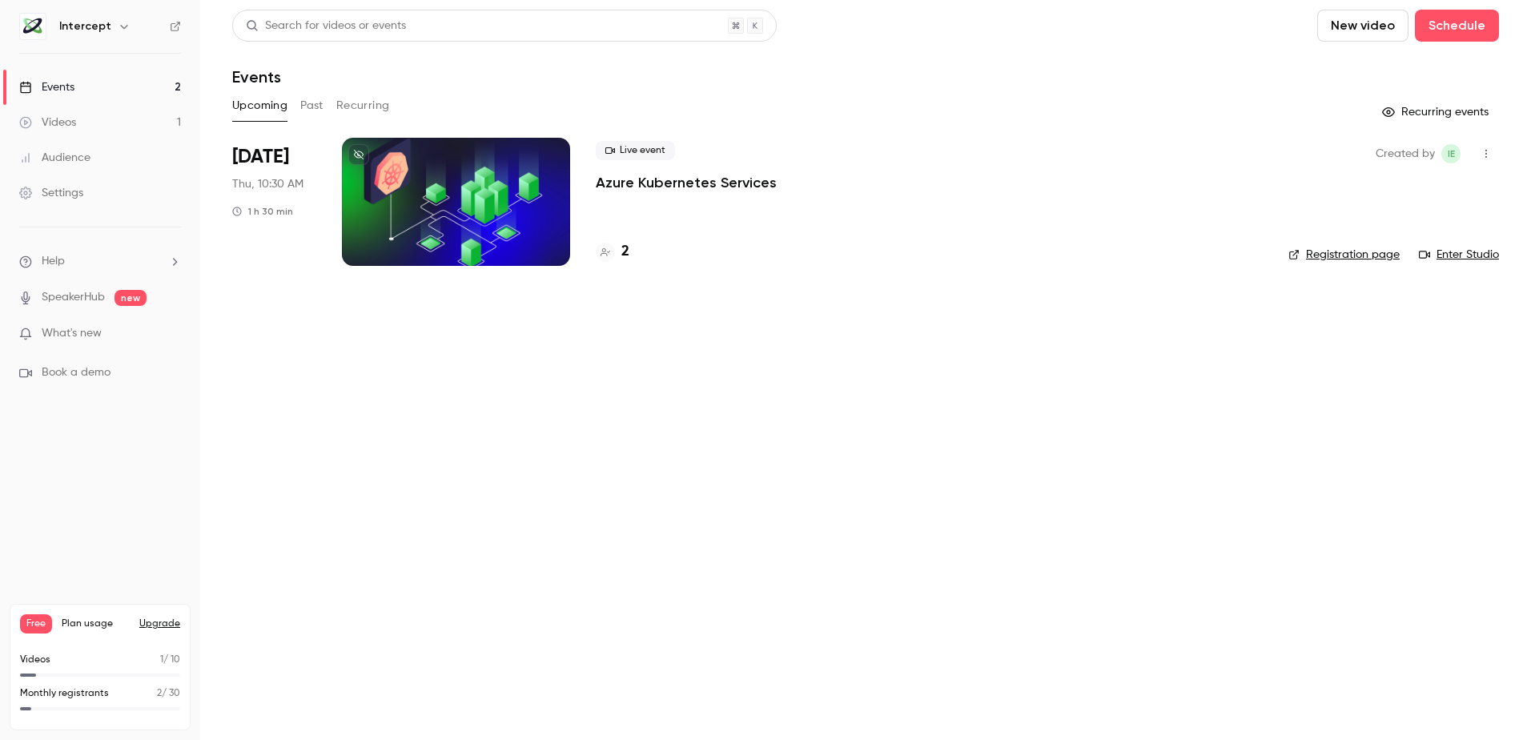
click at [53, 156] on div "Audience" at bounding box center [54, 158] width 71 height 16
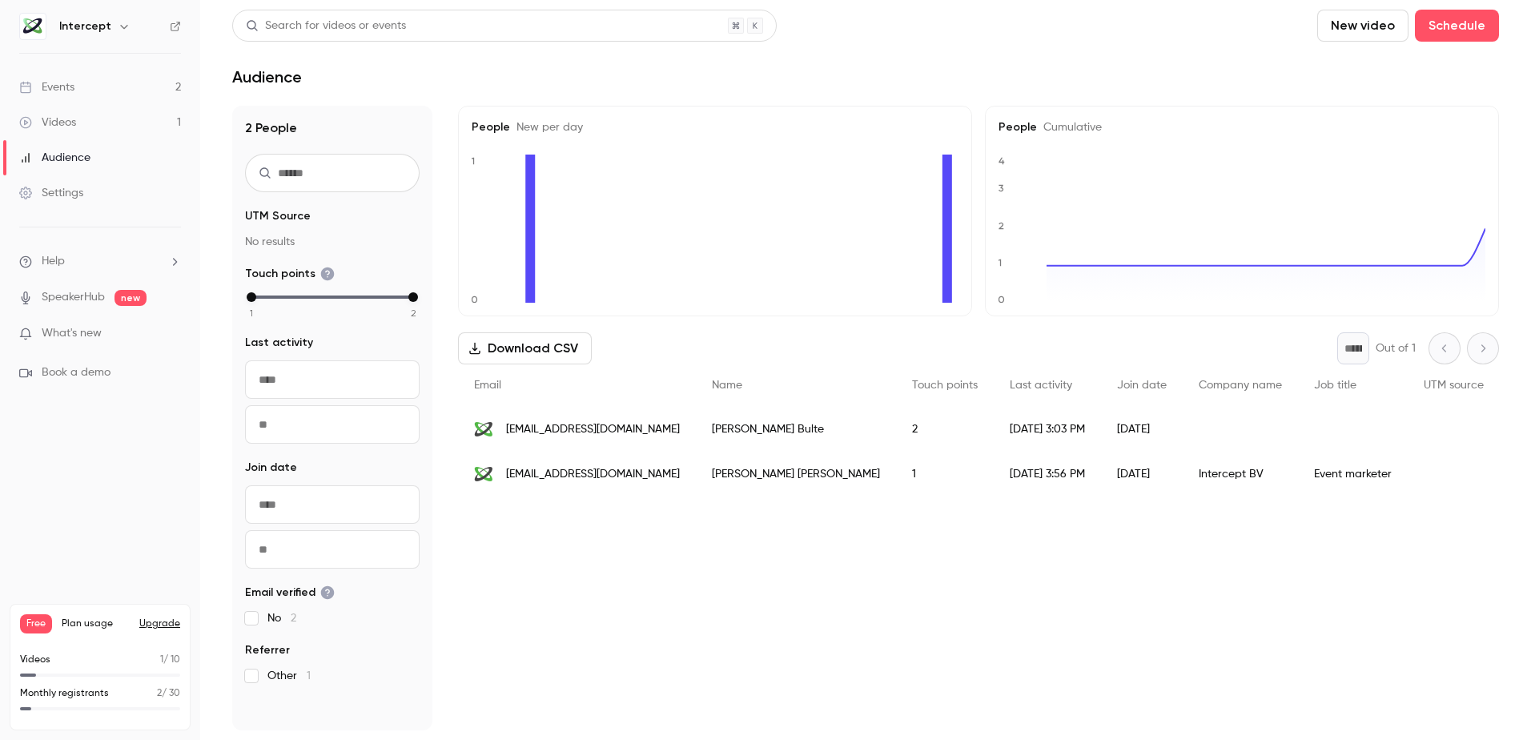
click at [64, 295] on link "SpeakerHub" at bounding box center [73, 297] width 63 height 17
click at [64, 82] on div "Events" at bounding box center [46, 87] width 55 height 16
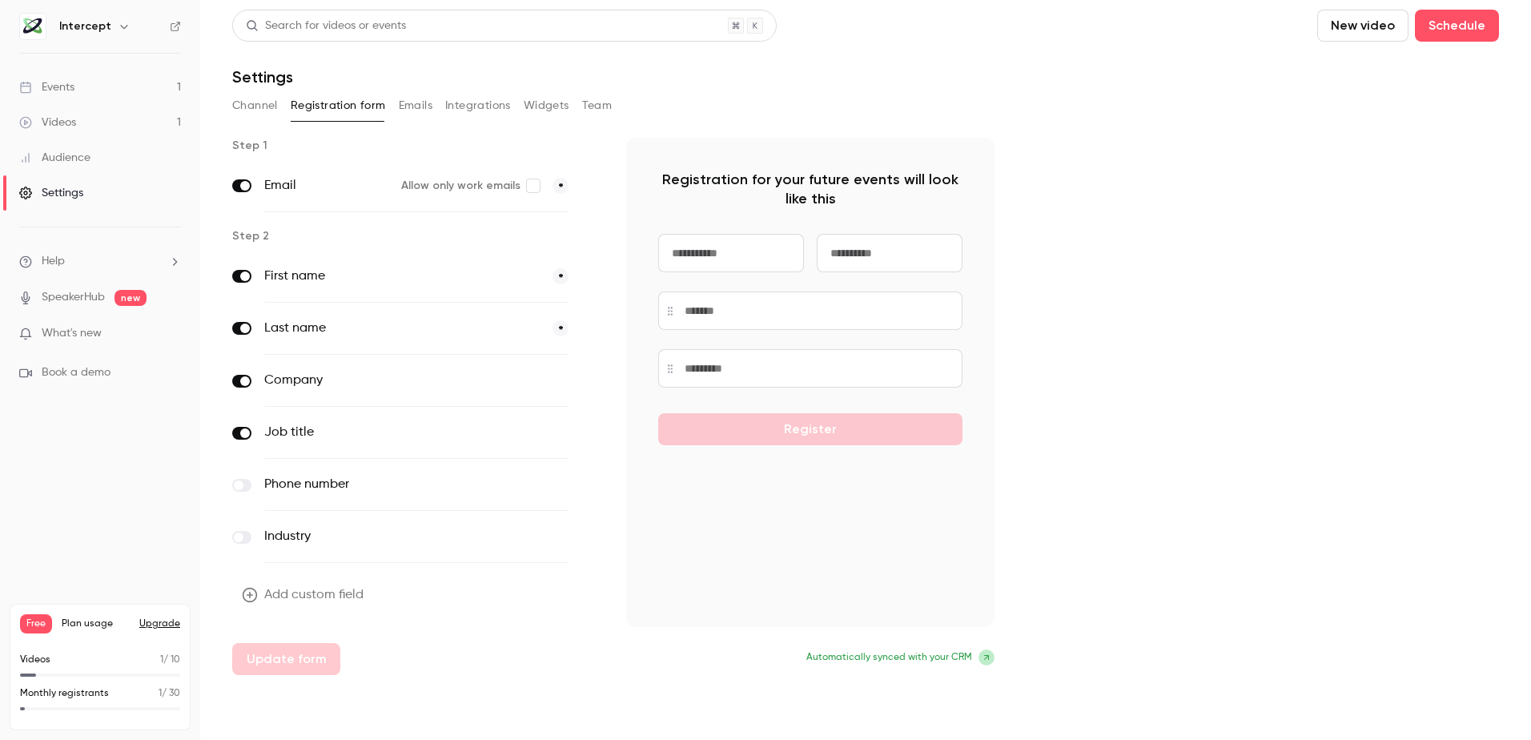
click at [257, 106] on button "Channel" at bounding box center [255, 106] width 46 height 26
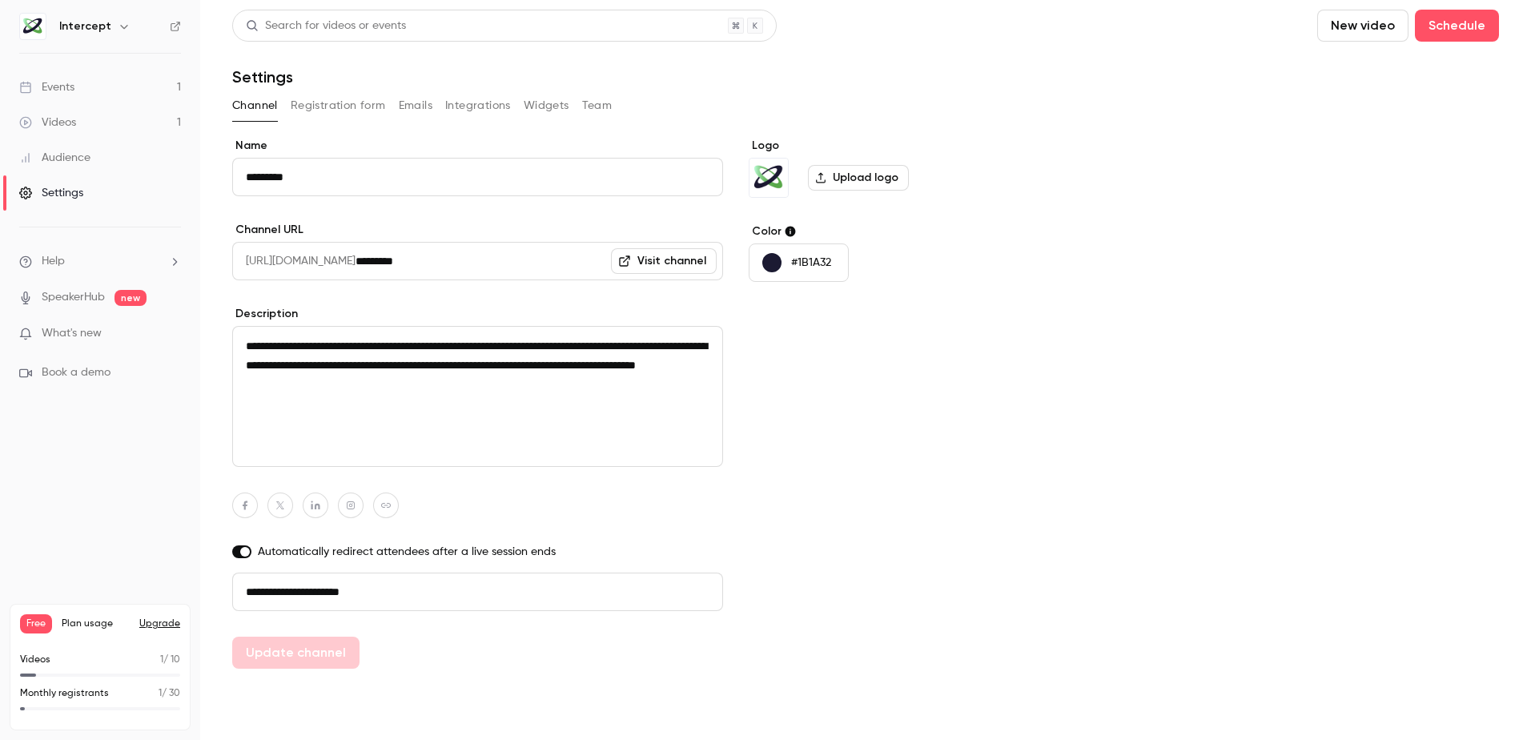
click at [331, 110] on button "Registration form" at bounding box center [338, 106] width 95 height 26
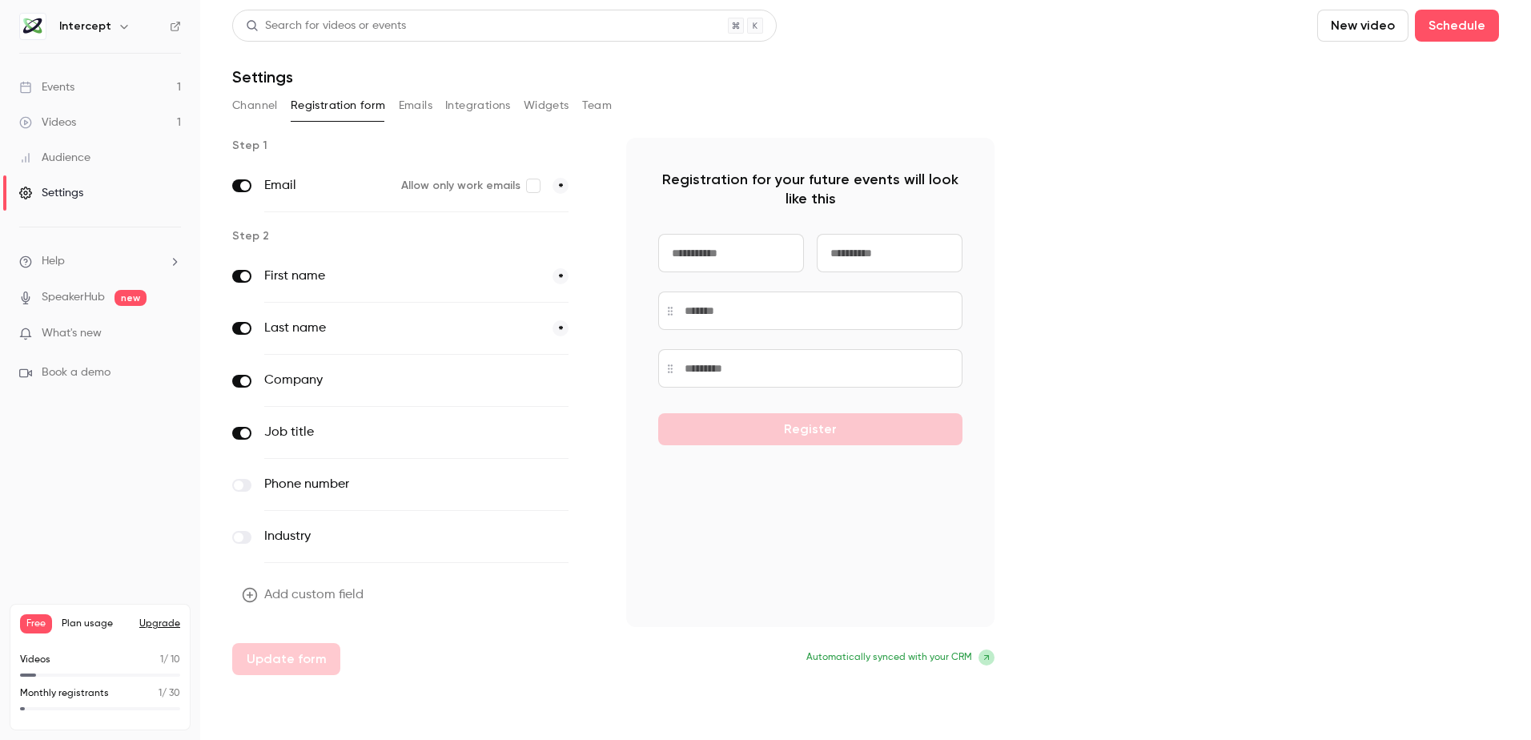
click at [525, 183] on label "Allow only work emails" at bounding box center [470, 186] width 138 height 16
click at [276, 663] on button "Update form" at bounding box center [286, 659] width 108 height 32
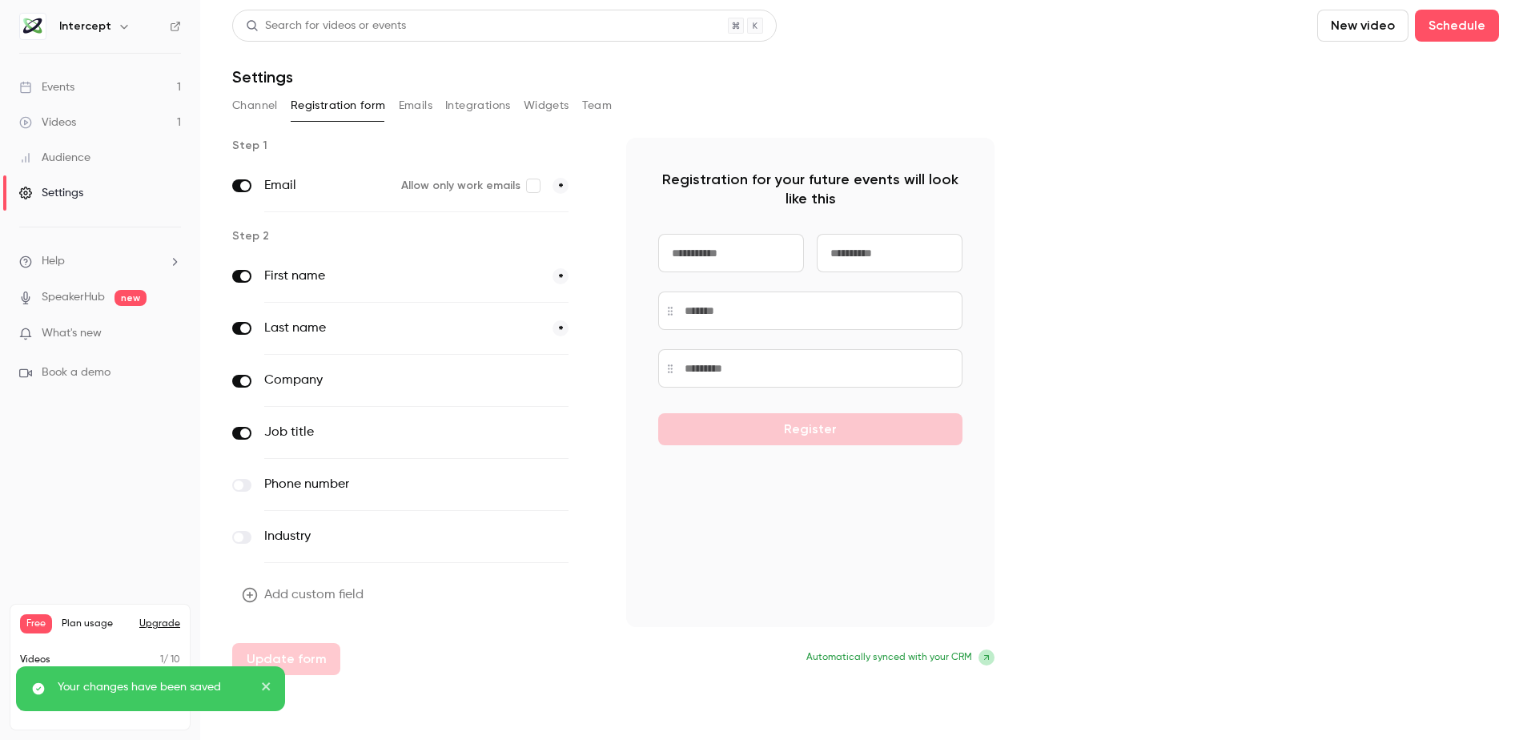
click at [411, 102] on button "Emails" at bounding box center [416, 106] width 34 height 26
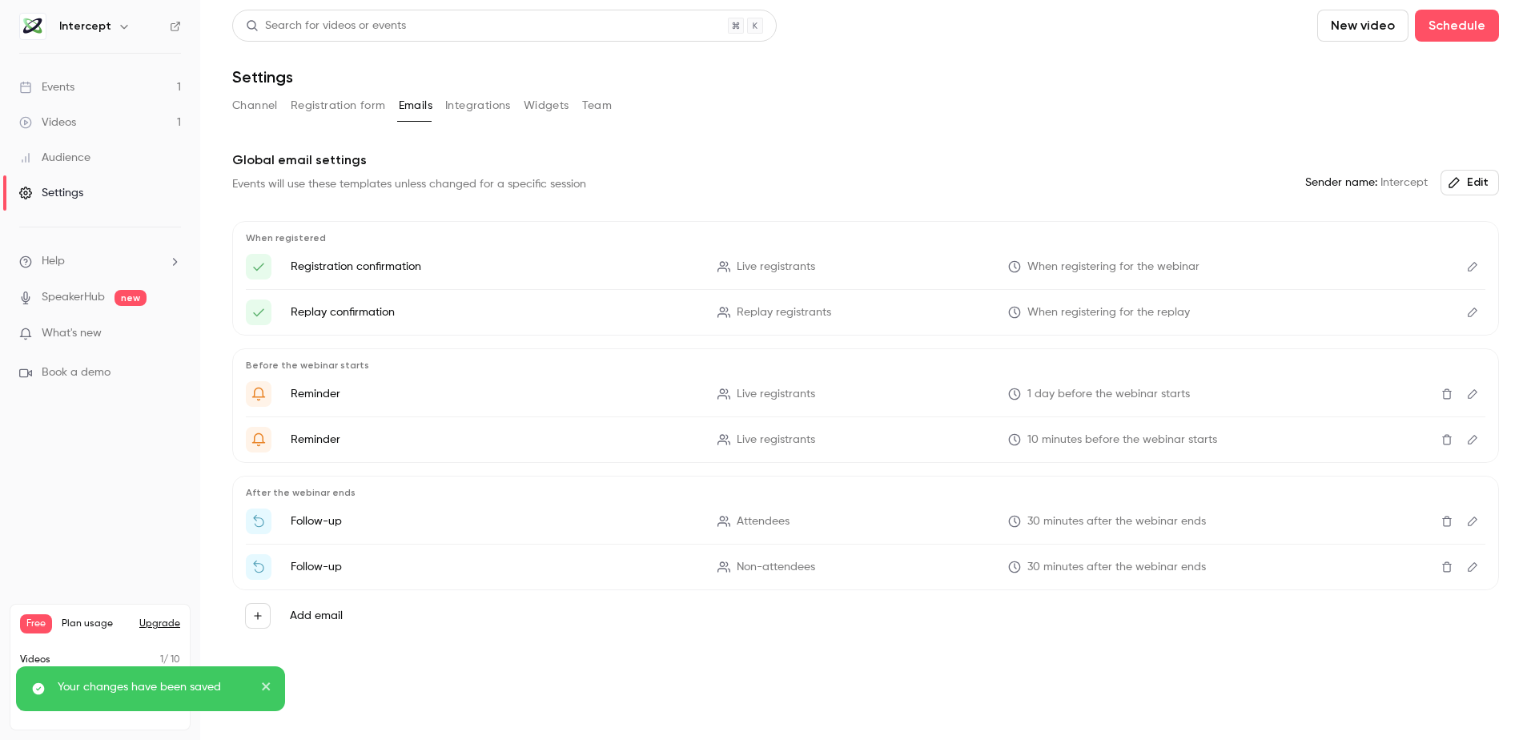
click at [482, 106] on button "Integrations" at bounding box center [478, 106] width 66 height 26
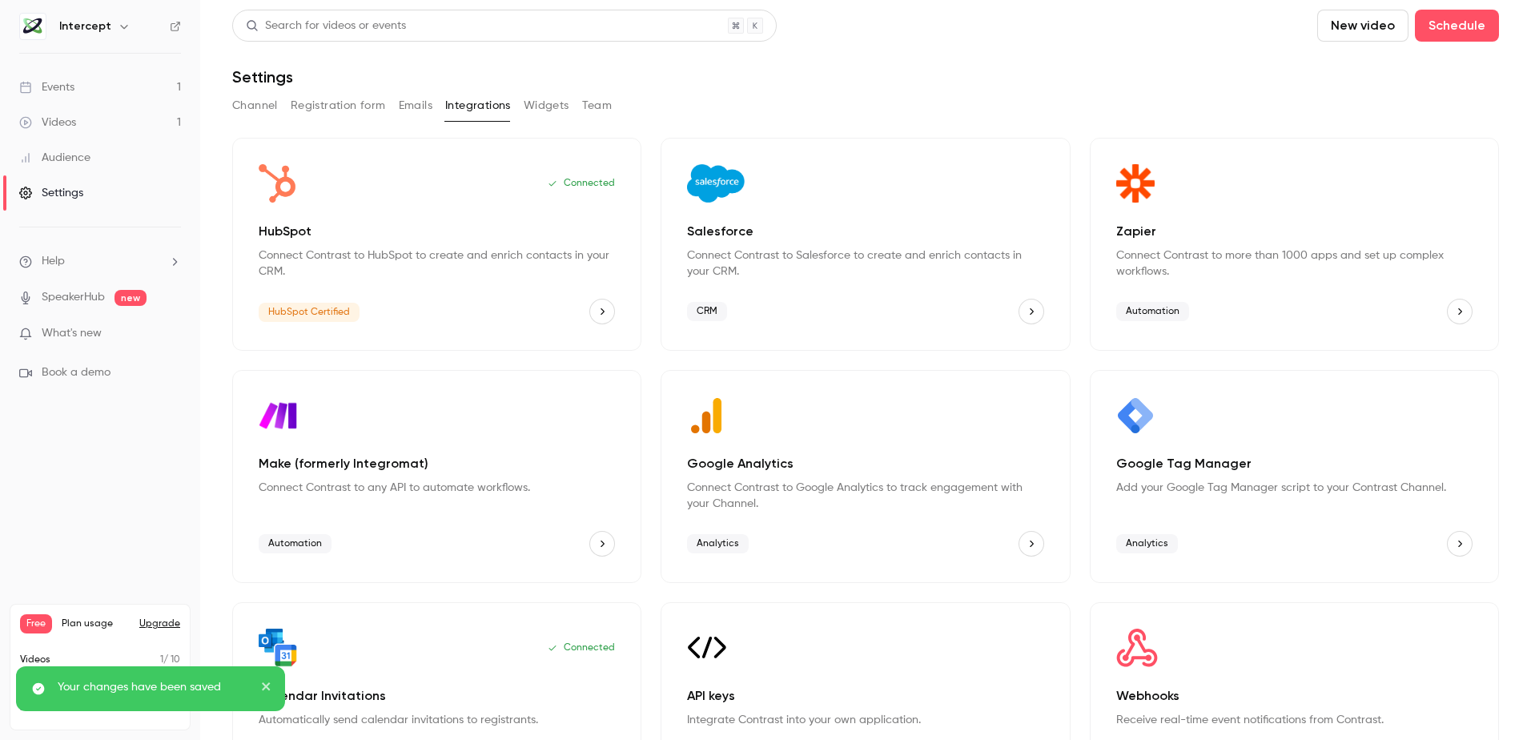
click at [546, 105] on button "Widgets" at bounding box center [547, 106] width 46 height 26
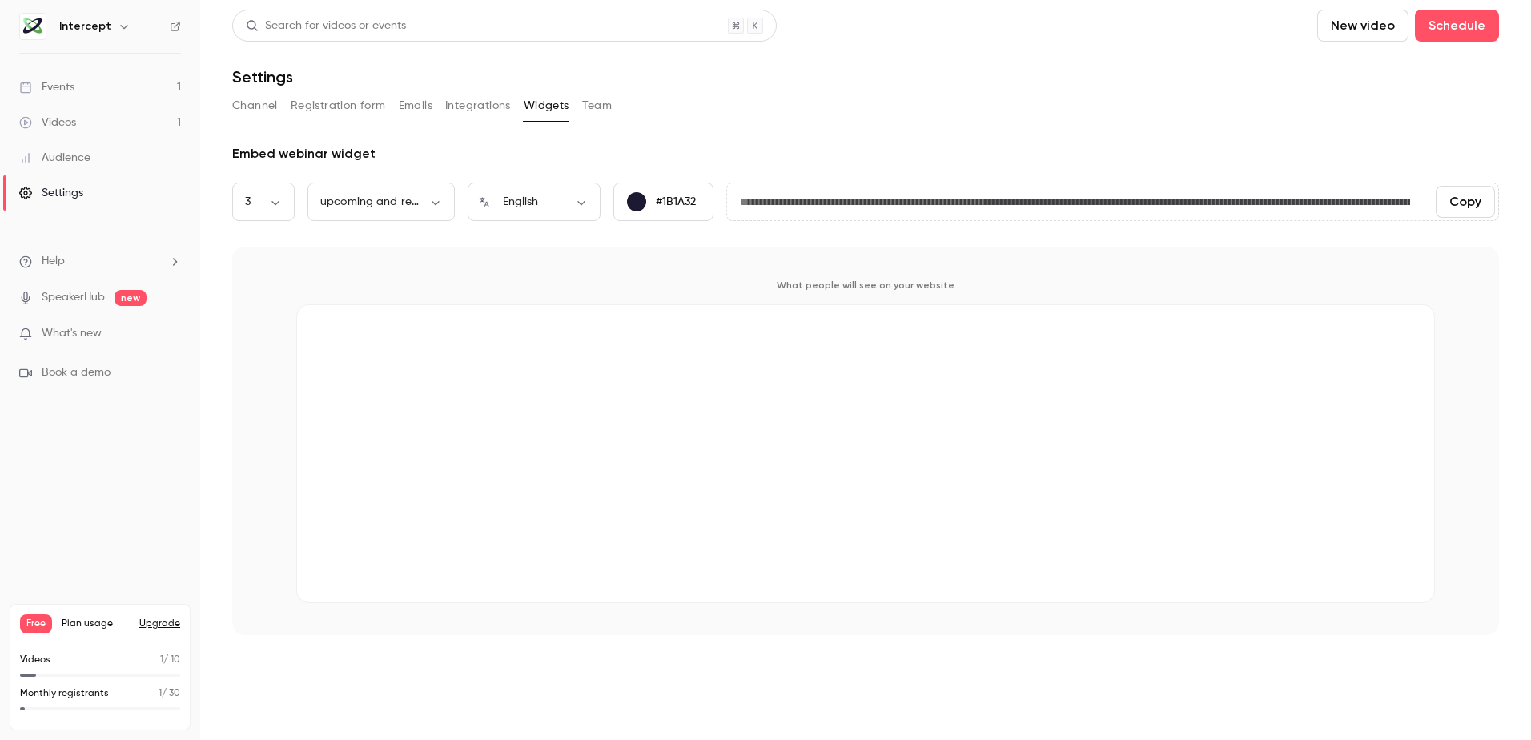
click at [593, 105] on button "Team" at bounding box center [597, 106] width 30 height 26
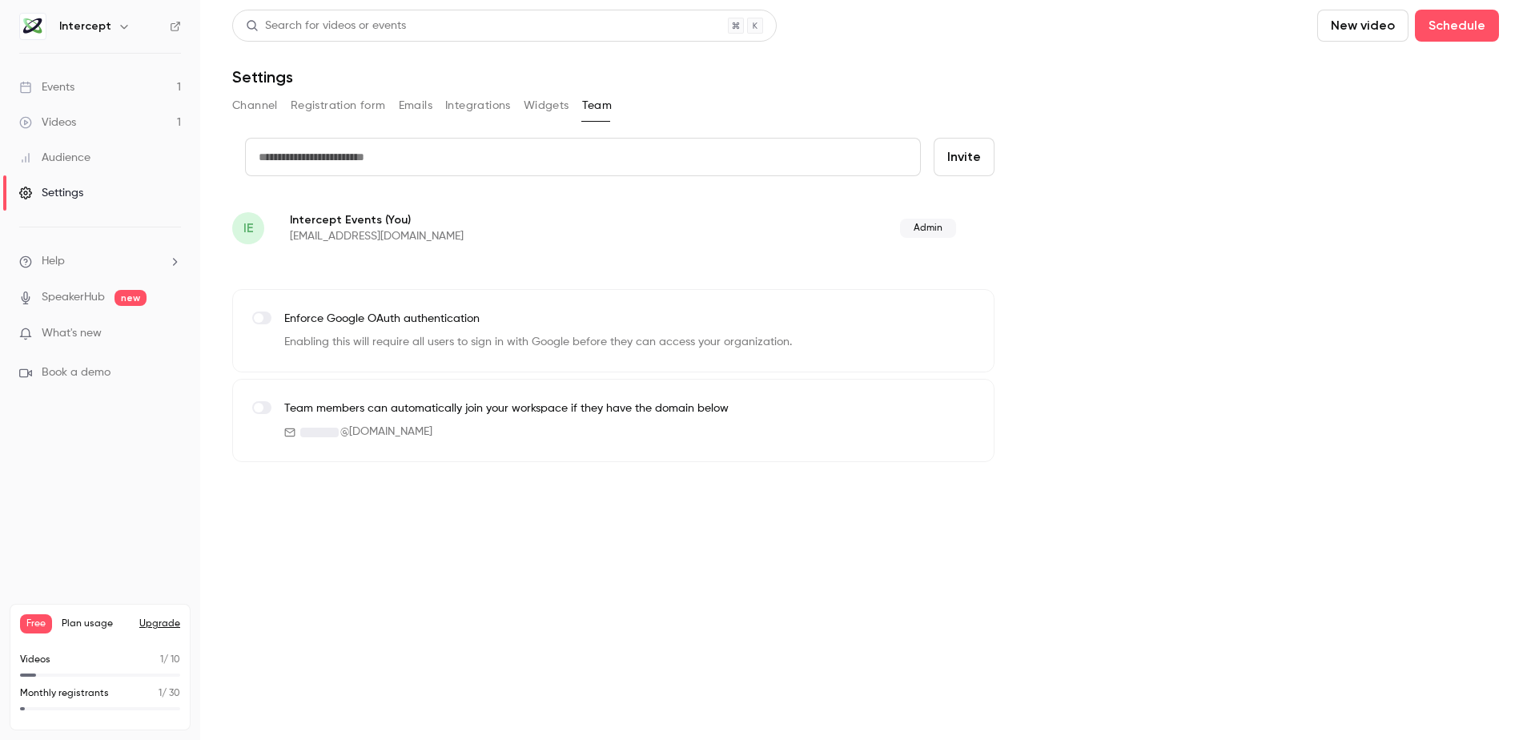
click at [252, 102] on button "Channel" at bounding box center [255, 106] width 46 height 26
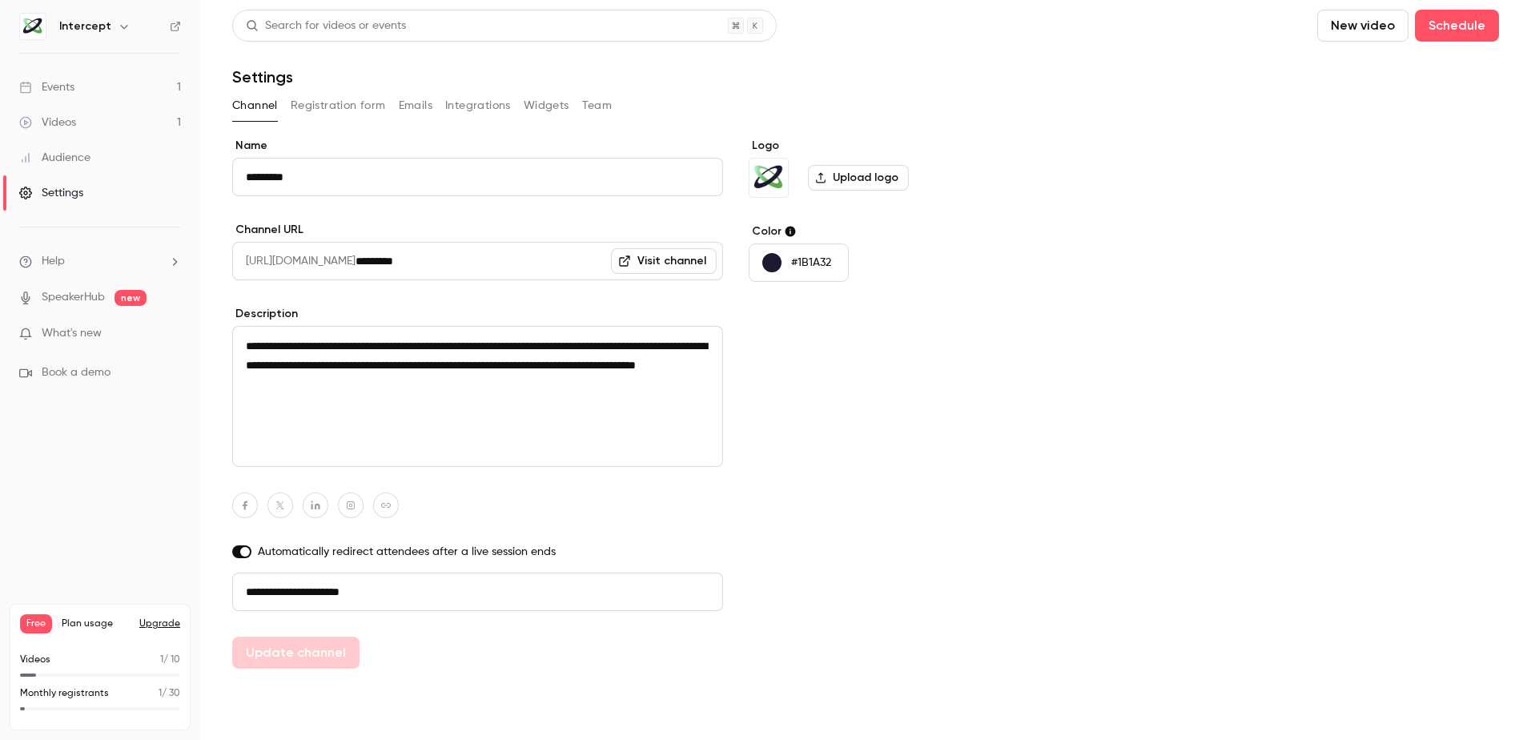
click at [52, 122] on div "Videos" at bounding box center [47, 122] width 57 height 16
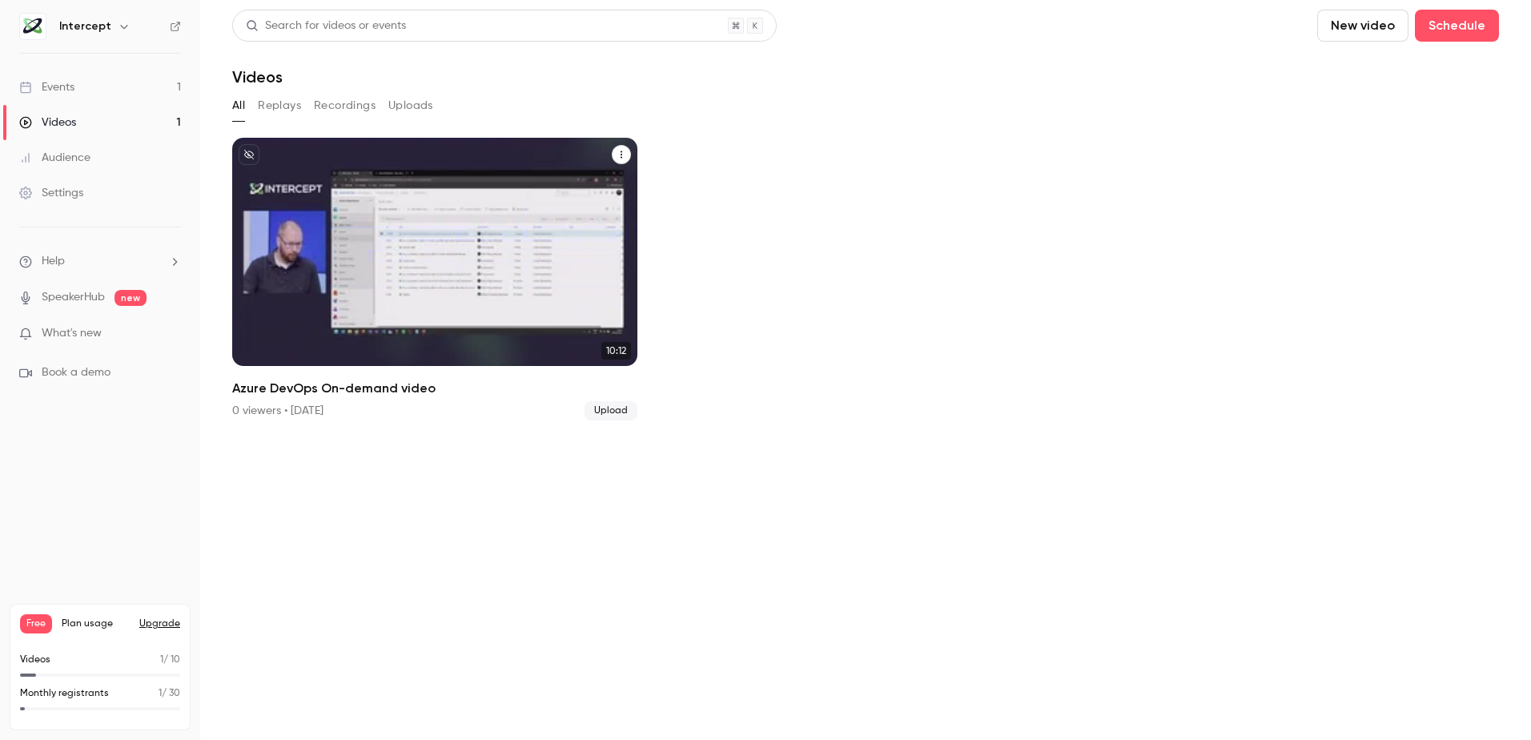
click at [280, 267] on p "Azure DevOps On-demand video" at bounding box center [434, 302] width 351 height 74
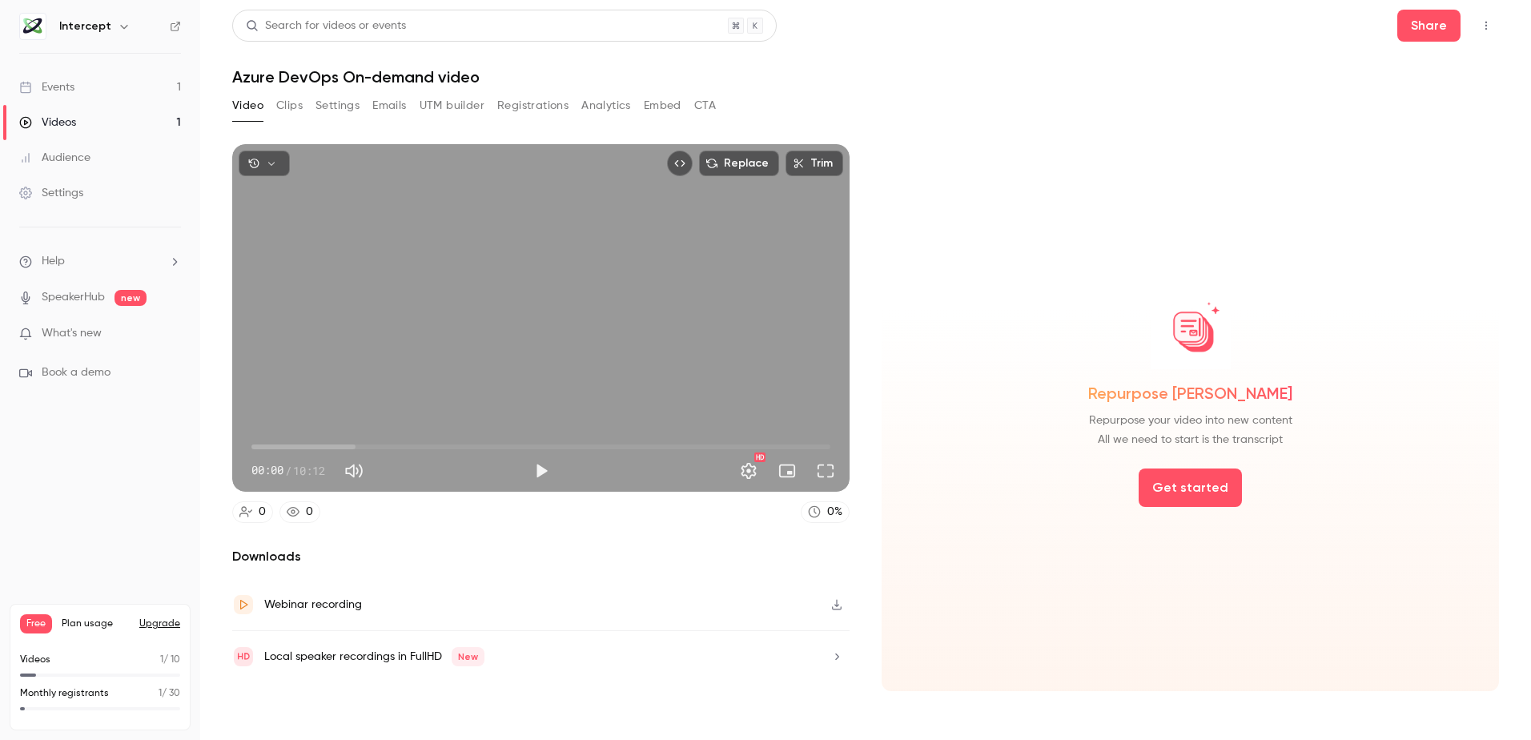
click at [288, 110] on button "Clips" at bounding box center [289, 106] width 26 height 26
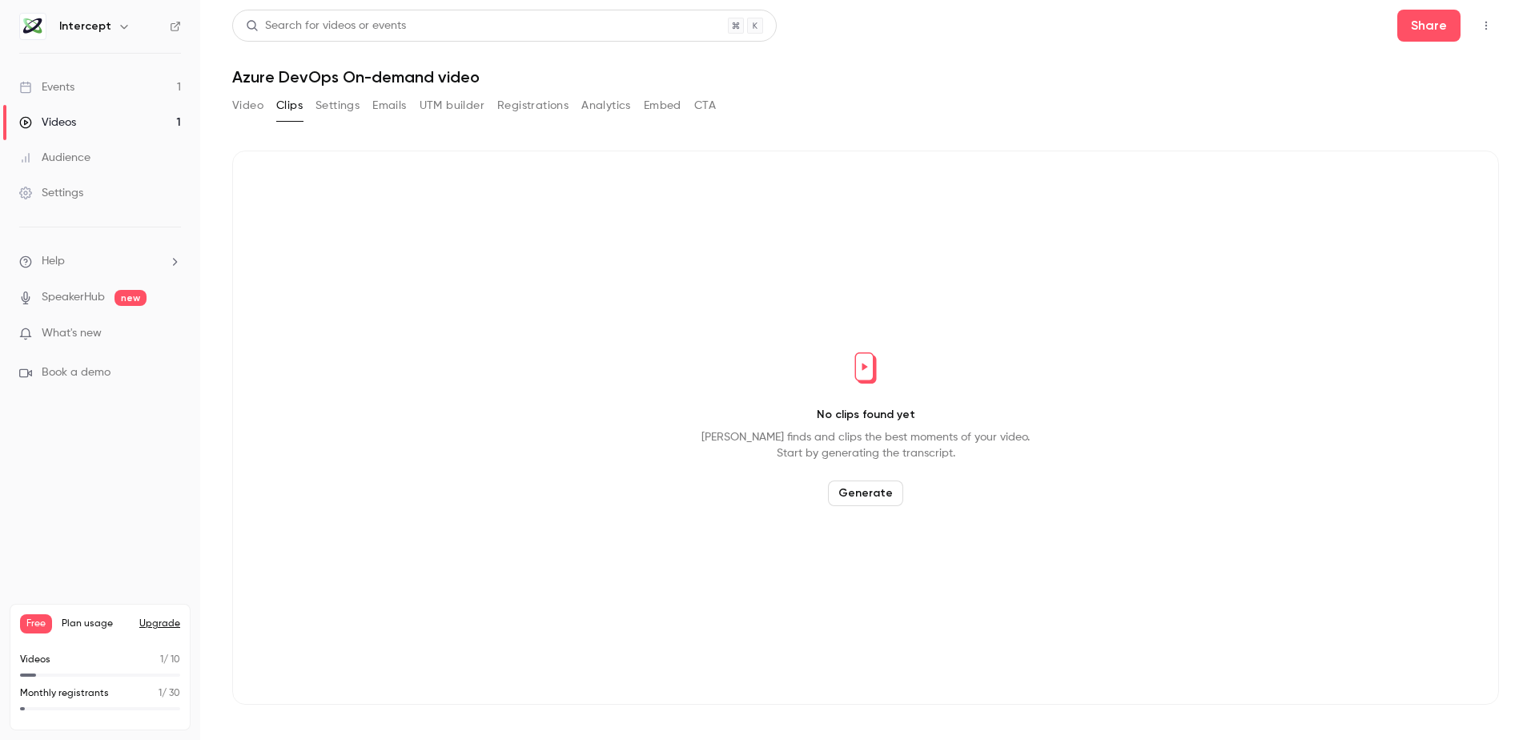
click at [341, 110] on button "Settings" at bounding box center [337, 106] width 44 height 26
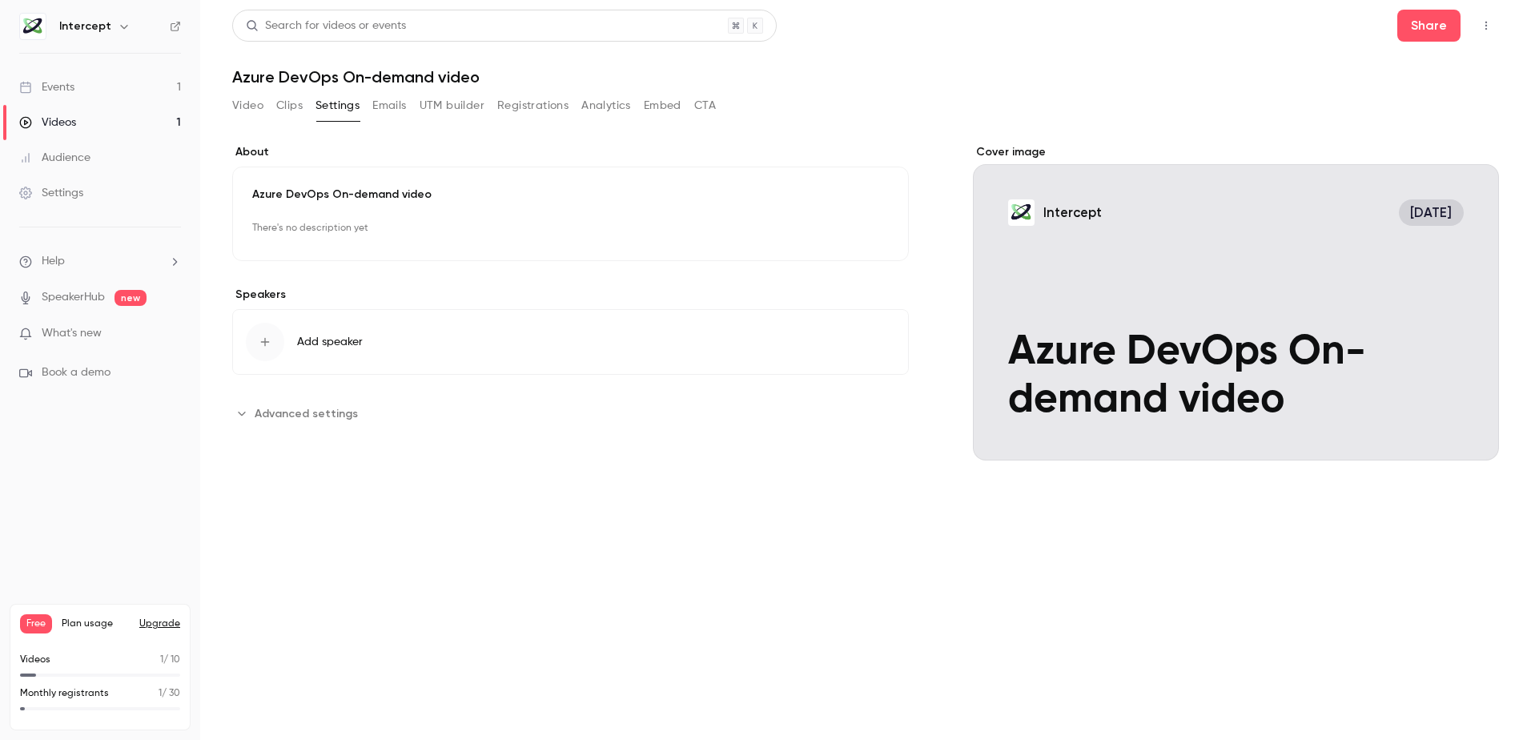
click at [240, 412] on icon "Advanced settings" at bounding box center [241, 413] width 13 height 13
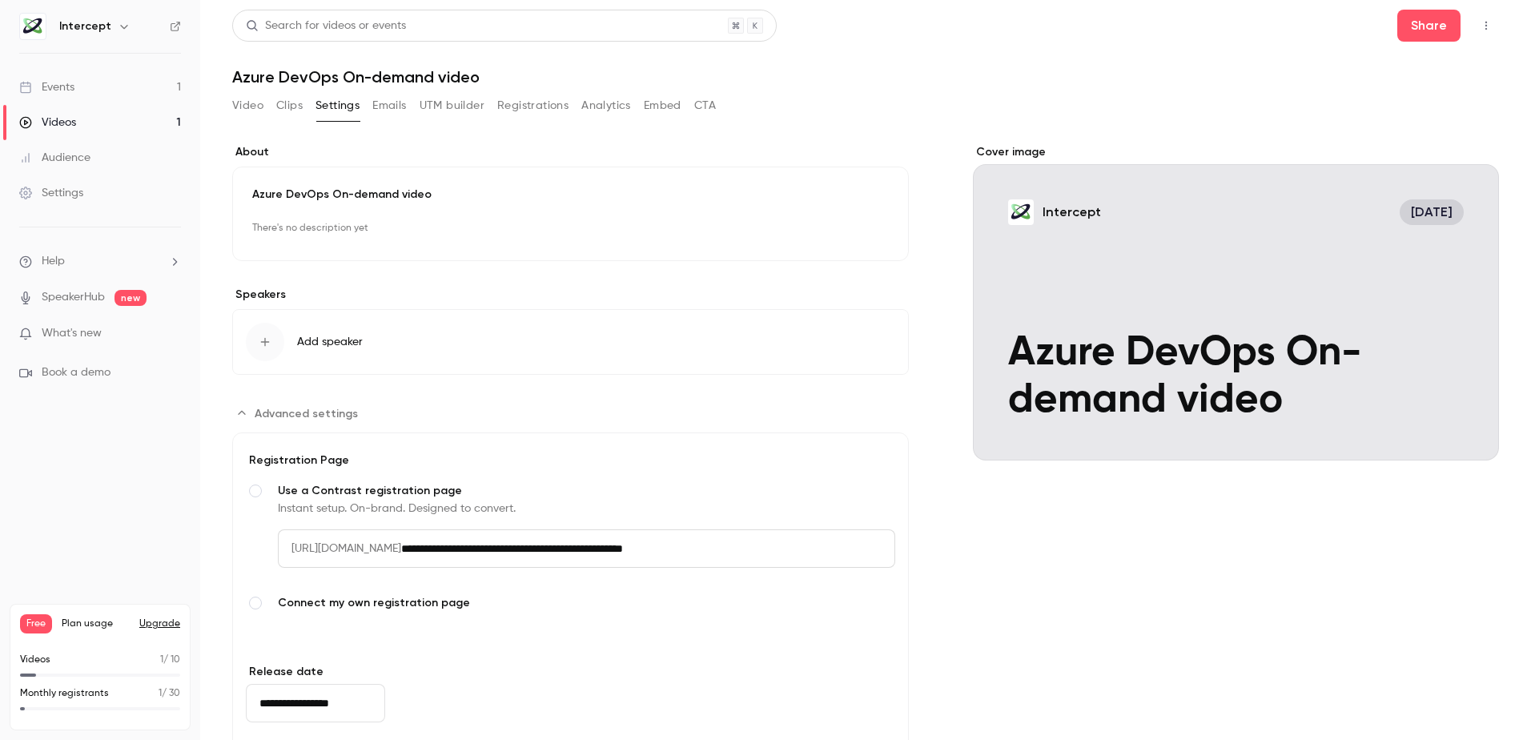
click at [257, 601] on span "Advanced settings" at bounding box center [255, 602] width 13 height 13
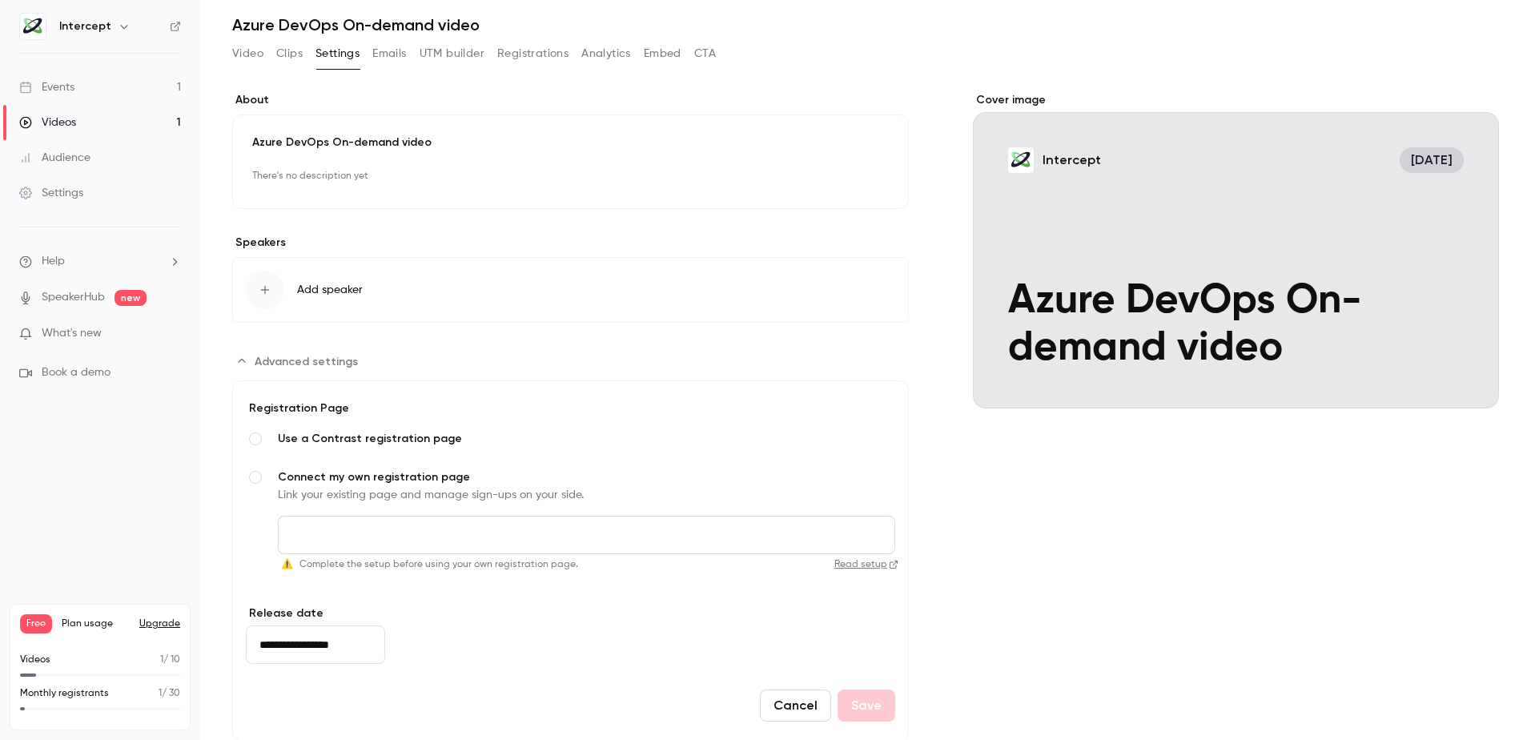
scroll to position [92, 0]
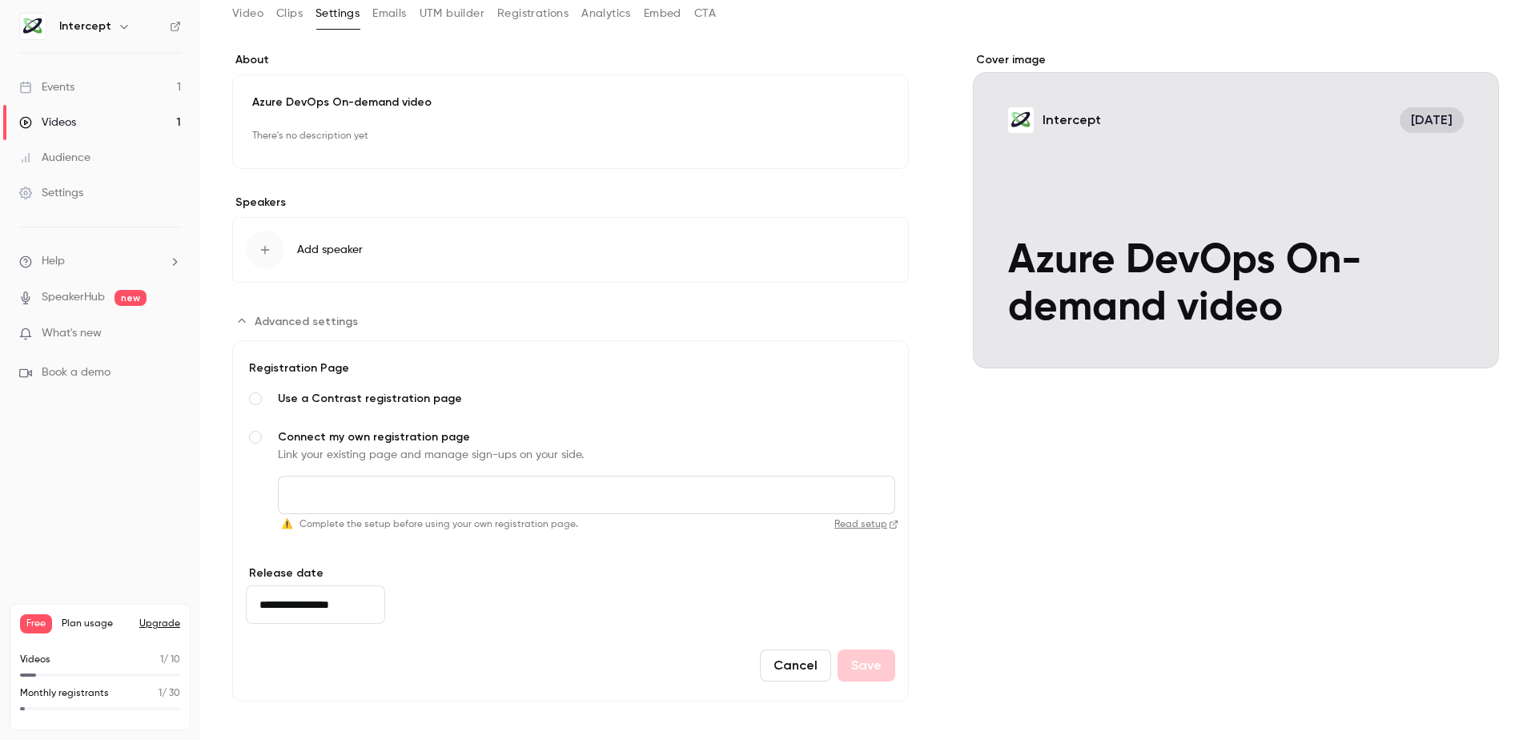
drag, startPoint x: 363, startPoint y: 604, endPoint x: 382, endPoint y: 605, distance: 19.2
click at [364, 605] on input "**********" at bounding box center [315, 604] width 139 height 38
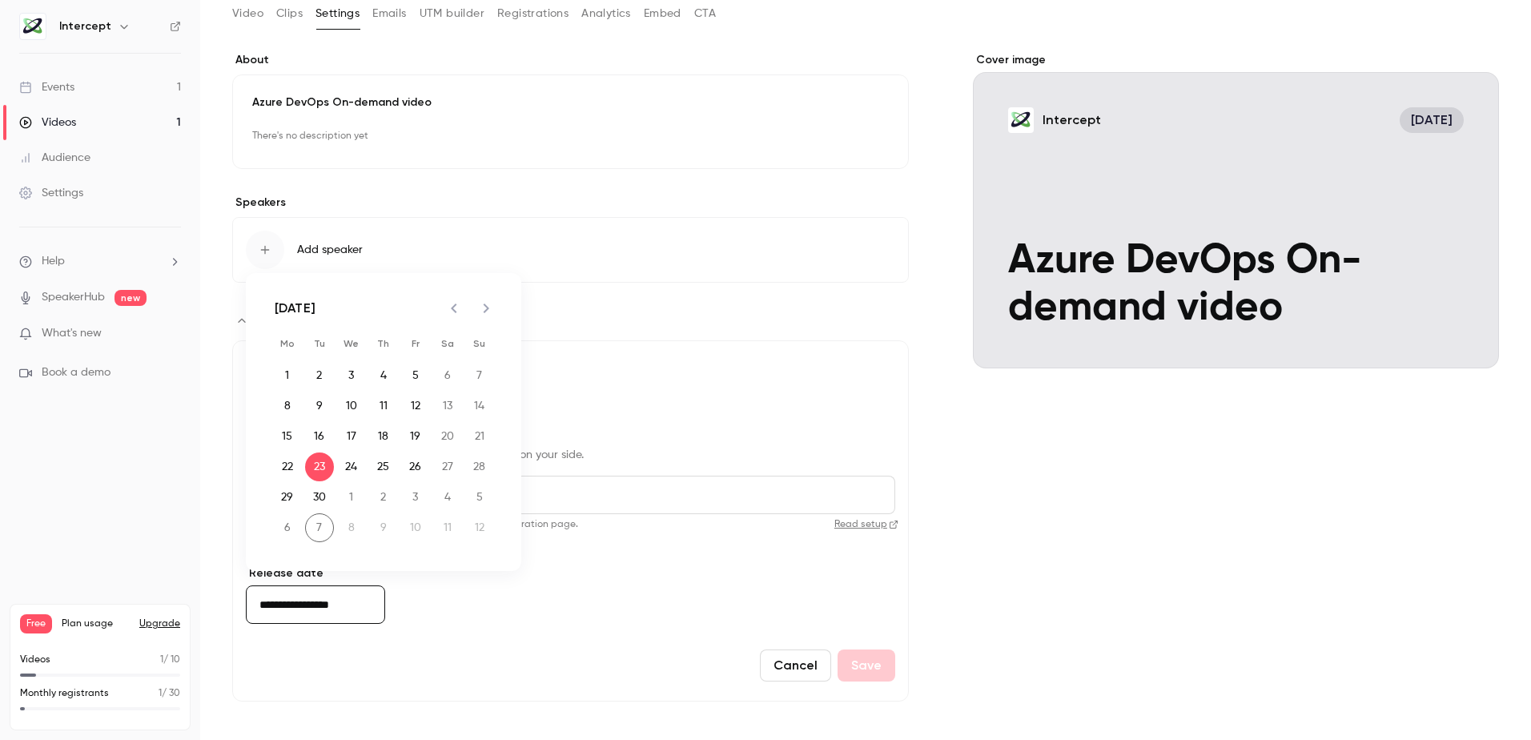
click at [630, 622] on form "**********" at bounding box center [570, 520] width 676 height 361
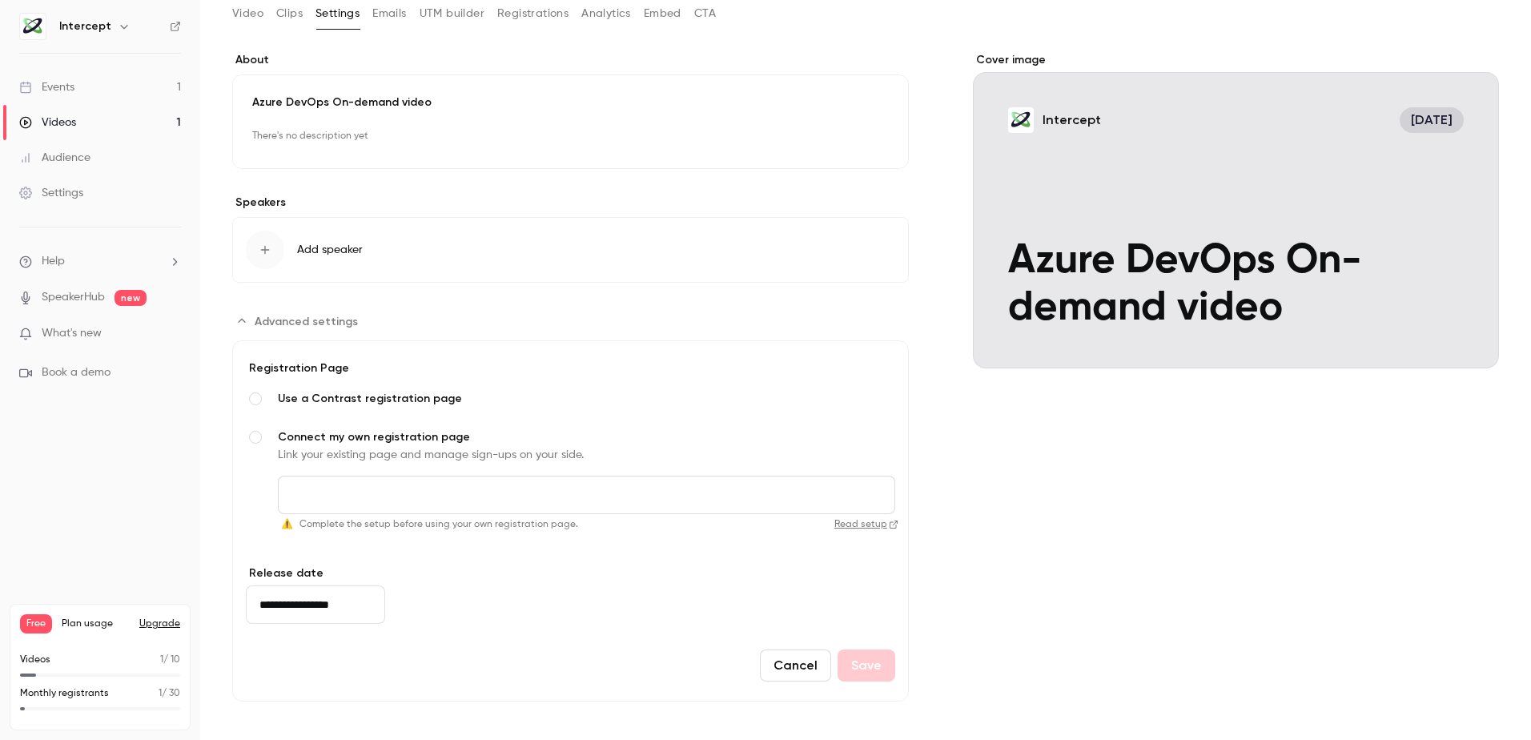
click at [247, 319] on icon "Advanced settings" at bounding box center [241, 321] width 13 height 13
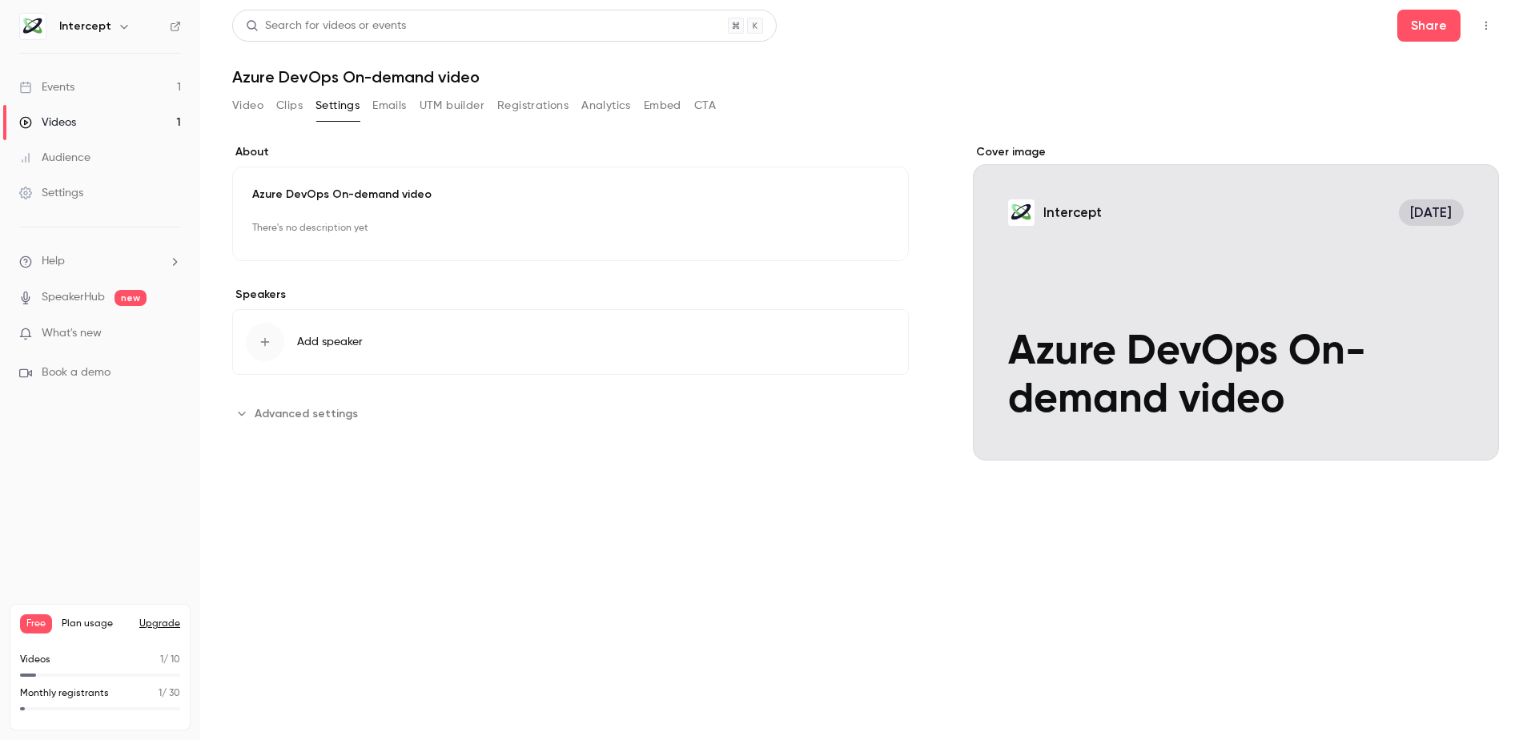
scroll to position [0, 0]
click at [388, 107] on button "Emails" at bounding box center [389, 106] width 34 height 26
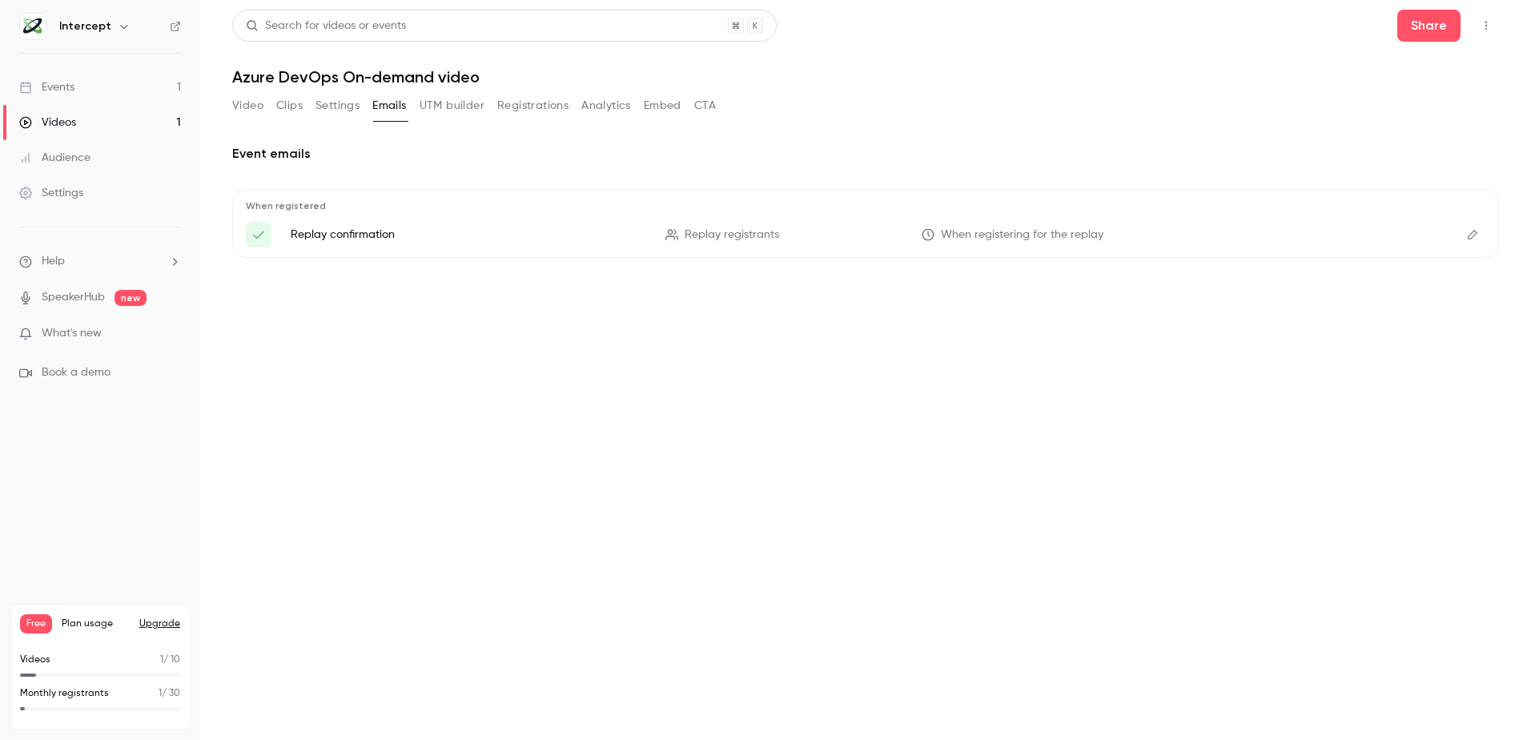
click at [449, 102] on button "UTM builder" at bounding box center [451, 106] width 65 height 26
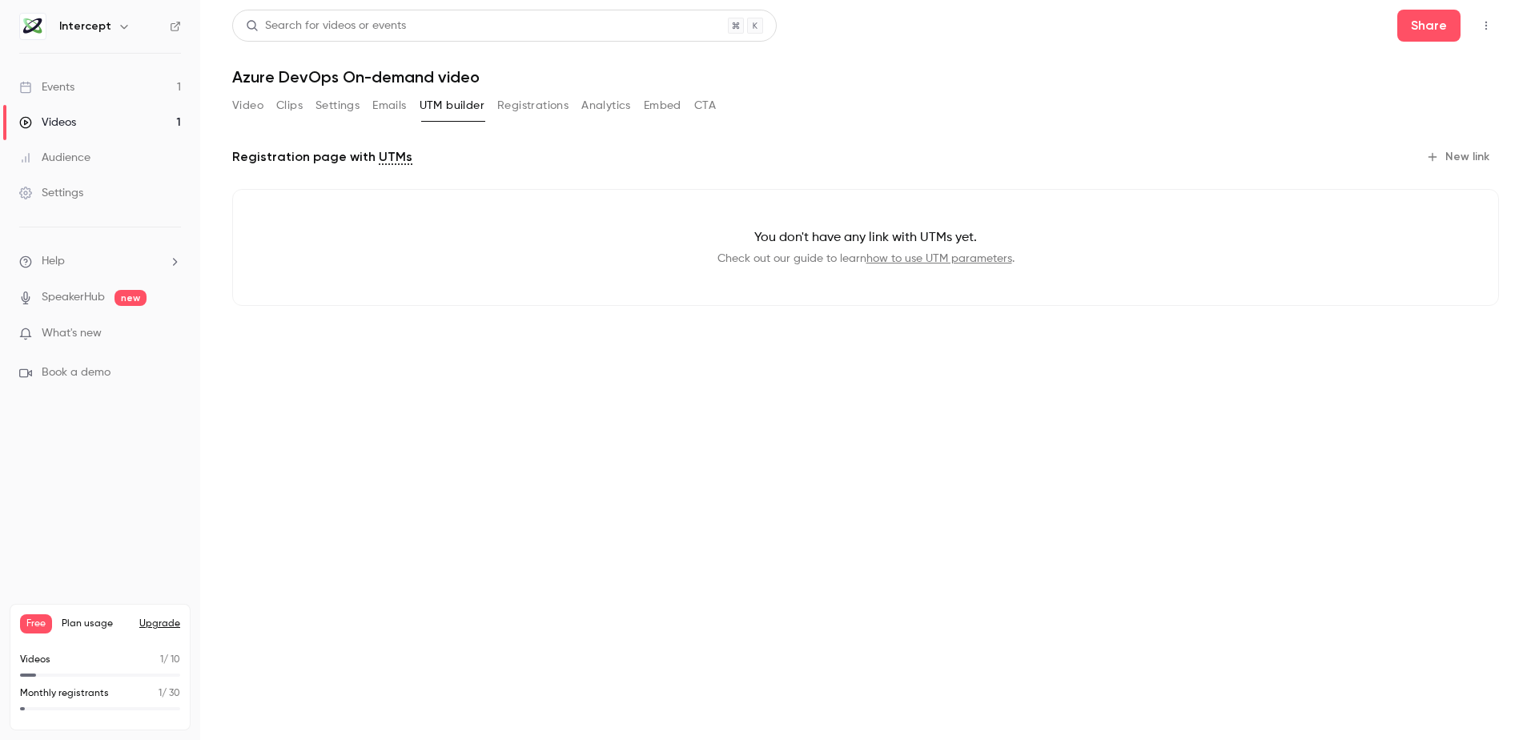
click at [528, 105] on button "Registrations" at bounding box center [532, 106] width 71 height 26
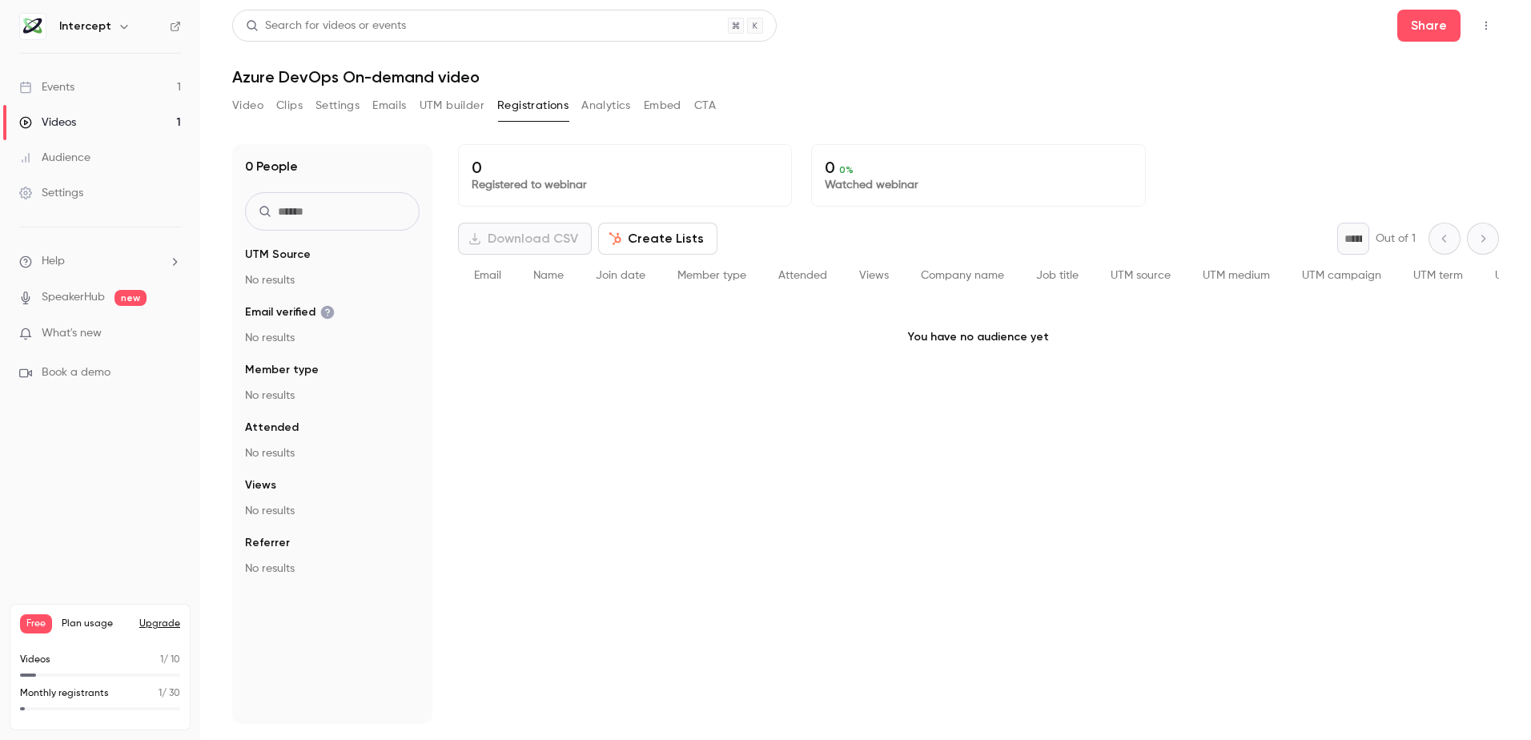
click at [599, 112] on button "Analytics" at bounding box center [606, 106] width 50 height 26
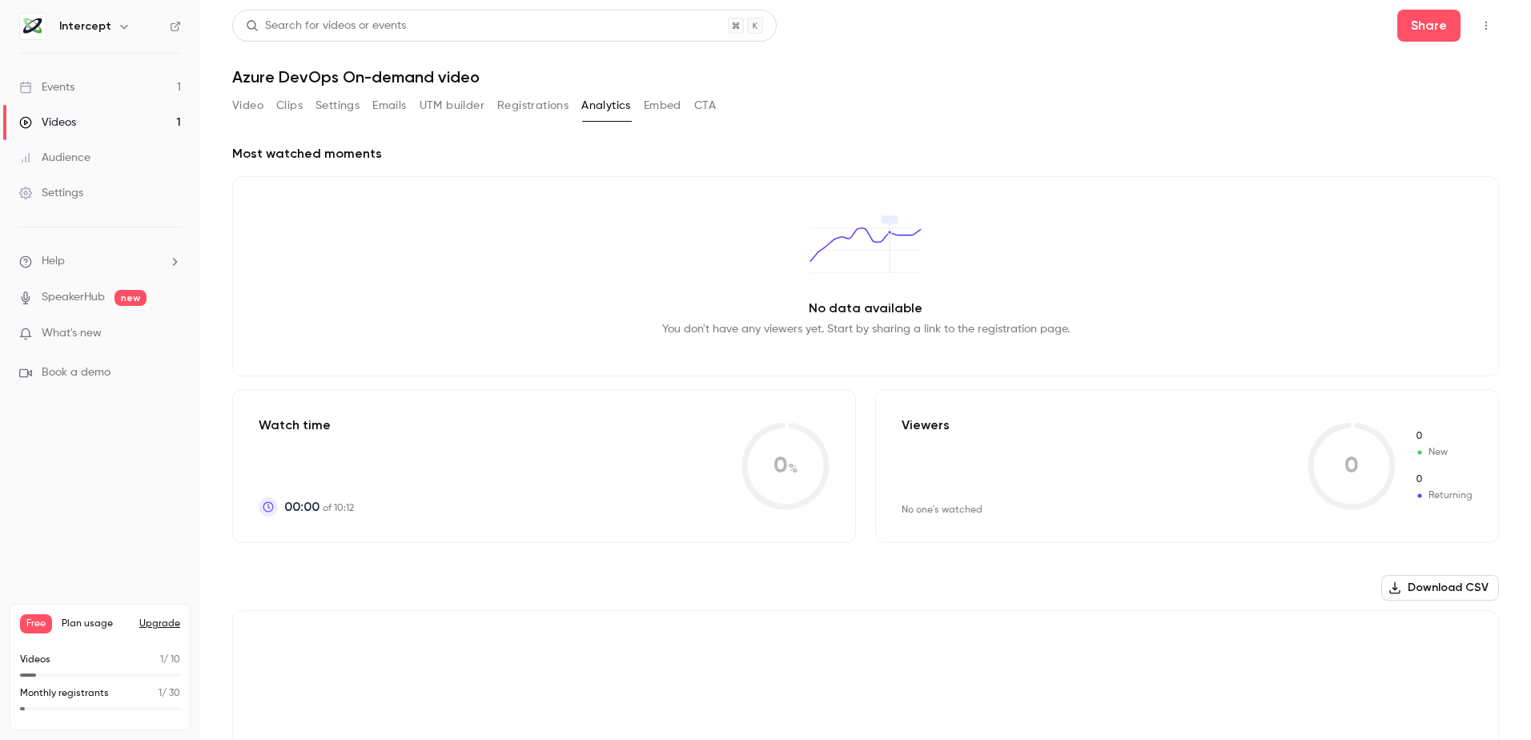
click at [665, 109] on button "Embed" at bounding box center [663, 106] width 38 height 26
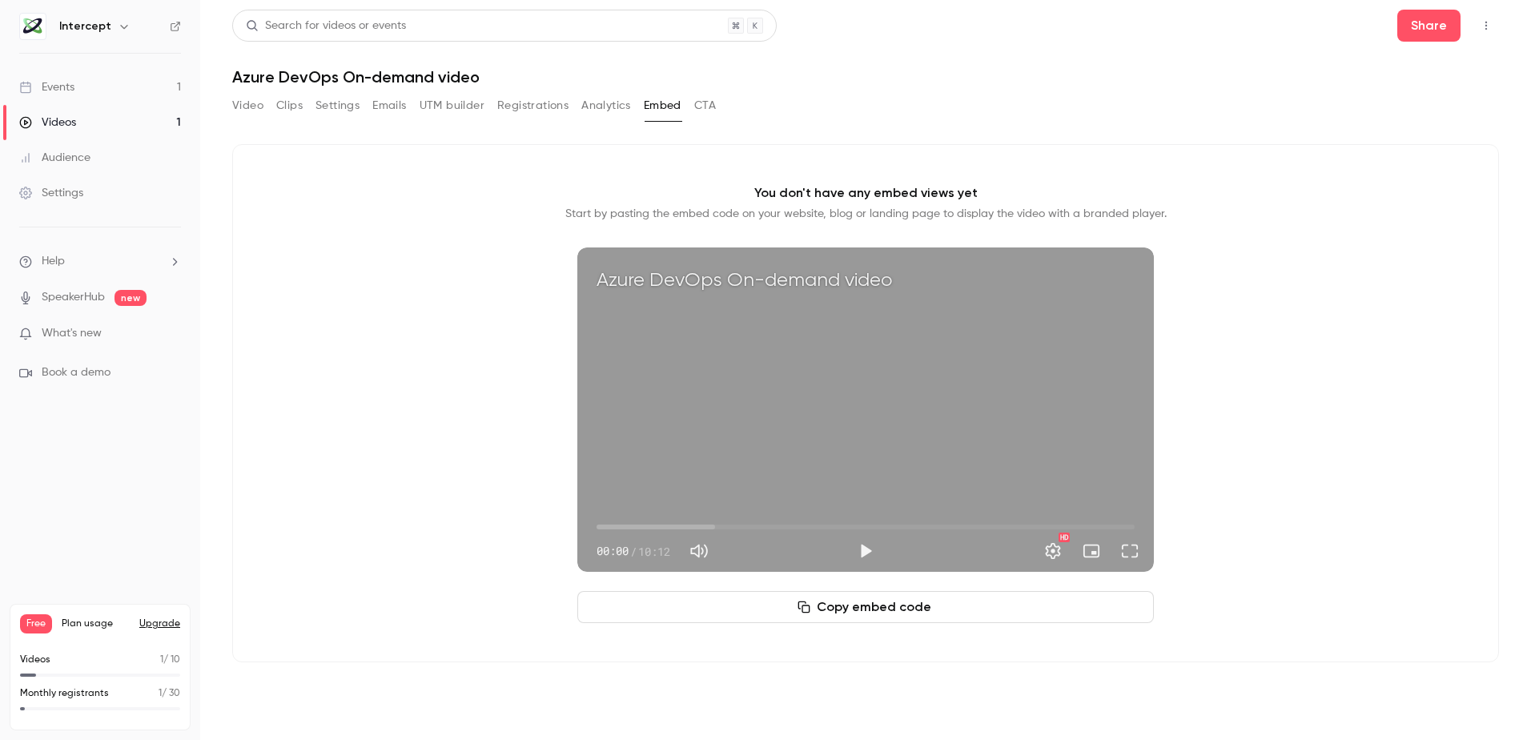
click at [74, 121] on div "Videos" at bounding box center [47, 122] width 57 height 16
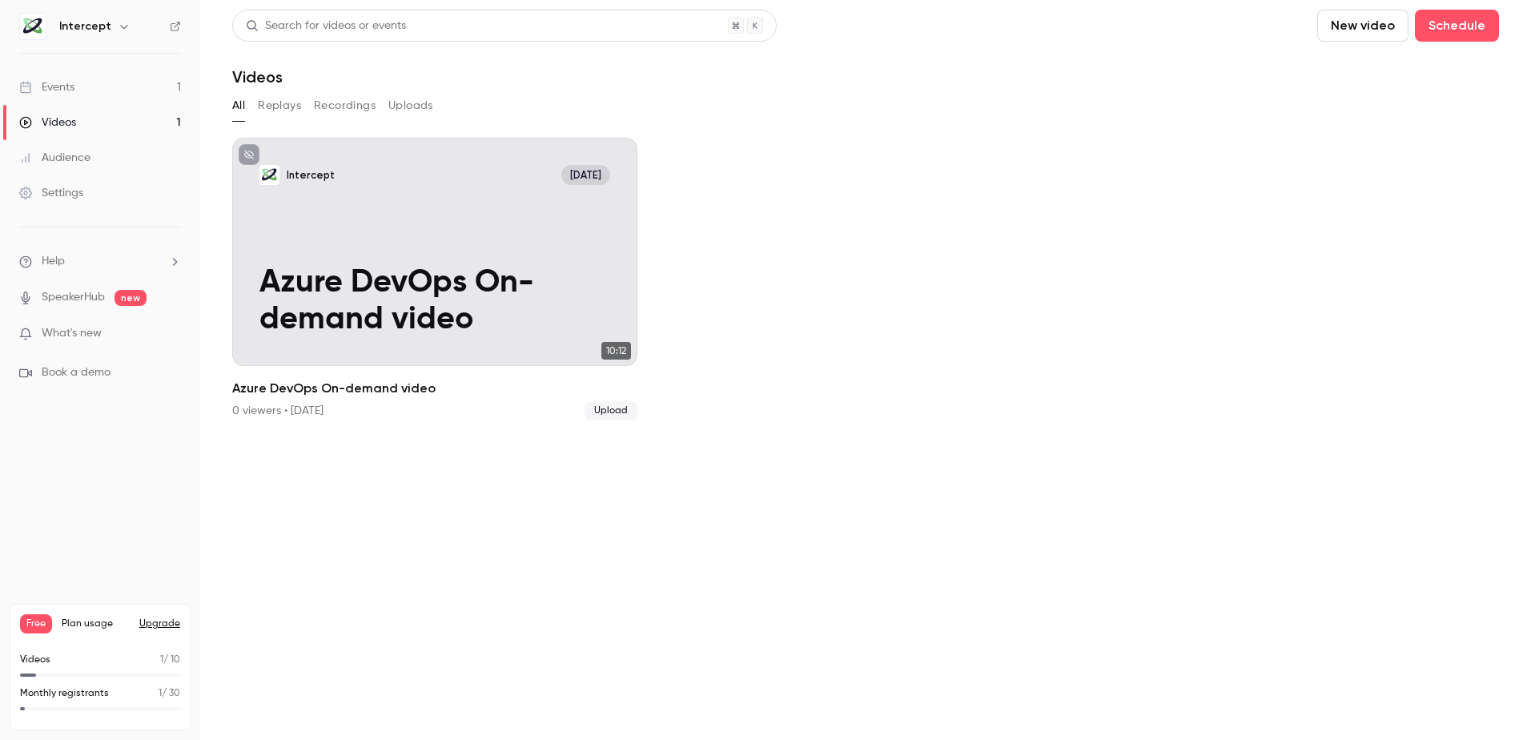
click at [1387, 22] on button "New video" at bounding box center [1362, 26] width 91 height 32
click at [1383, 110] on div "Upload" at bounding box center [1421, 111] width 122 height 16
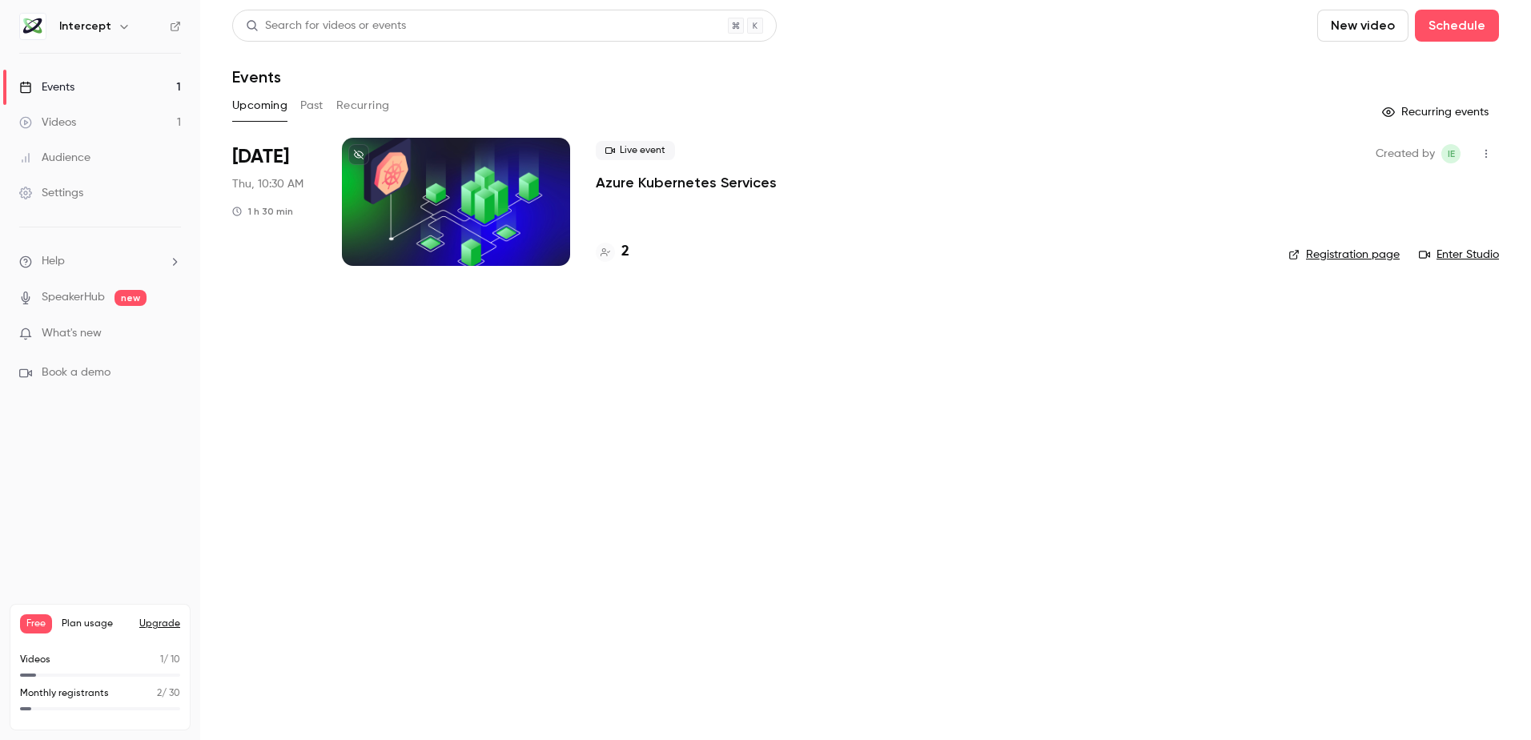
click at [261, 108] on button "Upcoming" at bounding box center [259, 106] width 55 height 26
click at [58, 126] on div "Videos" at bounding box center [47, 122] width 57 height 16
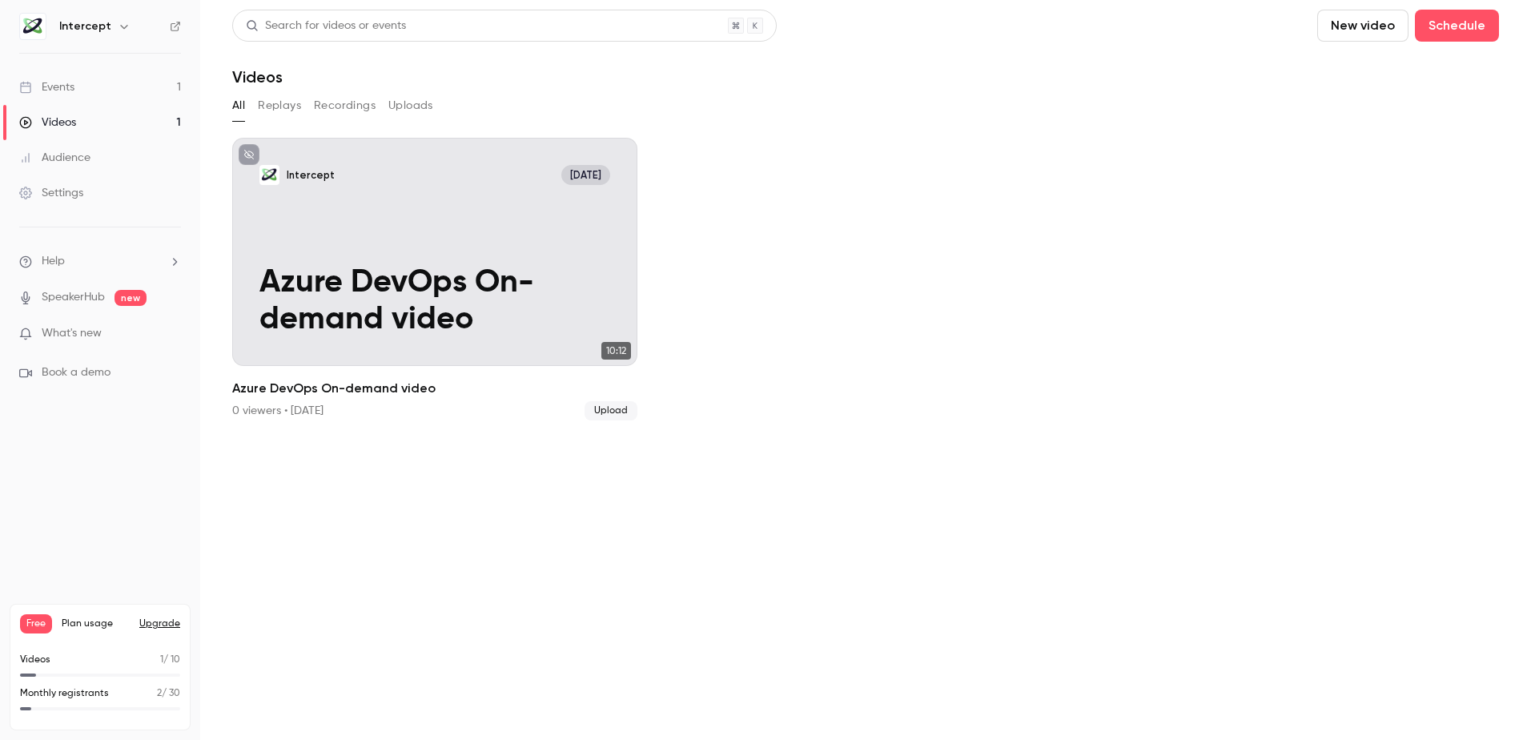
click at [69, 79] on div "Events" at bounding box center [46, 87] width 55 height 16
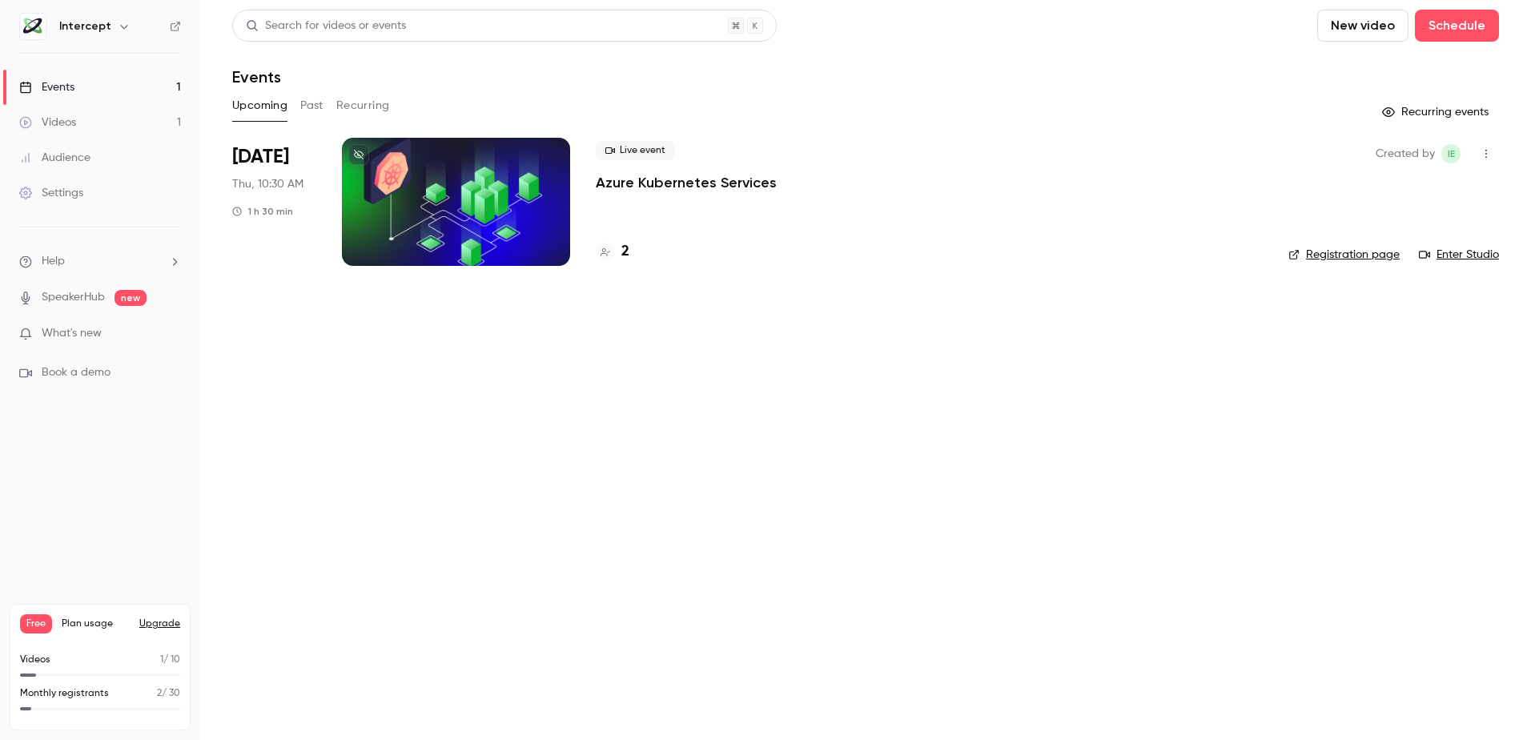
click at [311, 113] on button "Past" at bounding box center [311, 106] width 23 height 26
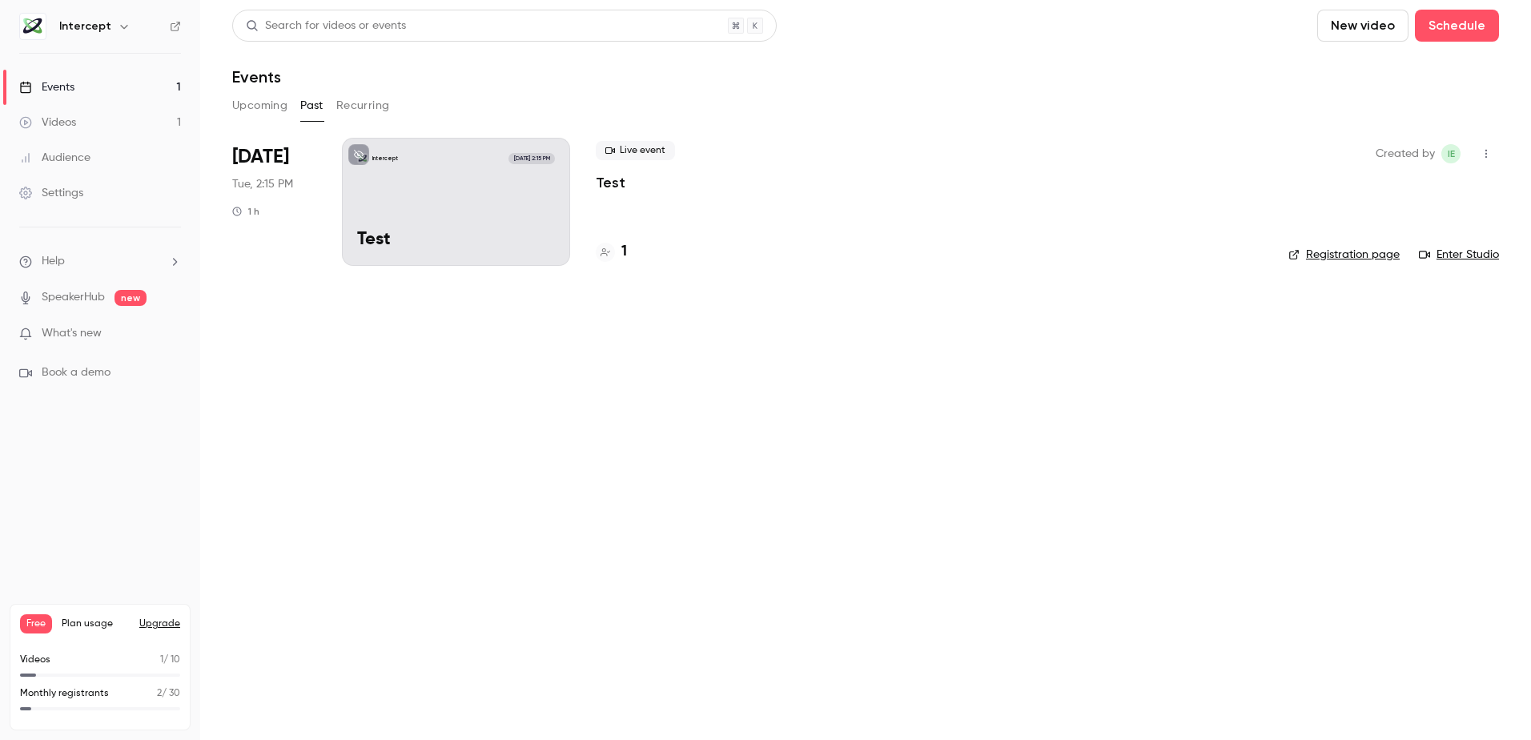
click at [479, 179] on div "Intercept [DATE] 2:15 PM Test" at bounding box center [456, 202] width 228 height 128
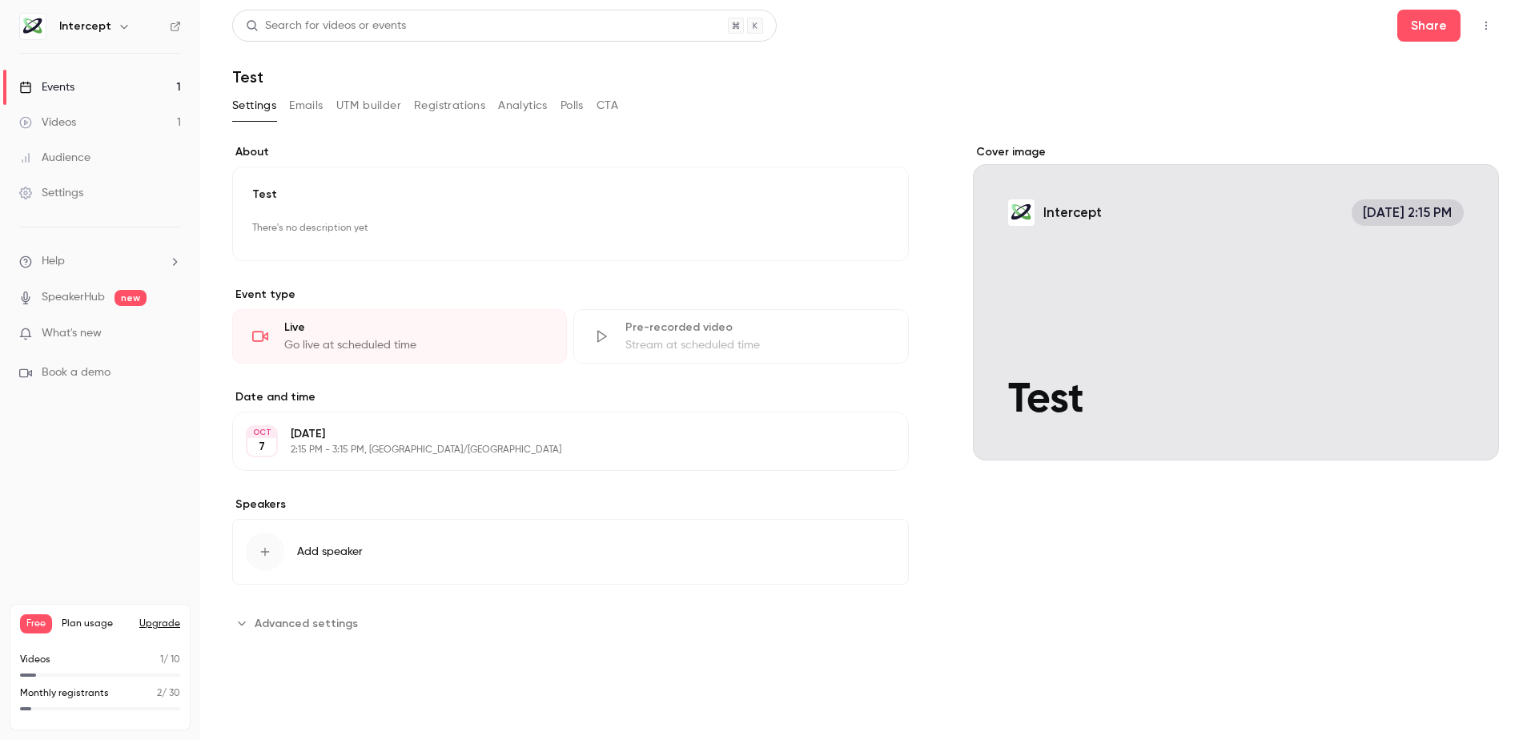
click at [512, 102] on button "Analytics" at bounding box center [523, 106] width 50 height 26
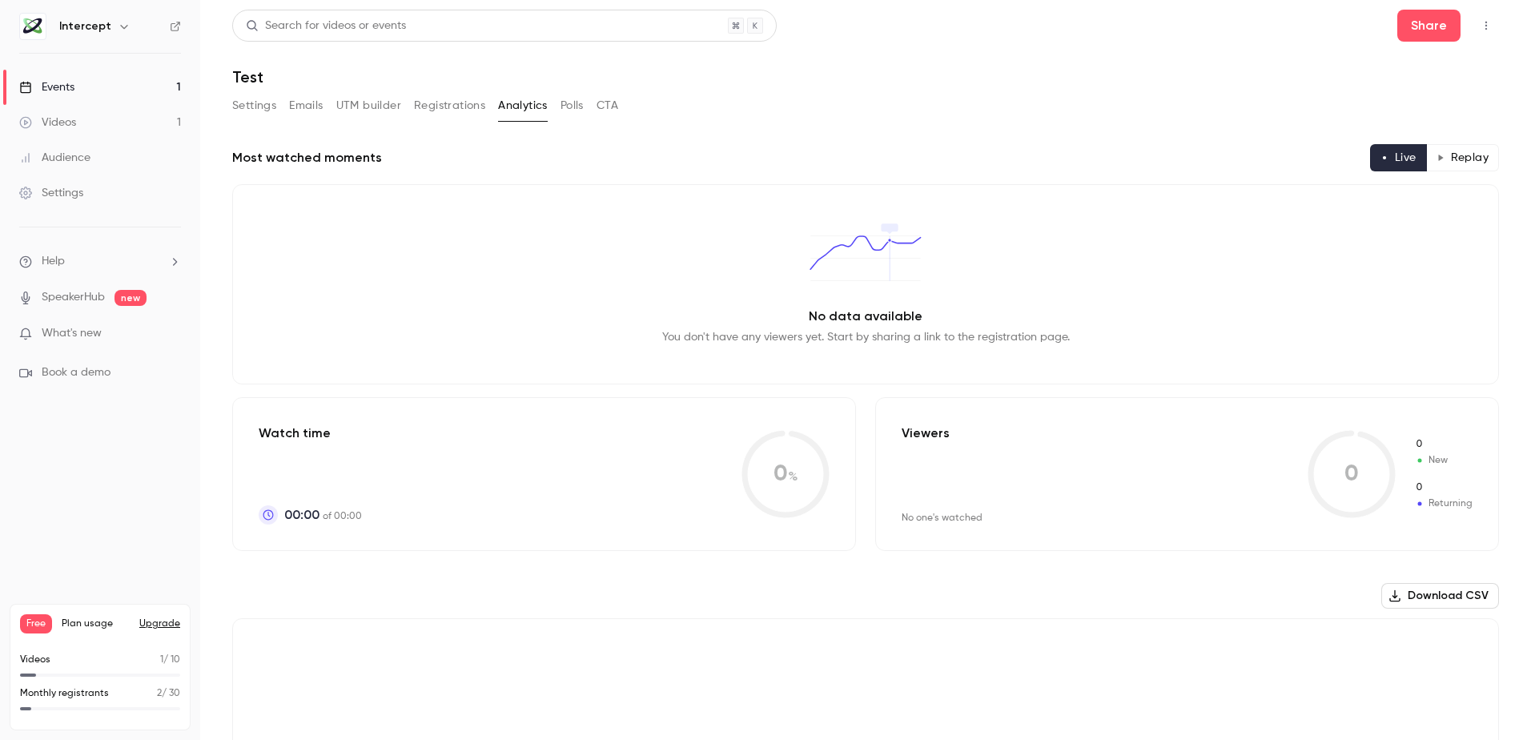
click at [1447, 159] on button "Replay" at bounding box center [1462, 157] width 73 height 27
click at [1390, 152] on button "Live" at bounding box center [1398, 157] width 57 height 27
click at [244, 100] on button "Settings" at bounding box center [254, 106] width 44 height 26
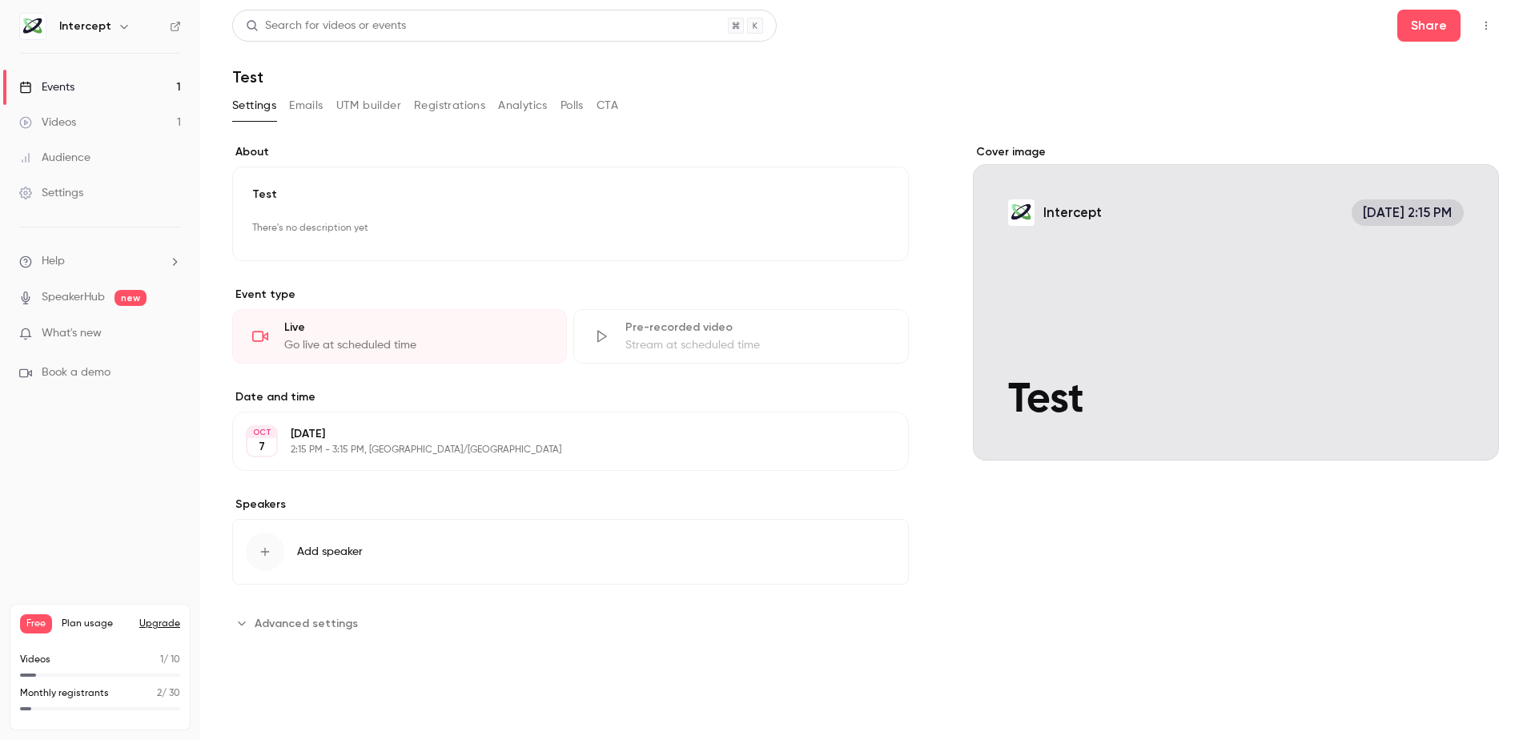
click at [62, 83] on div "Events" at bounding box center [46, 87] width 55 height 16
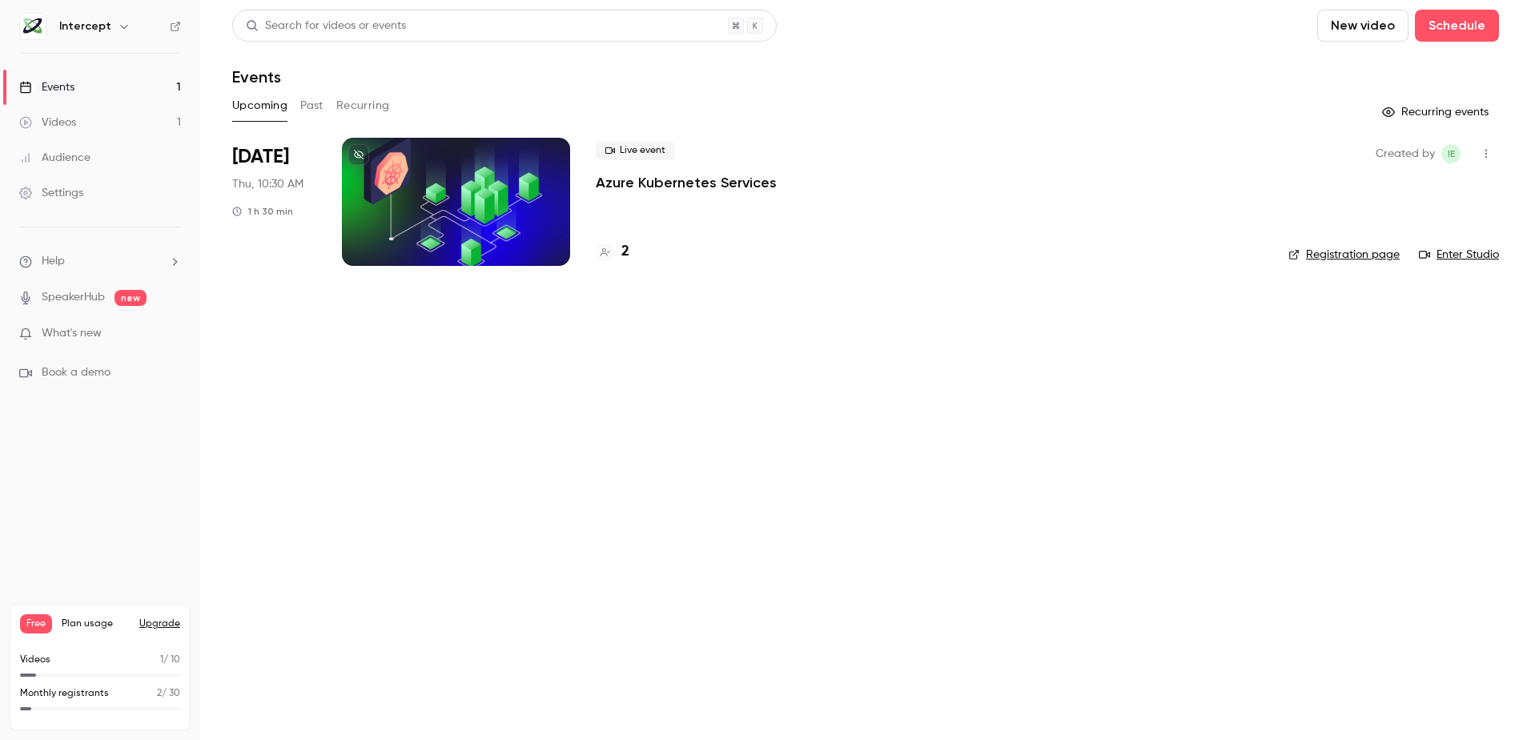
click at [698, 184] on p "Azure Kubernetes Services" at bounding box center [686, 182] width 181 height 19
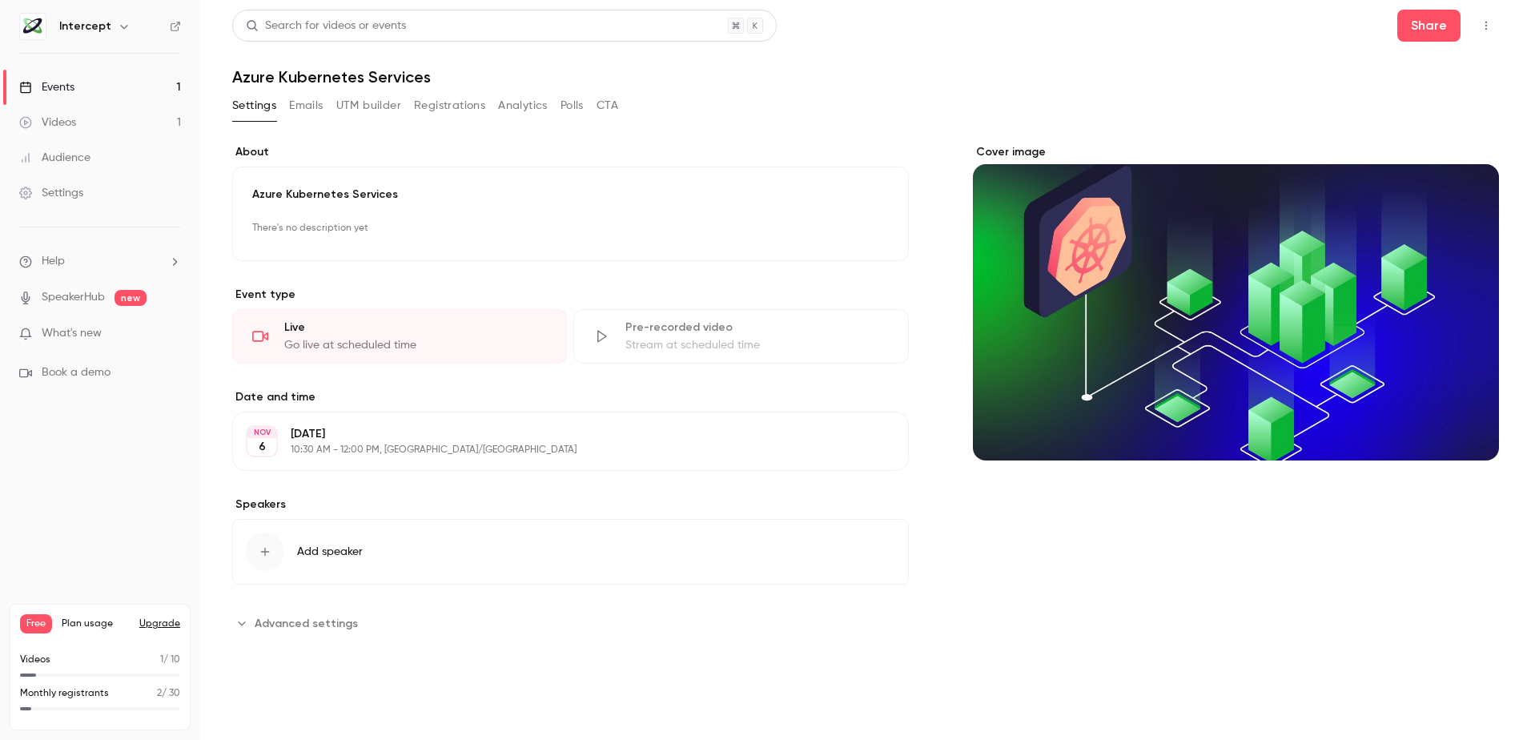
click at [66, 88] on div "Events" at bounding box center [46, 87] width 55 height 16
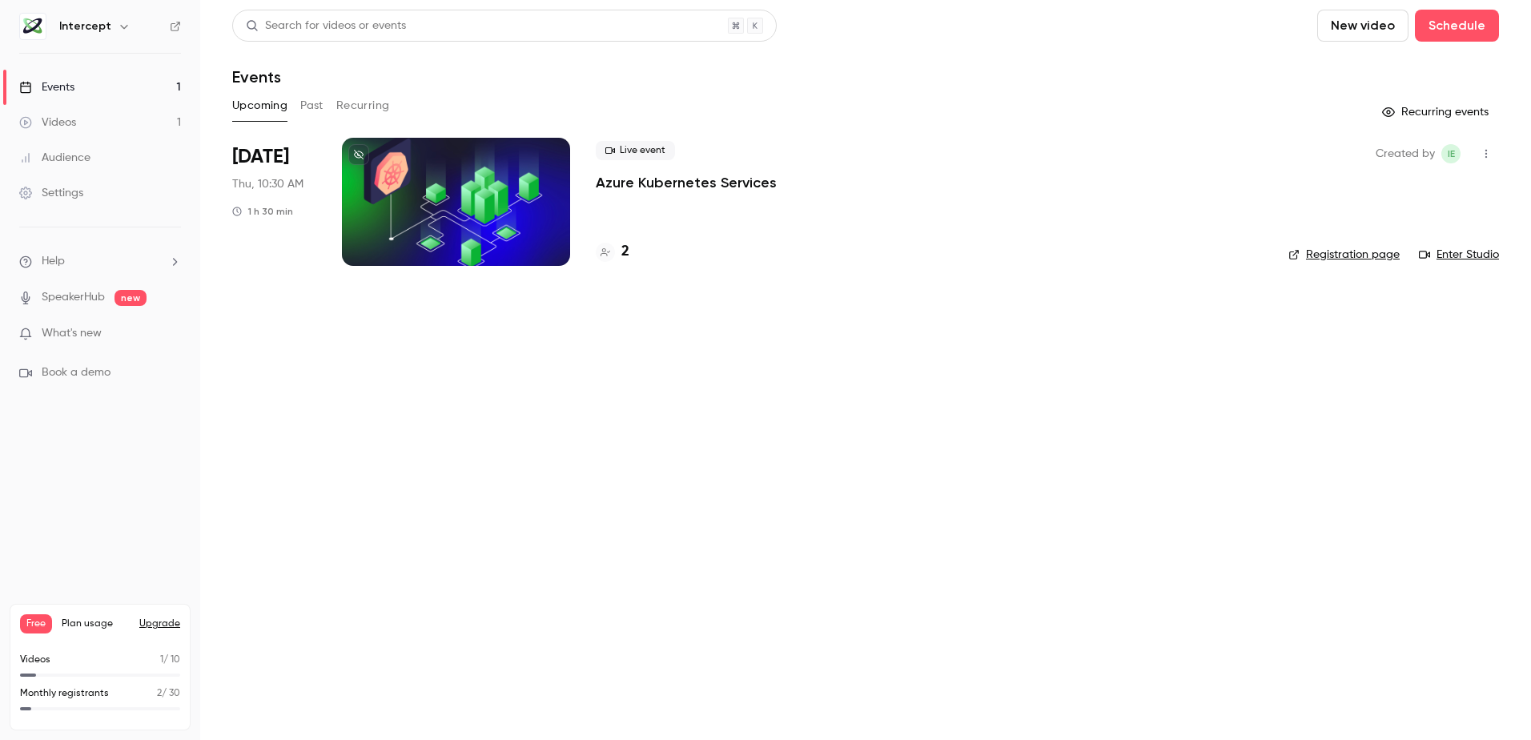
click at [672, 182] on p "Azure Kubernetes Services" at bounding box center [686, 182] width 181 height 19
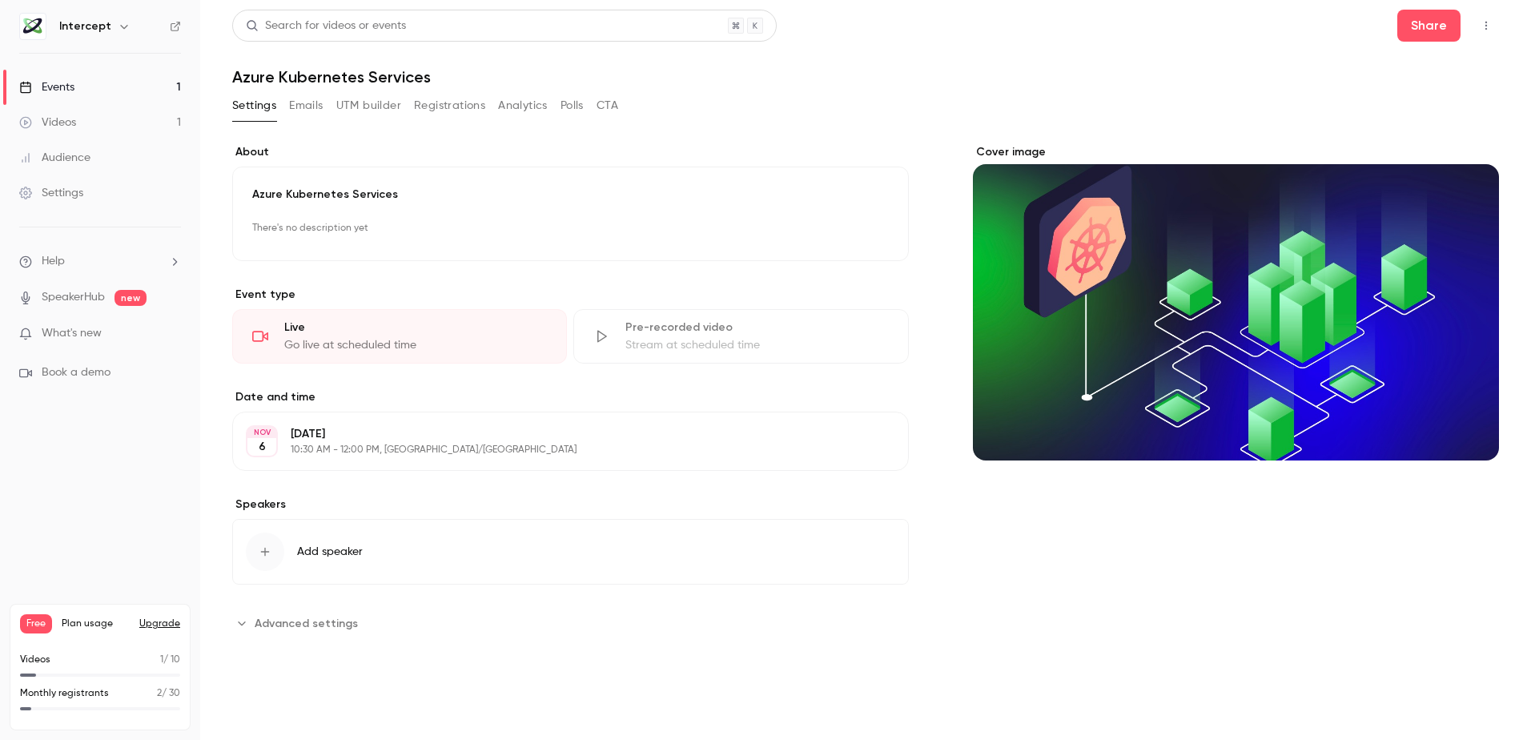
click at [1497, 22] on button "button" at bounding box center [1486, 26] width 26 height 26
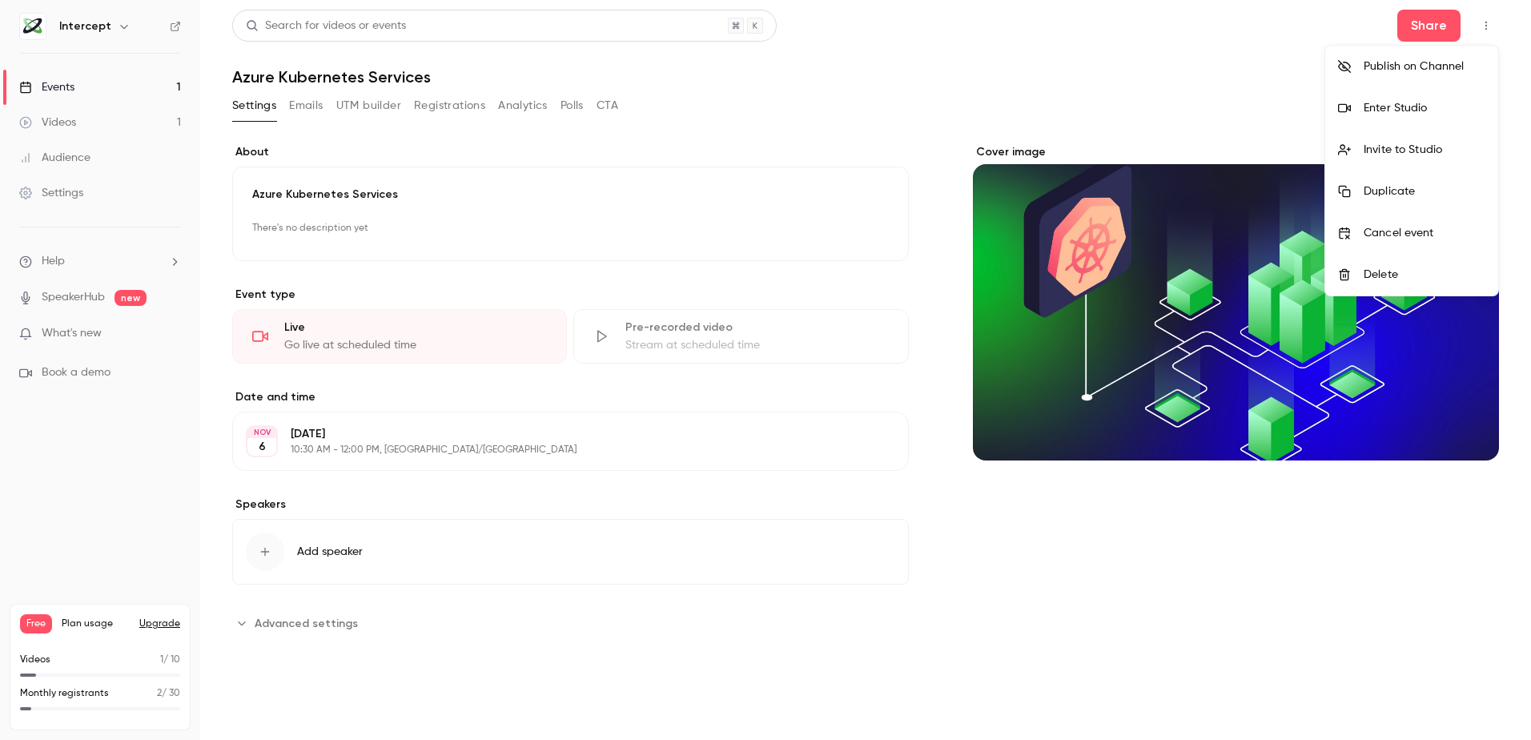
click at [1399, 66] on div "Publish on Channel" at bounding box center [1424, 66] width 122 height 16
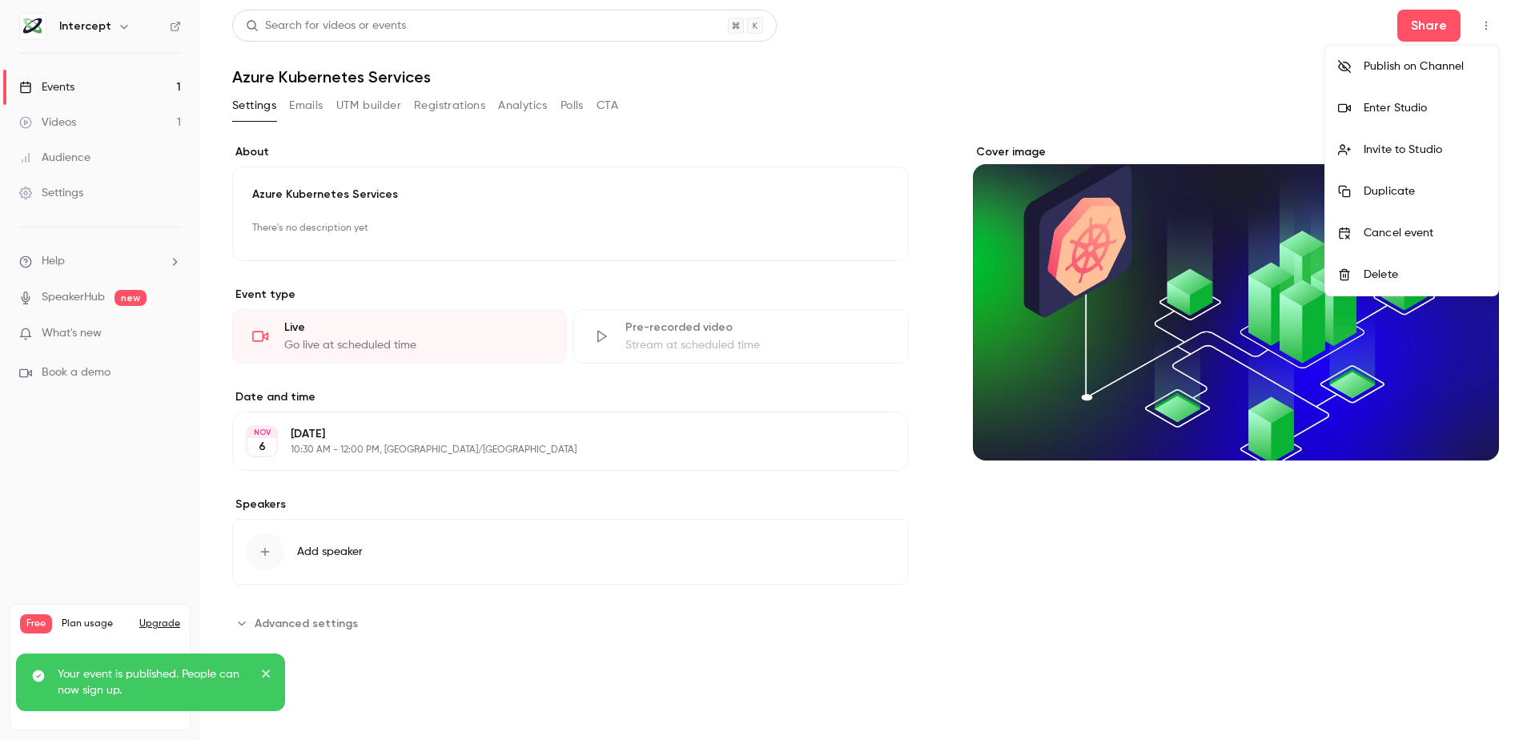
click at [520, 570] on div at bounding box center [765, 370] width 1531 height 740
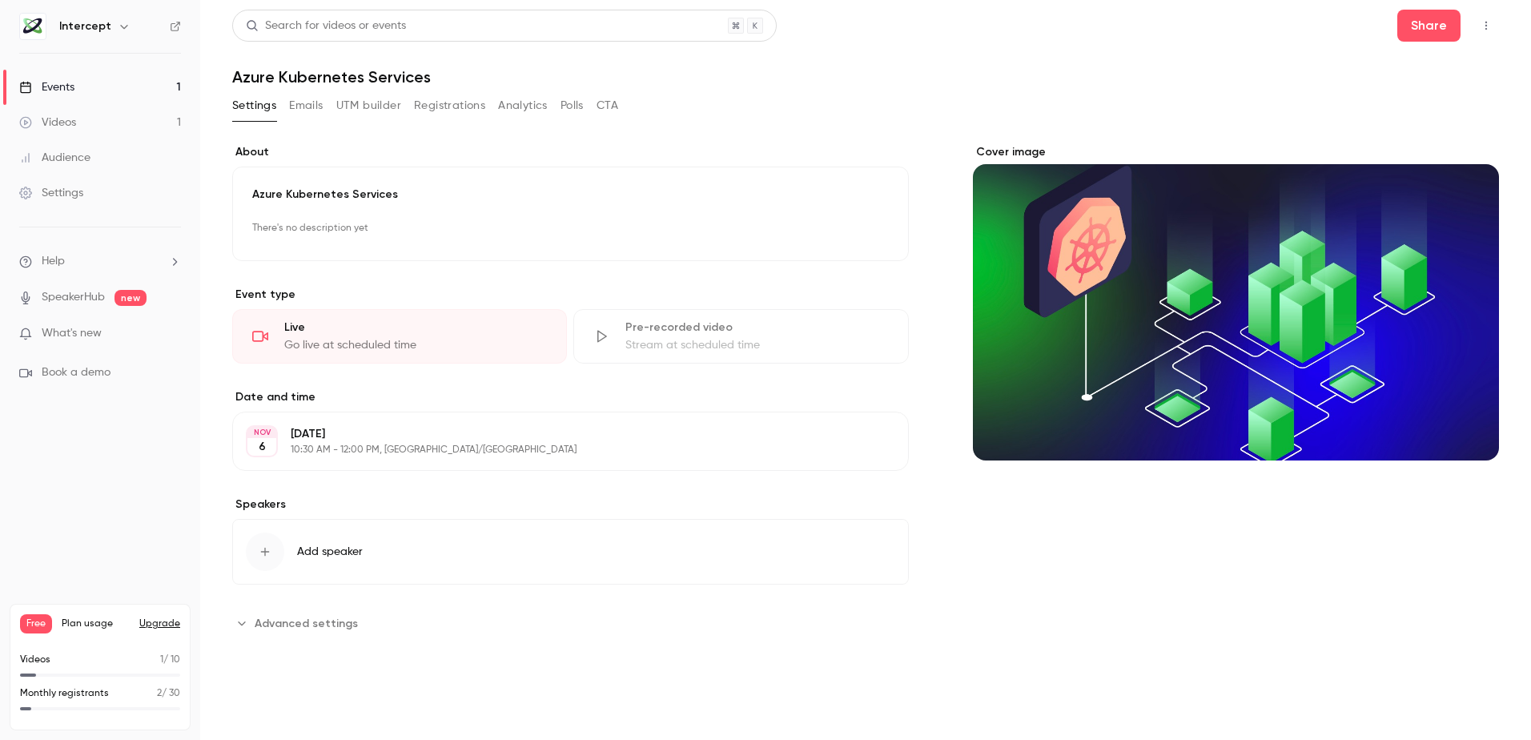
click at [1485, 26] on icon "button" at bounding box center [1485, 25] width 13 height 11
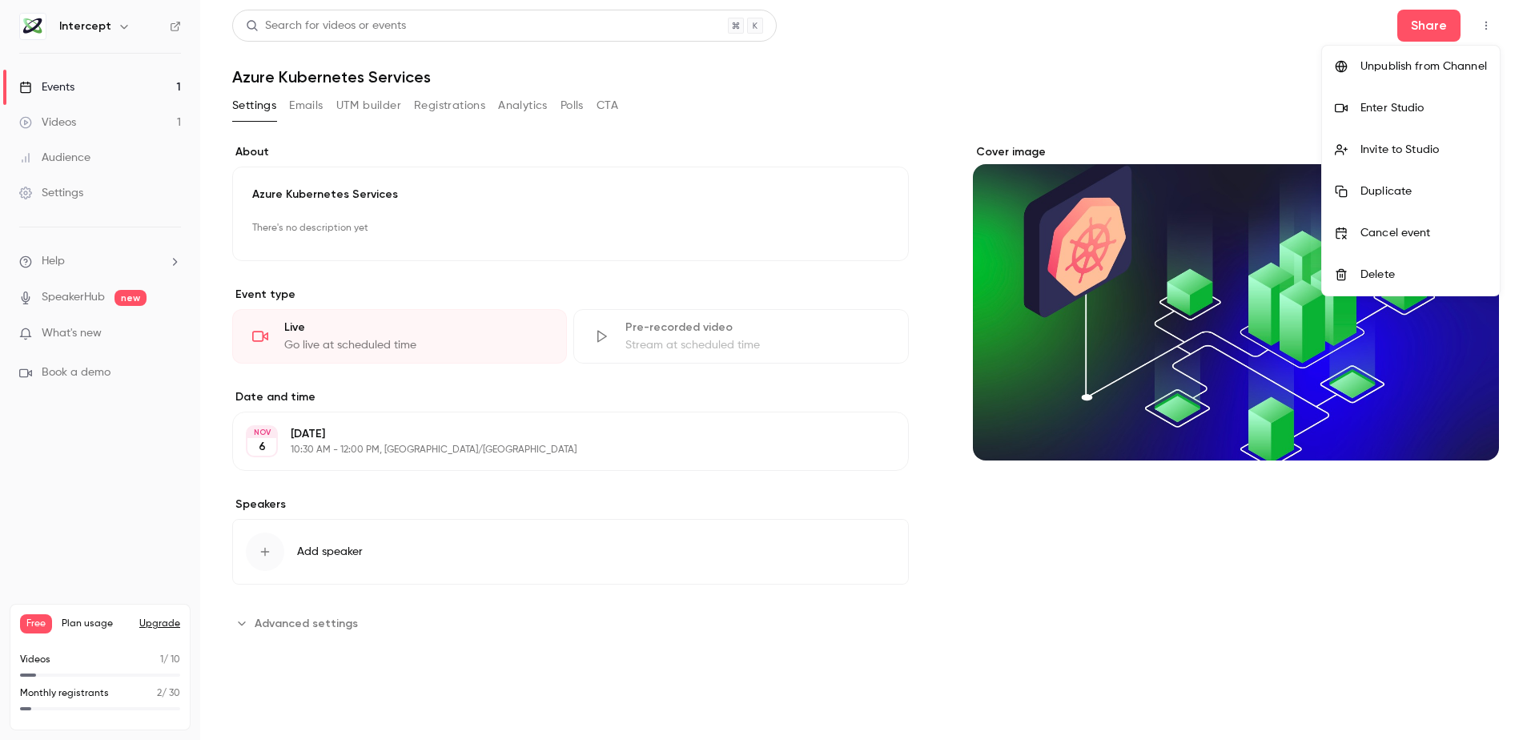
click at [1413, 62] on div "Unpublish from Channel" at bounding box center [1423, 66] width 126 height 16
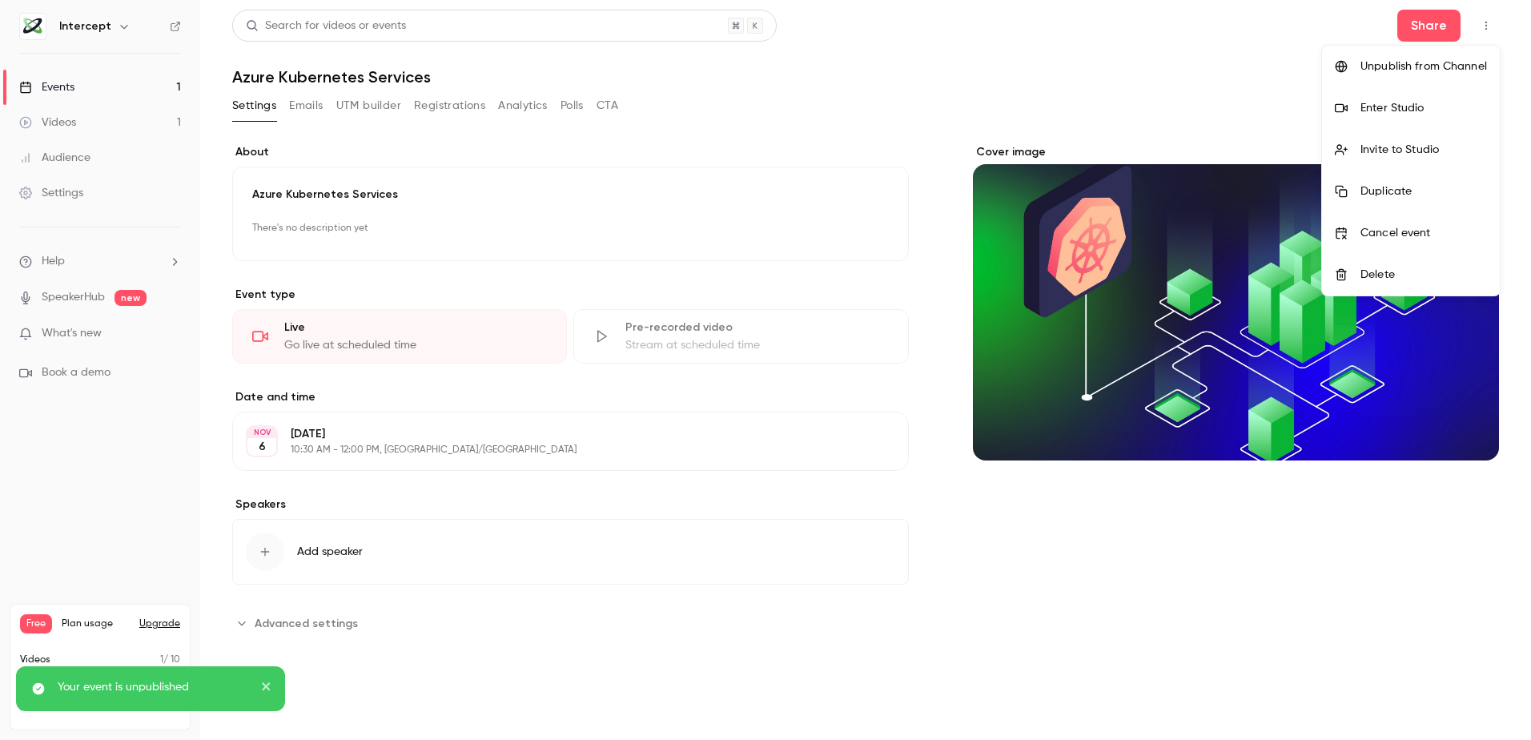
click at [265, 687] on icon "close" at bounding box center [266, 686] width 8 height 8
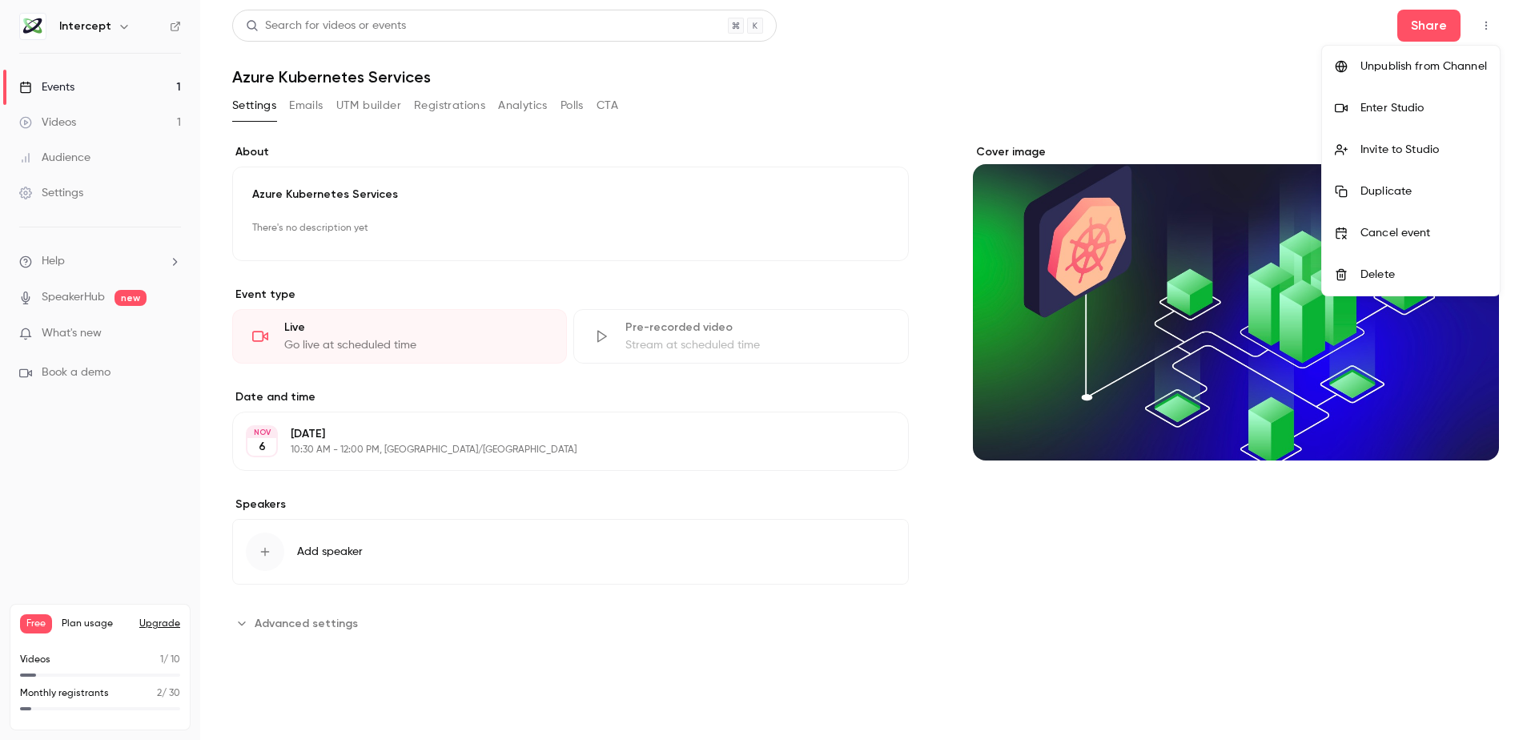
click at [175, 27] on div at bounding box center [765, 370] width 1531 height 740
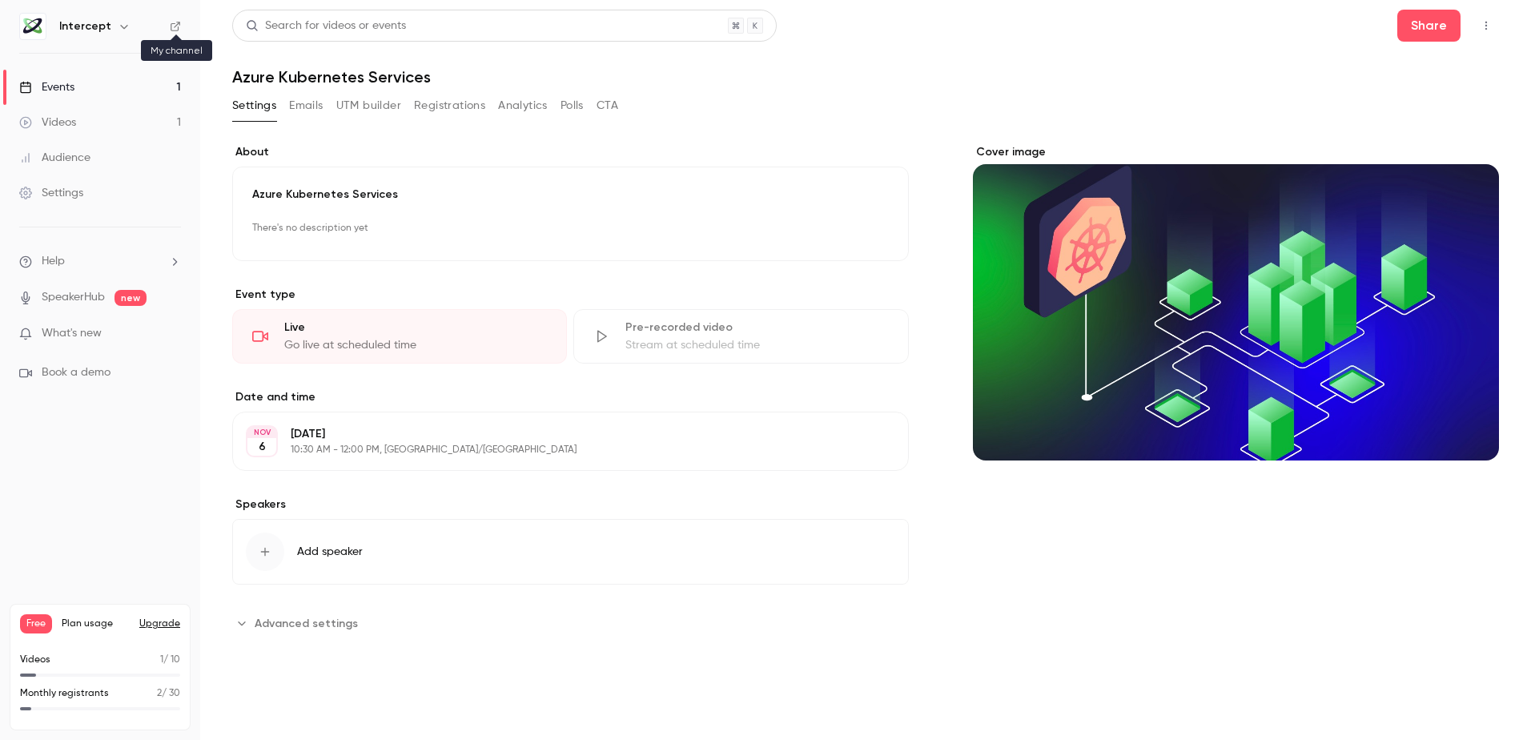
click at [172, 30] on icon at bounding box center [175, 26] width 11 height 11
click at [1487, 27] on icon "button" at bounding box center [1485, 25] width 13 height 11
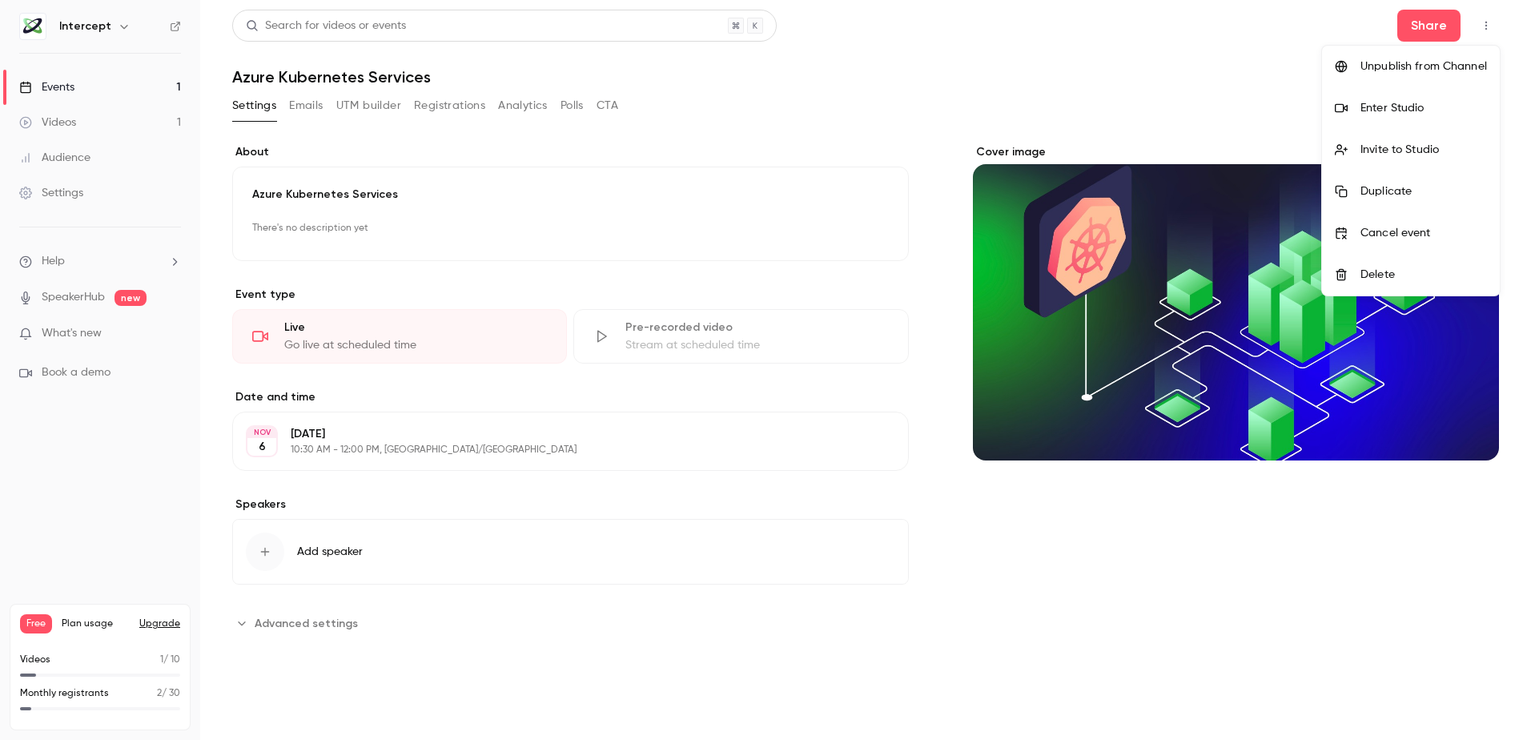
click at [1432, 62] on div "Unpublish from Channel" at bounding box center [1423, 66] width 126 height 16
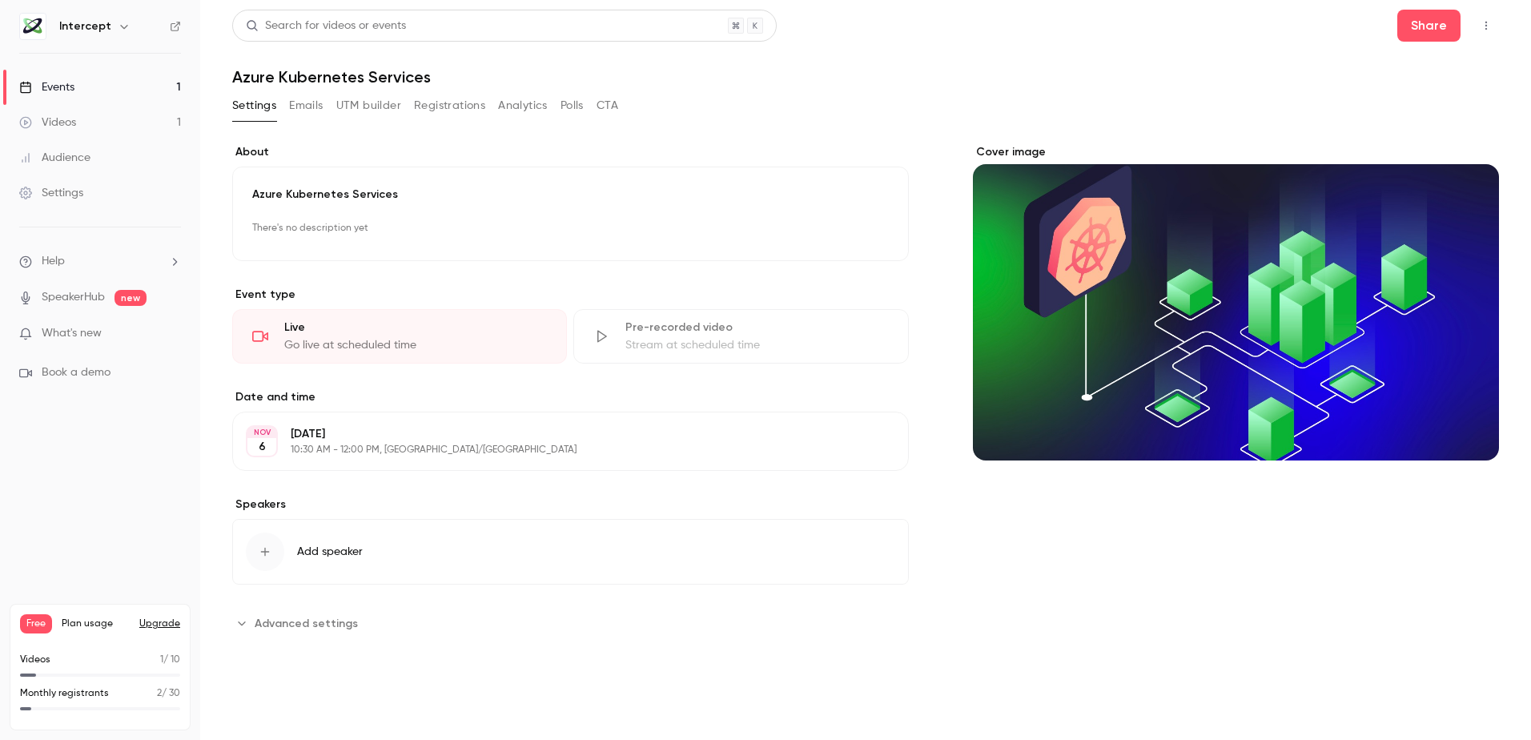
click at [1486, 23] on icon "button" at bounding box center [1485, 25] width 13 height 11
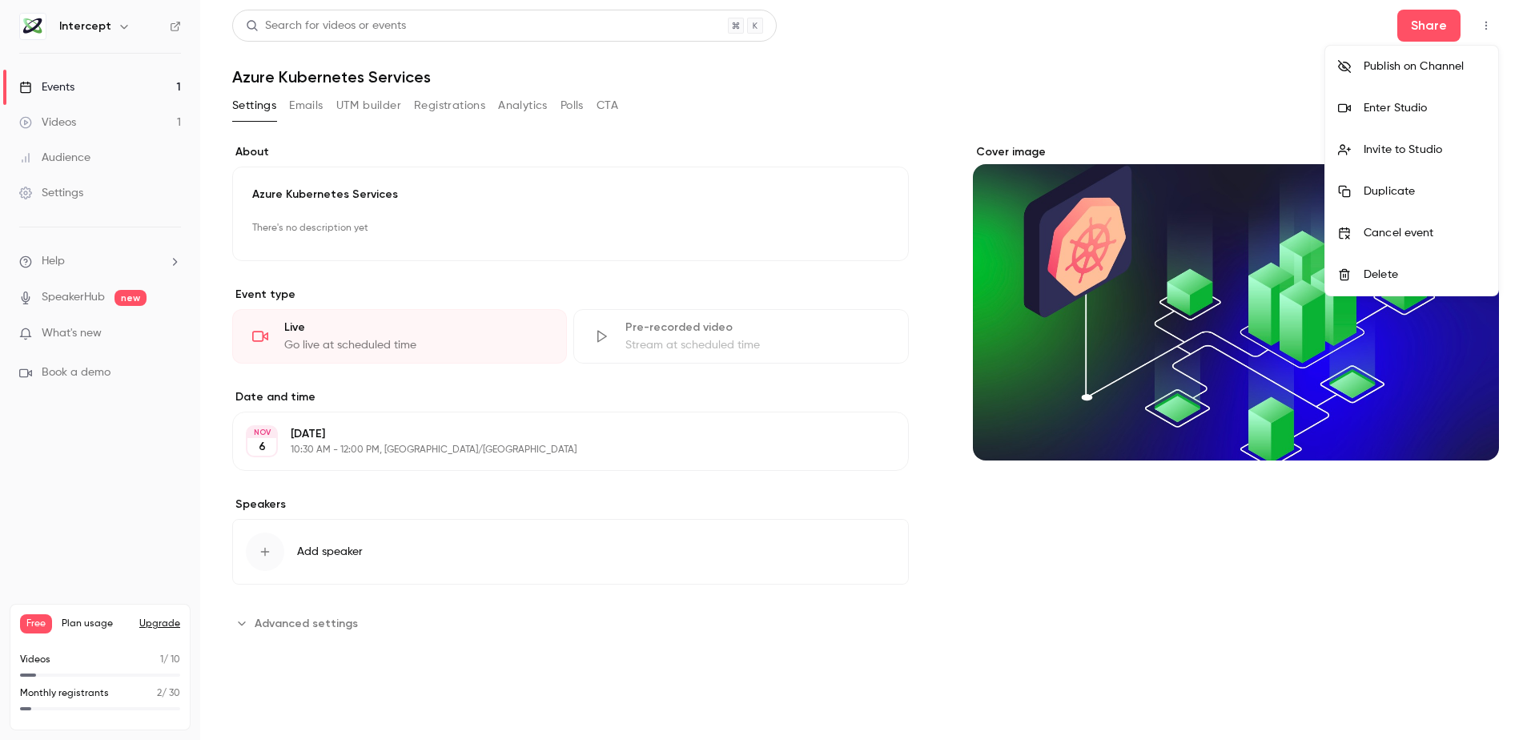
click at [1424, 64] on div "Publish on Channel" at bounding box center [1424, 66] width 122 height 16
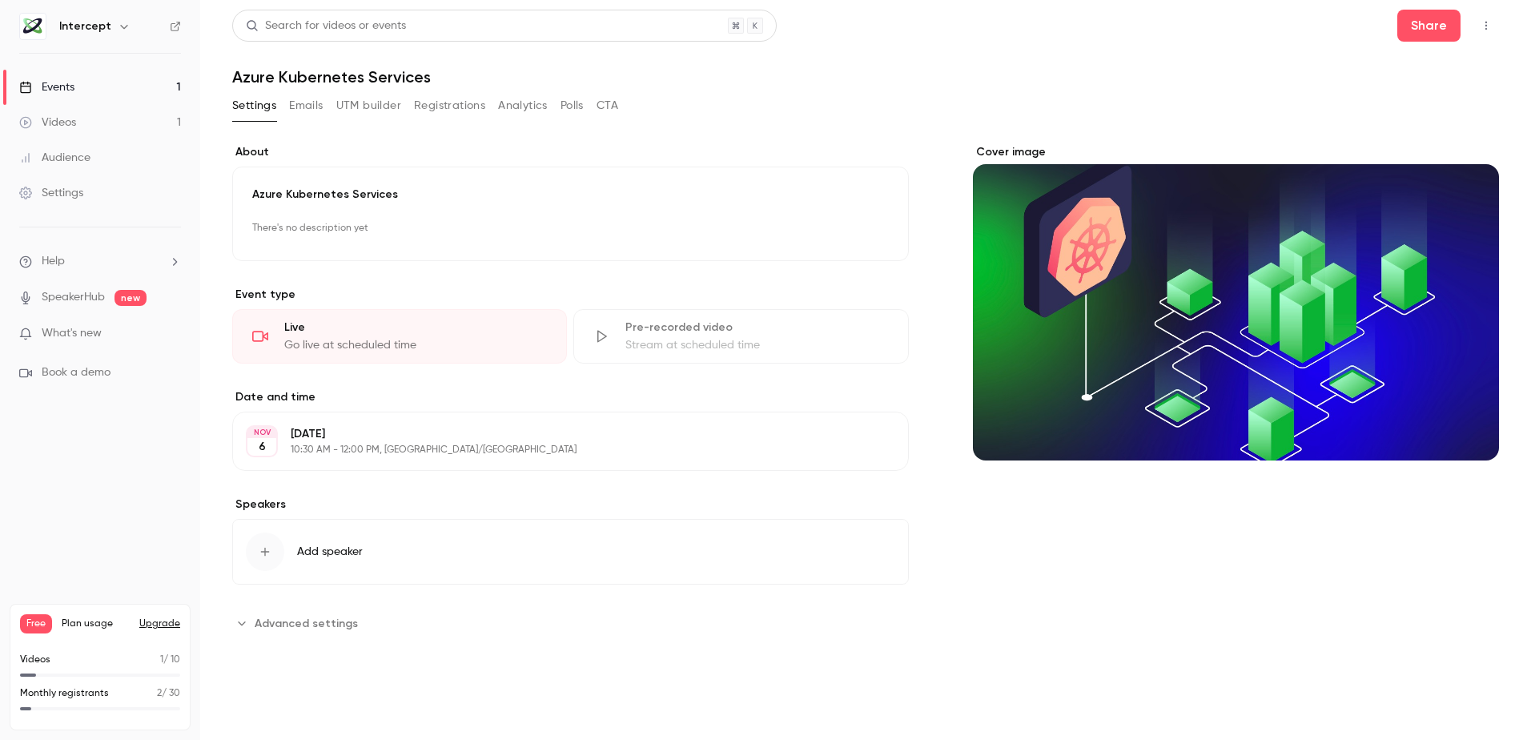
click at [1487, 26] on icon "button" at bounding box center [1485, 25] width 13 height 11
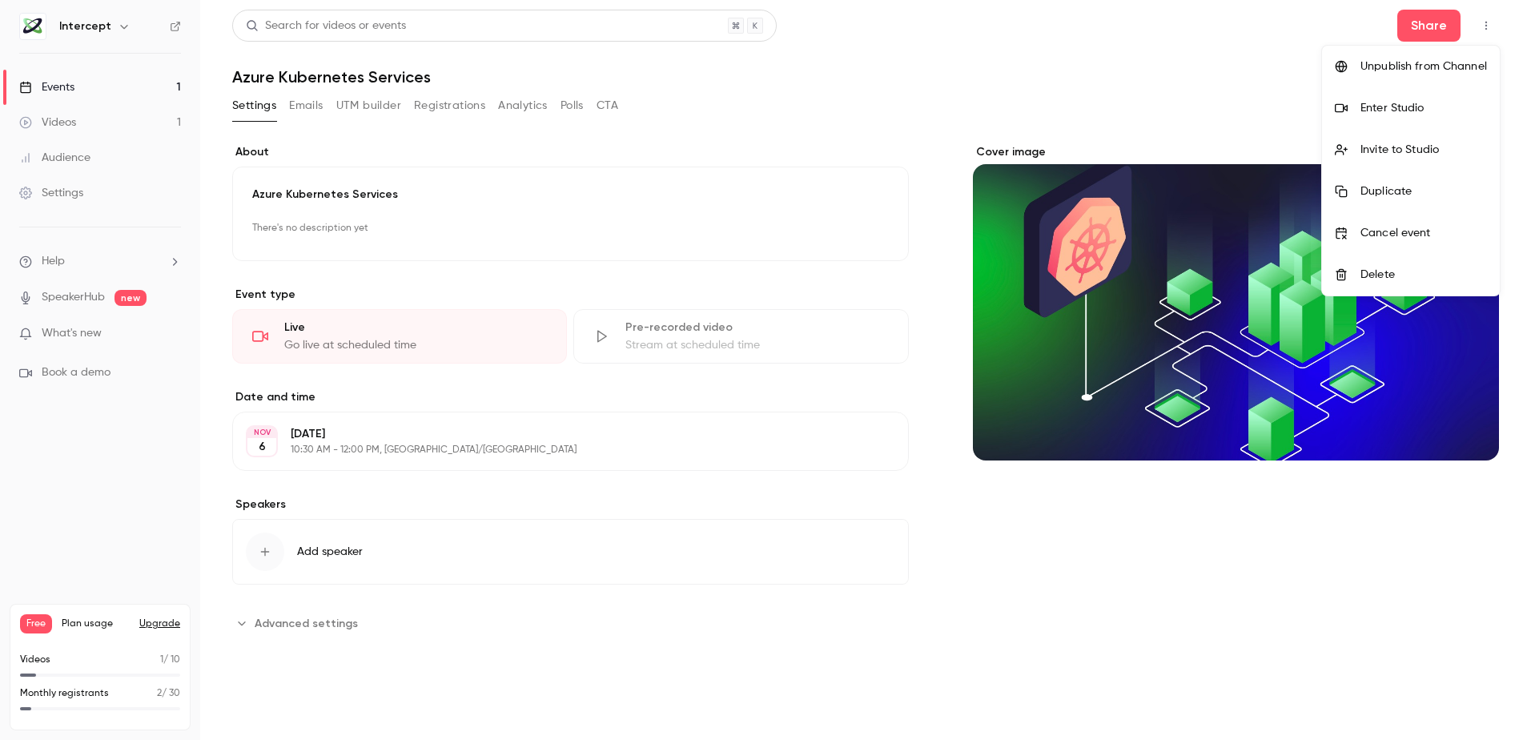
click at [1427, 67] on div "Unpublish from Channel" at bounding box center [1423, 66] width 126 height 16
